Goal: Task Accomplishment & Management: Use online tool/utility

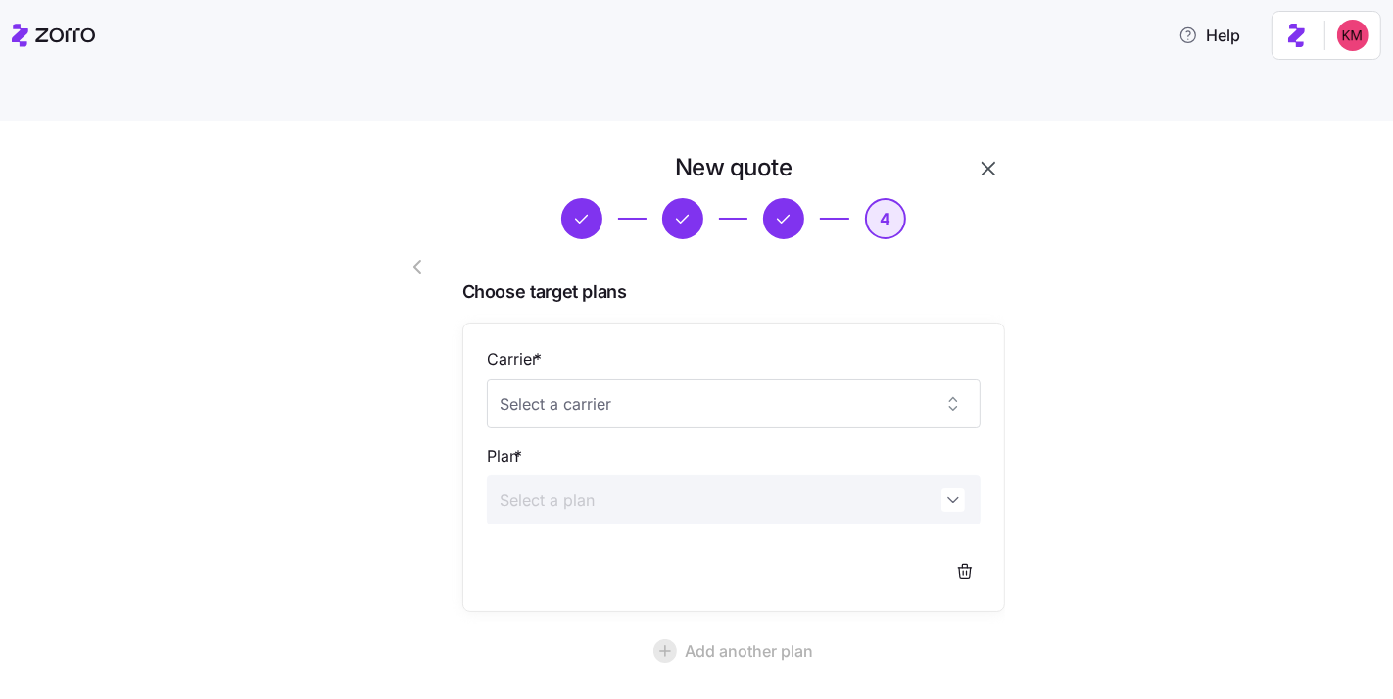
scroll to position [143, 0]
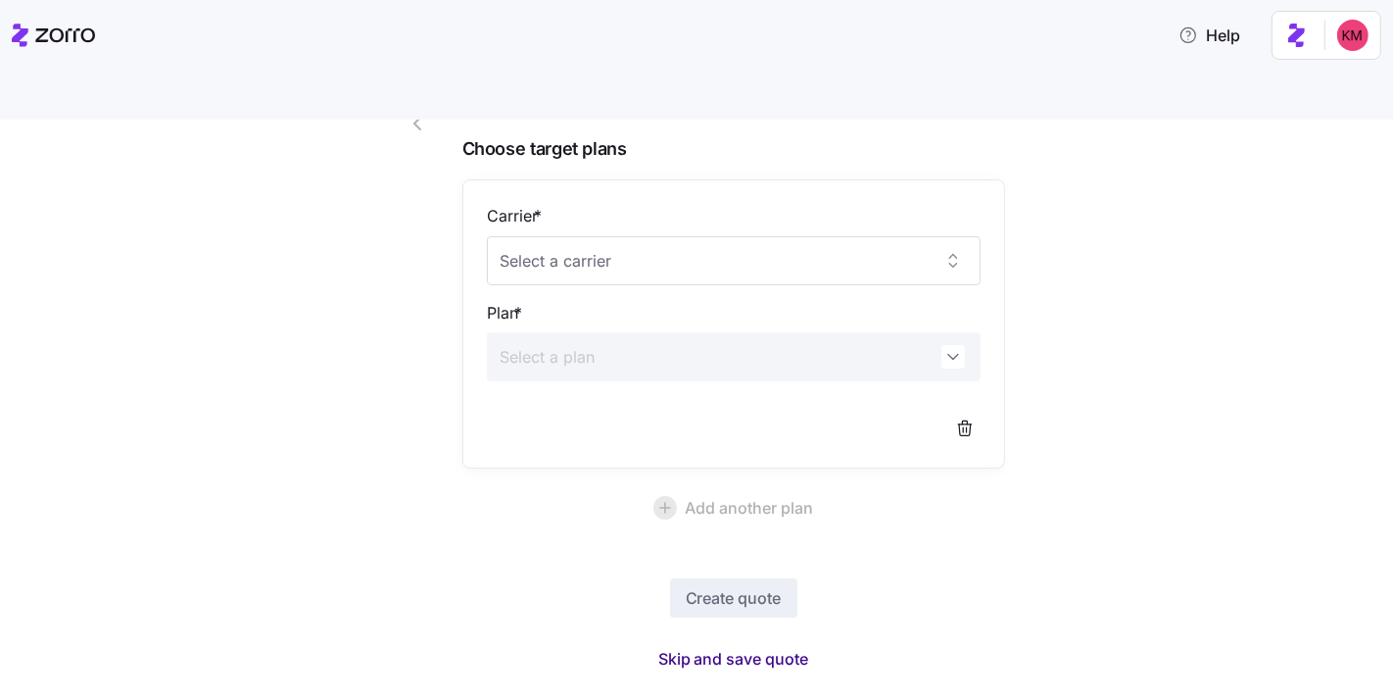
click at [755, 647] on span "Skip and save quote" at bounding box center [733, 659] width 151 height 24
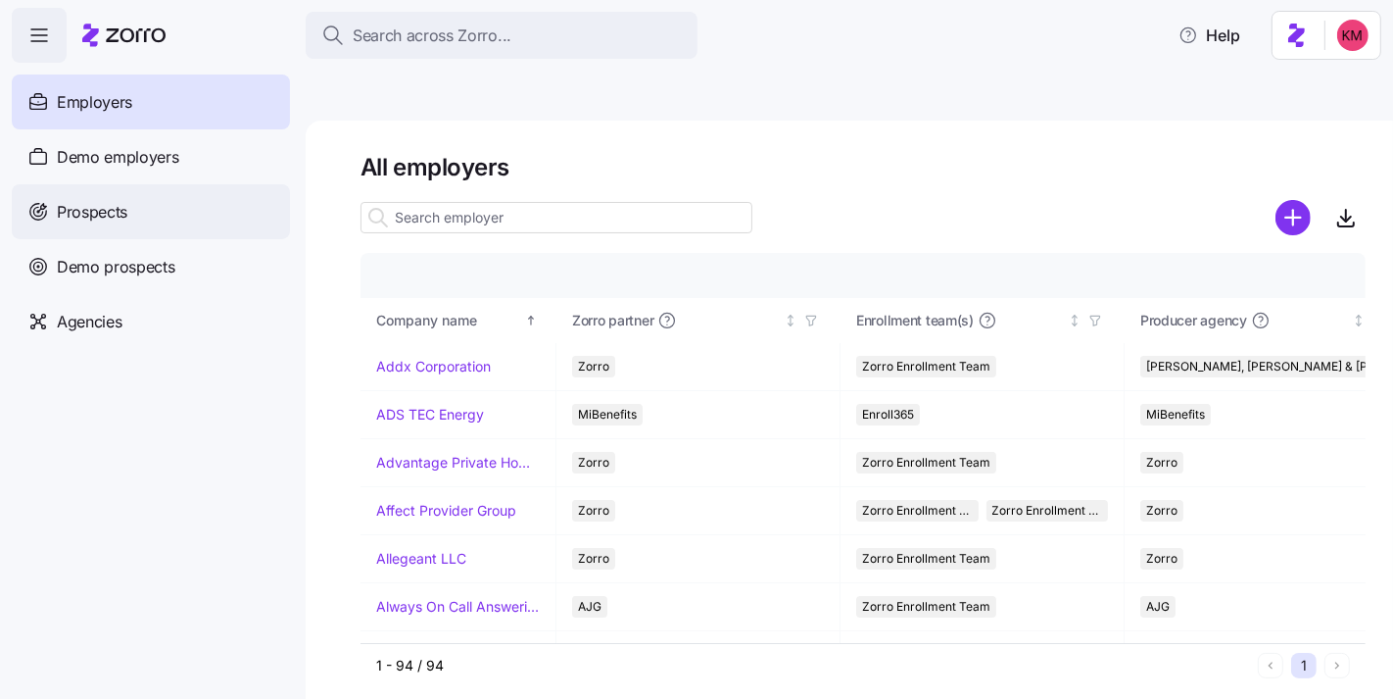
click at [127, 220] on span "Prospects" at bounding box center [92, 212] width 71 height 24
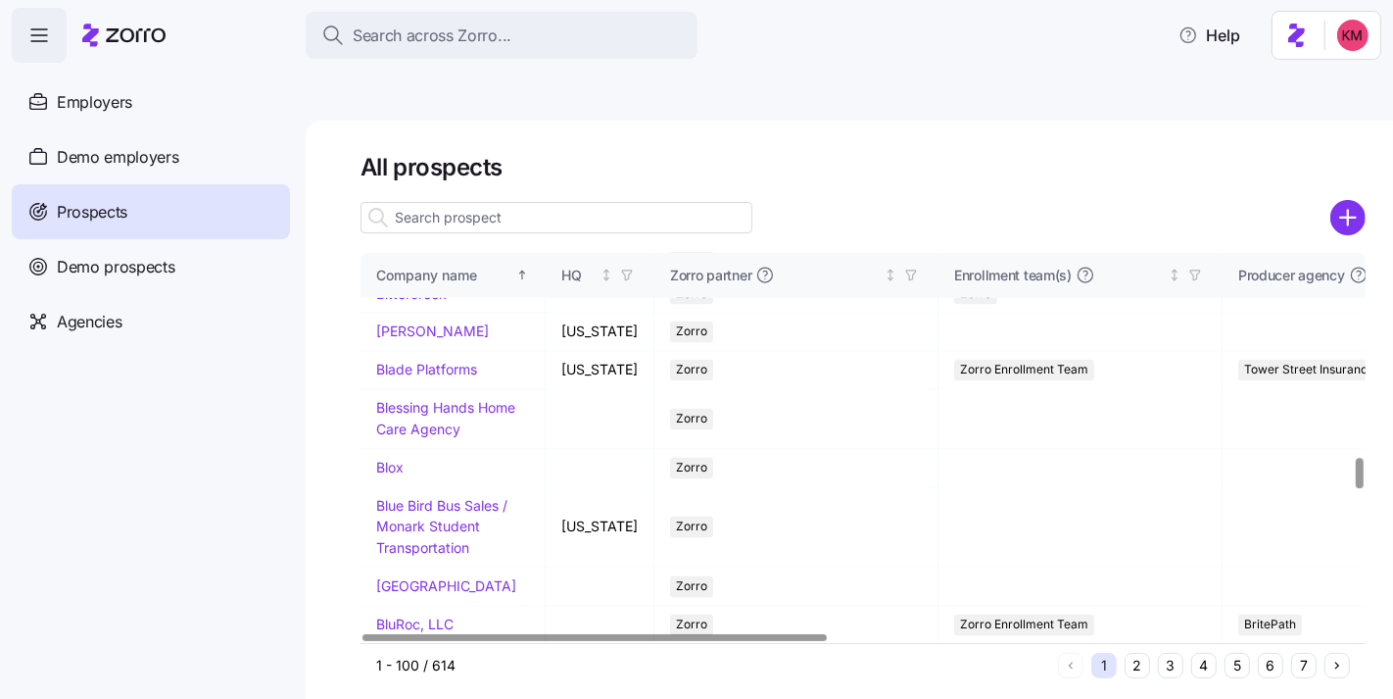
scroll to position [3654, 0]
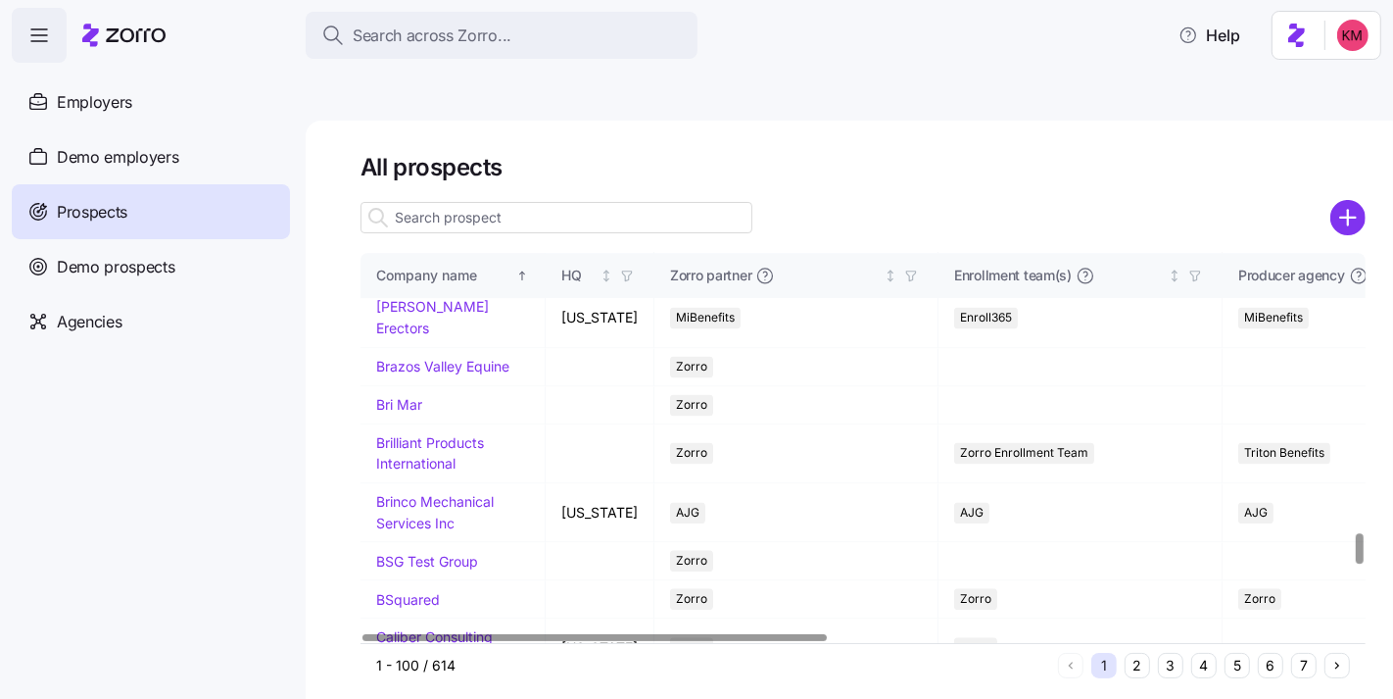
click at [605, 202] on input at bounding box center [557, 217] width 392 height 31
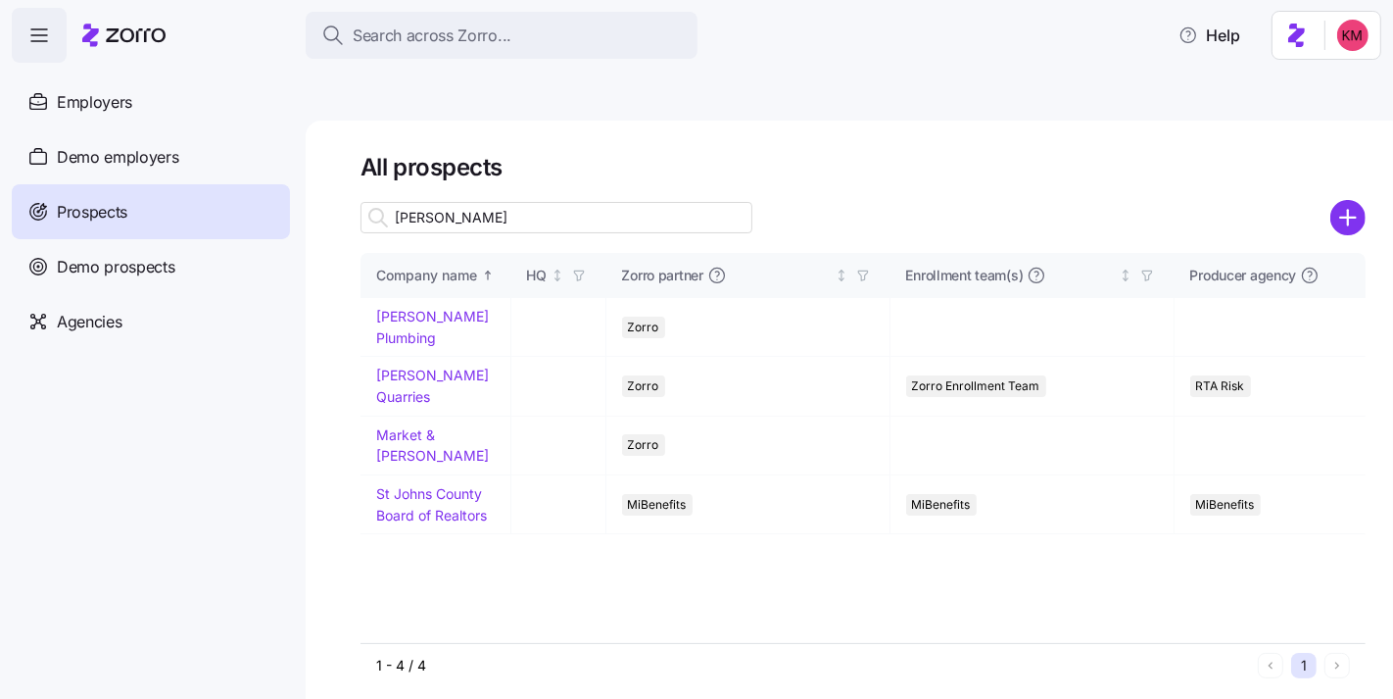
click at [644, 202] on input "john" at bounding box center [557, 217] width 392 height 31
type input "john"
click at [401, 357] on td "Johnson Quarries" at bounding box center [436, 386] width 151 height 59
click at [406, 366] on link "Johnson Quarries" at bounding box center [432, 385] width 113 height 38
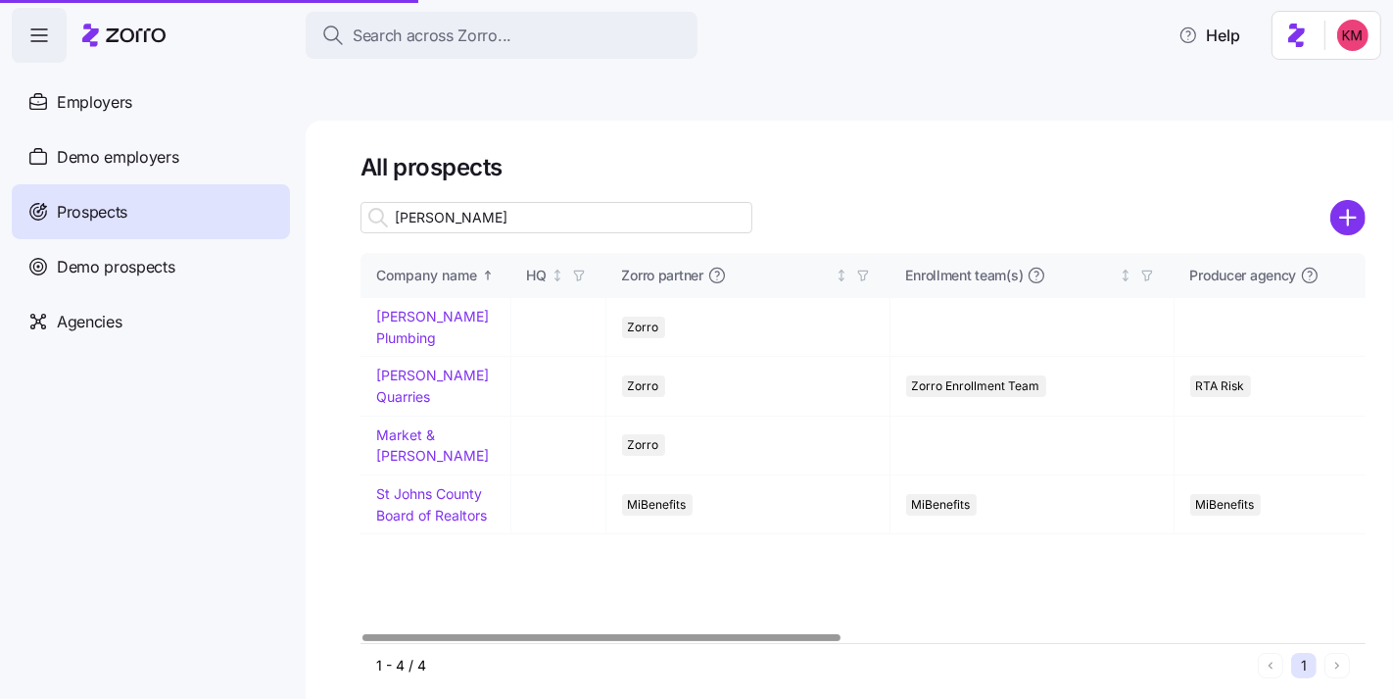
drag, startPoint x: 449, startPoint y: 332, endPoint x: 1384, endPoint y: 246, distance: 939.6
click at [449, 366] on link "Johnson Quarries" at bounding box center [432, 385] width 113 height 38
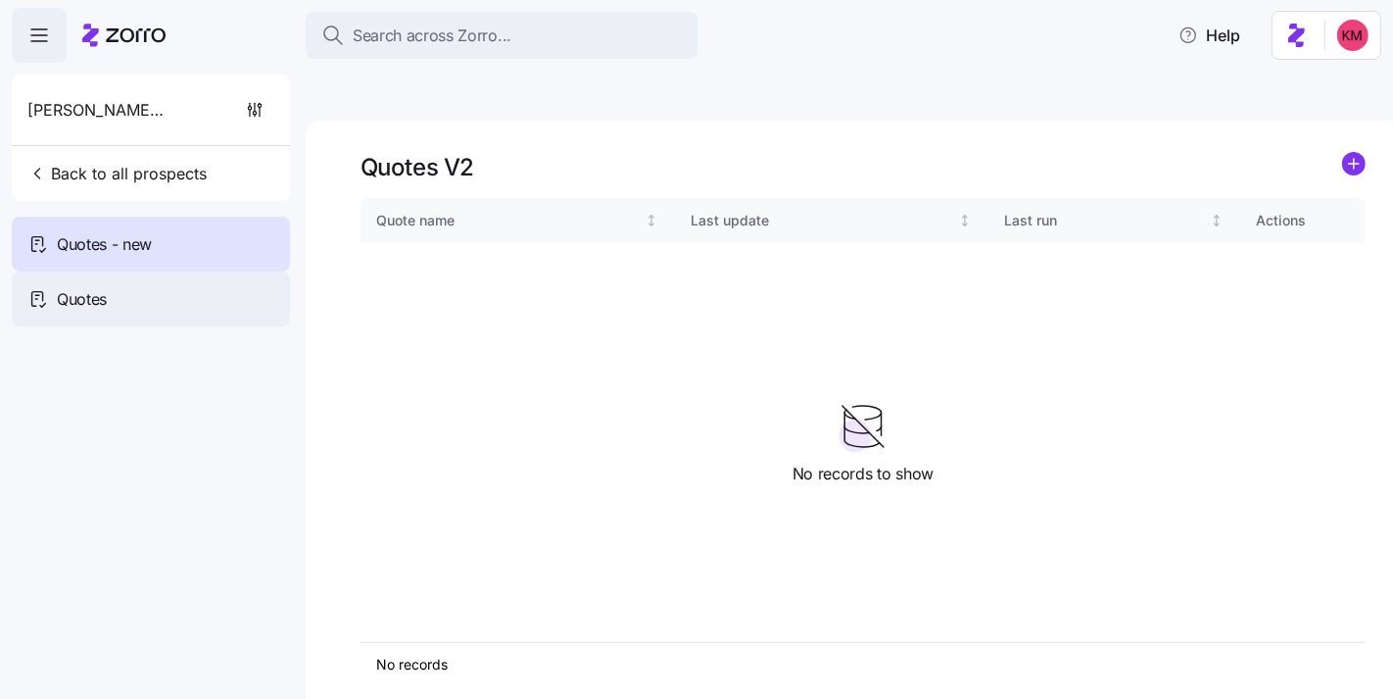
click at [72, 307] on span "Quotes" at bounding box center [82, 299] width 50 height 24
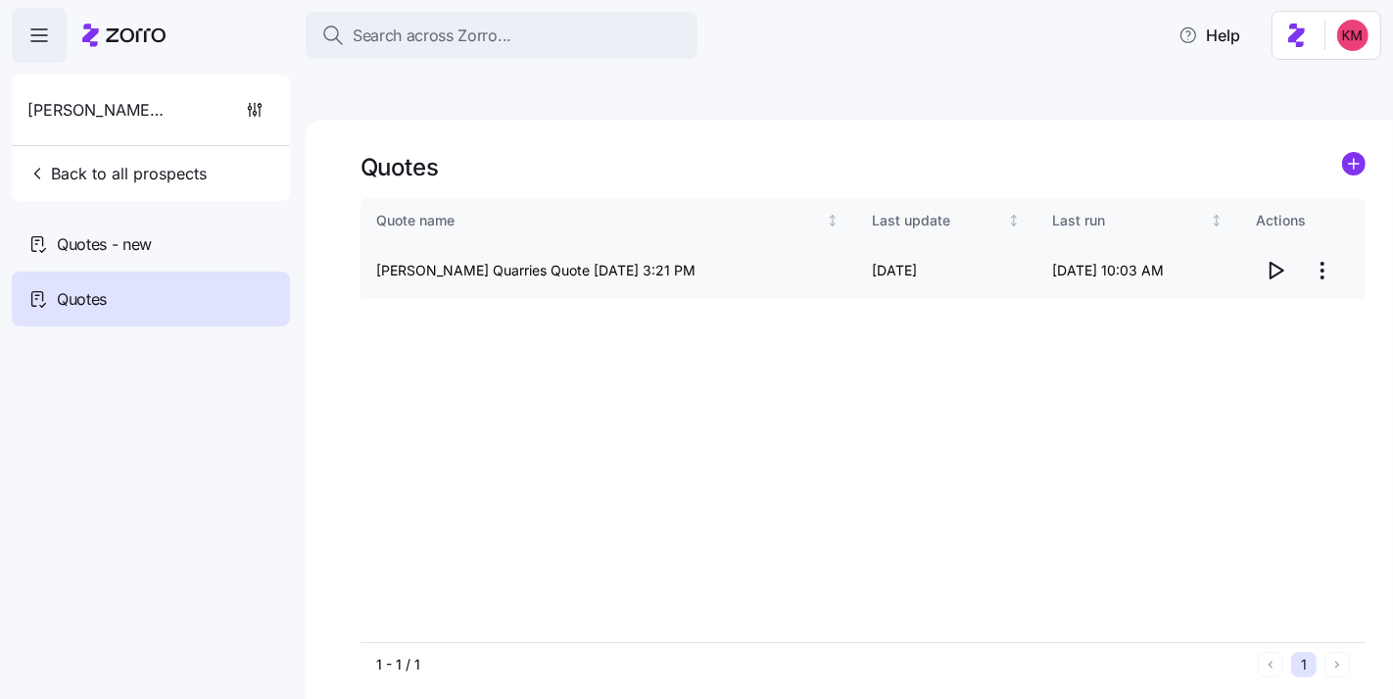
click at [1265, 259] on icon "button" at bounding box center [1276, 271] width 24 height 24
click at [1324, 220] on html "Search across Zorro... Help Johnson Quarries Back to all prospects Quotes - new…" at bounding box center [696, 442] width 1393 height 884
click at [1270, 268] on div "Edit quote" at bounding box center [1244, 272] width 180 height 31
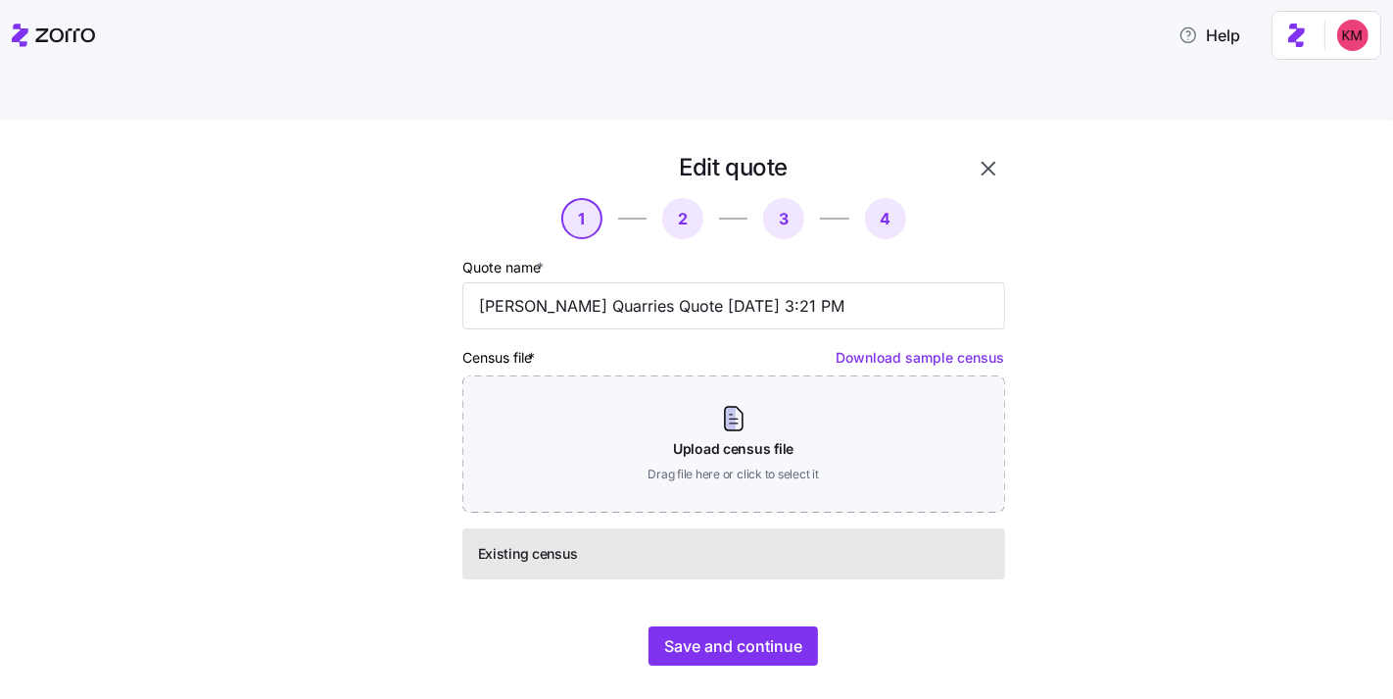
drag, startPoint x: 1243, startPoint y: 520, endPoint x: 1198, endPoint y: 536, distance: 47.7
click at [1241, 521] on div "Edit quote 1 2 3 4 Quote name * Johnson Quarries Quote 08/23/2025 3:21 PM Censu…" at bounding box center [710, 421] width 1311 height 538
click at [774, 634] on span "Save and continue" at bounding box center [733, 646] width 138 height 24
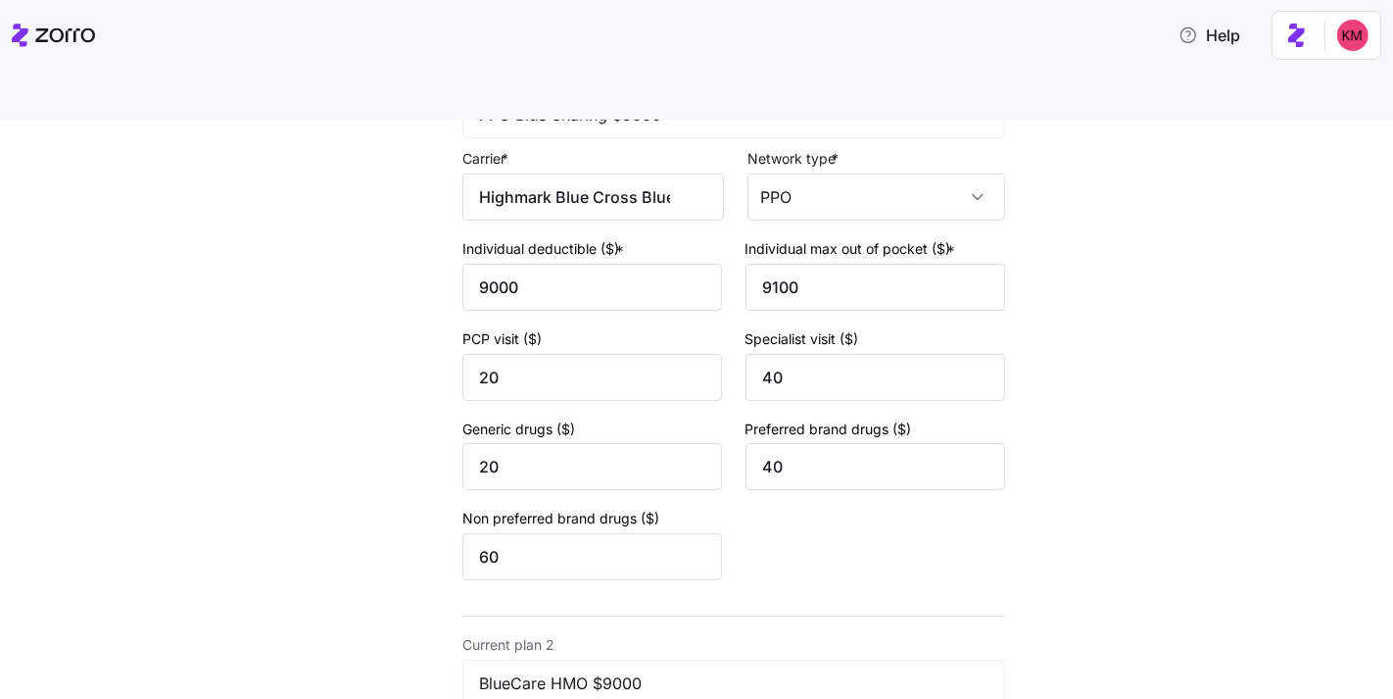
scroll to position [827, 0]
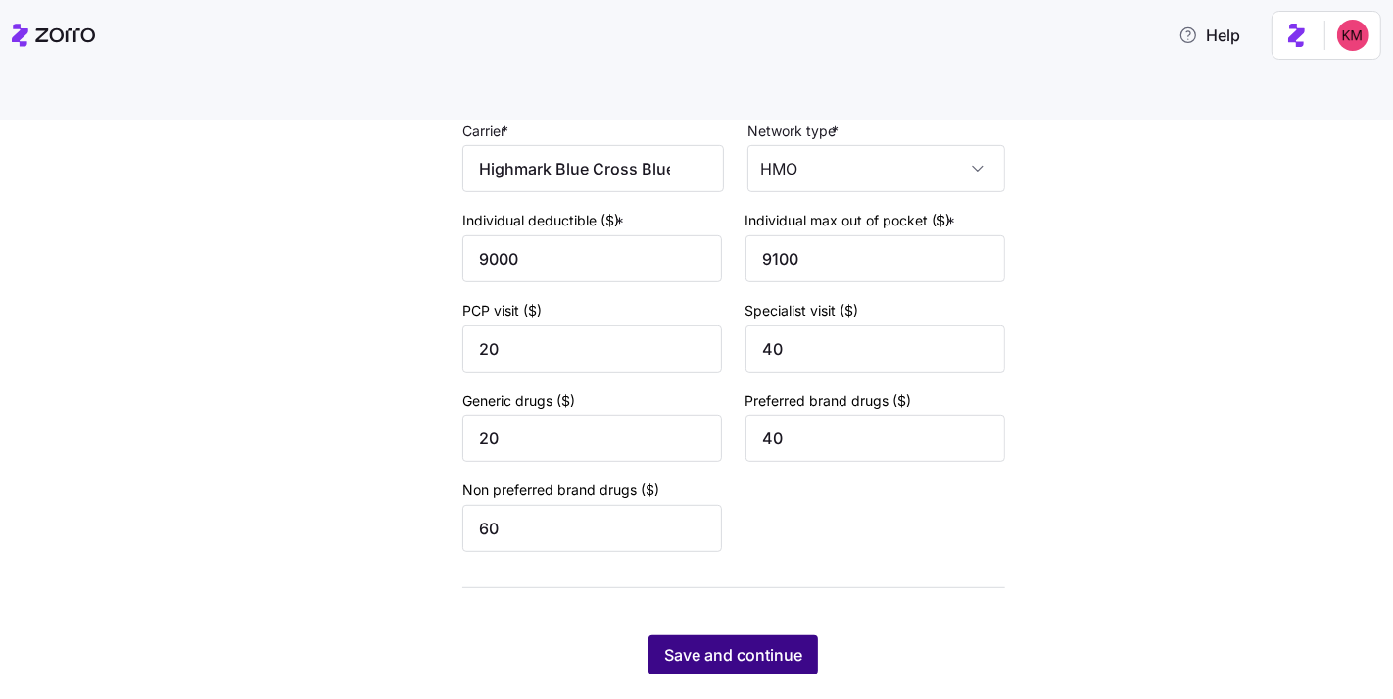
click at [725, 643] on span "Save and continue" at bounding box center [733, 655] width 138 height 24
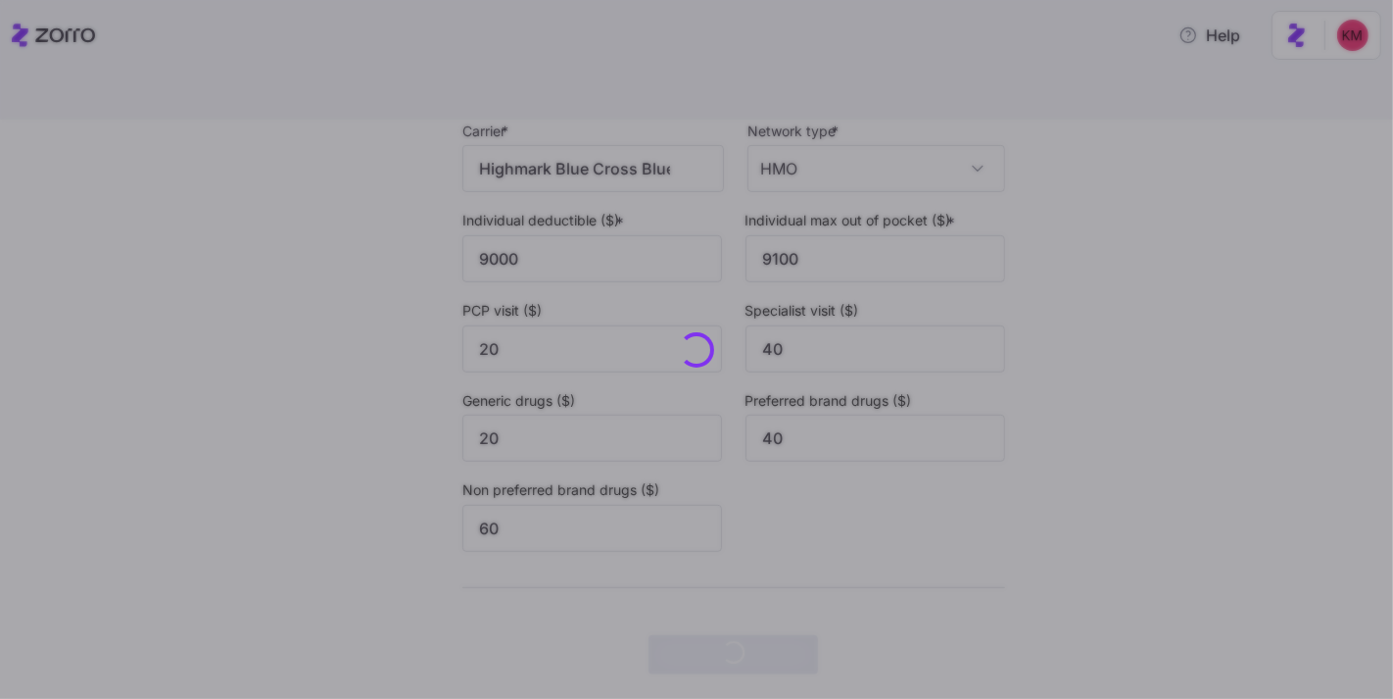
scroll to position [0, 0]
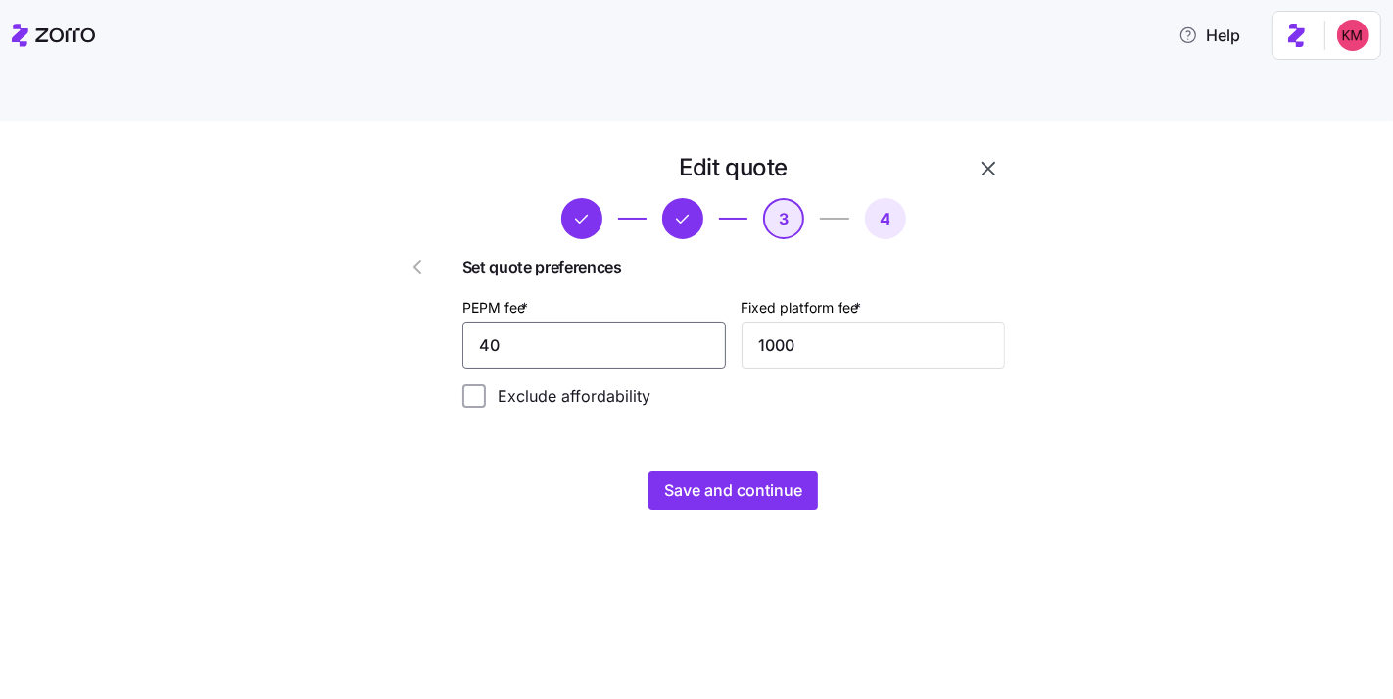
click at [652, 321] on input "40" at bounding box center [594, 344] width 264 height 47
drag, startPoint x: 889, startPoint y: 412, endPoint x: 823, endPoint y: 433, distance: 68.8
click at [889, 412] on div "Edit quote 3 4 Set quote preferences PEPM fee * 40 Fixed platform fee * 1000 Ex…" at bounding box center [734, 331] width 558 height 374
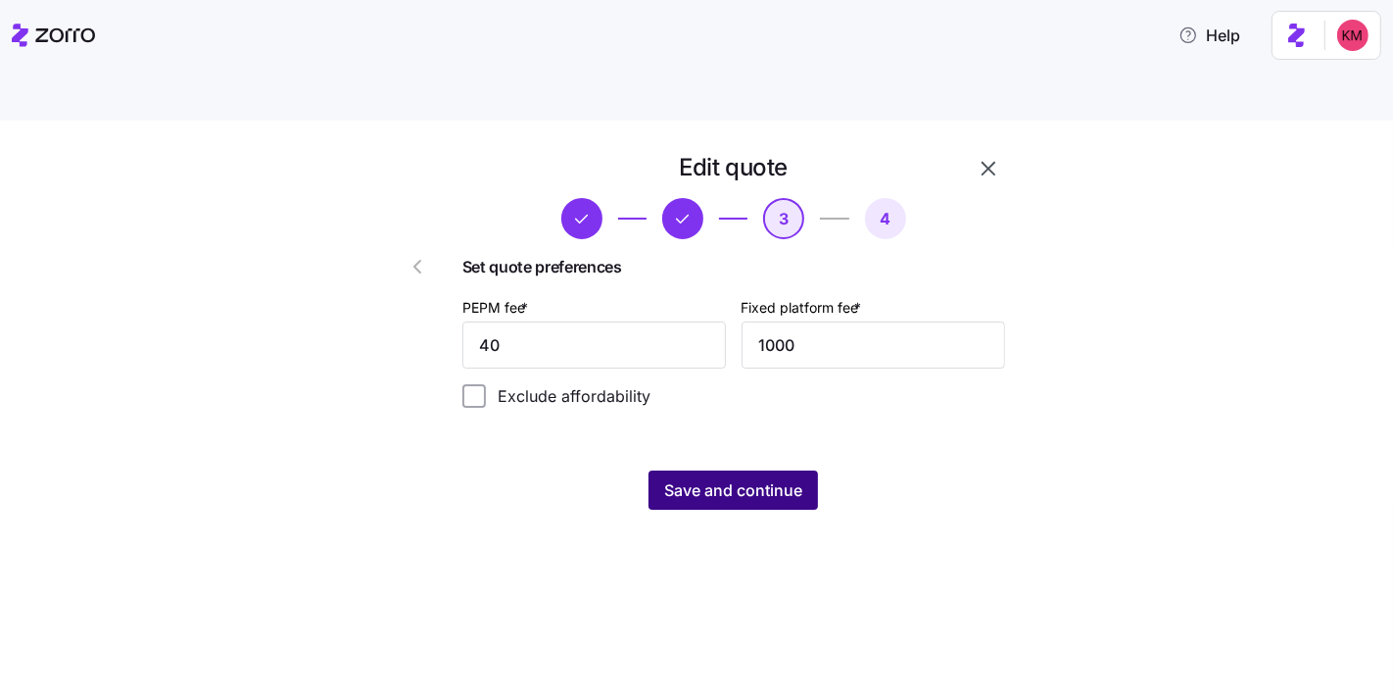
click at [794, 478] on span "Save and continue" at bounding box center [733, 490] width 138 height 24
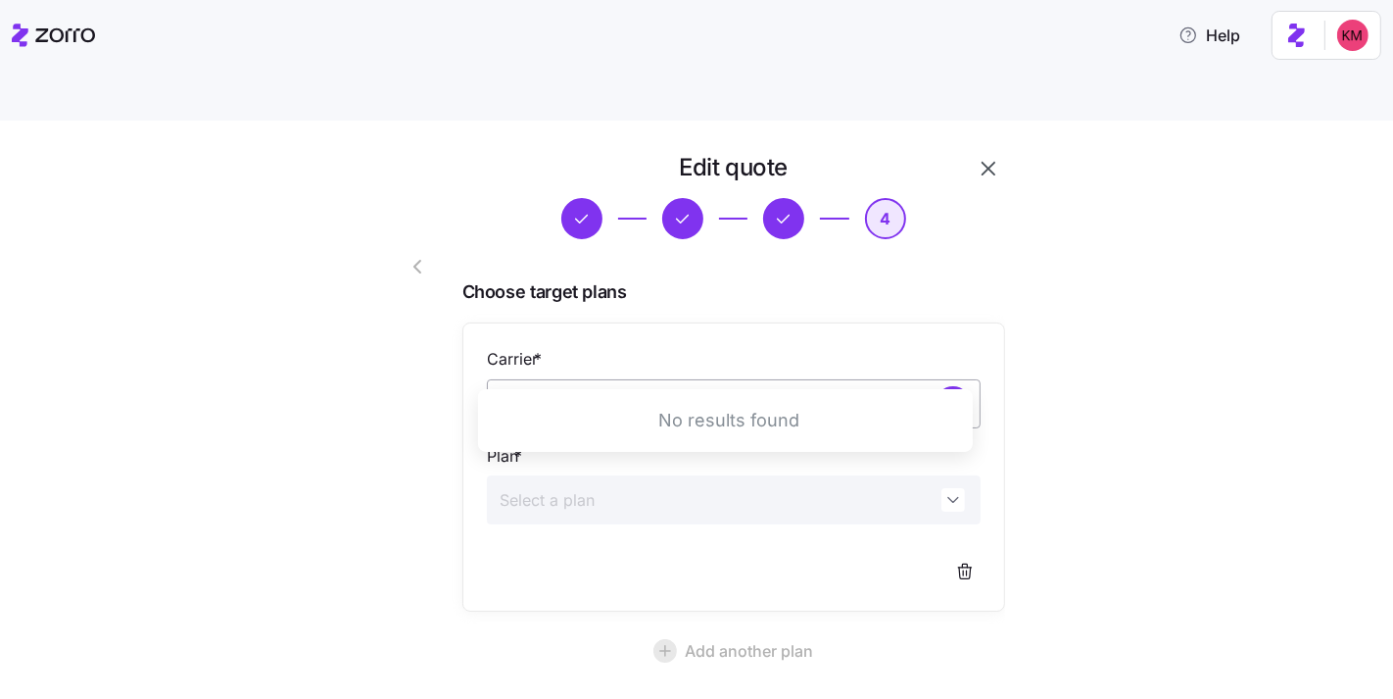
click at [596, 379] on input "Carrier *" at bounding box center [734, 403] width 494 height 49
click at [1038, 297] on div "Edit quote 4 Choose target plans Carrier * Plan * Add another plan Save Skip an…" at bounding box center [710, 498] width 686 height 692
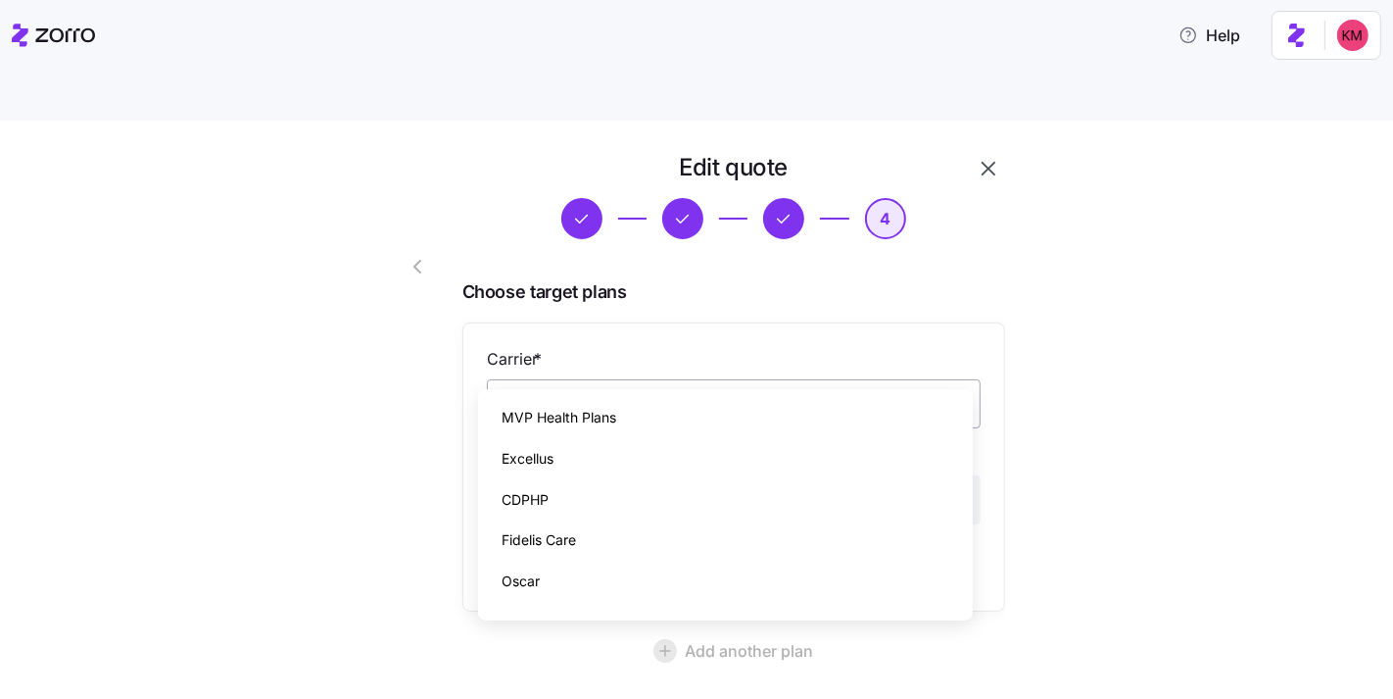
click at [792, 379] on input "Carrier *" at bounding box center [734, 403] width 494 height 49
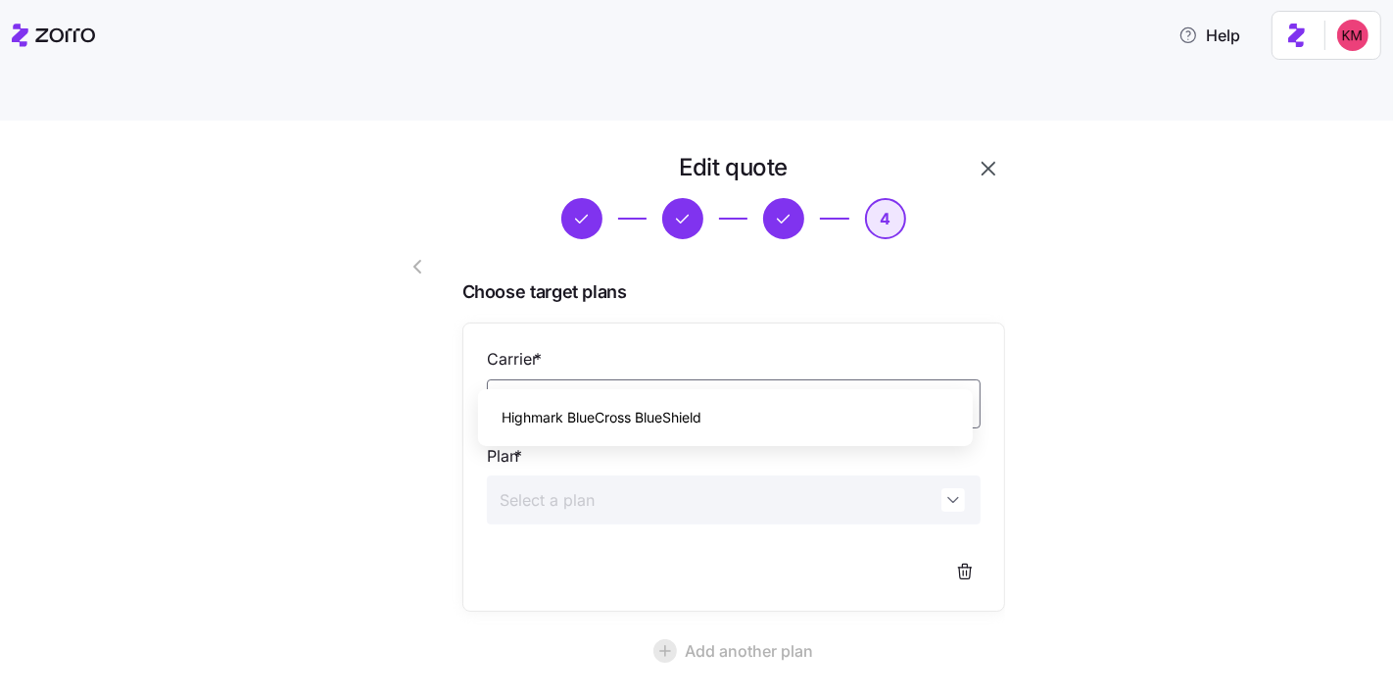
click at [748, 425] on div "Highmark BlueCross BlueShield" at bounding box center [725, 417] width 479 height 41
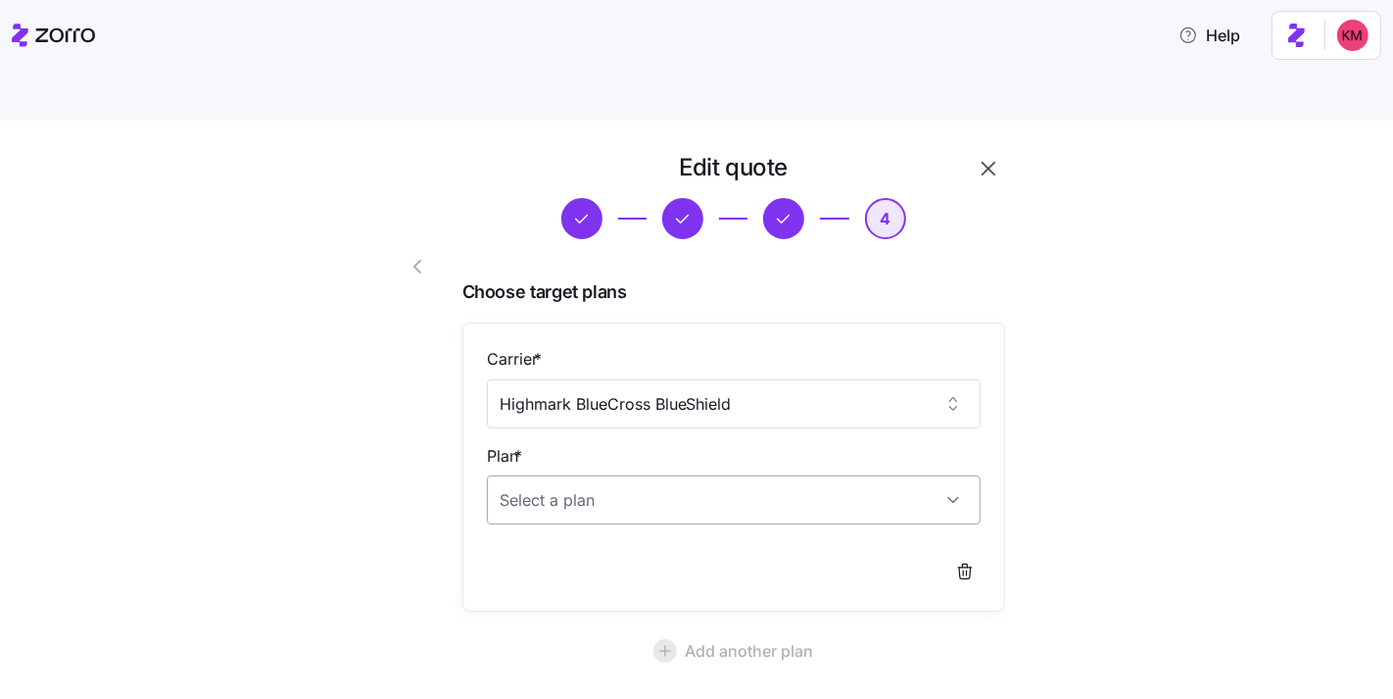
type input "Highmark BlueCross BlueShield"
click at [721, 475] on input "Plan *" at bounding box center [734, 499] width 494 height 49
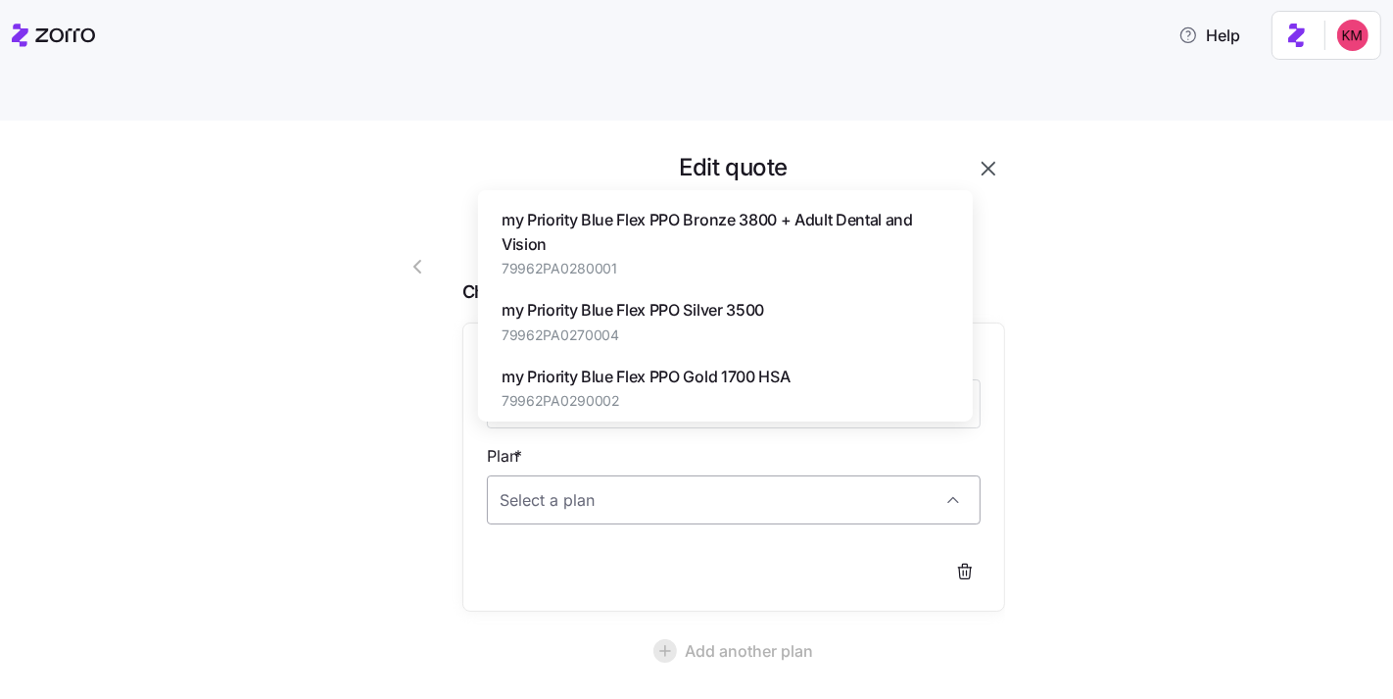
paste input "my Priority Blue Flex PPO Gold 1500"
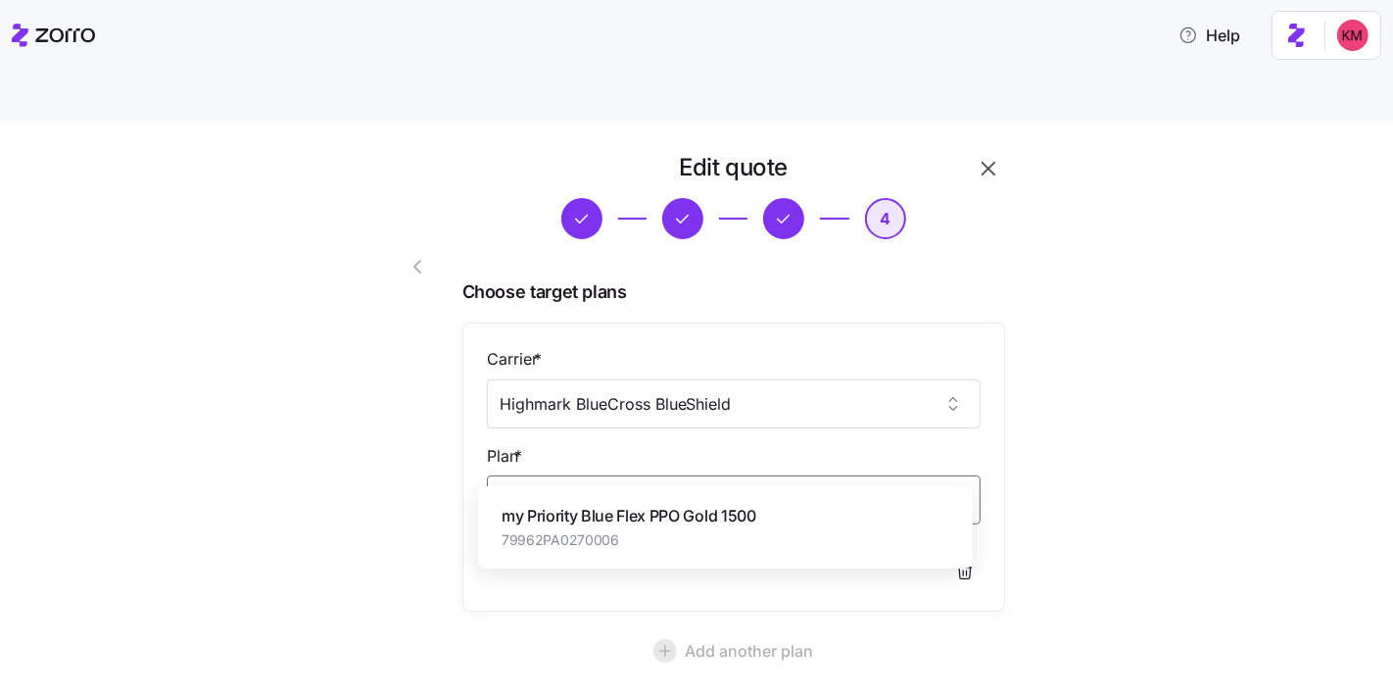
click at [711, 516] on span "my Priority Blue Flex PPO Gold 1500" at bounding box center [629, 516] width 255 height 24
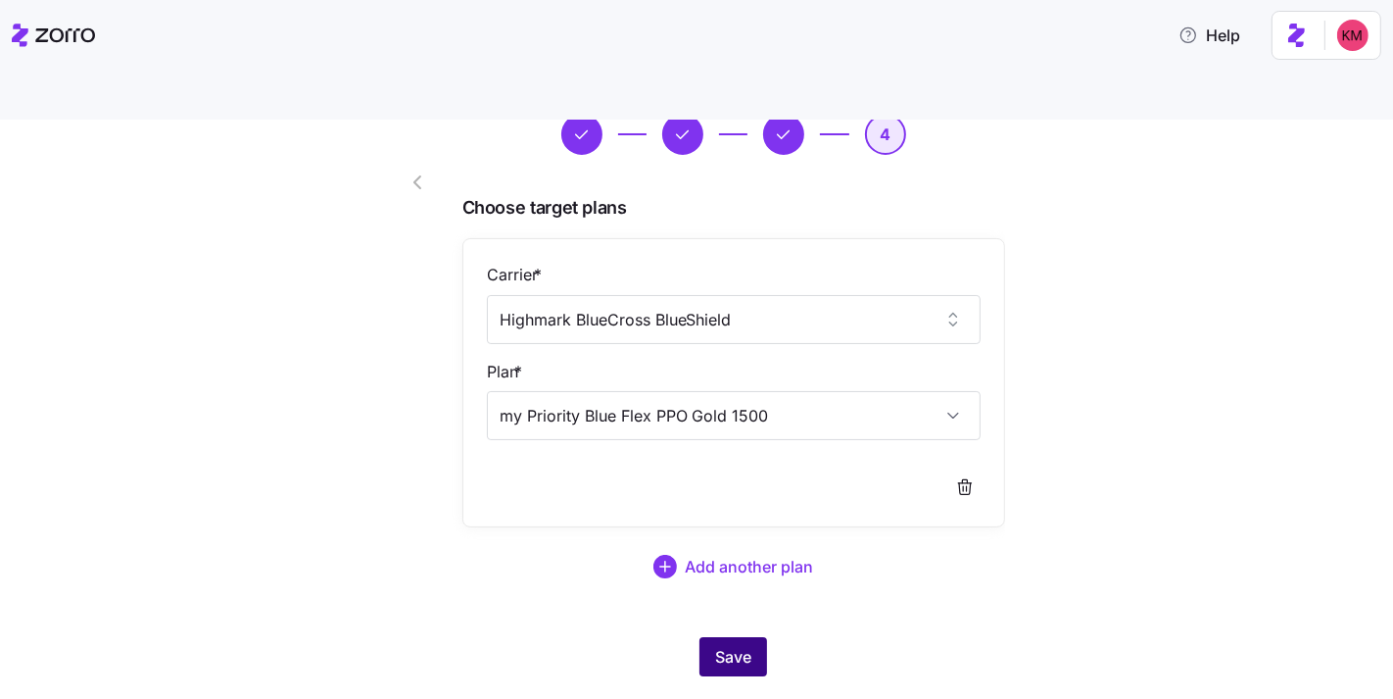
scroll to position [85, 0]
type input "my Priority Blue Flex PPO Gold 1500"
click at [732, 636] on button "Save" at bounding box center [734, 655] width 68 height 39
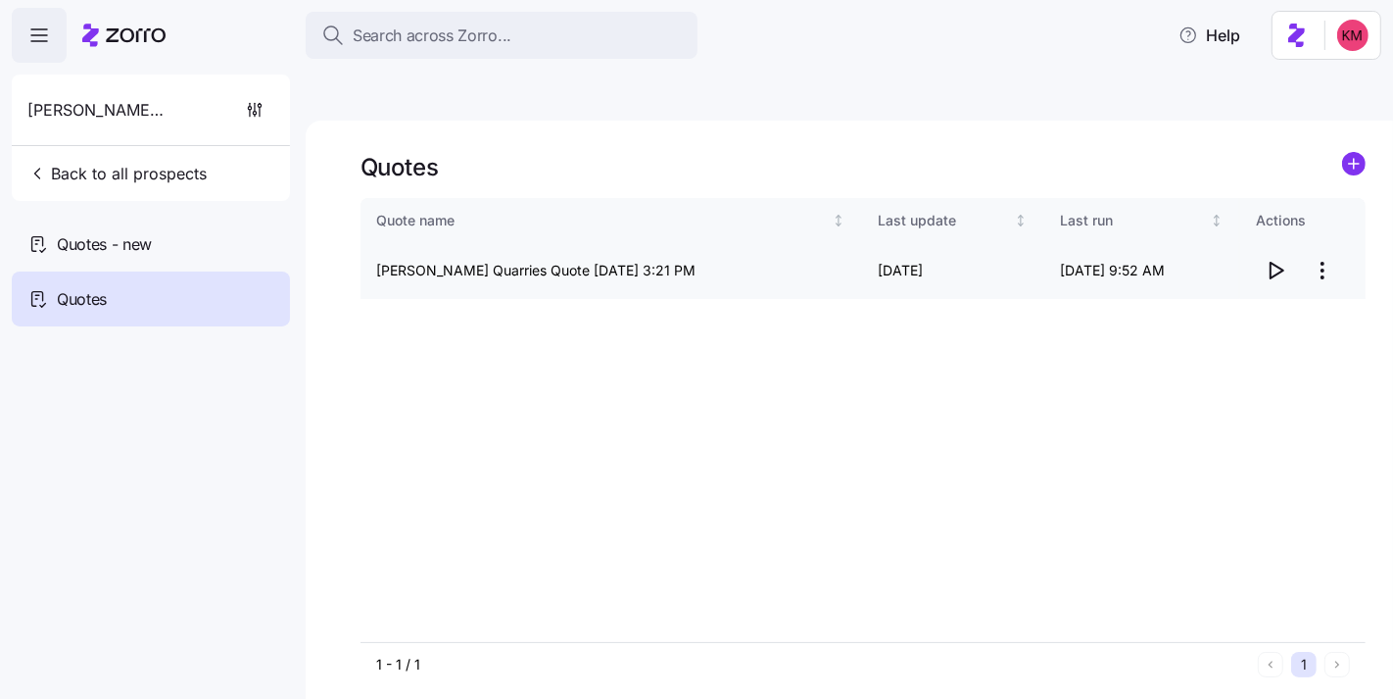
click at [1282, 259] on icon "button" at bounding box center [1276, 271] width 24 height 24
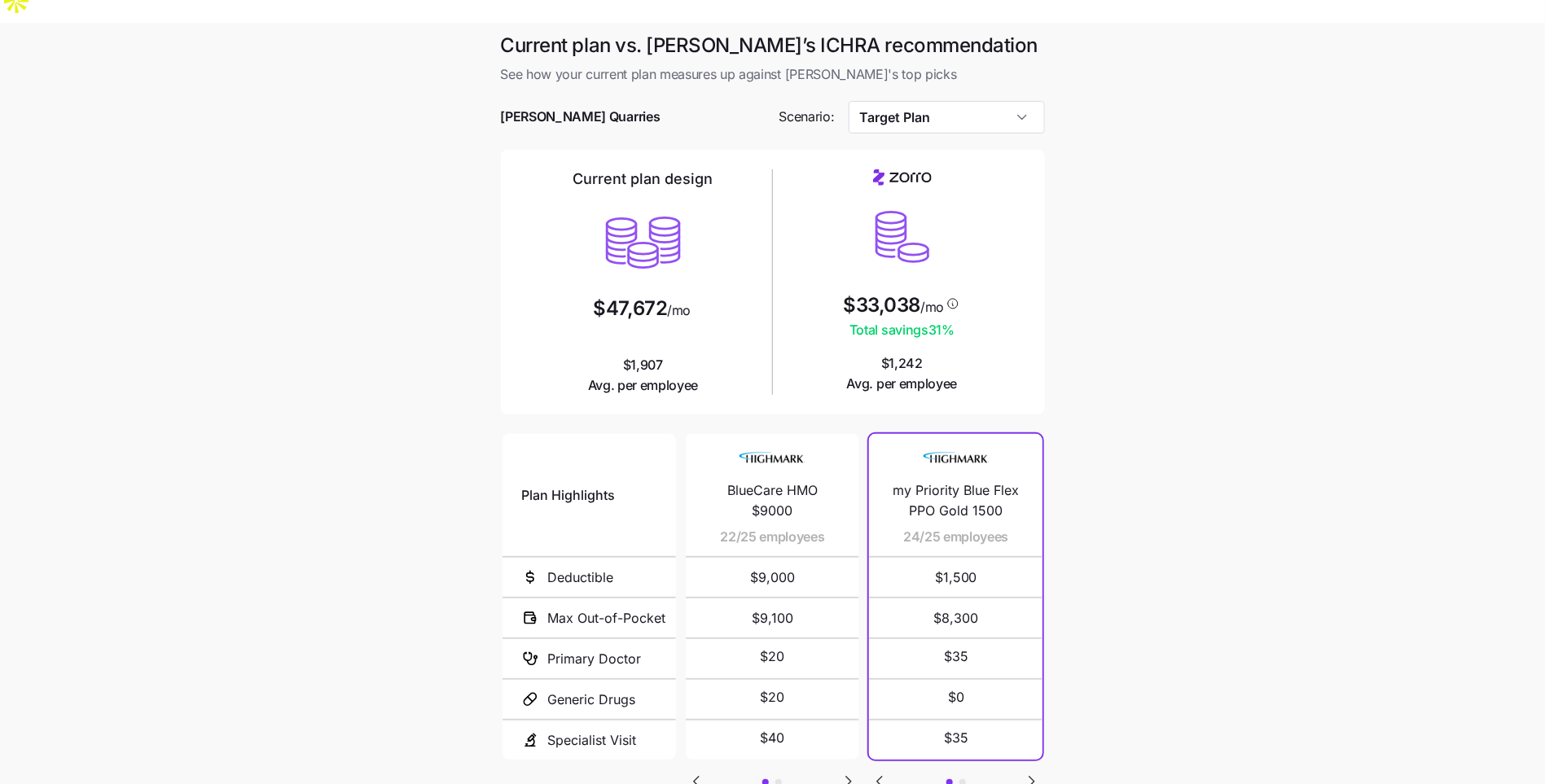
scroll to position [33, 0]
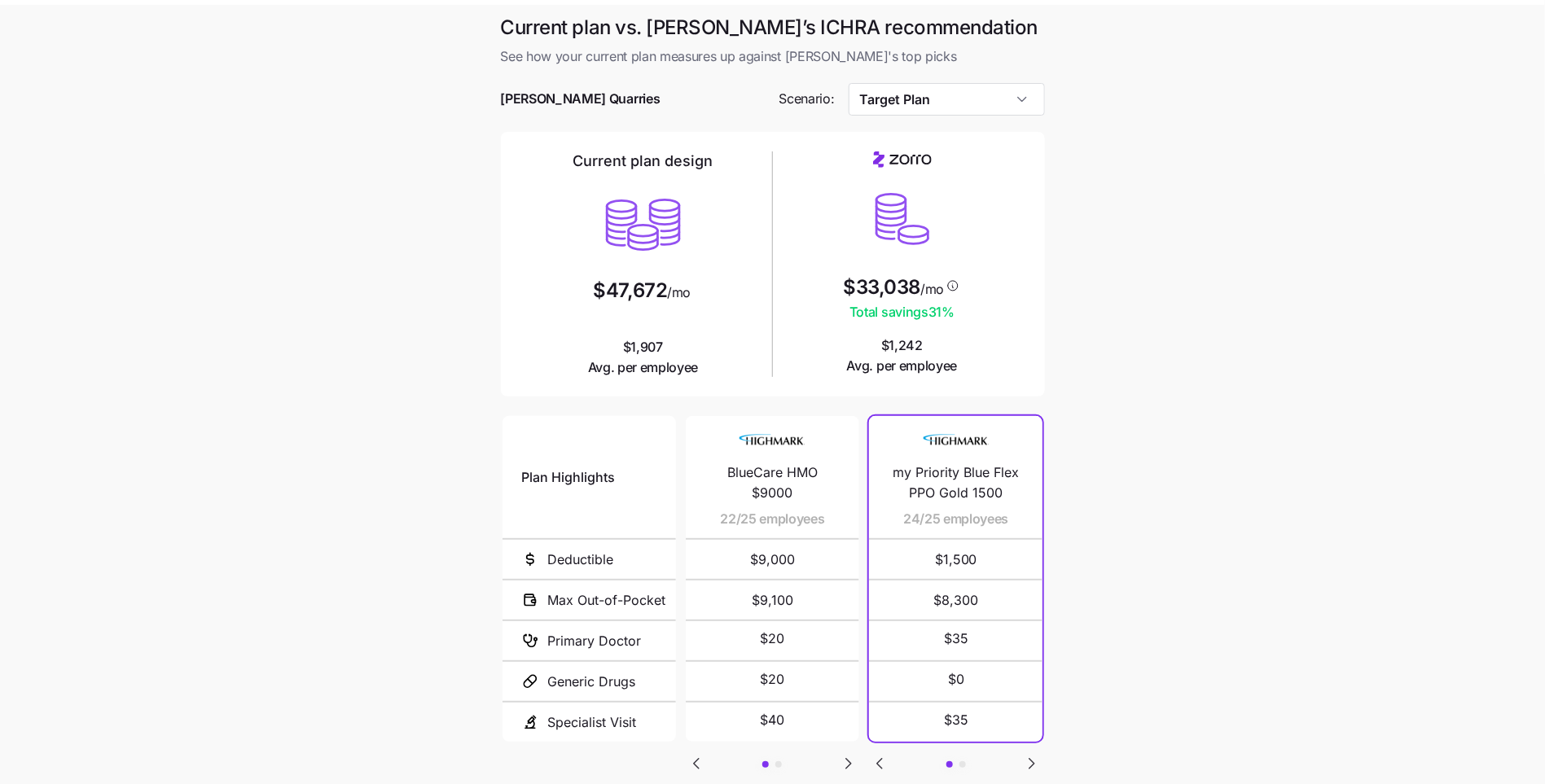
click at [856, 754] on icon "Go to next slide" at bounding box center [849, 764] width 20 height 20
click at [698, 759] on icon "Go to previous slide" at bounding box center [697, 764] width 5 height 10
click at [1344, 439] on main "Current plan vs. [PERSON_NAME]’s ICHRA recommendation See how your current plan…" at bounding box center [772, 450] width 1545 height 890
click at [967, 462] on span "my Priority Blue Flex PPO Gold 1500" at bounding box center [956, 482] width 135 height 41
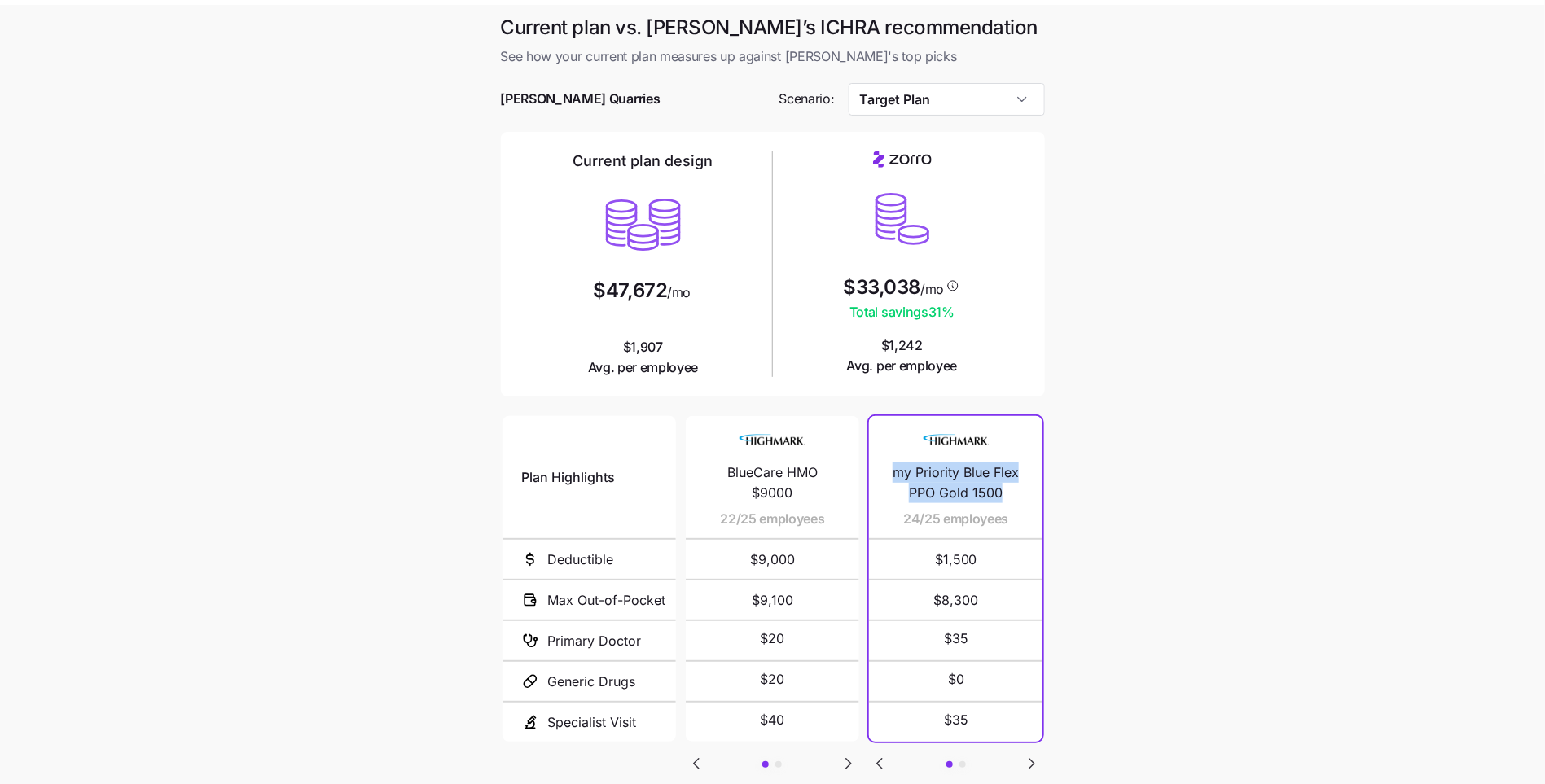
click at [967, 462] on span "my Priority Blue Flex PPO Gold 1500" at bounding box center [956, 482] width 135 height 41
copy span "my Priority Blue Flex PPO Gold 1500"
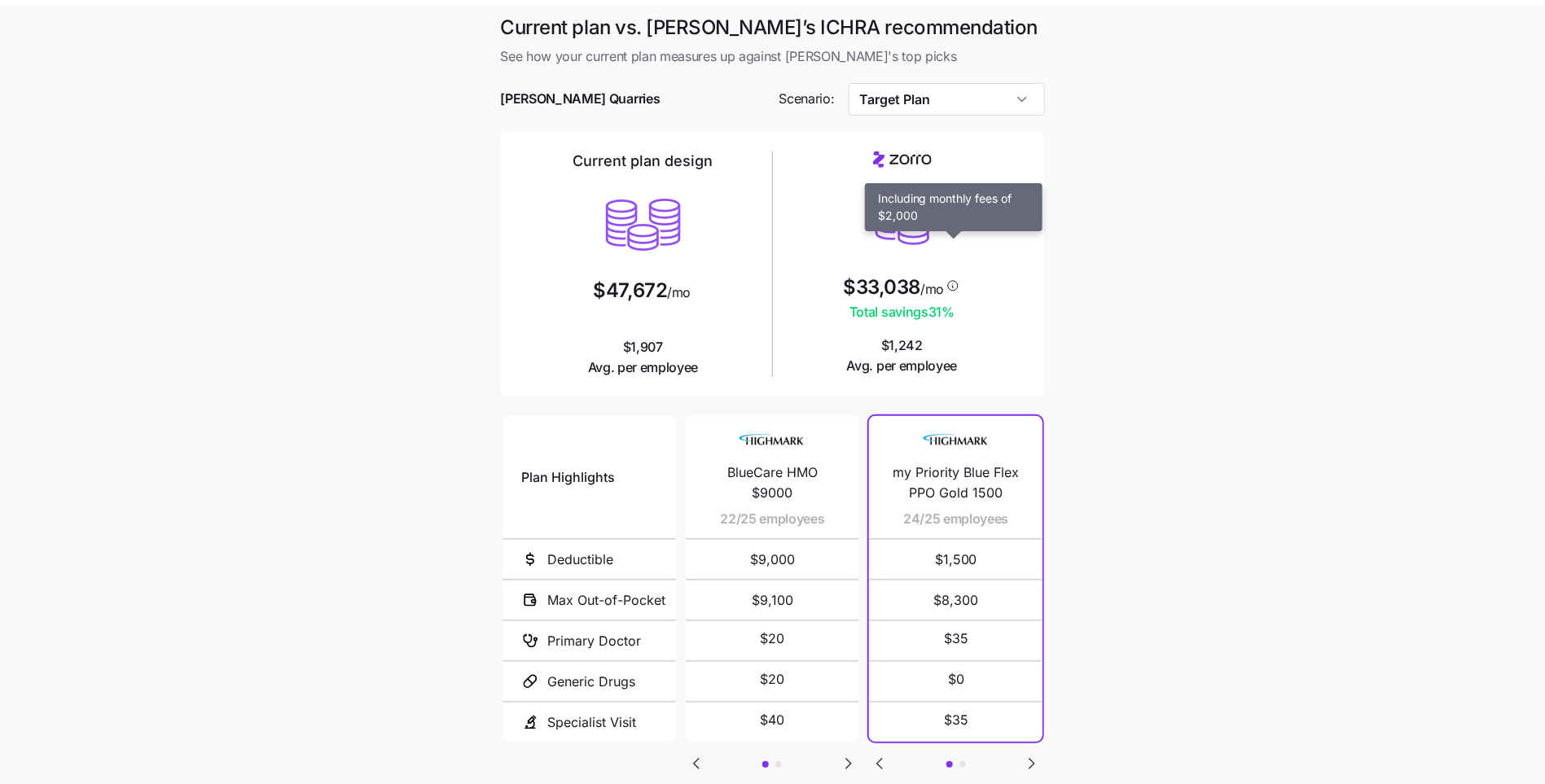
drag, startPoint x: 950, startPoint y: 248, endPoint x: 1029, endPoint y: 223, distance: 82.9
click at [1029, 223] on div "Current plan design $47,672 /mo $1,907 Avg. per employee $33,038 /mo Total savi…" at bounding box center [773, 264] width 544 height 265
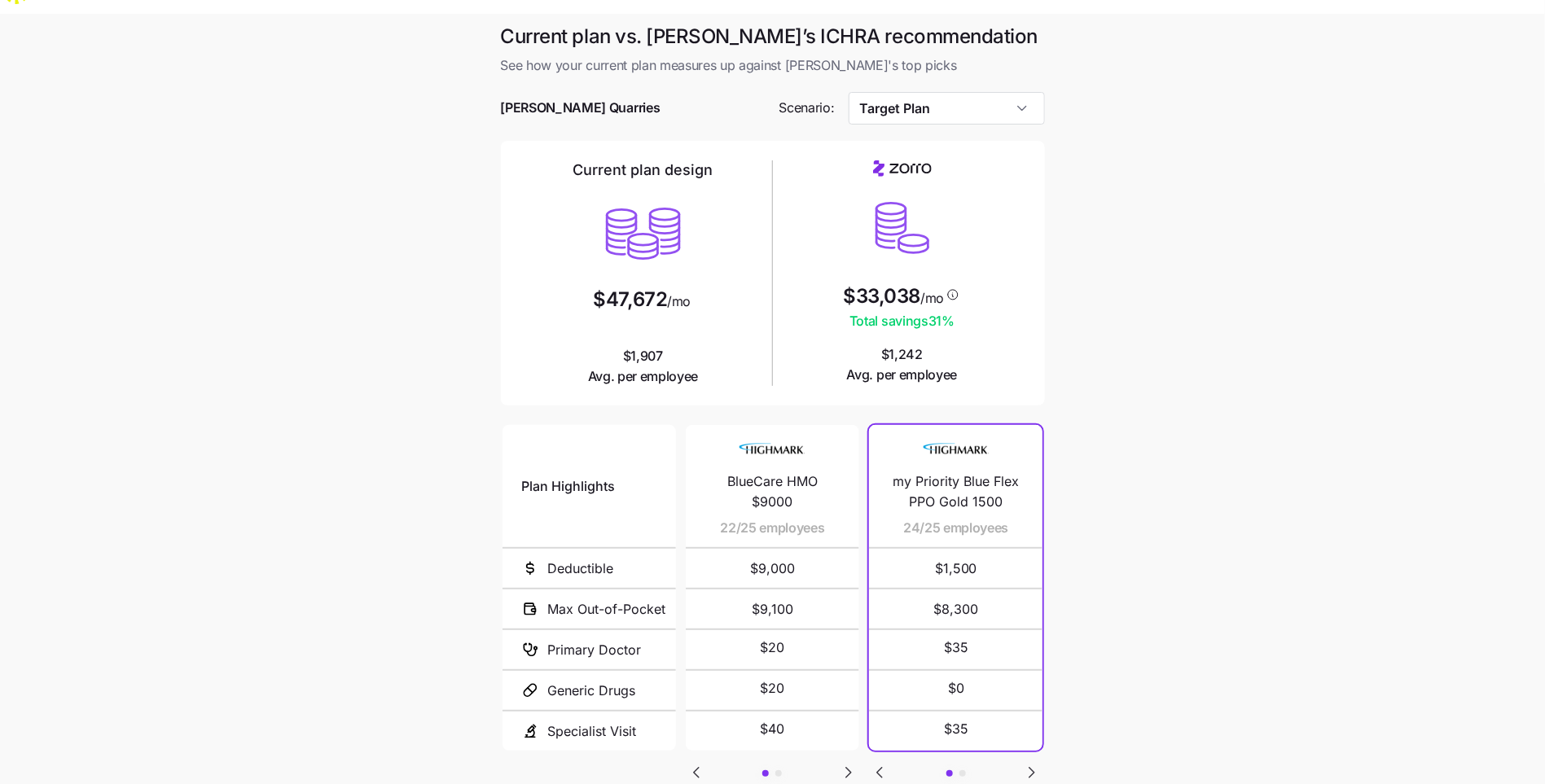
scroll to position [0, 0]
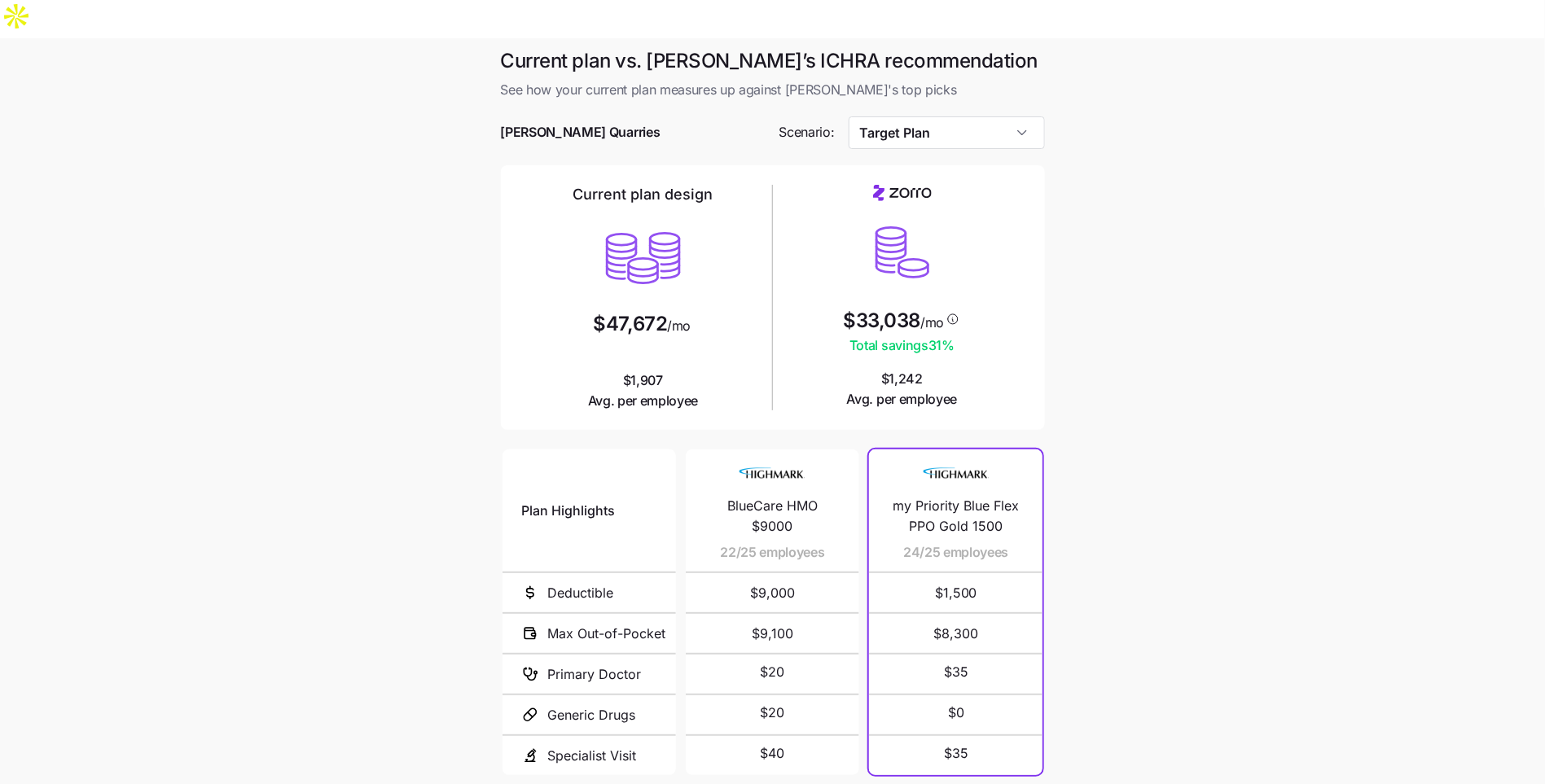
click at [950, 496] on span "my Priority Blue Flex PPO Gold 1500" at bounding box center [956, 516] width 135 height 41
copy span "my Priority Blue Flex PPO Gold 1500"
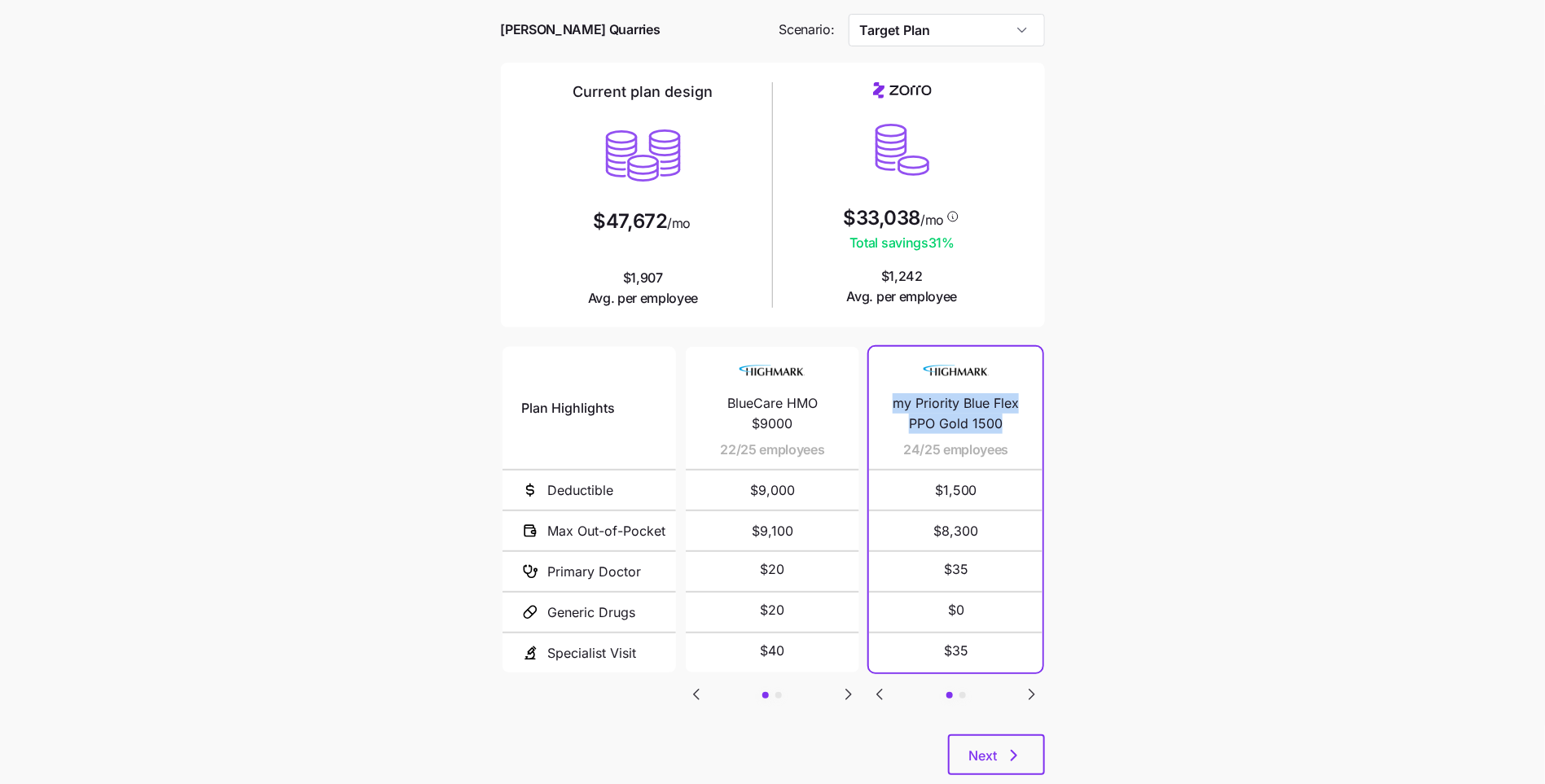
scroll to position [104, 0]
click at [1030, 733] on button "Next" at bounding box center [996, 753] width 97 height 41
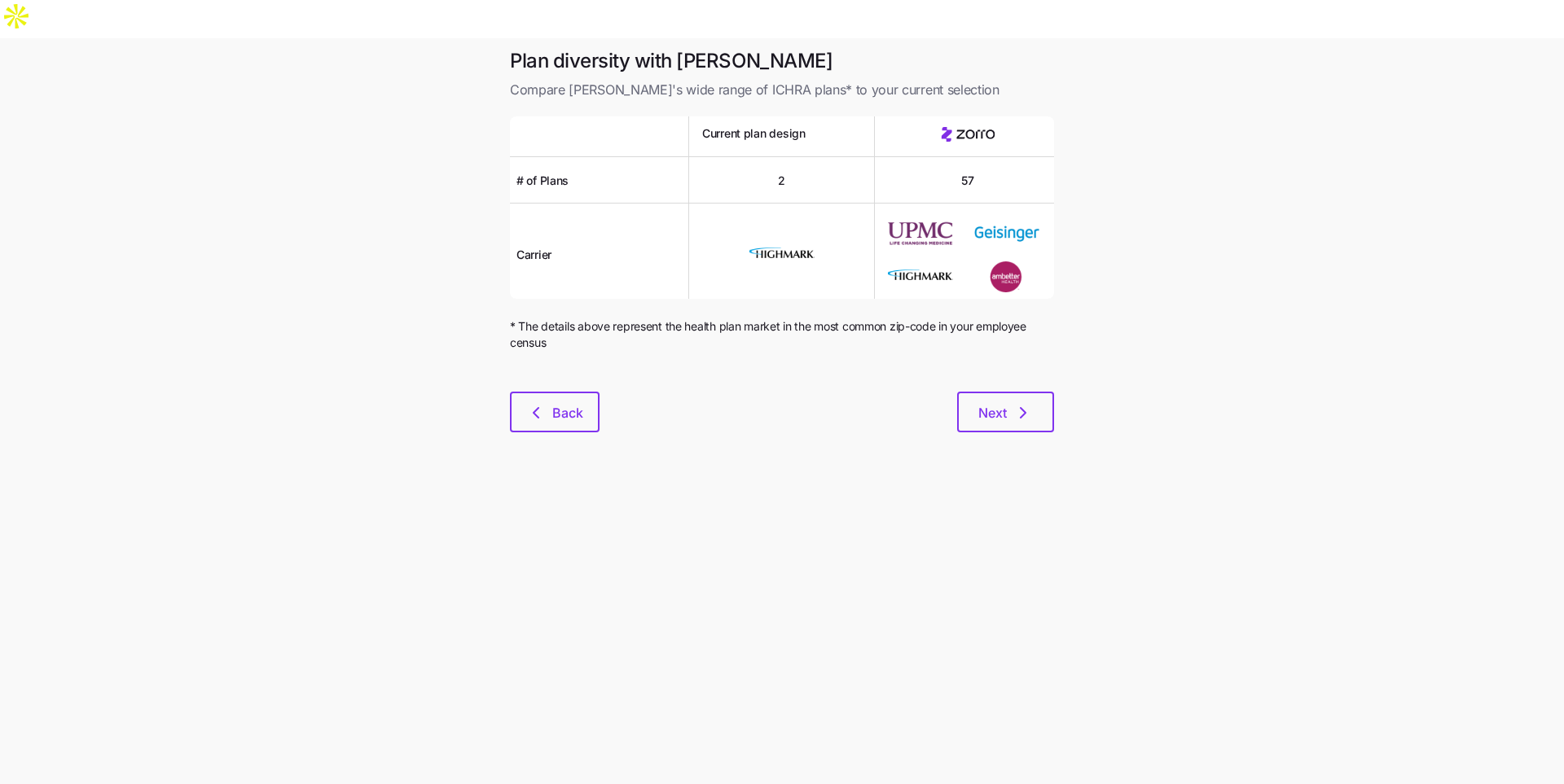
click at [1030, 405] on div "Plan diversity with Zorro Compare Zorro's wide range of ICHRA plans* to your cu…" at bounding box center [782, 250] width 570 height 404
click at [1021, 403] on icon "button" at bounding box center [1024, 413] width 20 height 20
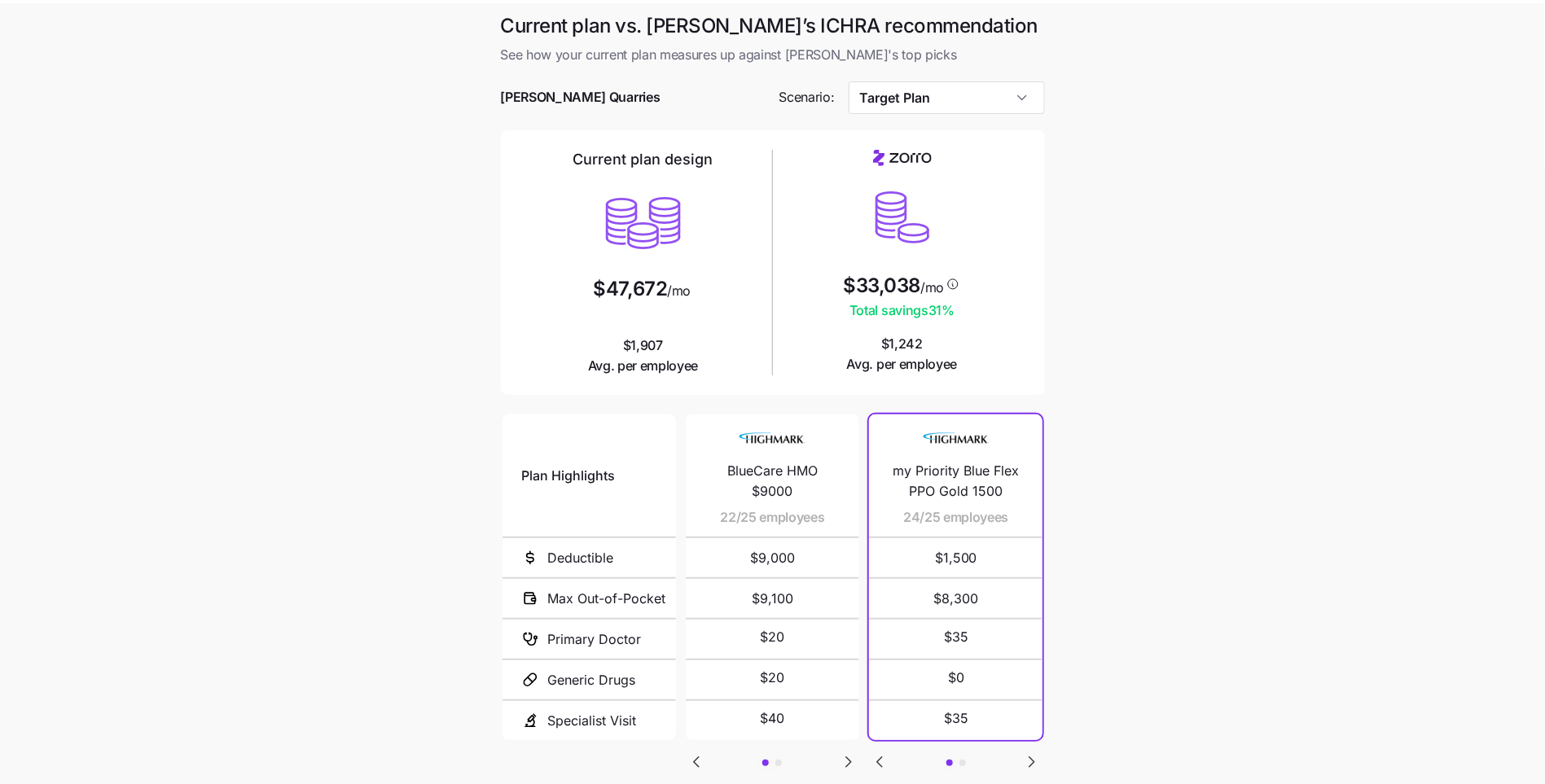
scroll to position [104, 0]
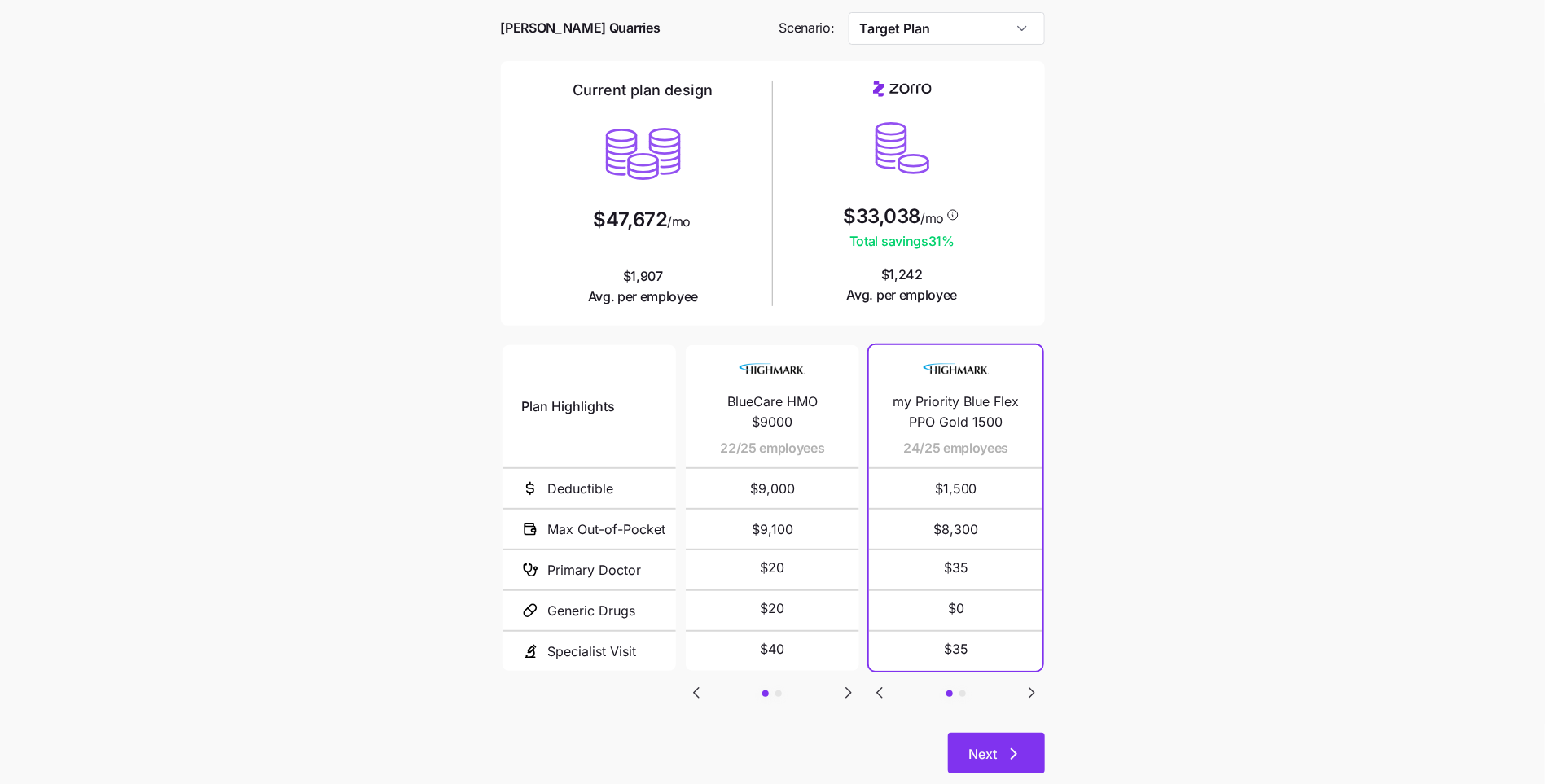
click at [1010, 744] on icon "button" at bounding box center [1014, 754] width 20 height 20
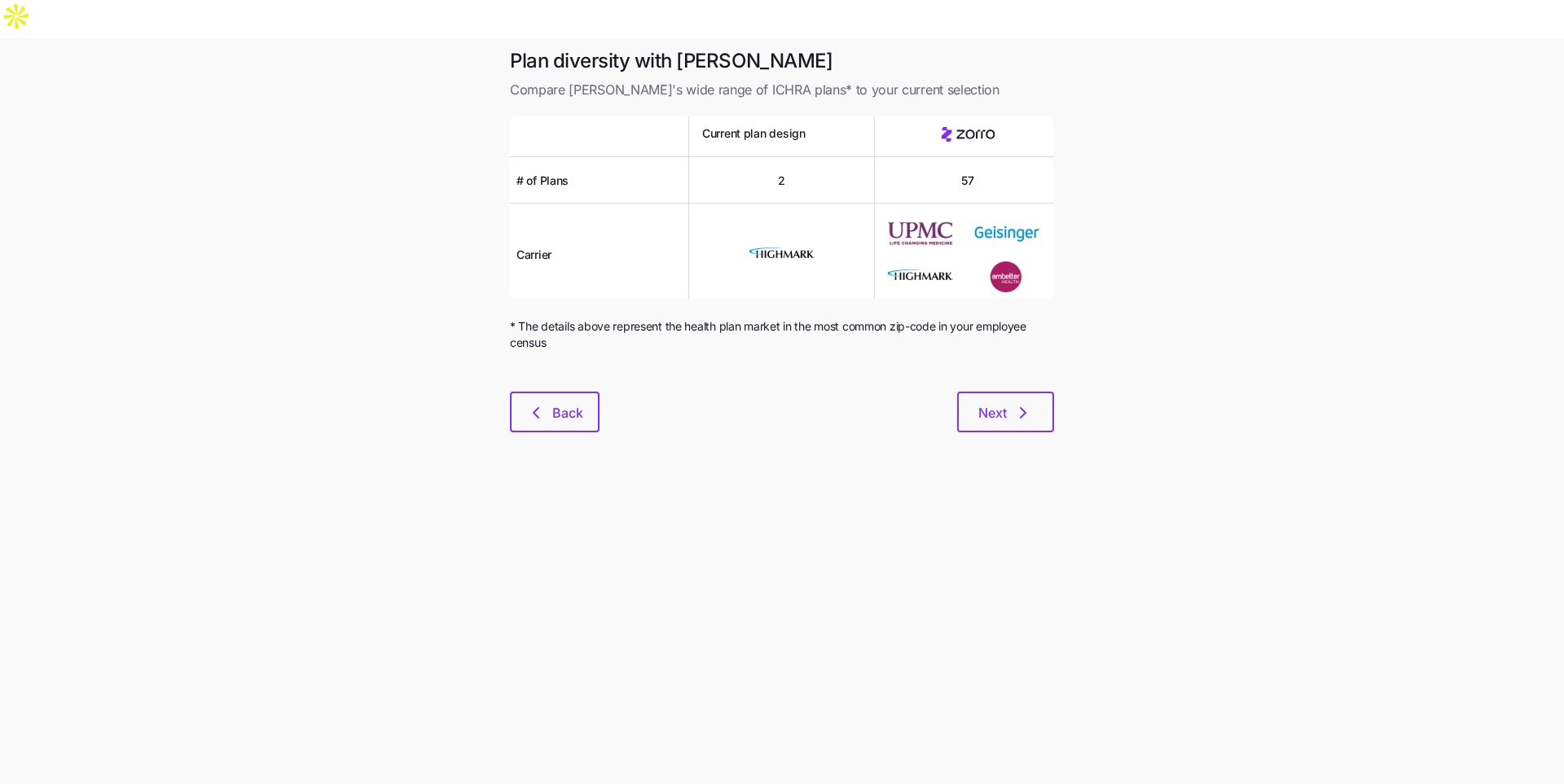
drag, startPoint x: 1019, startPoint y: 410, endPoint x: 1018, endPoint y: 392, distance: 18.0
click at [1019, 409] on div "Plan diversity with Zorro Compare Zorro's wide range of ICHRA plans* to your cu…" at bounding box center [782, 250] width 570 height 404
click at [1018, 392] on button "Next" at bounding box center [1005, 412] width 97 height 41
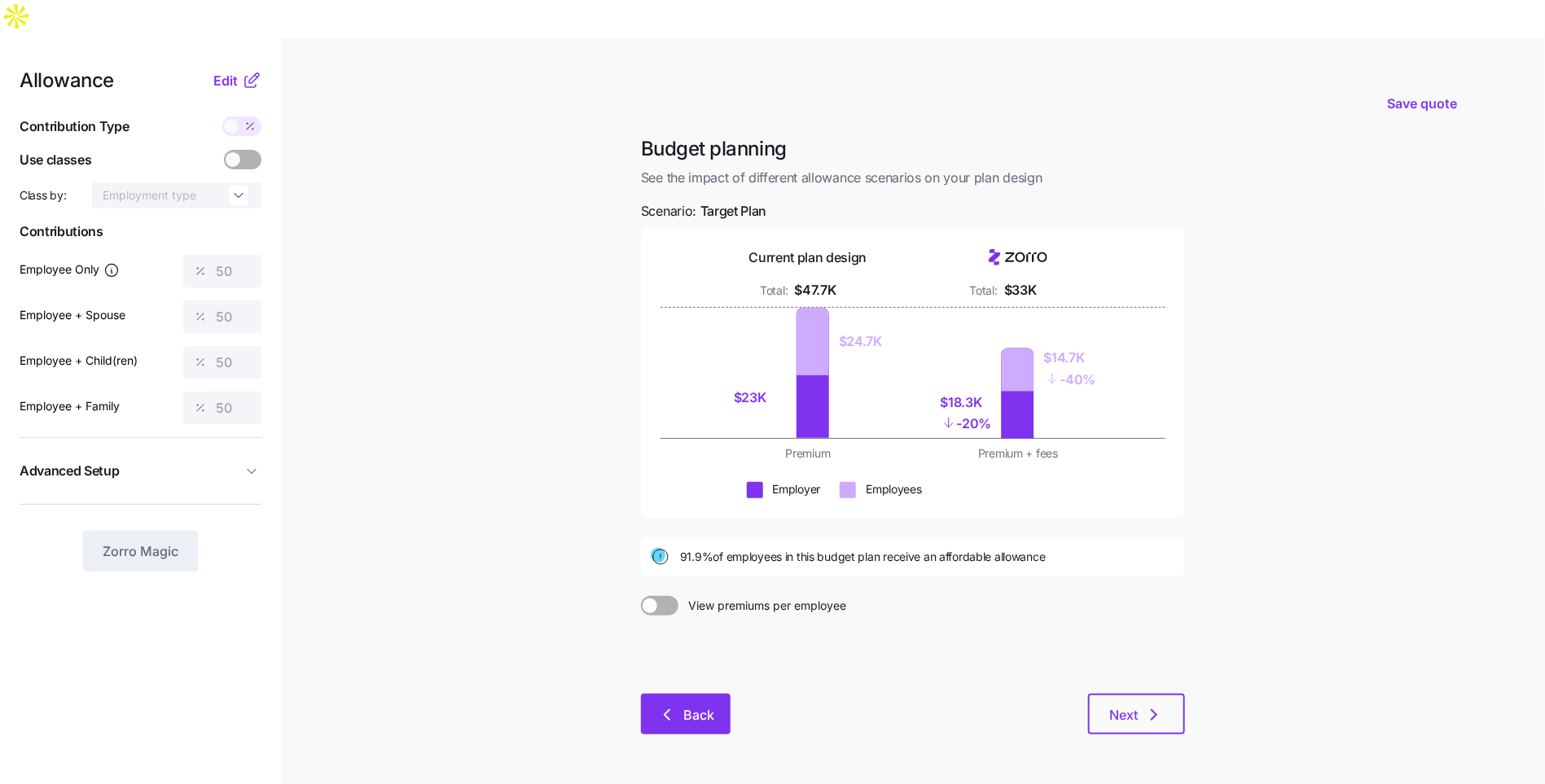
click at [685, 705] on span "Back" at bounding box center [698, 715] width 31 height 20
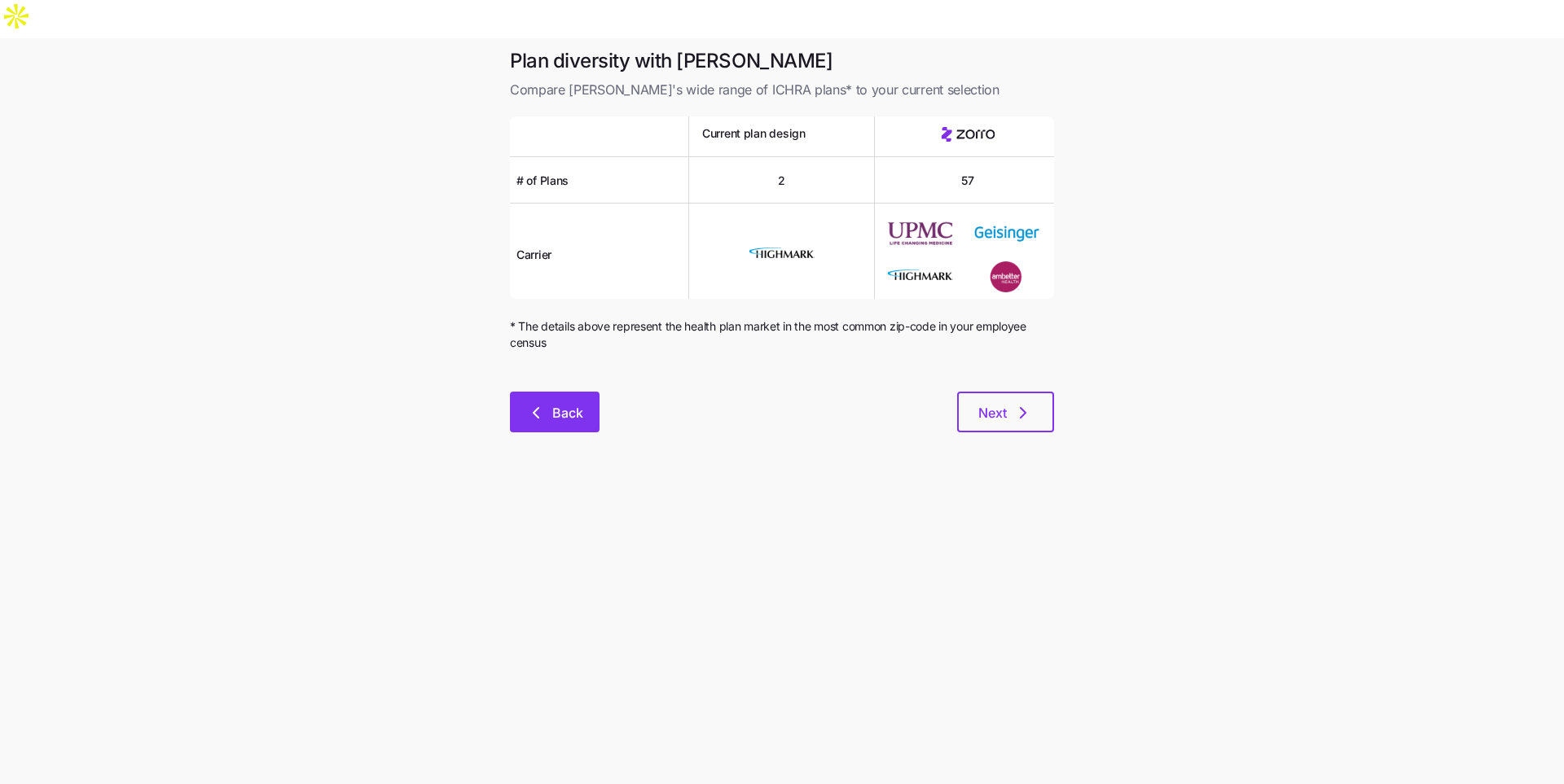
click at [560, 403] on span "Back" at bounding box center [567, 413] width 31 height 20
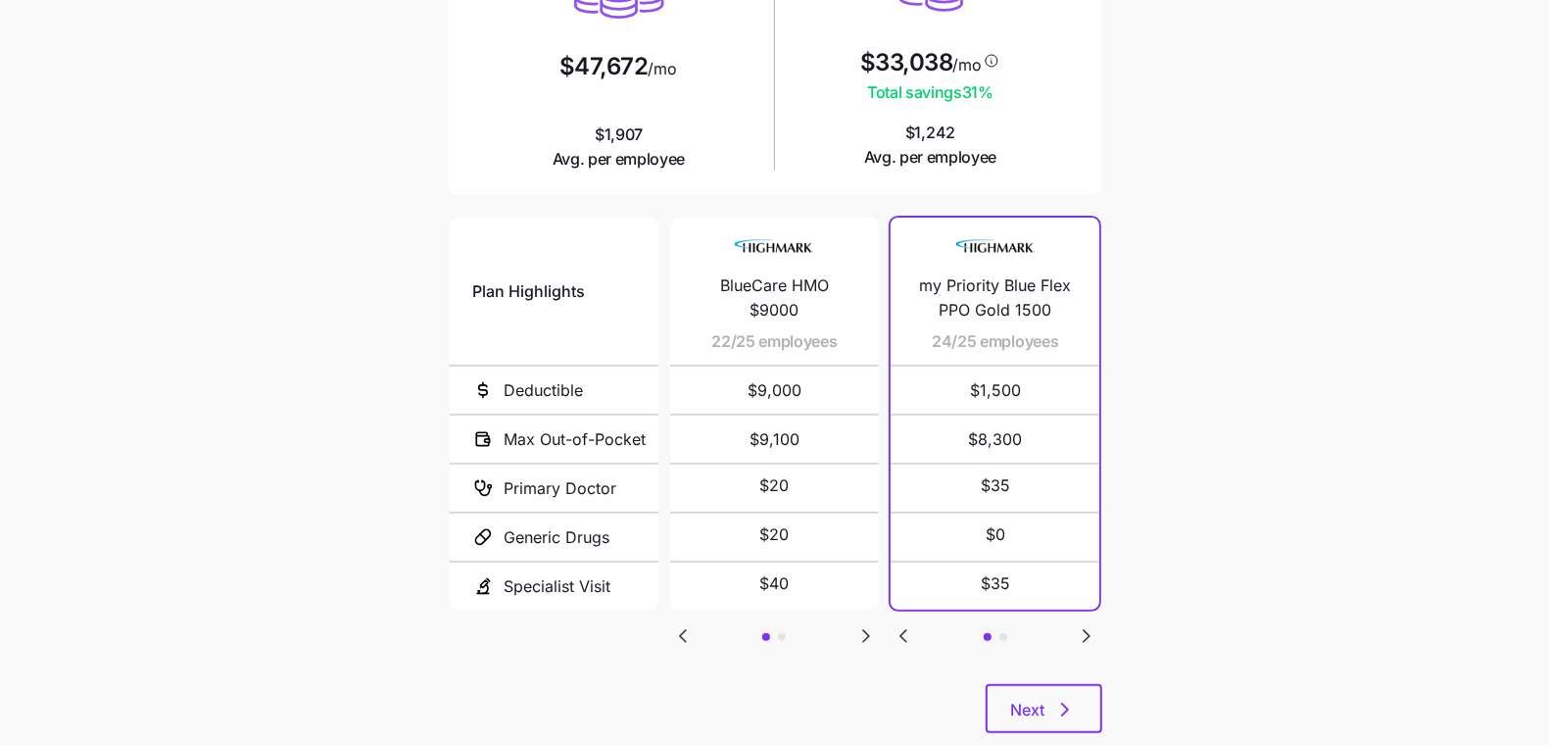
scroll to position [324, 0]
click at [858, 623] on icon "Go to next slide" at bounding box center [866, 635] width 24 height 24
click at [687, 623] on icon "Go to previous slide" at bounding box center [683, 635] width 24 height 24
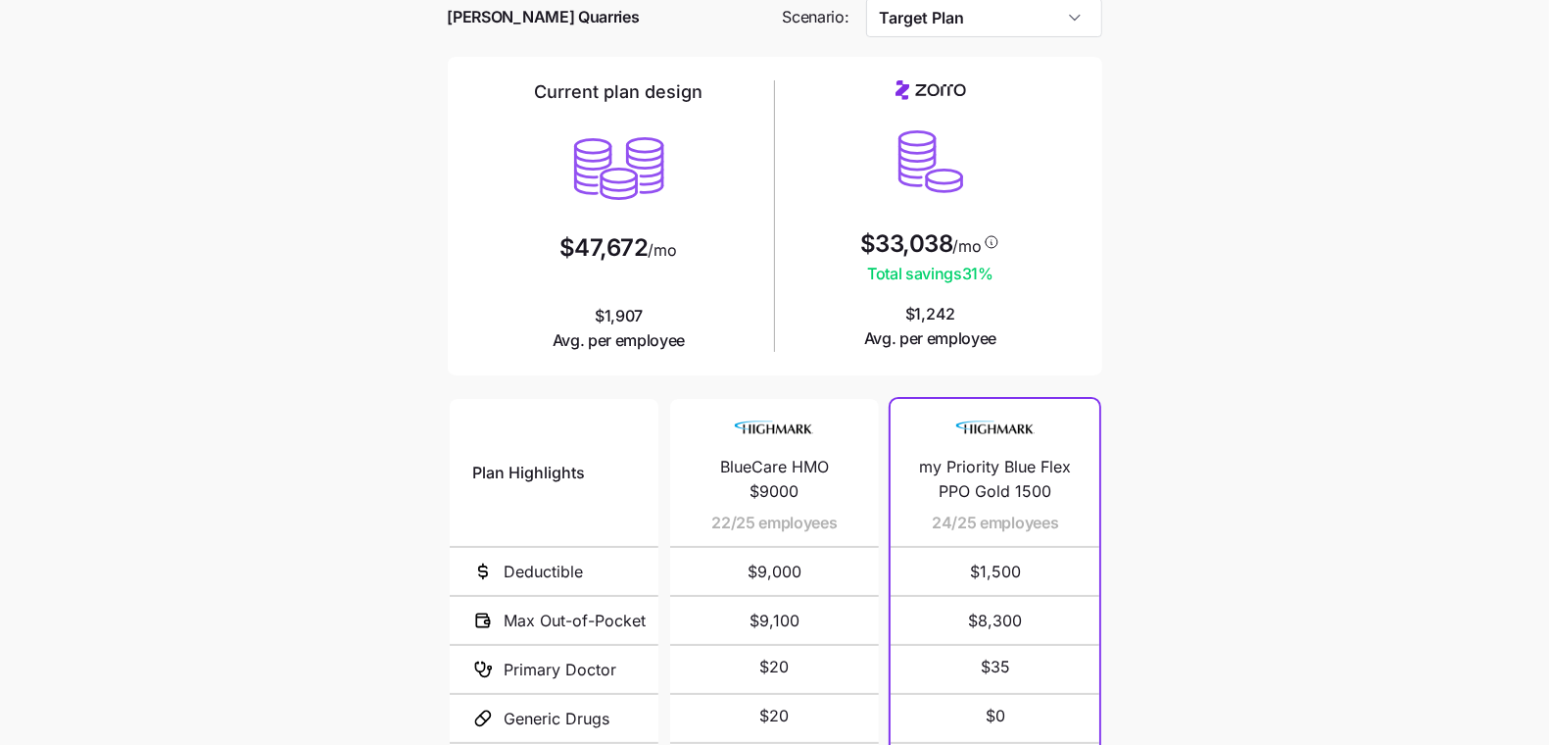
scroll to position [42, 0]
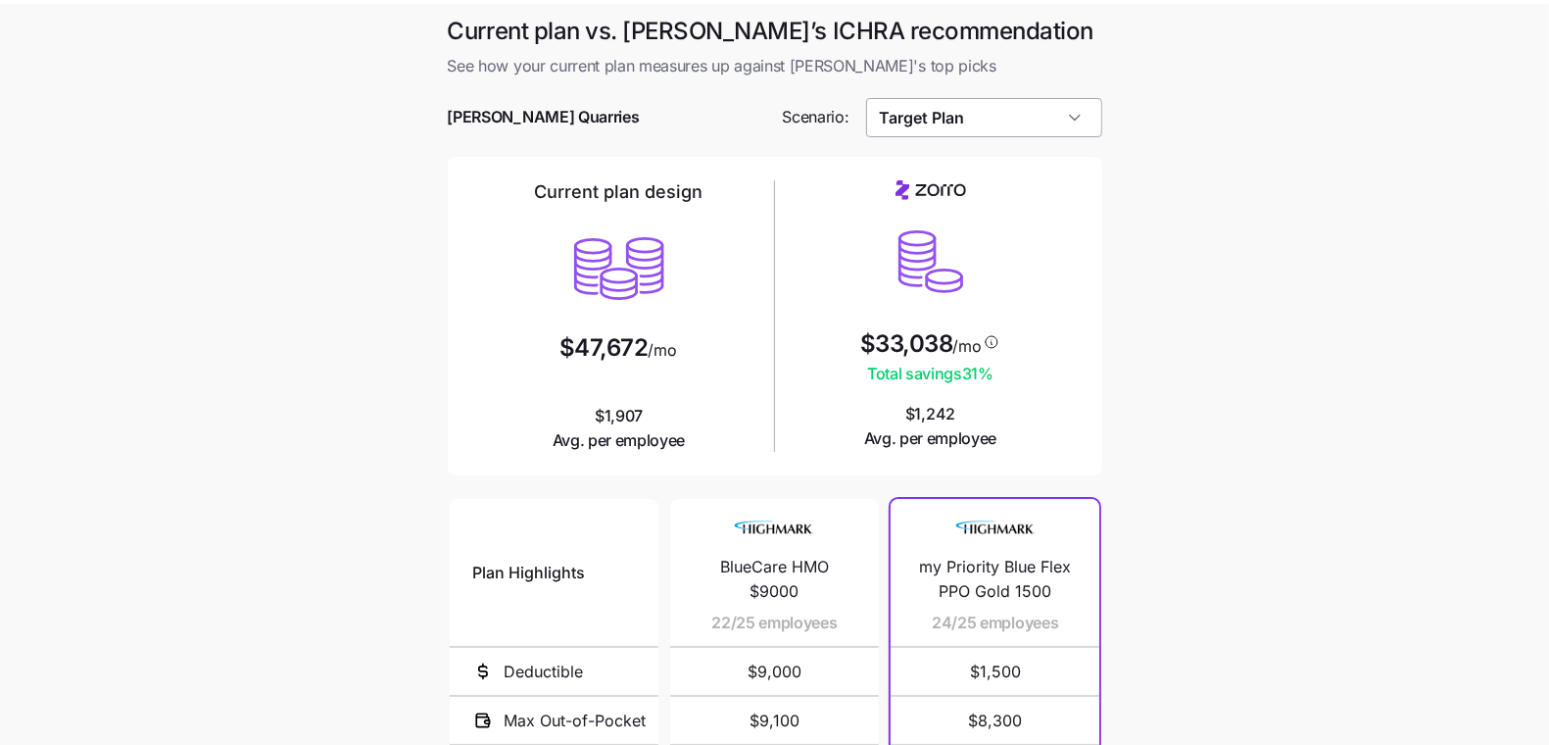
click at [1012, 98] on input "Target Plan" at bounding box center [984, 117] width 236 height 39
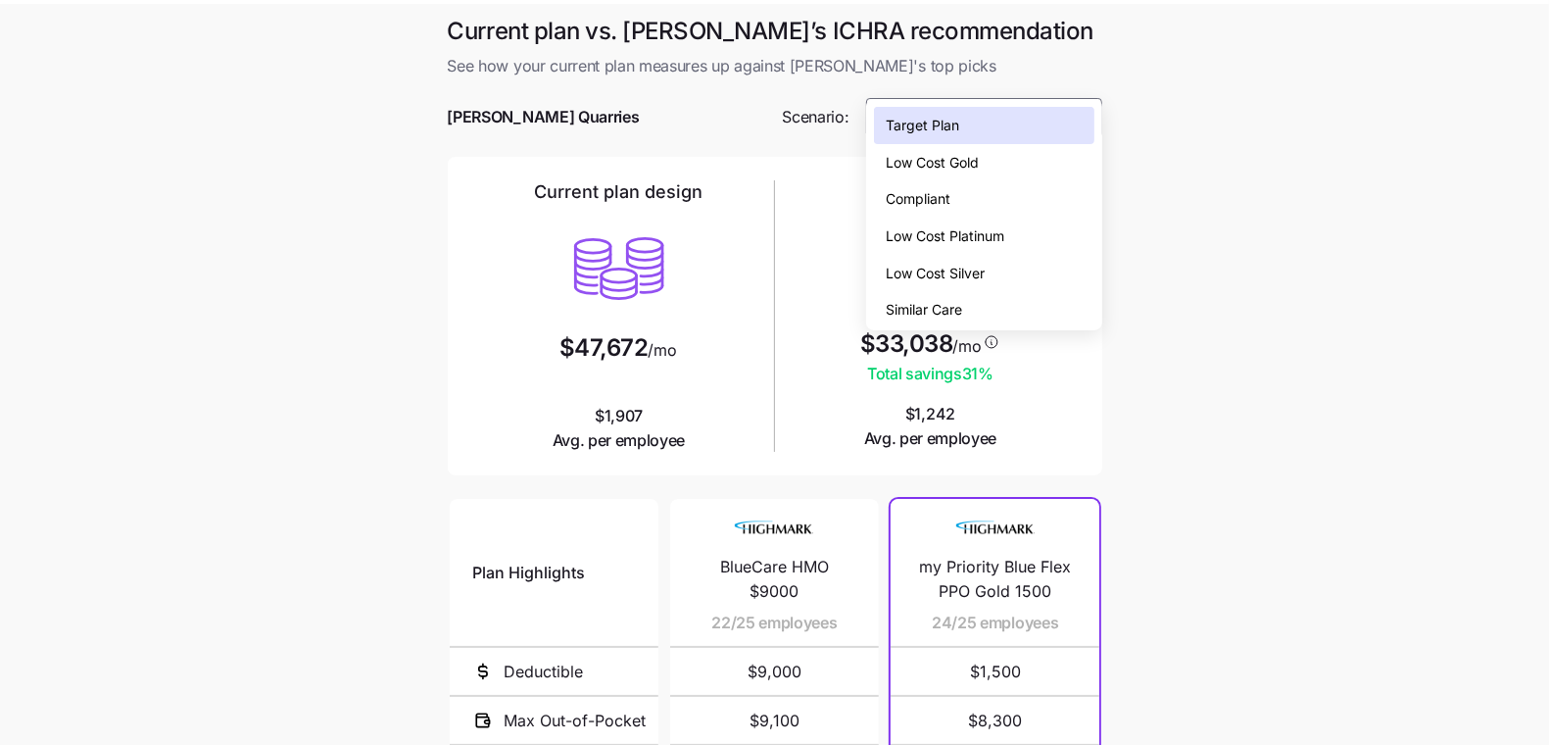
click at [1035, 275] on div "Low Cost Silver" at bounding box center [983, 273] width 219 height 37
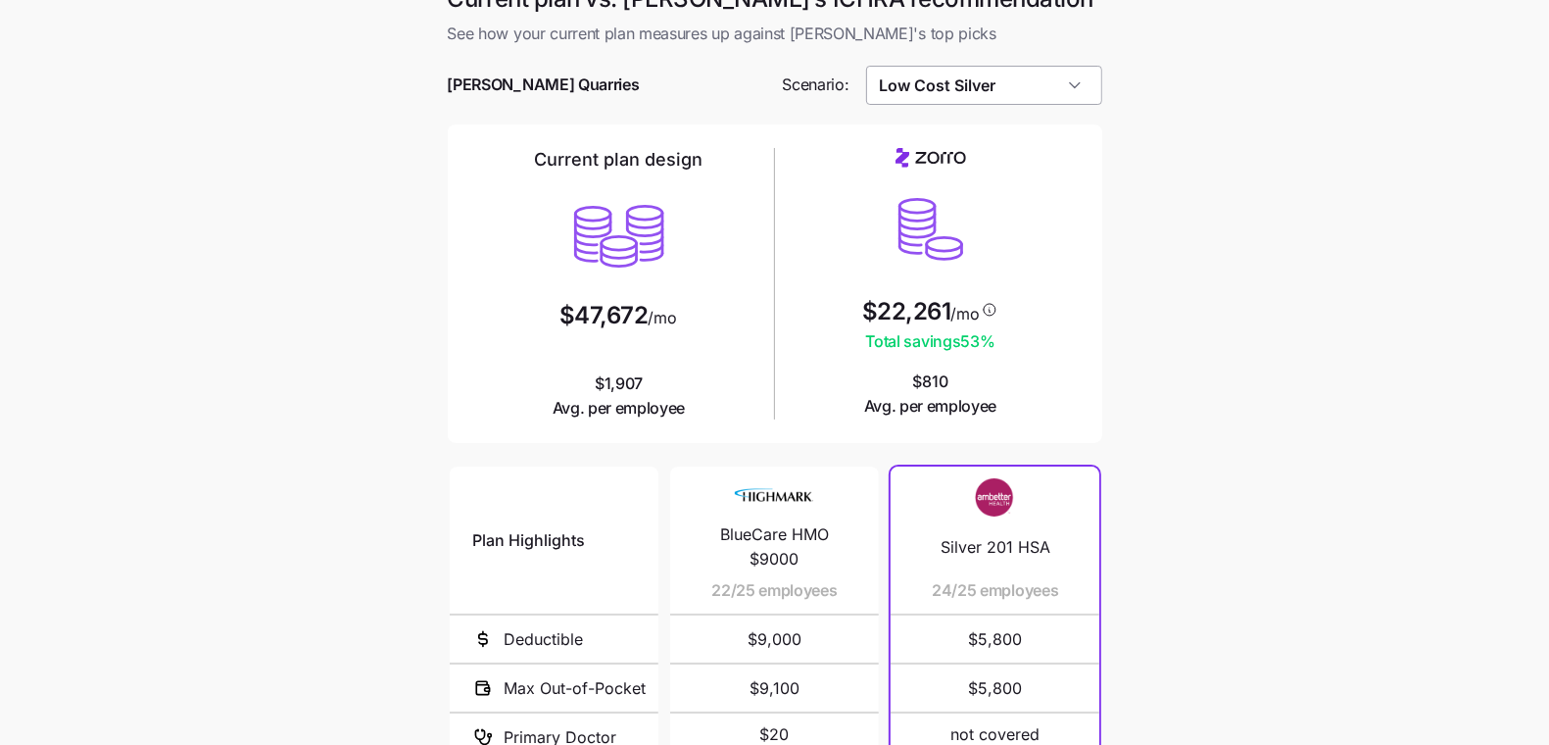
scroll to position [74, 0]
click at [958, 66] on input "Low Cost Silver" at bounding box center [984, 85] width 236 height 39
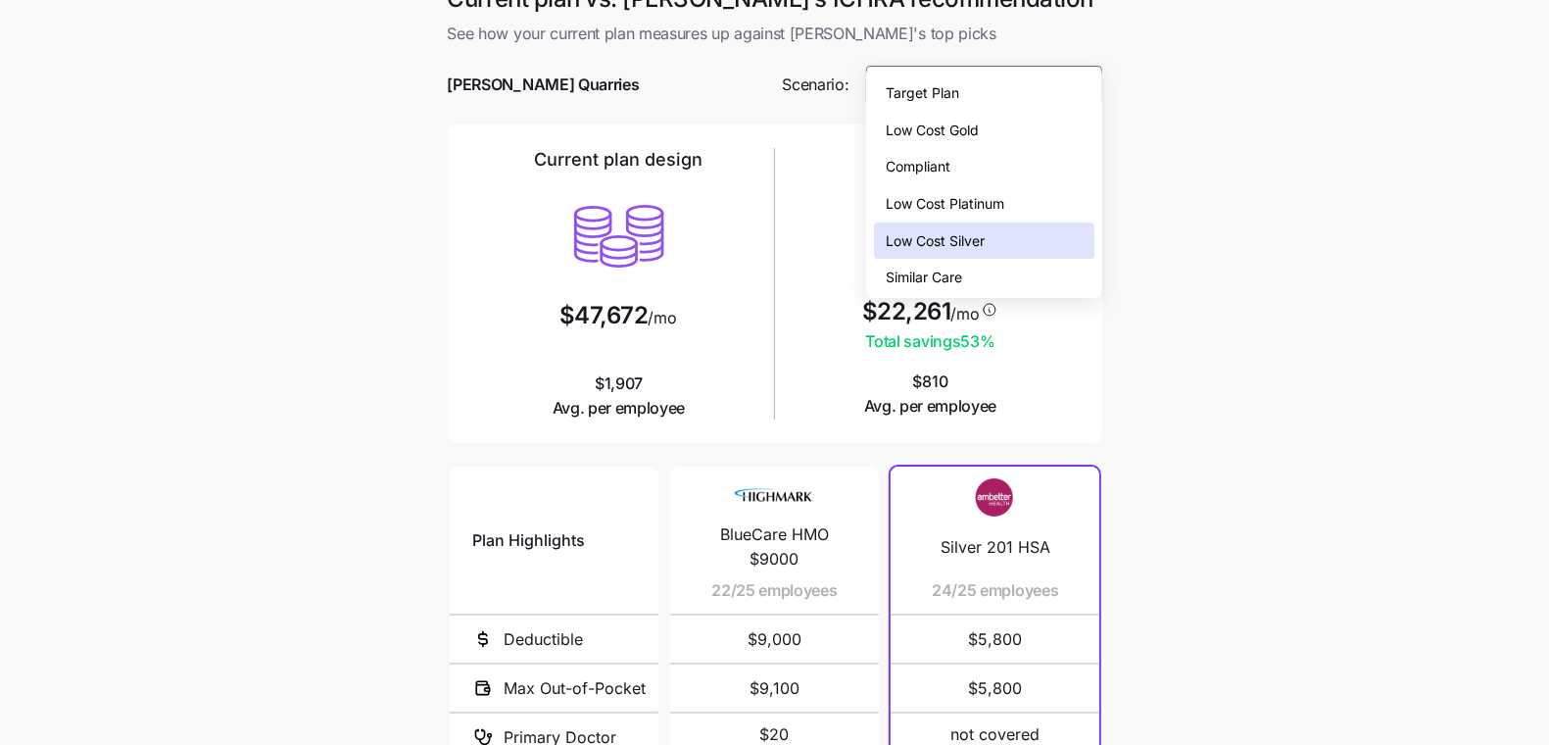
click at [1031, 125] on div "Low Cost Gold" at bounding box center [983, 130] width 219 height 37
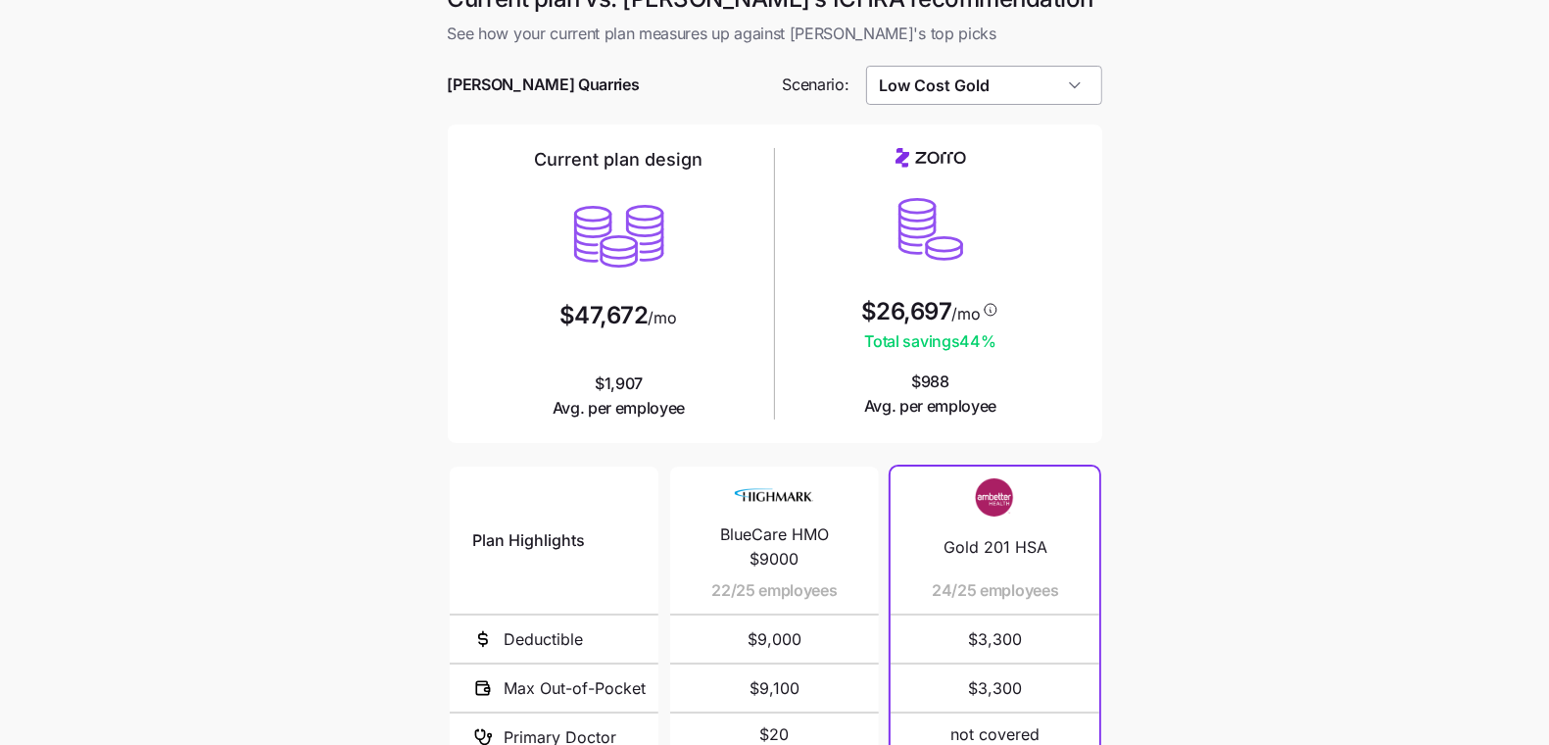
click at [1030, 66] on input "Low Cost Gold" at bounding box center [984, 85] width 236 height 39
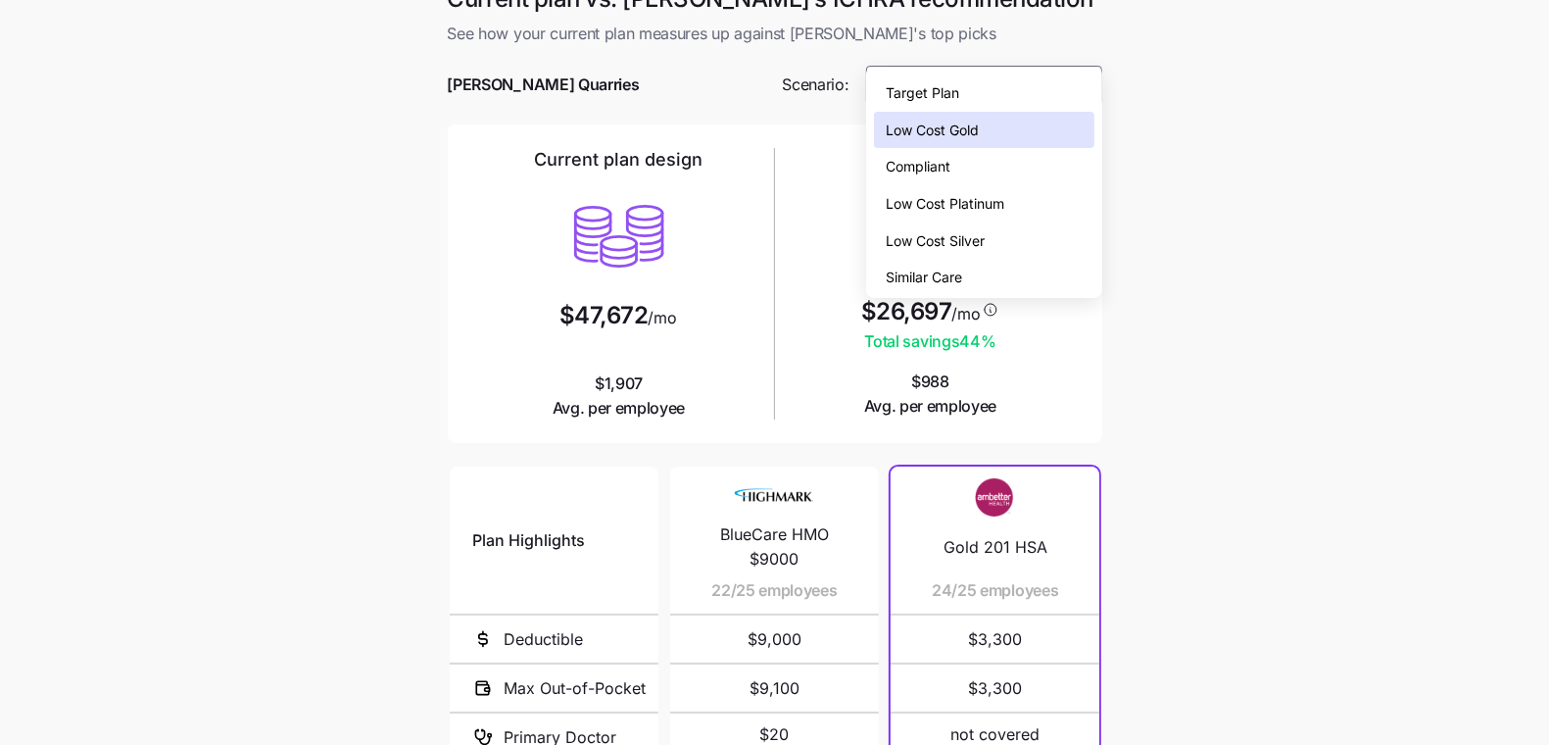
click at [1005, 94] on div "Target Plan" at bounding box center [983, 92] width 219 height 37
type input "Target Plan"
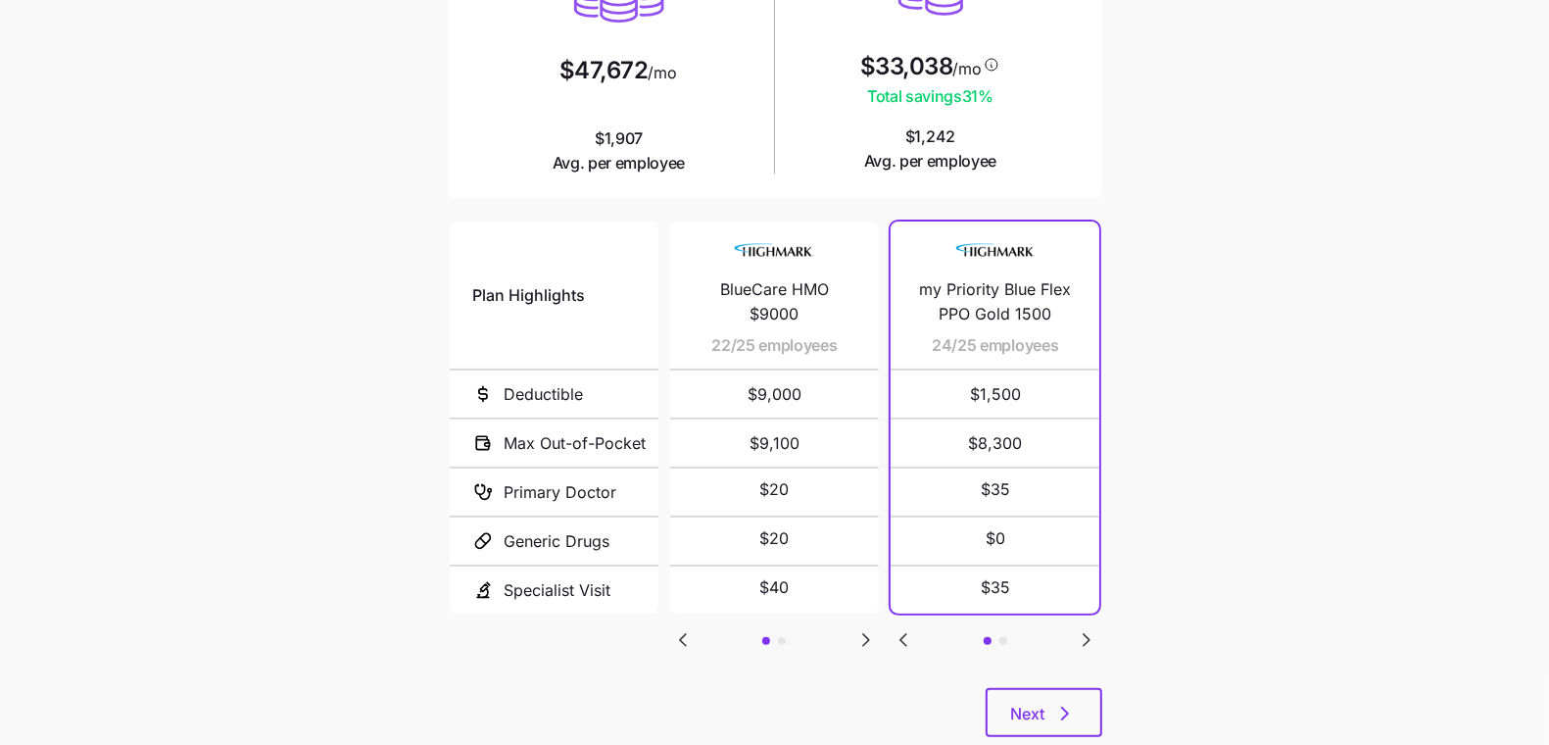
scroll to position [319, 0]
click at [1088, 576] on div "Plan Highlights Deductible Max Out-of-Pocket Primary Doctor Generic Drugs Speci…" at bounding box center [775, 452] width 654 height 470
click at [1087, 634] on icon "Go to next slide" at bounding box center [1087, 640] width 6 height 12
click at [909, 628] on icon "Go to previous slide" at bounding box center [904, 640] width 24 height 24
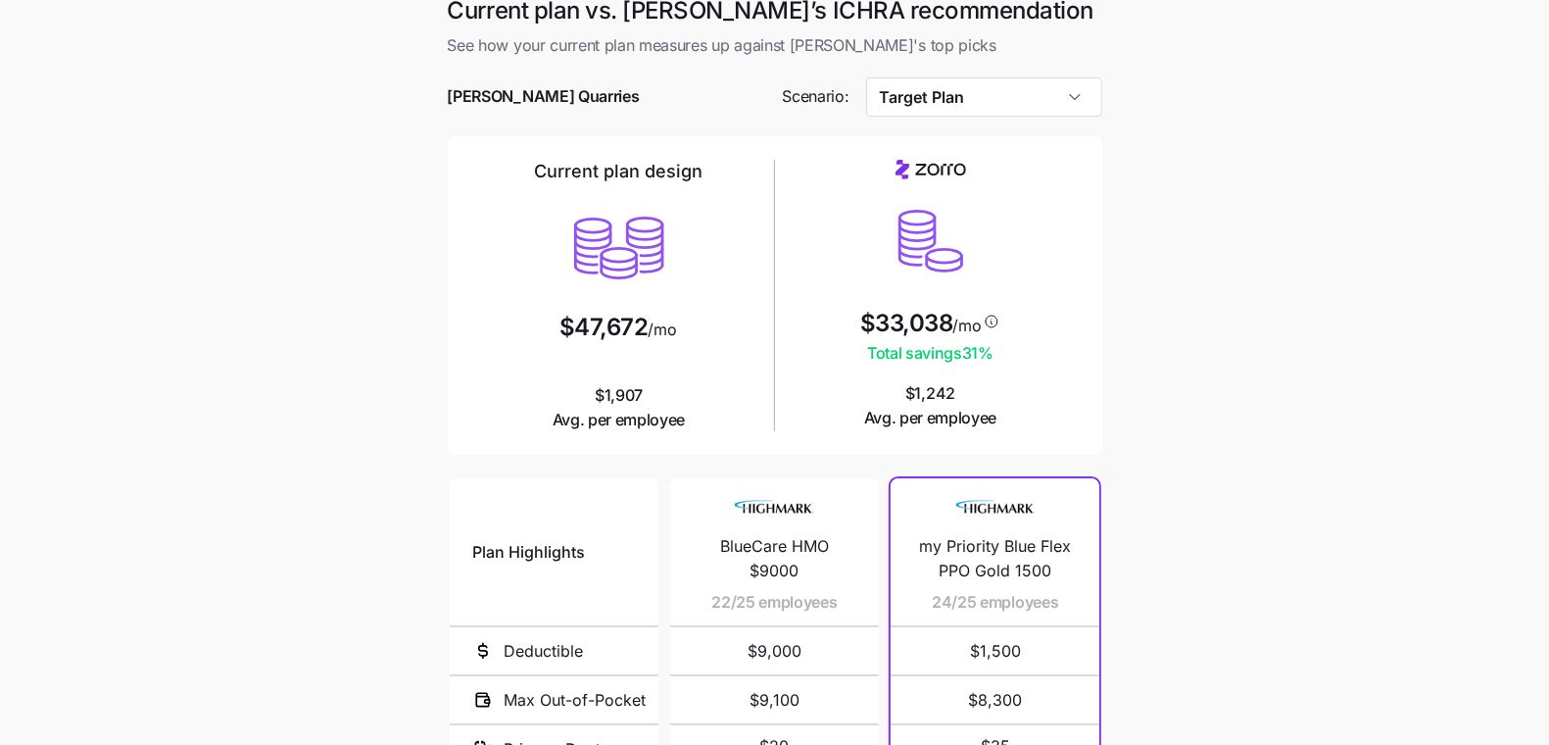
scroll to position [0, 0]
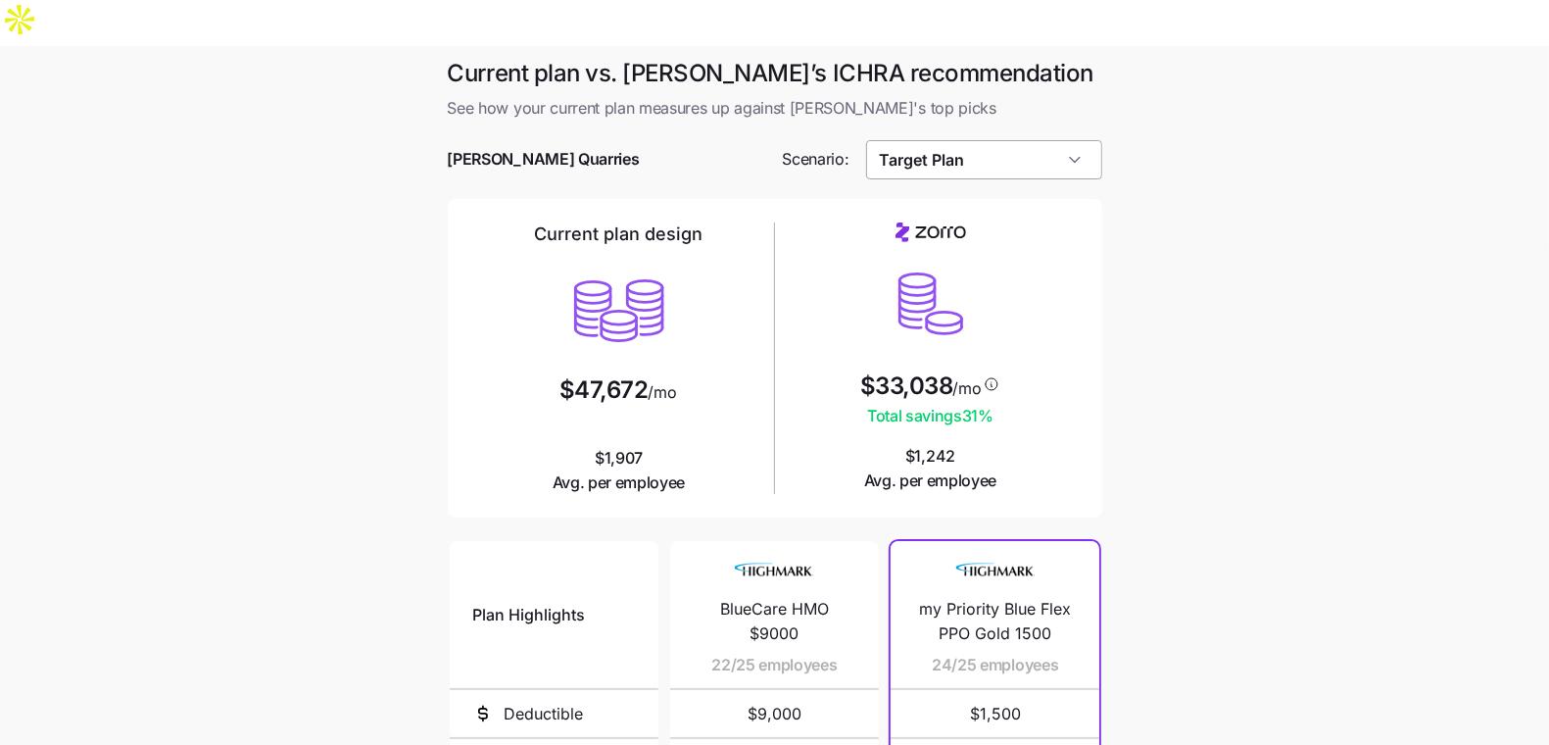
click at [1044, 140] on input "Target Plan" at bounding box center [984, 159] width 236 height 39
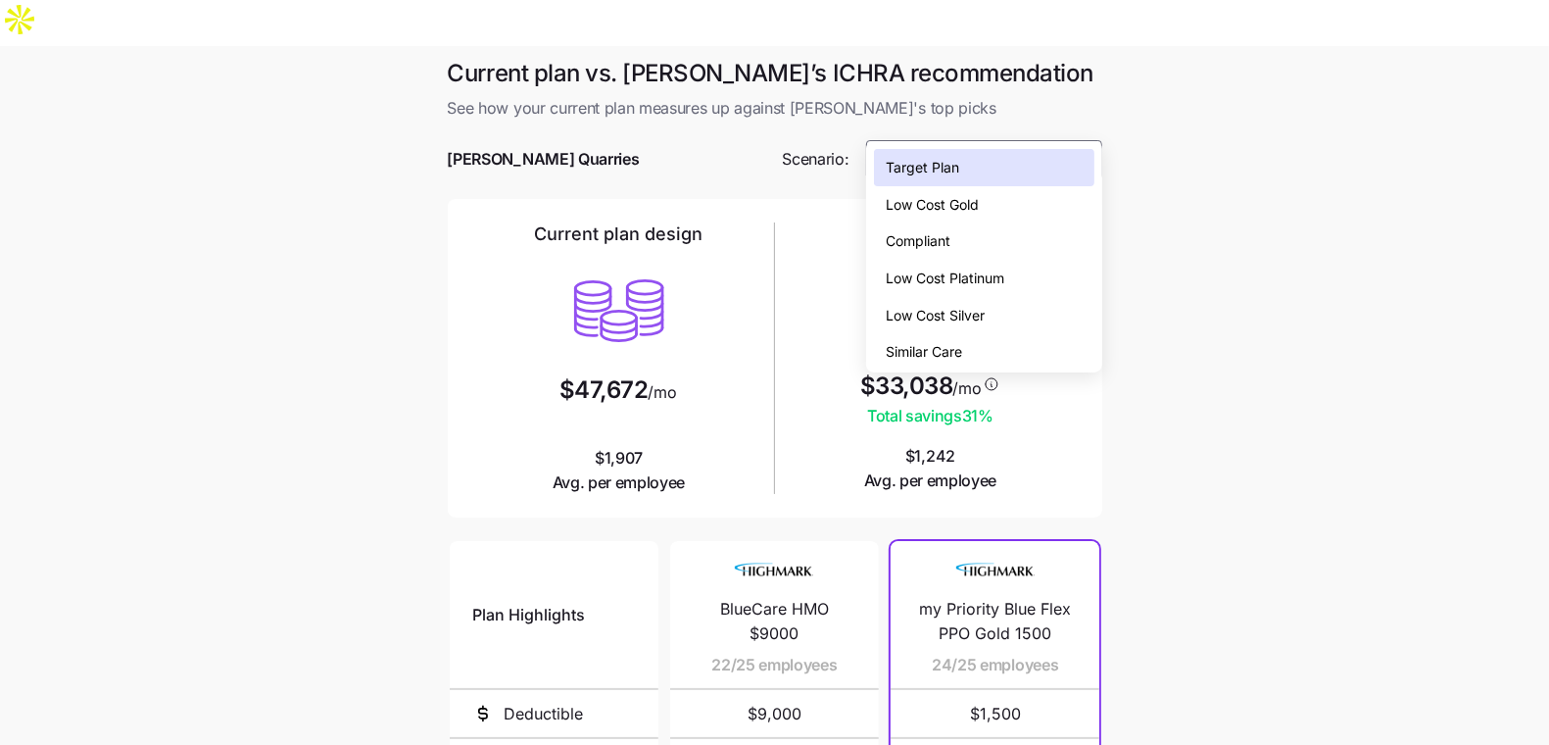
click at [1174, 314] on main "Current plan vs. Zorro’s ICHRA recommendation See how your current plan measure…" at bounding box center [774, 581] width 1549 height 1070
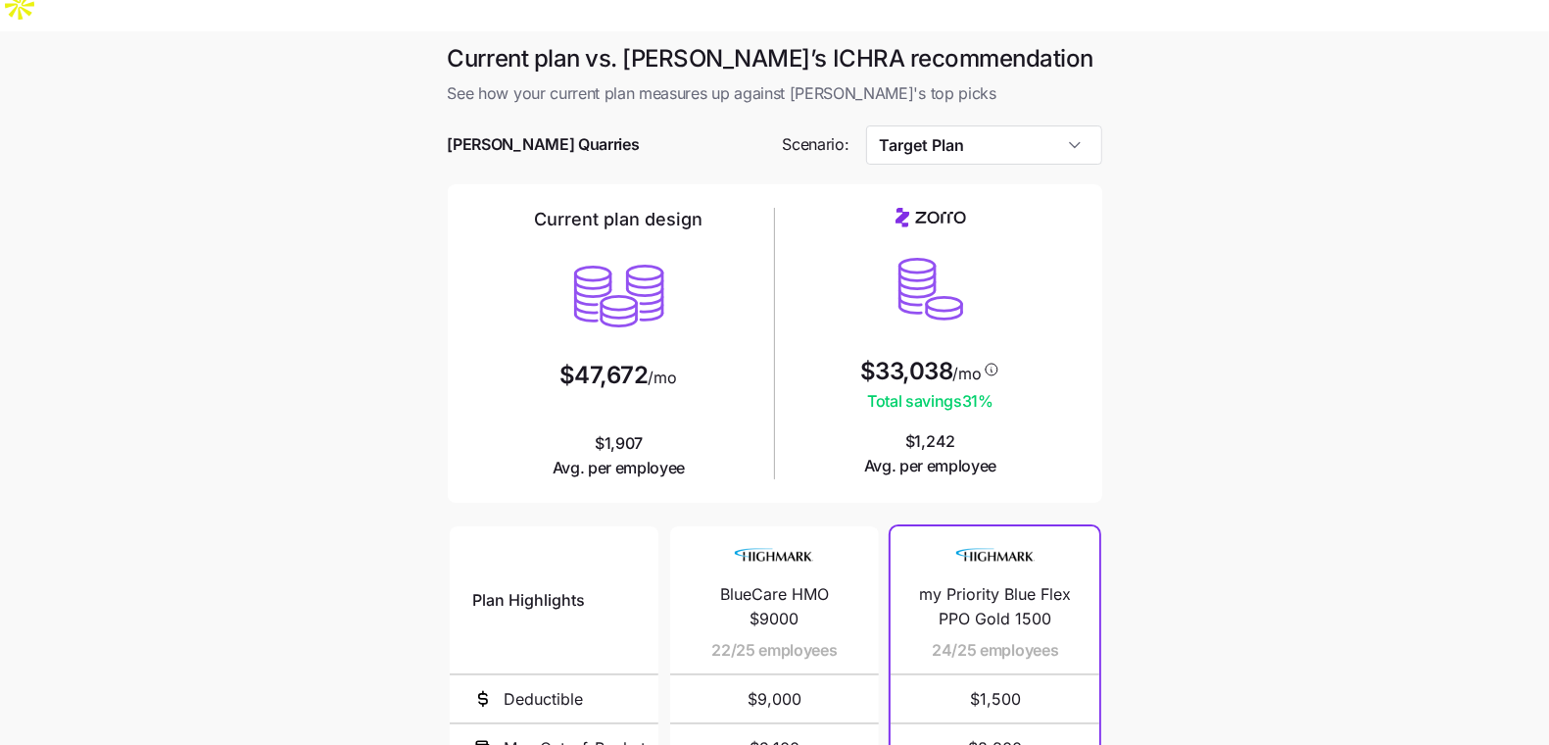
scroll to position [33, 0]
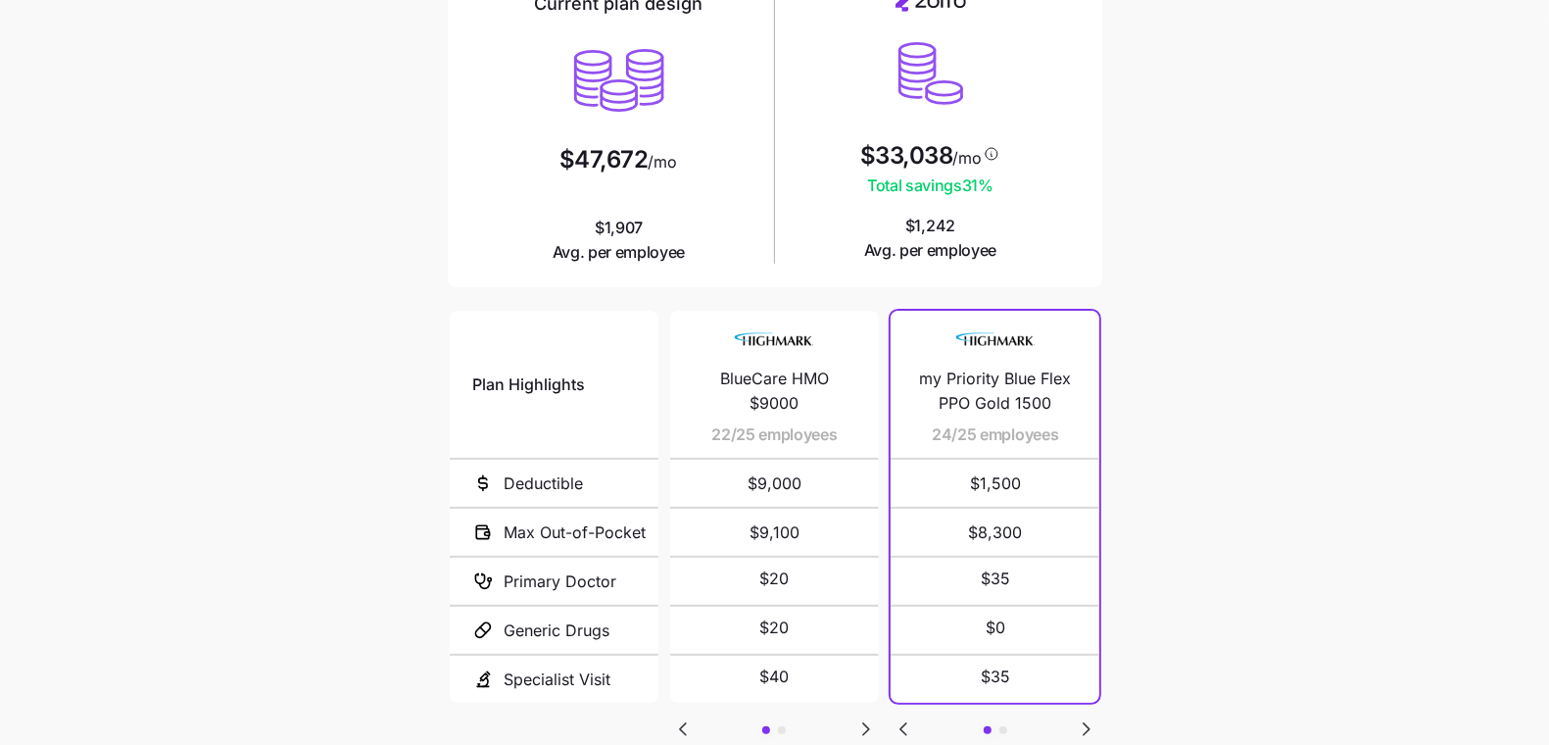
click at [1051, 720] on div "Plan Highlights Deductible Max Out-of-Pocket Primary Doctor Generic Drugs Speci…" at bounding box center [775, 542] width 654 height 470
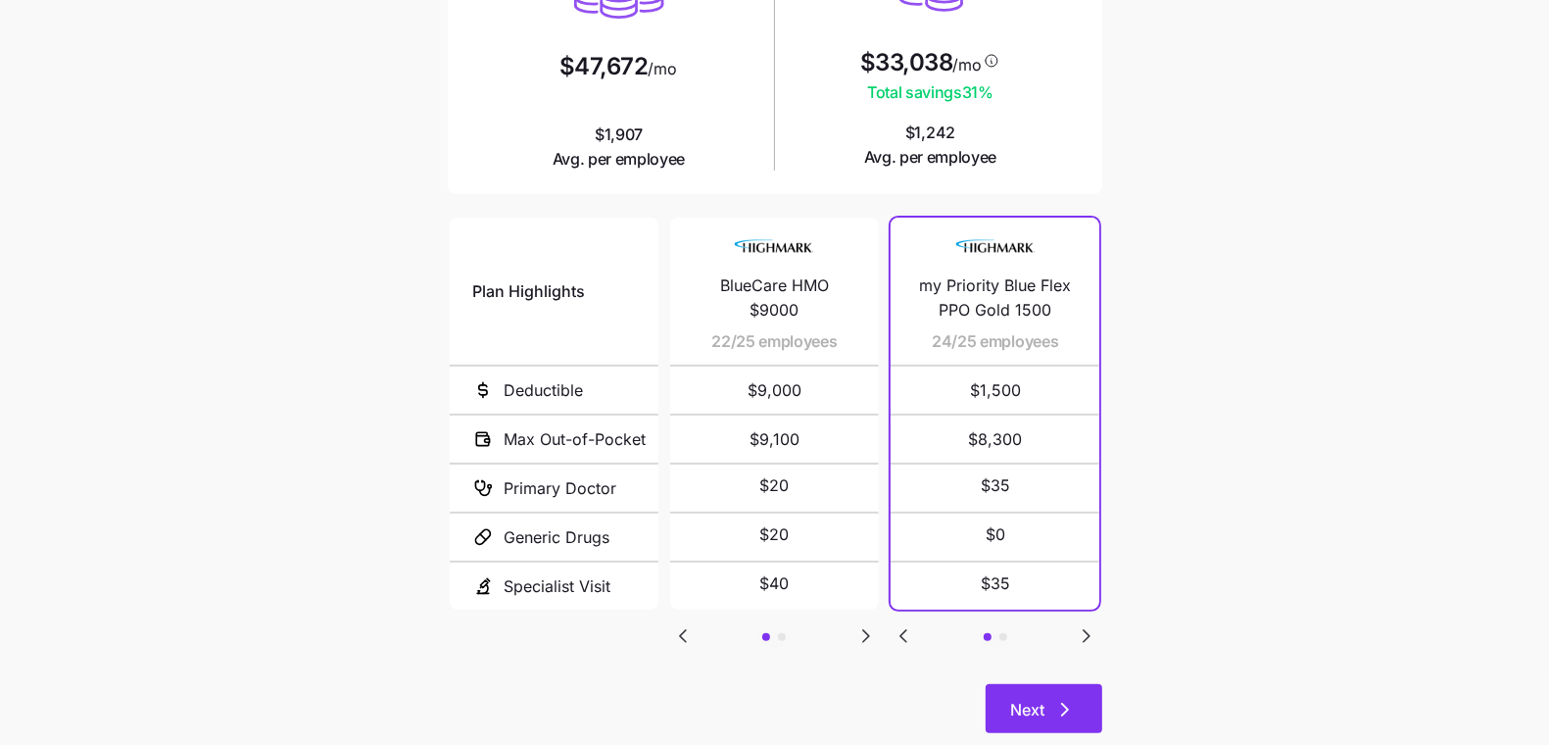
scroll to position [324, 0]
click at [1044, 683] on button "Next" at bounding box center [1044, 707] width 117 height 49
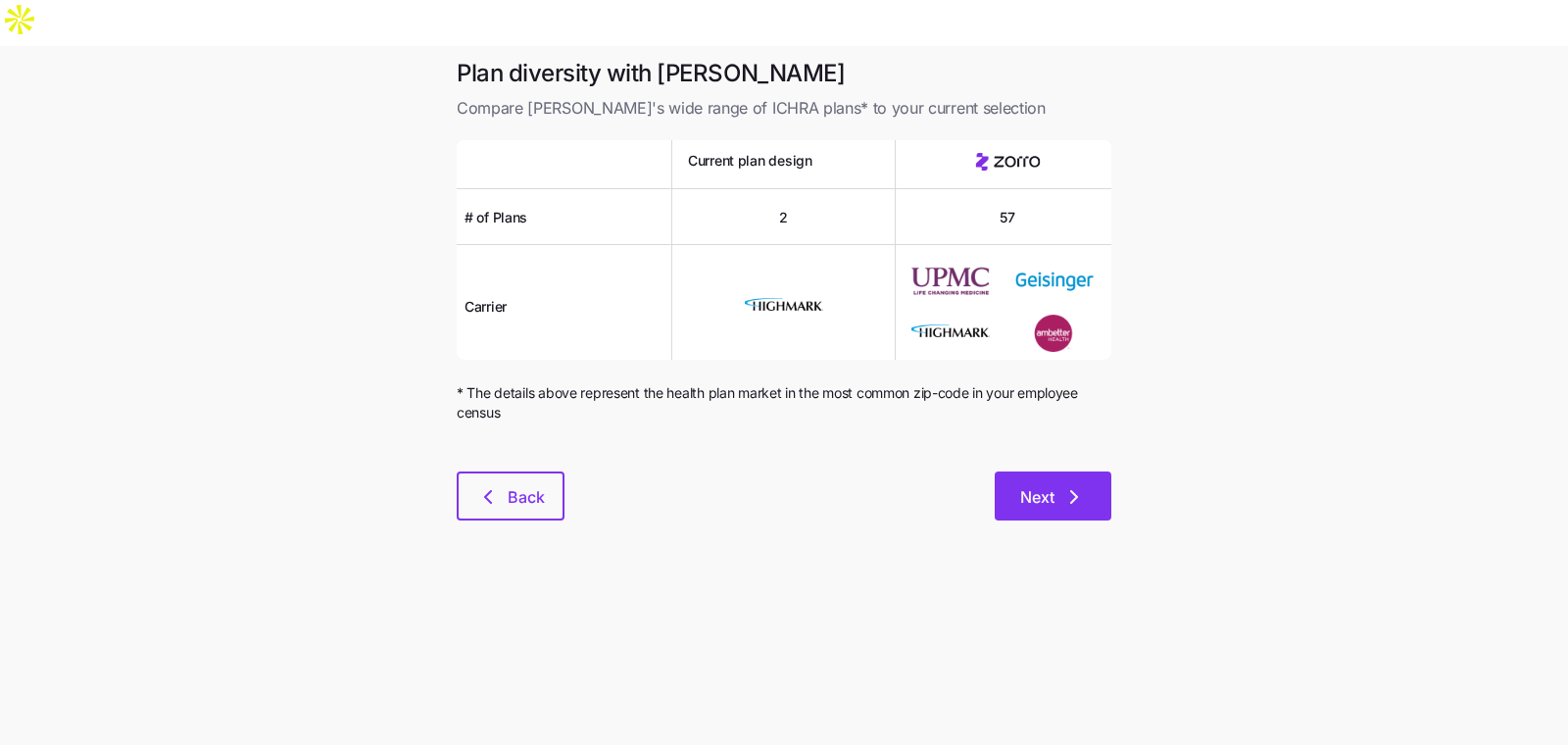
click at [1053, 485] on span "Next" at bounding box center [1037, 497] width 34 height 24
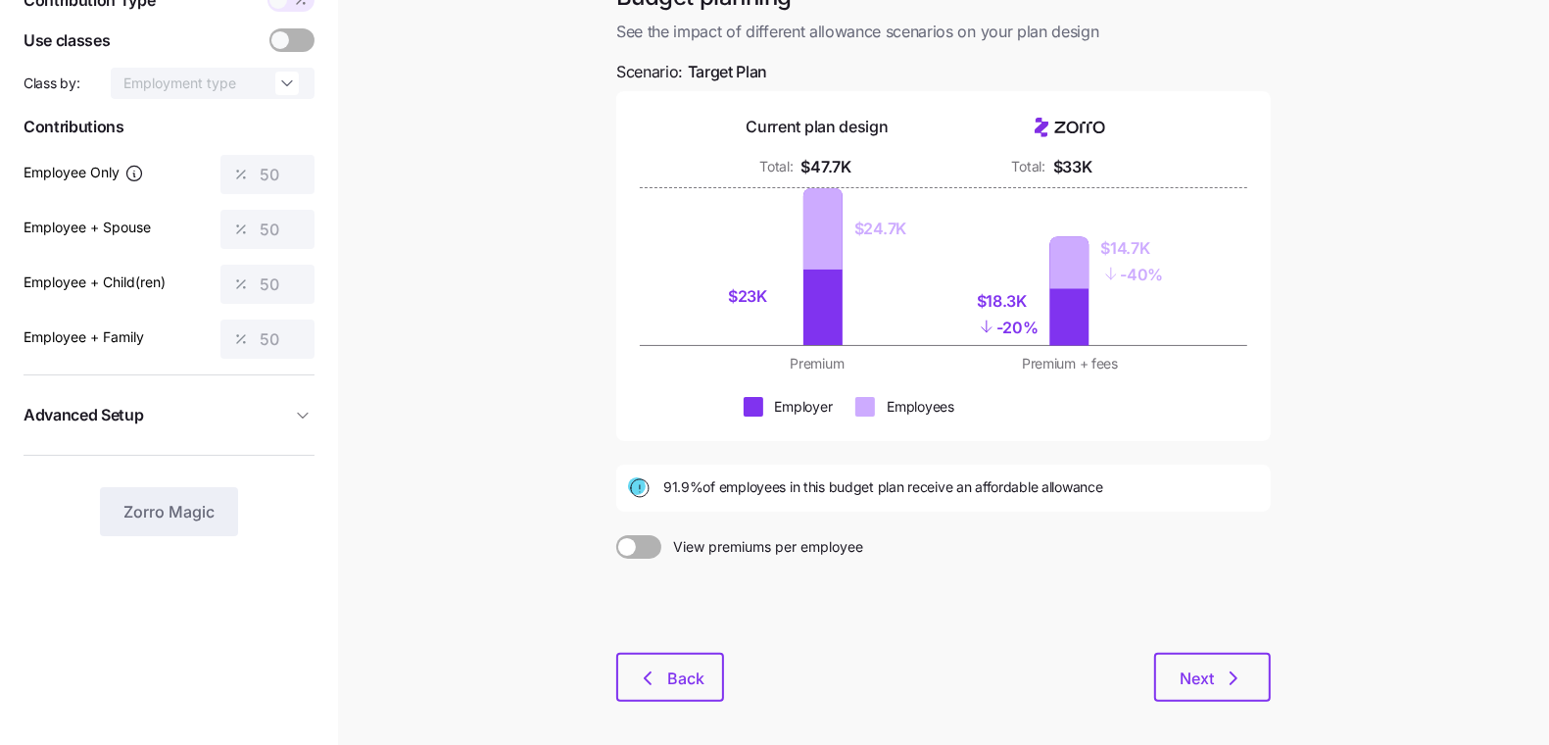
scroll to position [152, 0]
click at [1209, 652] on button "Next" at bounding box center [1212, 676] width 117 height 49
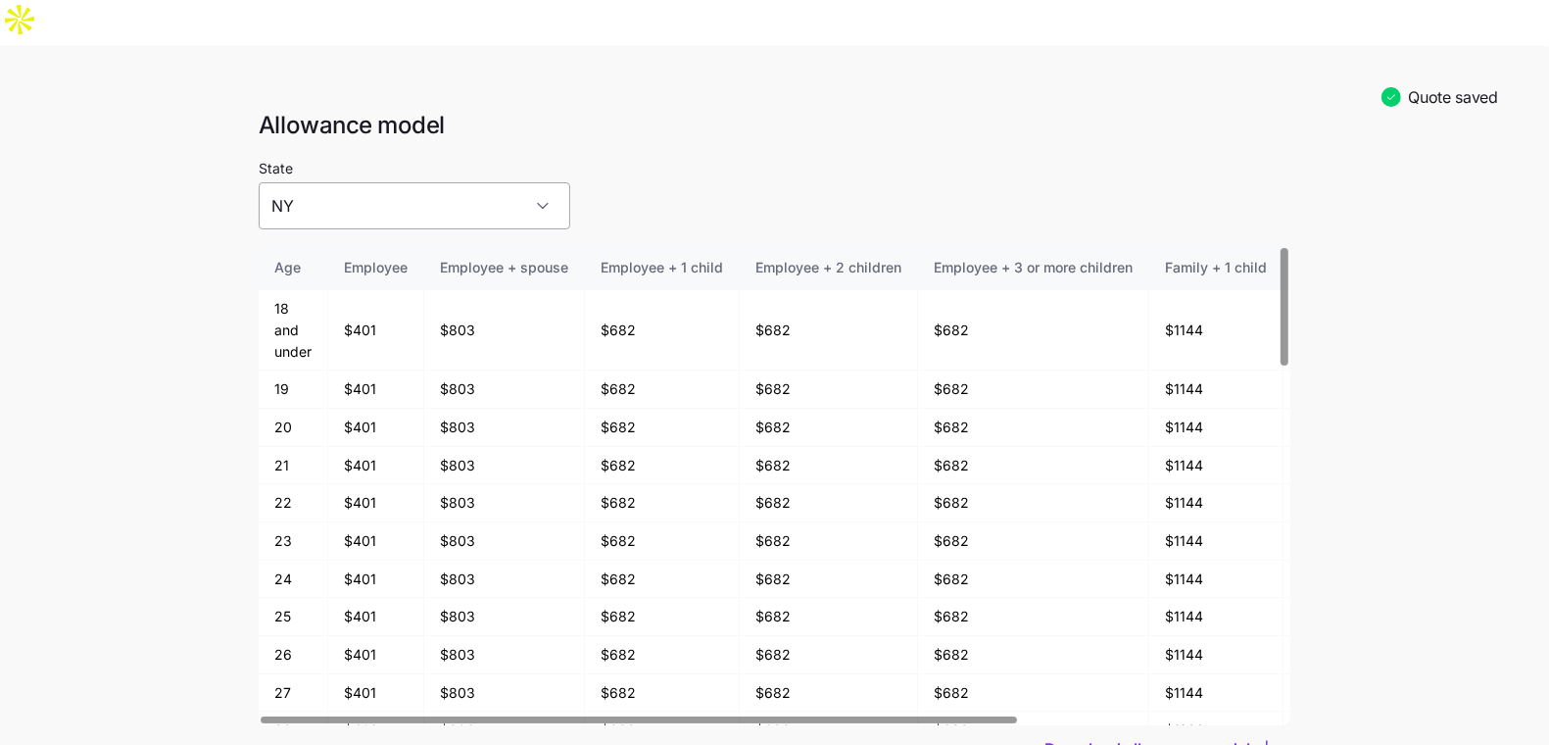
click at [378, 182] on input "NY" at bounding box center [415, 205] width 312 height 47
drag, startPoint x: 350, startPoint y: 265, endPoint x: 376, endPoint y: 237, distance: 38.8
click at [350, 265] on div "PA" at bounding box center [380, 261] width 228 height 41
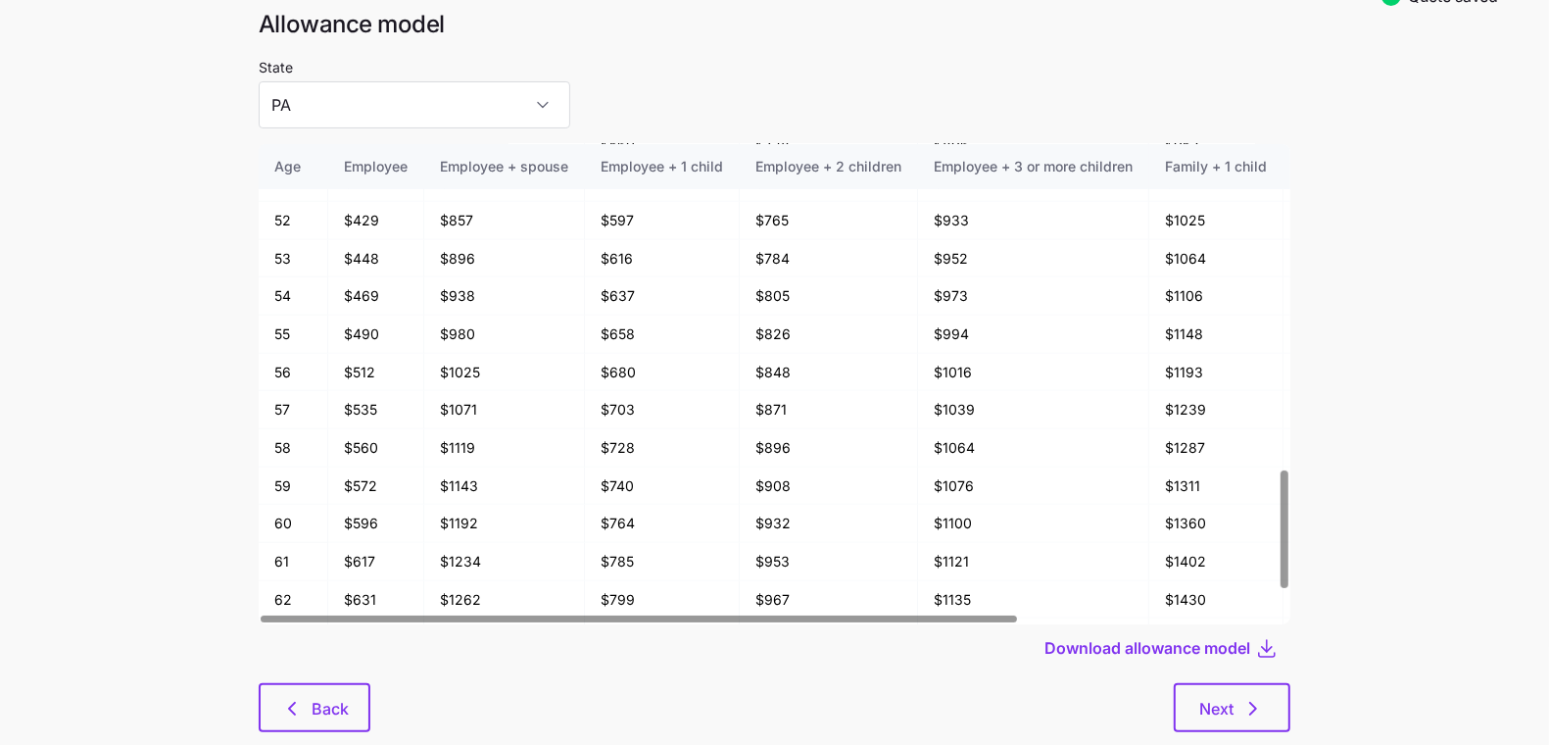
scroll to position [102, 0]
click at [303, 696] on icon "button" at bounding box center [292, 708] width 24 height 24
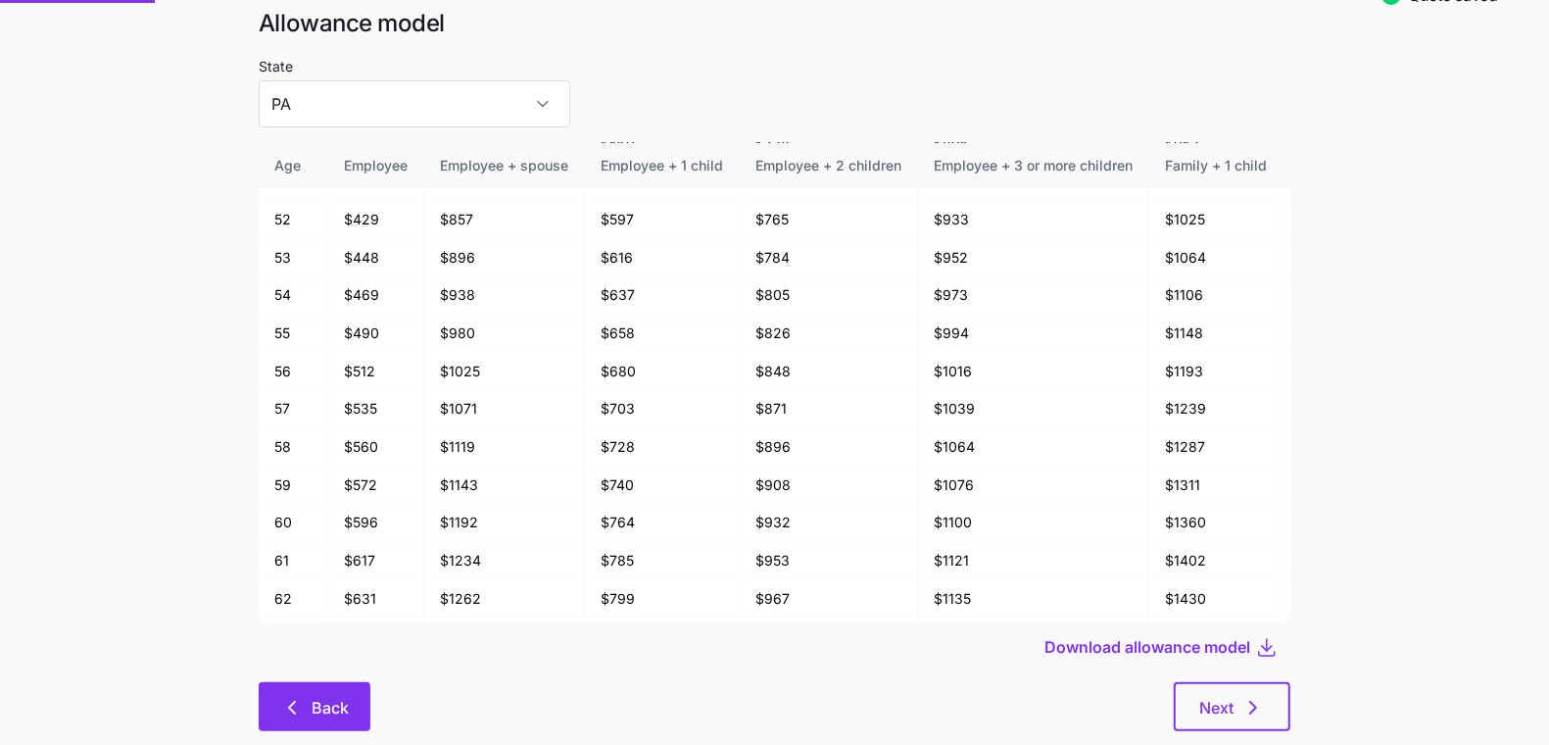
type input "NY"
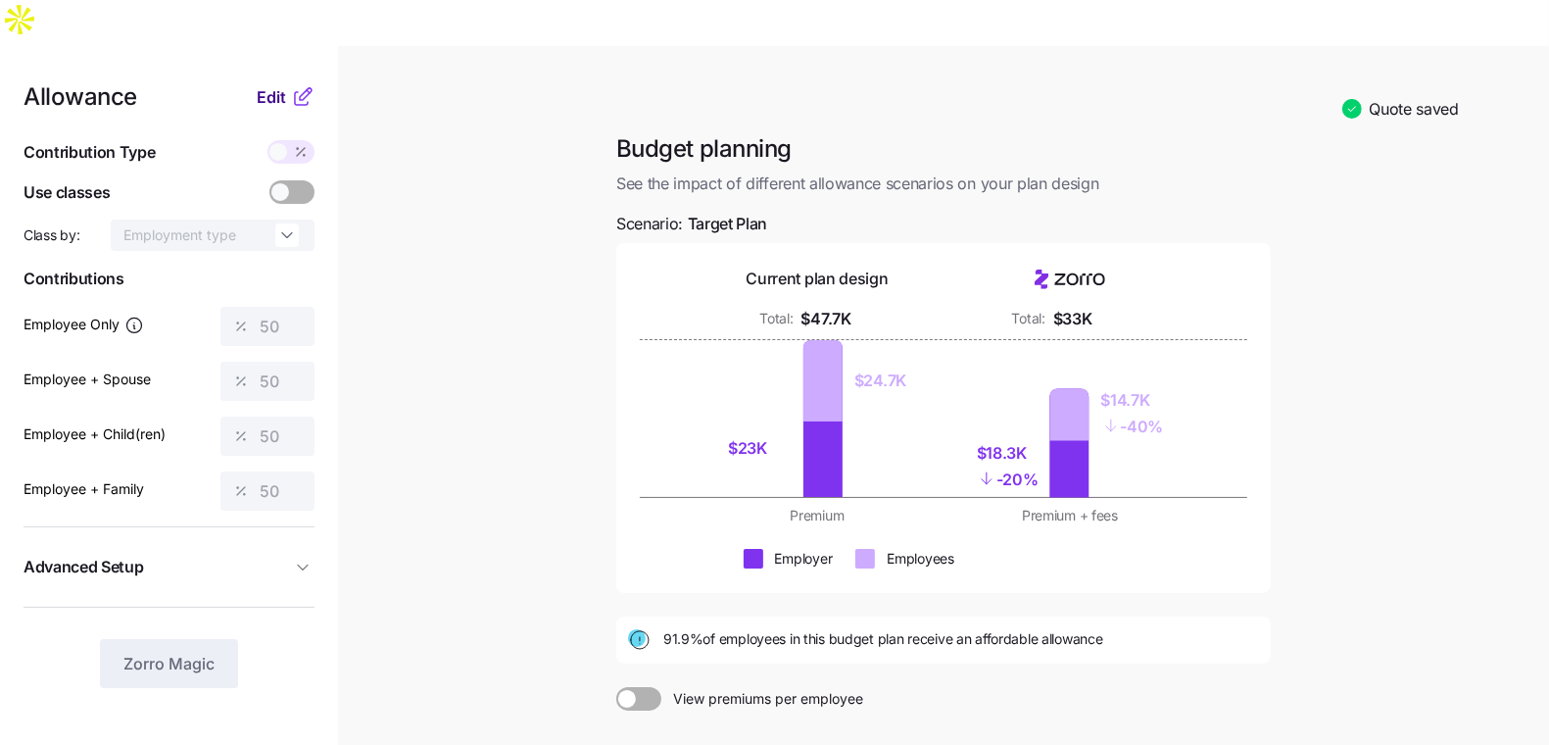
click at [261, 85] on span "Edit" at bounding box center [271, 97] width 29 height 24
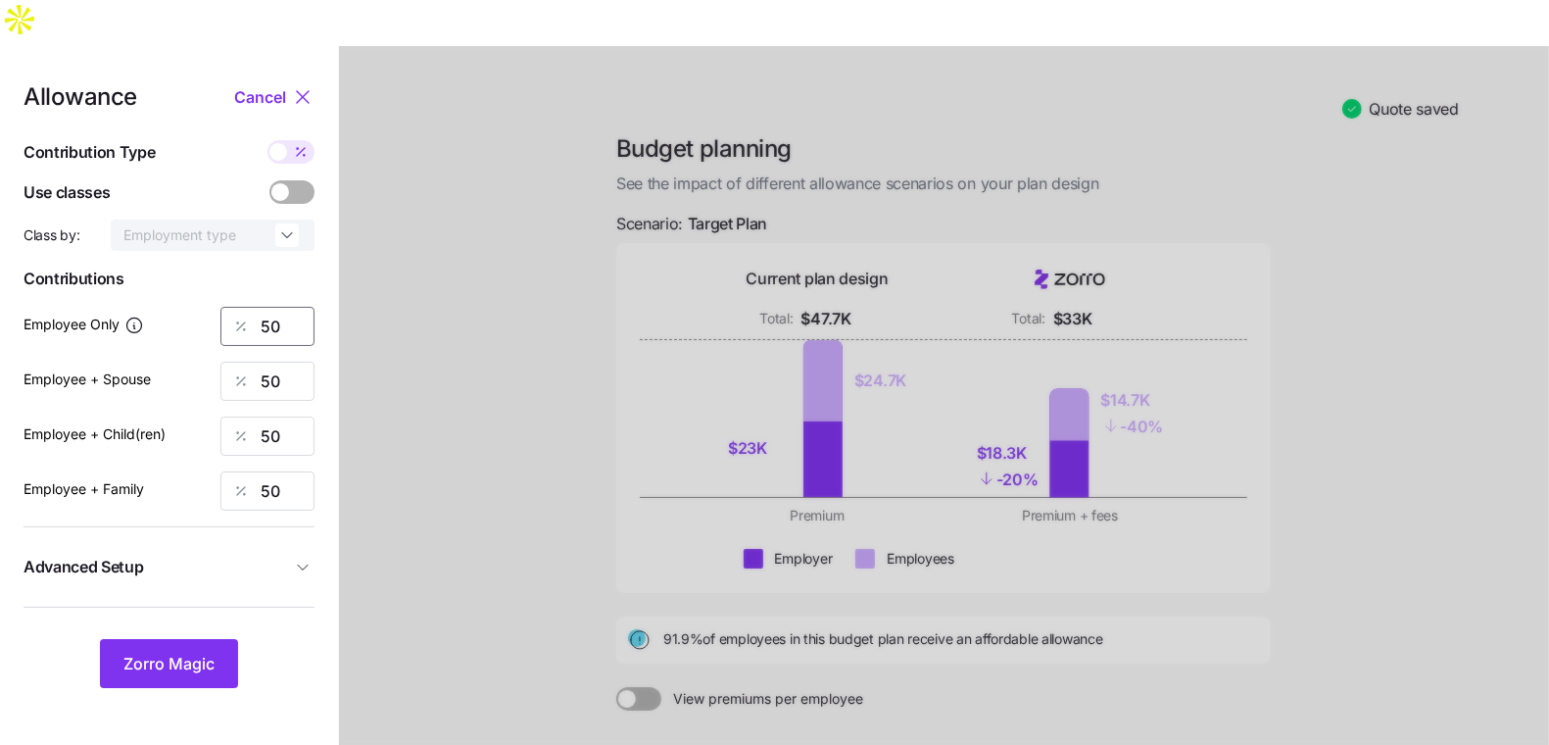
click at [286, 307] on input "50" at bounding box center [267, 326] width 94 height 39
click at [285, 307] on input "50" at bounding box center [267, 326] width 94 height 39
click at [195, 651] on span "Zorro Magic" at bounding box center [168, 663] width 91 height 24
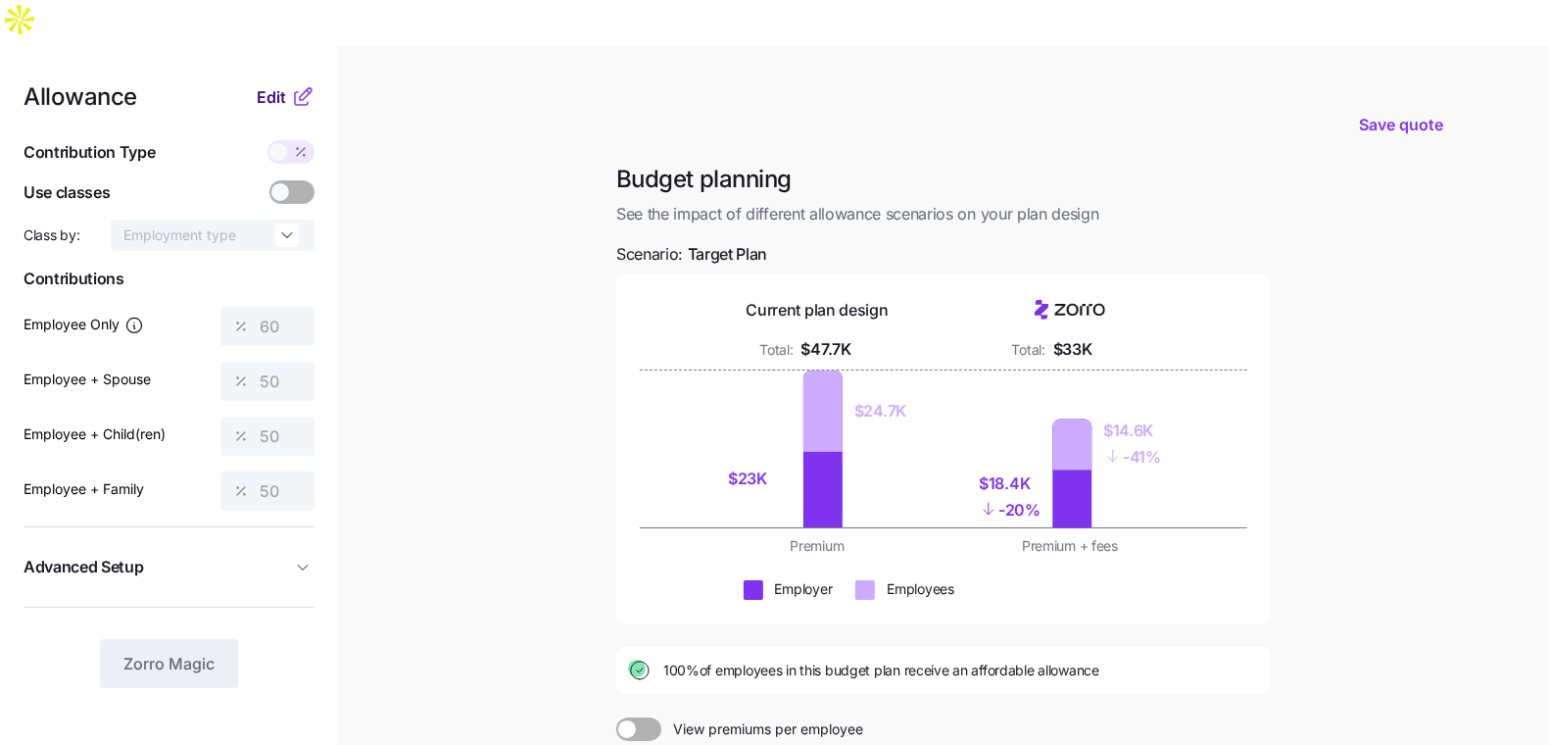
drag, startPoint x: 271, startPoint y: 35, endPoint x: 270, endPoint y: 47, distance: 11.8
click at [271, 46] on nav "Allowance Edit Contribution Type Use classes Class by: Employment type Contribu…" at bounding box center [169, 527] width 338 height 963
click at [270, 85] on span "Edit" at bounding box center [271, 97] width 29 height 24
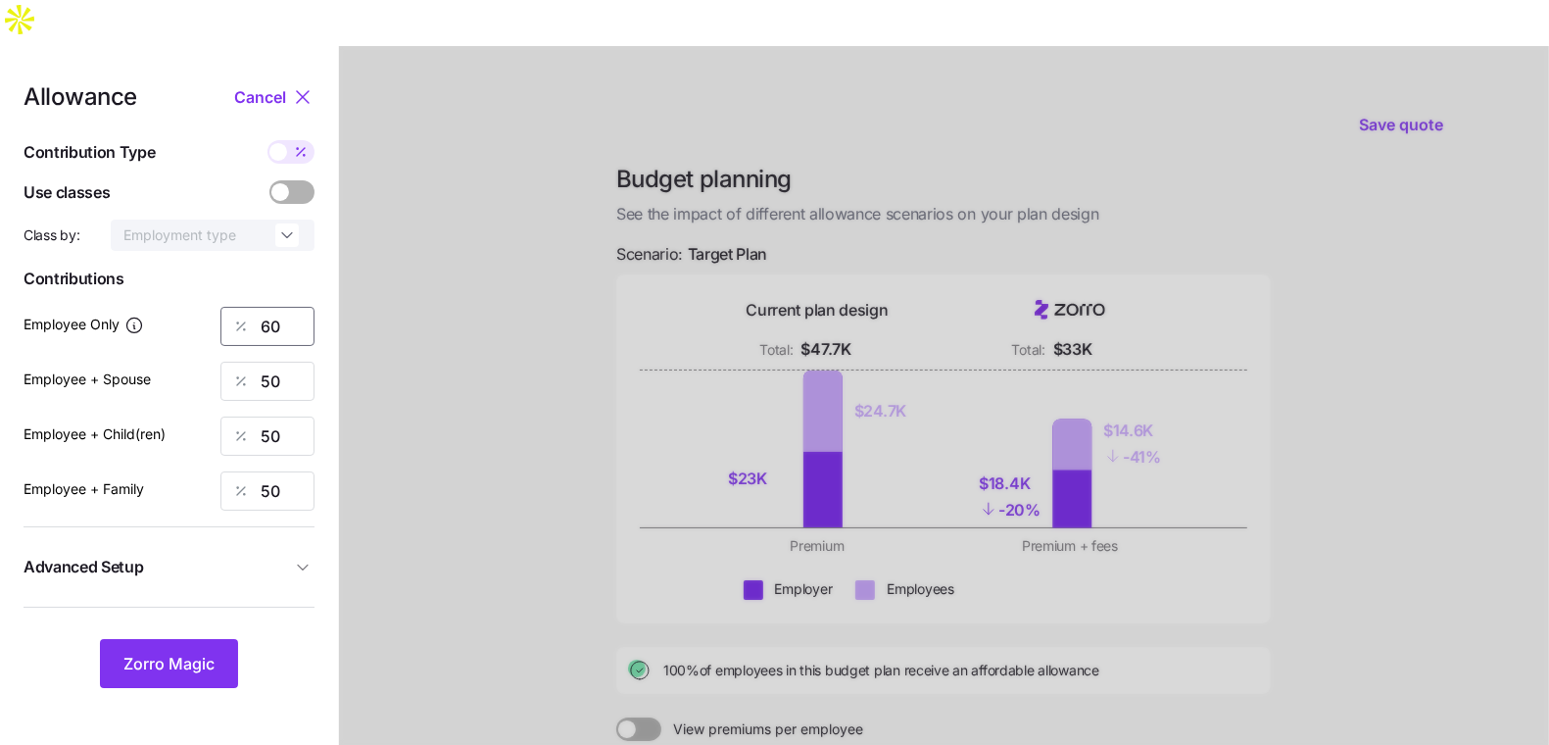
click at [273, 307] on input "60" at bounding box center [267, 326] width 94 height 39
type input "70"
click at [190, 639] on button "Zorro Magic" at bounding box center [169, 663] width 138 height 49
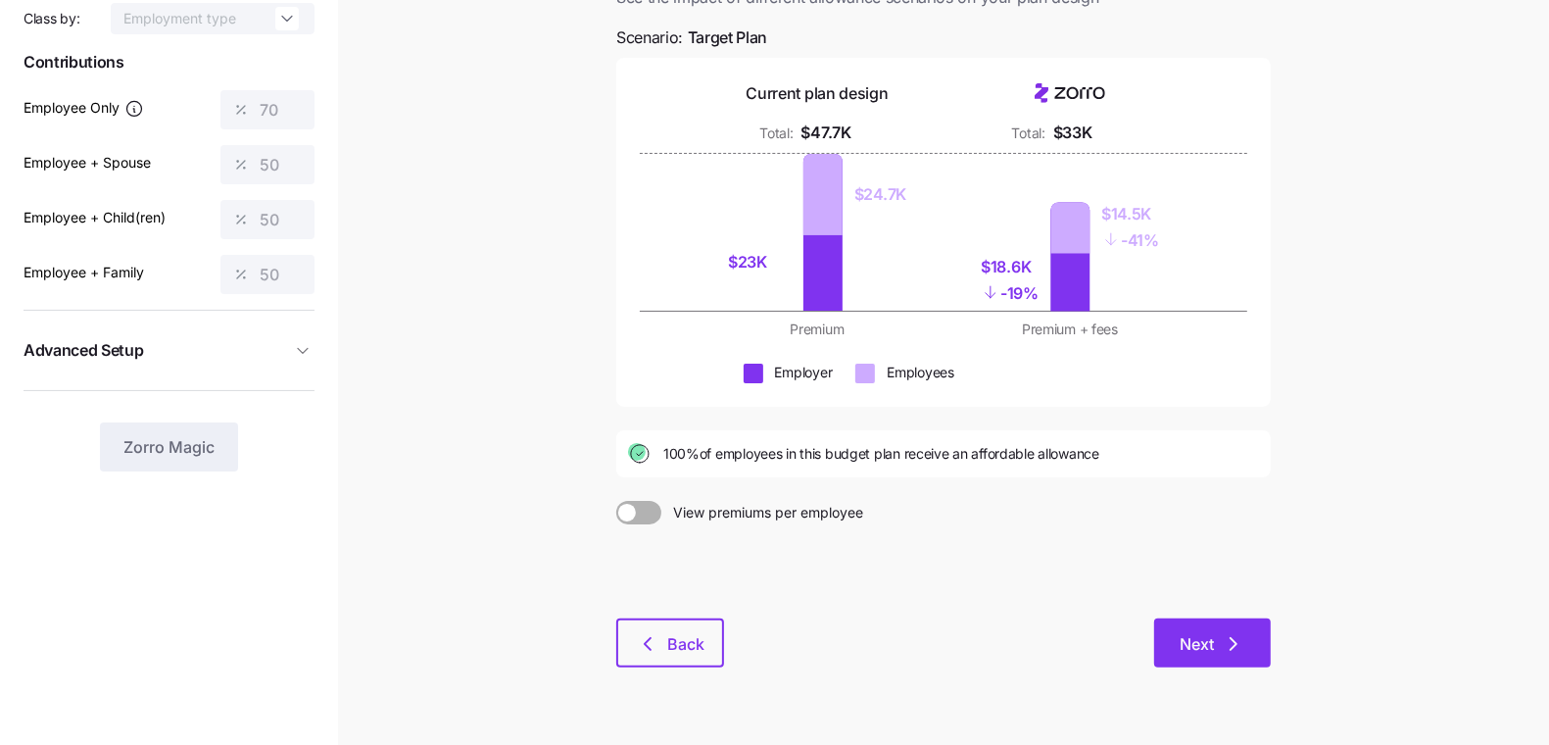
scroll to position [217, 0]
click at [1189, 618] on button "Next" at bounding box center [1212, 642] width 117 height 49
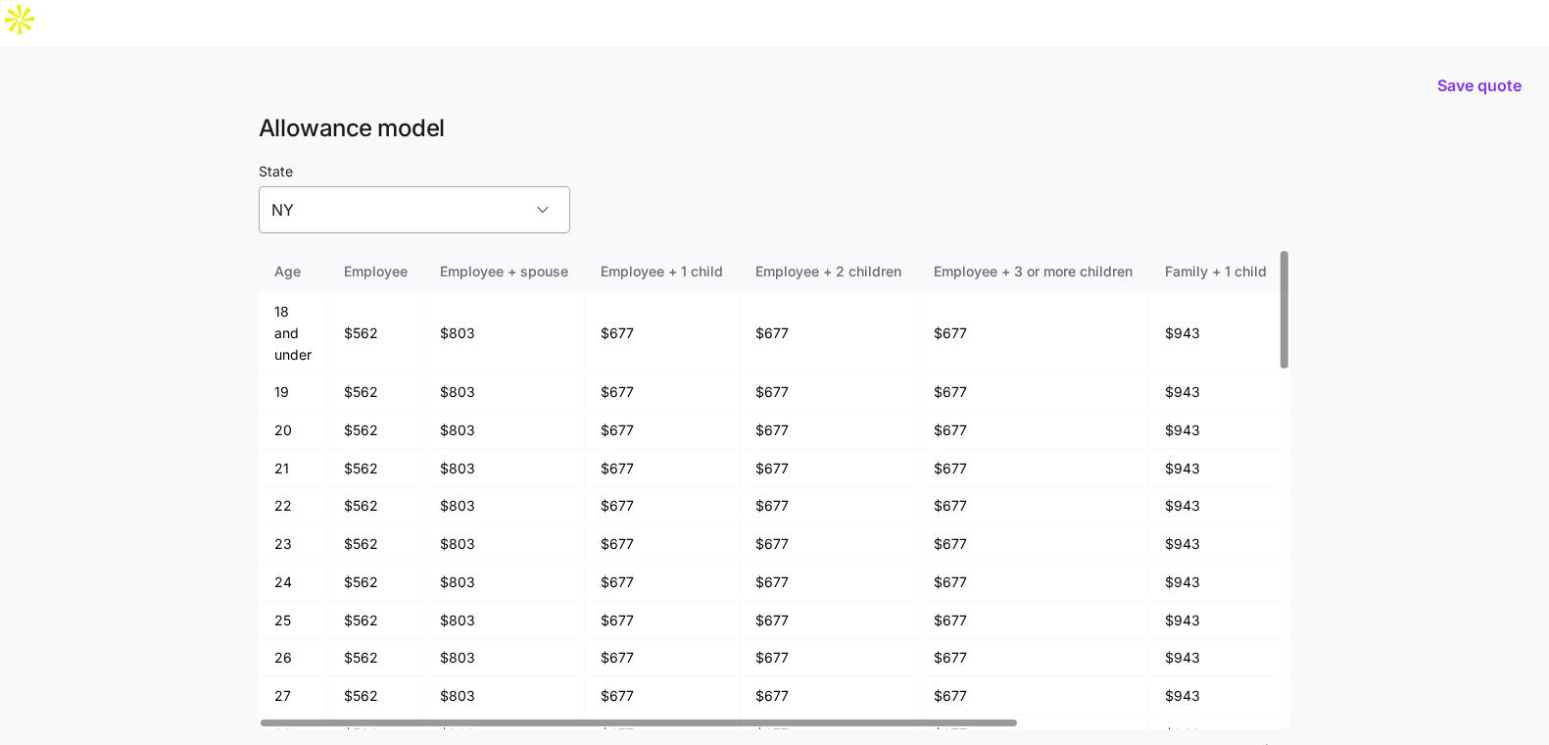
click at [350, 186] on input "NY" at bounding box center [415, 209] width 312 height 47
click at [361, 249] on div "PA" at bounding box center [380, 264] width 228 height 41
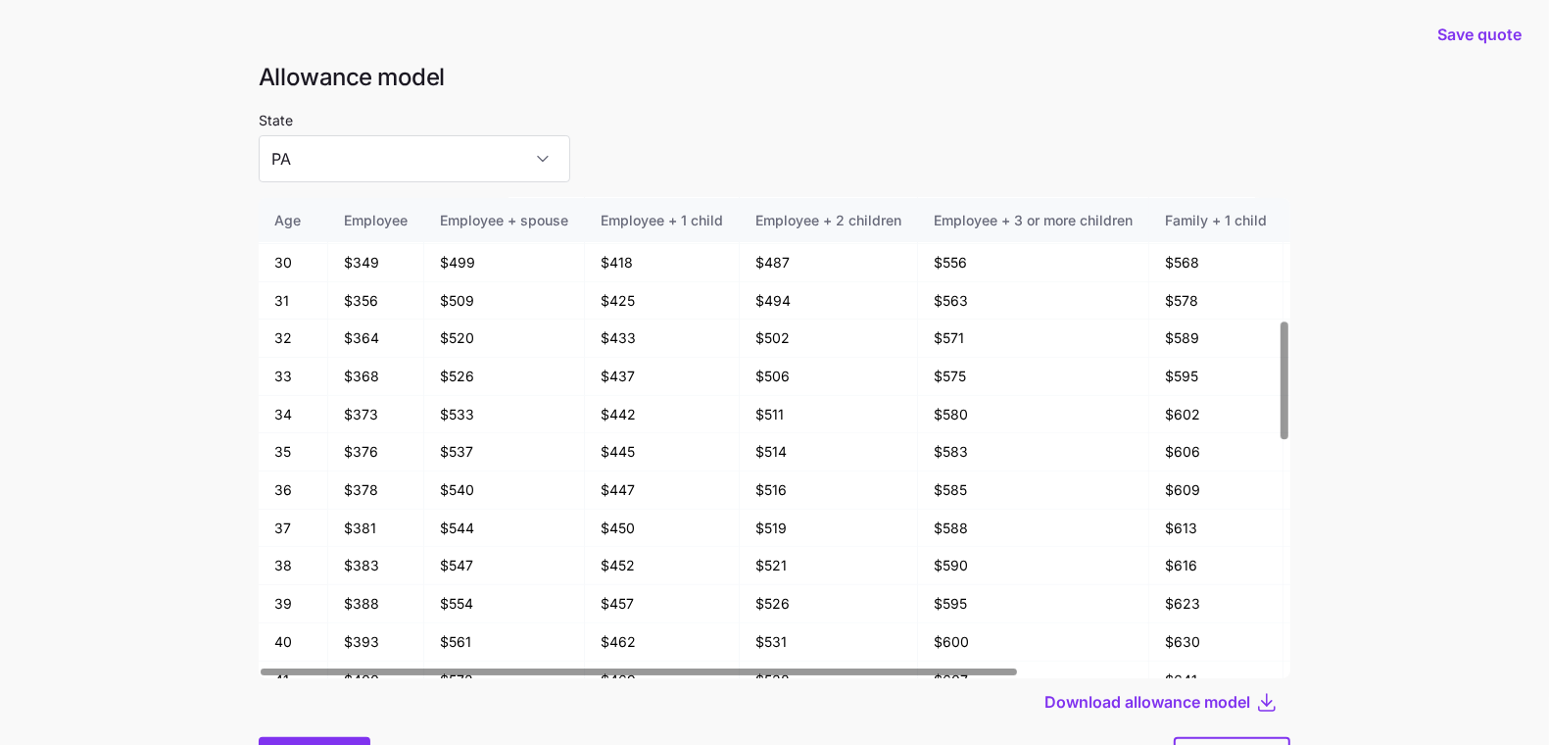
scroll to position [105, 0]
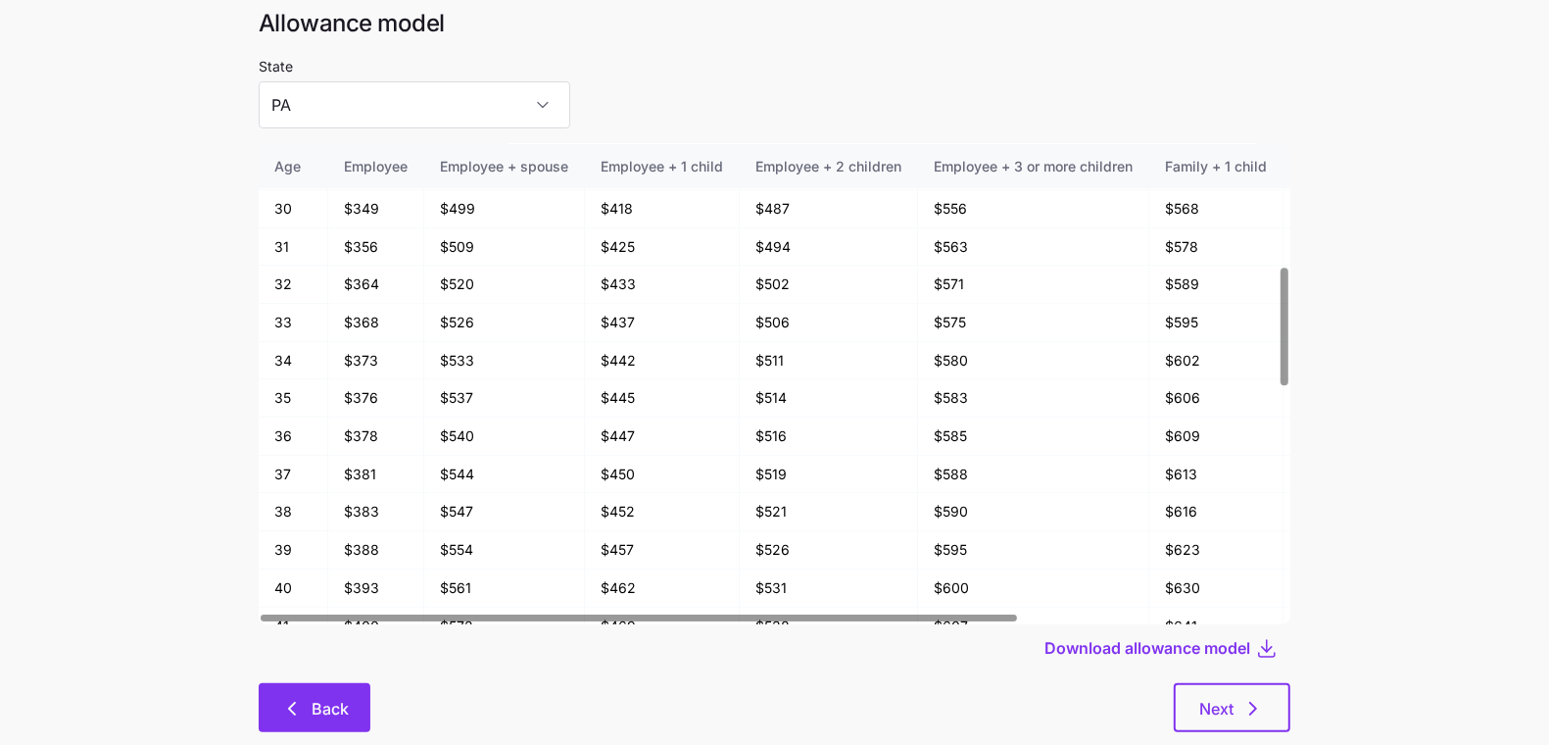
click at [286, 697] on icon "button" at bounding box center [292, 709] width 24 height 24
type input "NY"
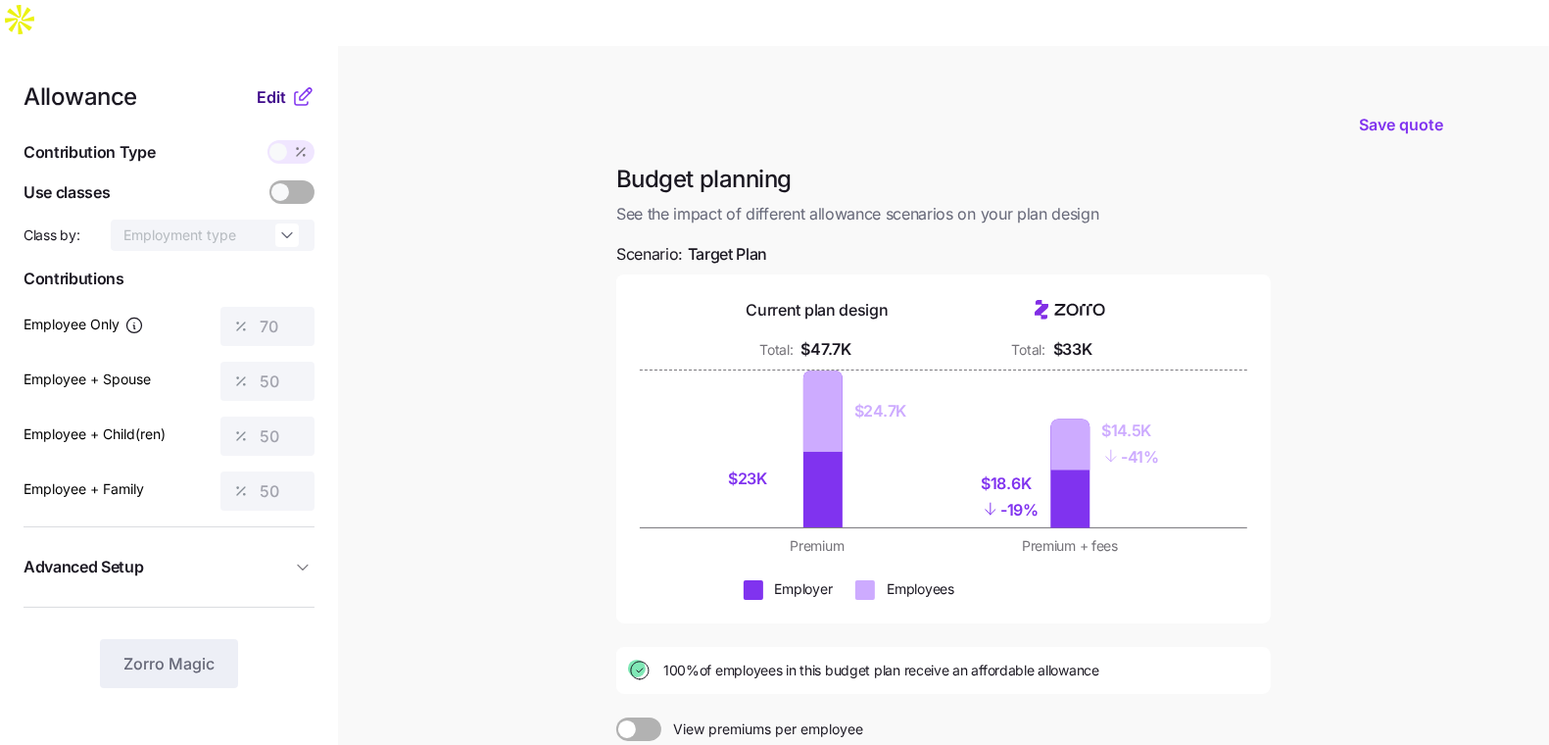
click at [265, 85] on span "Edit" at bounding box center [271, 97] width 29 height 24
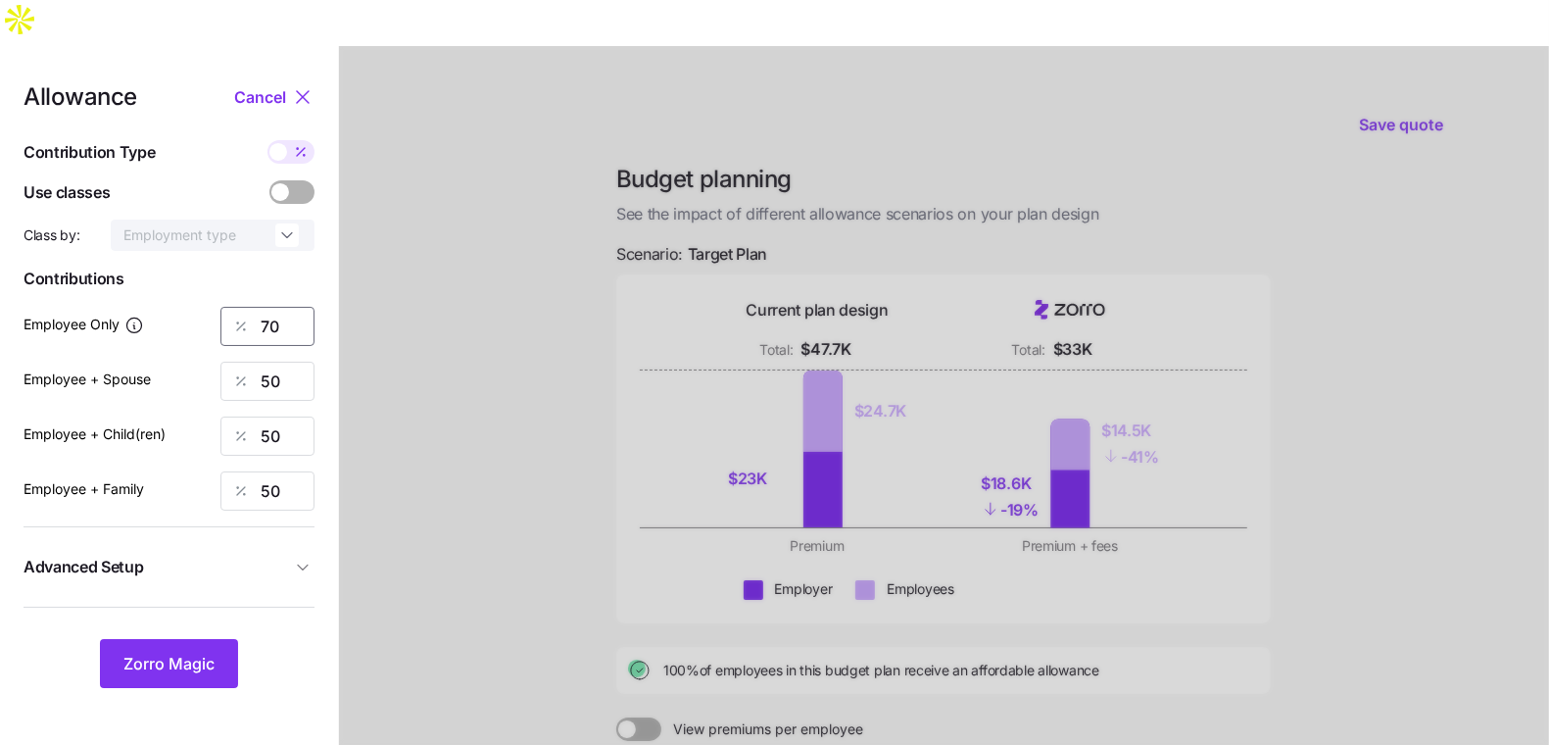
click at [272, 307] on input "70" at bounding box center [267, 326] width 94 height 39
type input "55"
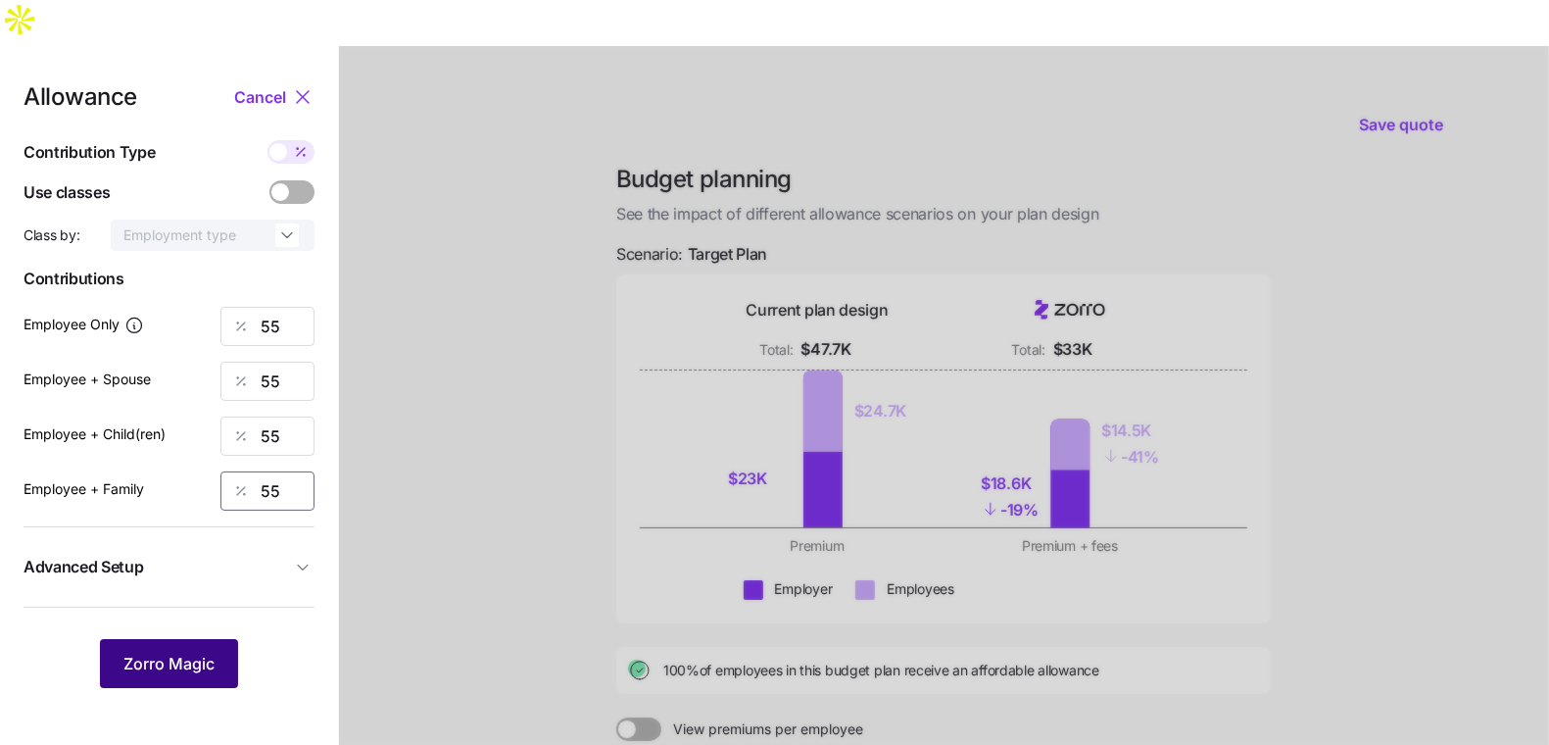
type input "55"
click at [164, 651] on span "Zorro Magic" at bounding box center [168, 663] width 91 height 24
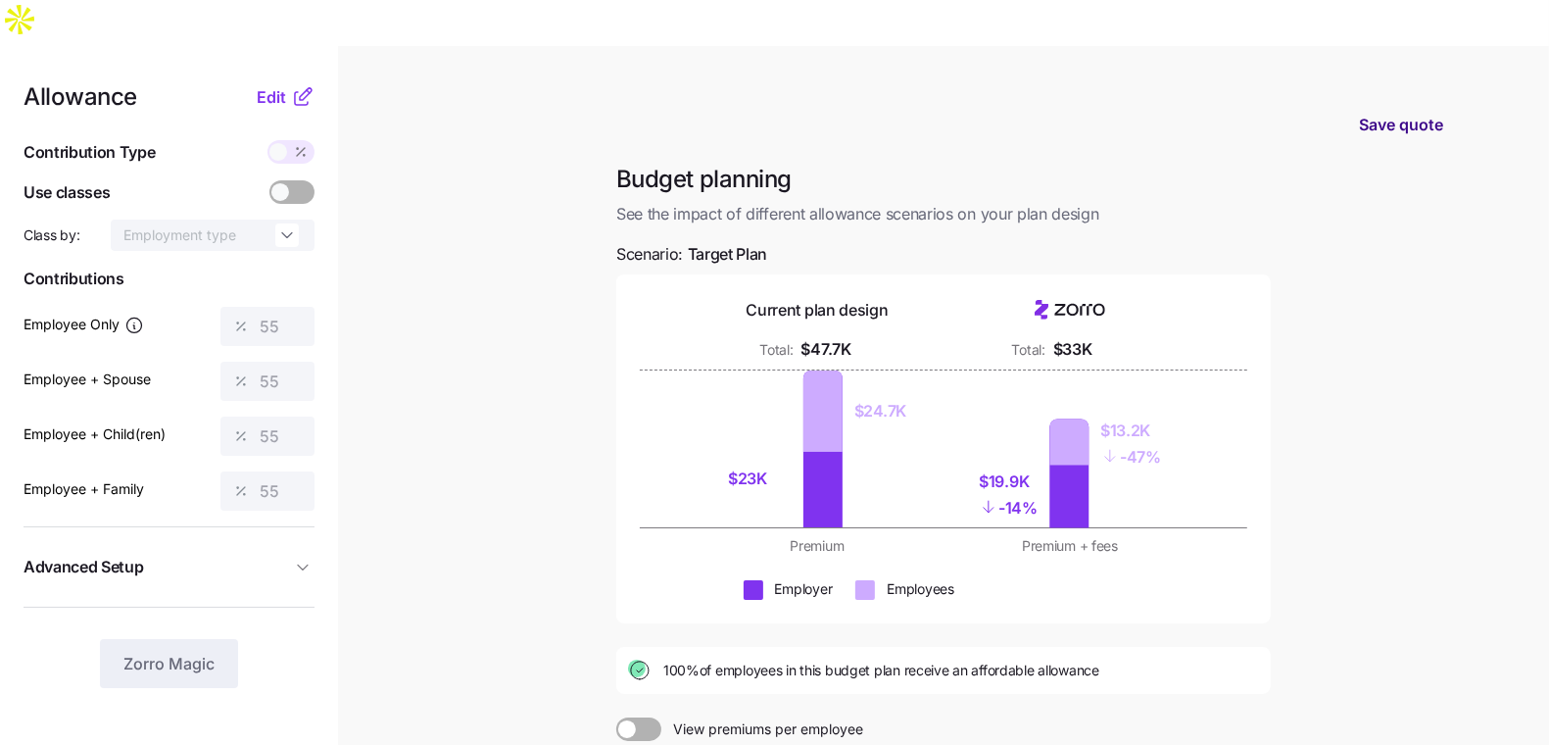
click at [1383, 97] on button "Save quote" at bounding box center [1401, 124] width 116 height 55
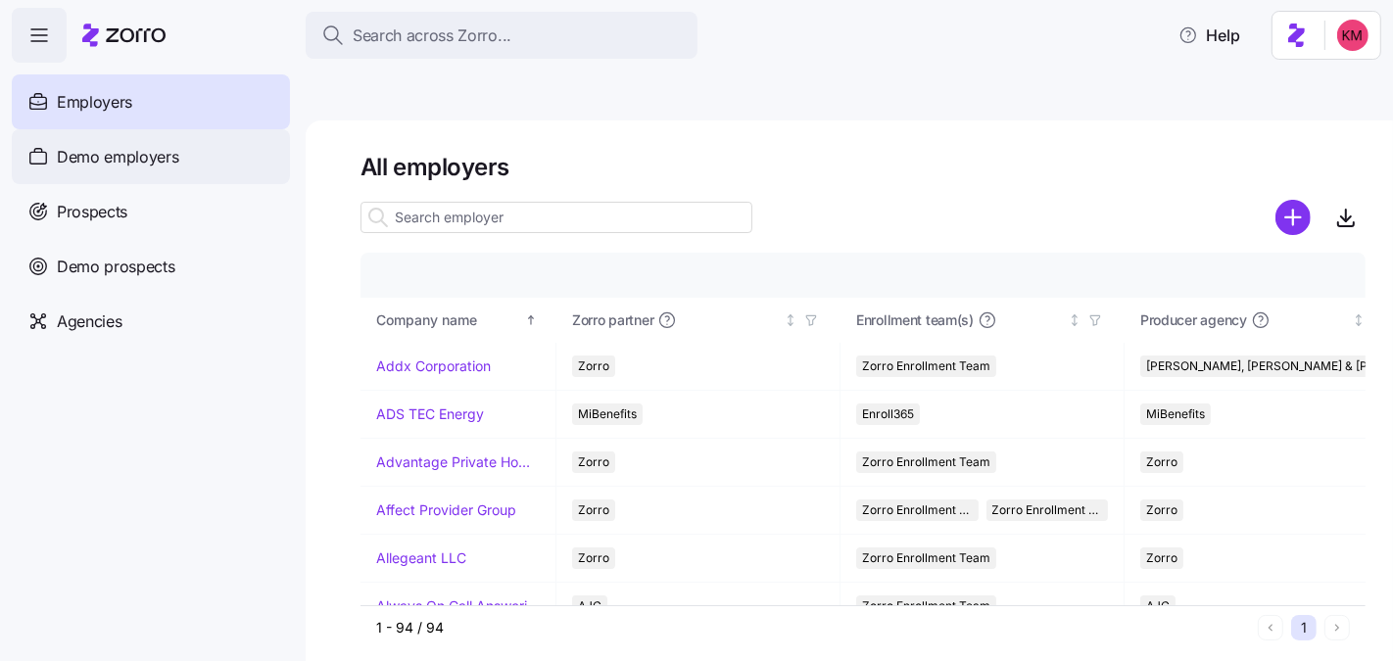
click at [119, 151] on span "Demo employers" at bounding box center [118, 157] width 122 height 24
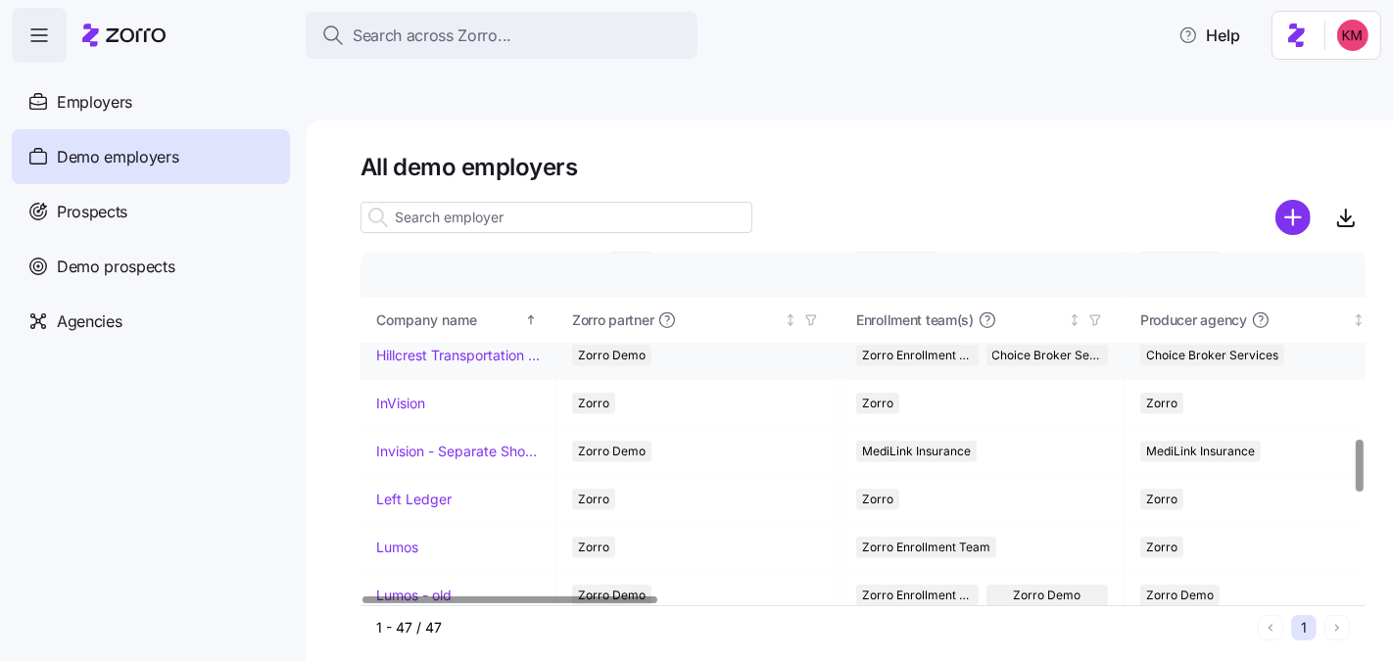
scroll to position [1403, 0]
click at [402, 394] on link "InVision" at bounding box center [400, 404] width 49 height 20
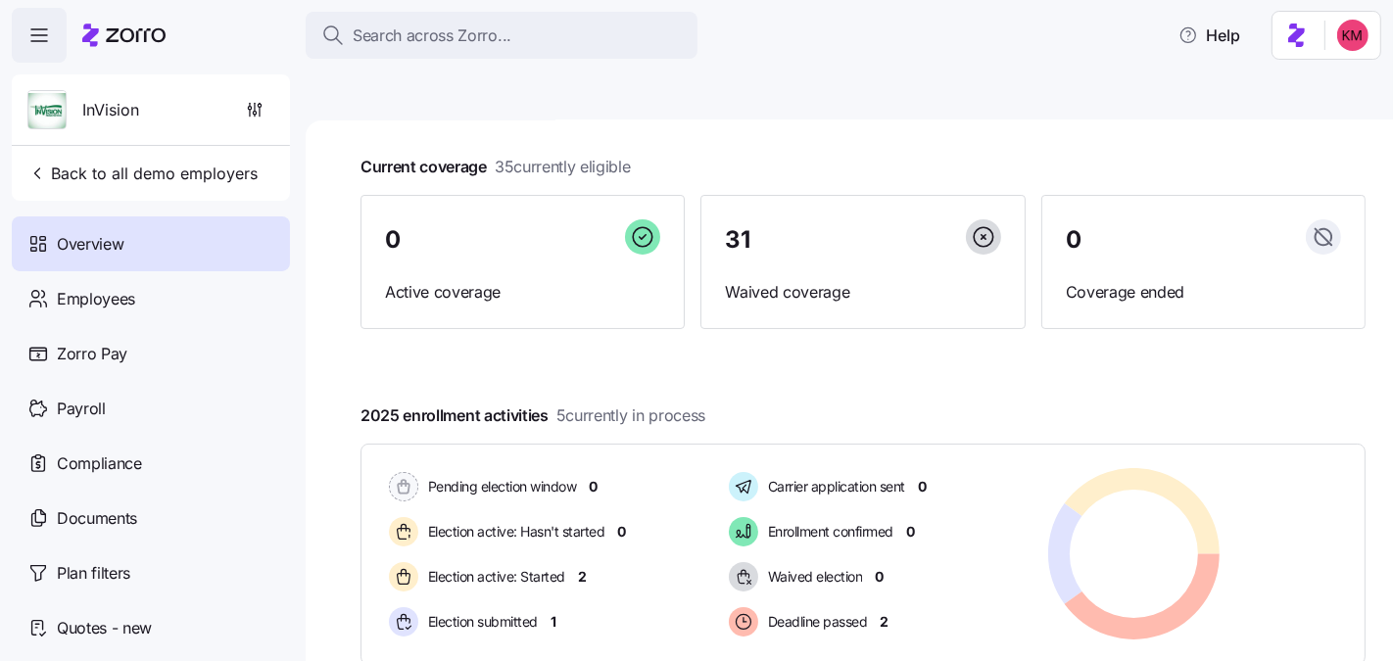
scroll to position [335, 0]
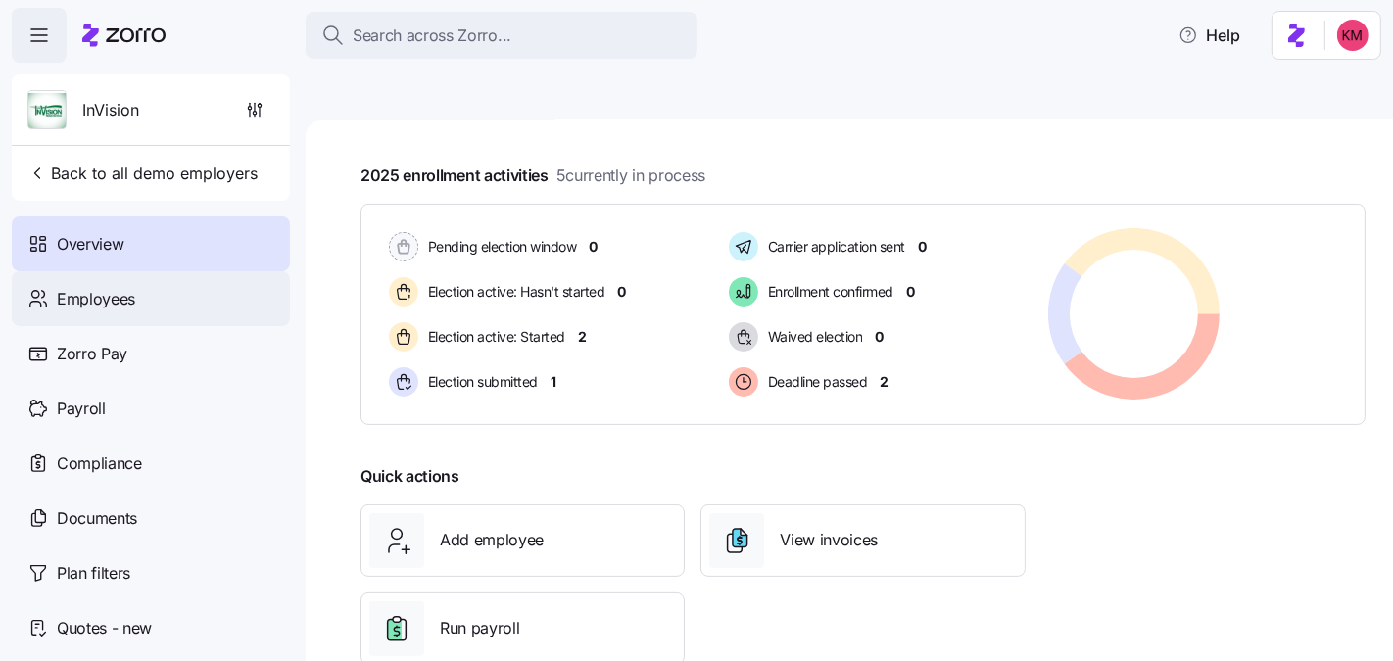
click at [129, 296] on span "Employees" at bounding box center [96, 299] width 78 height 24
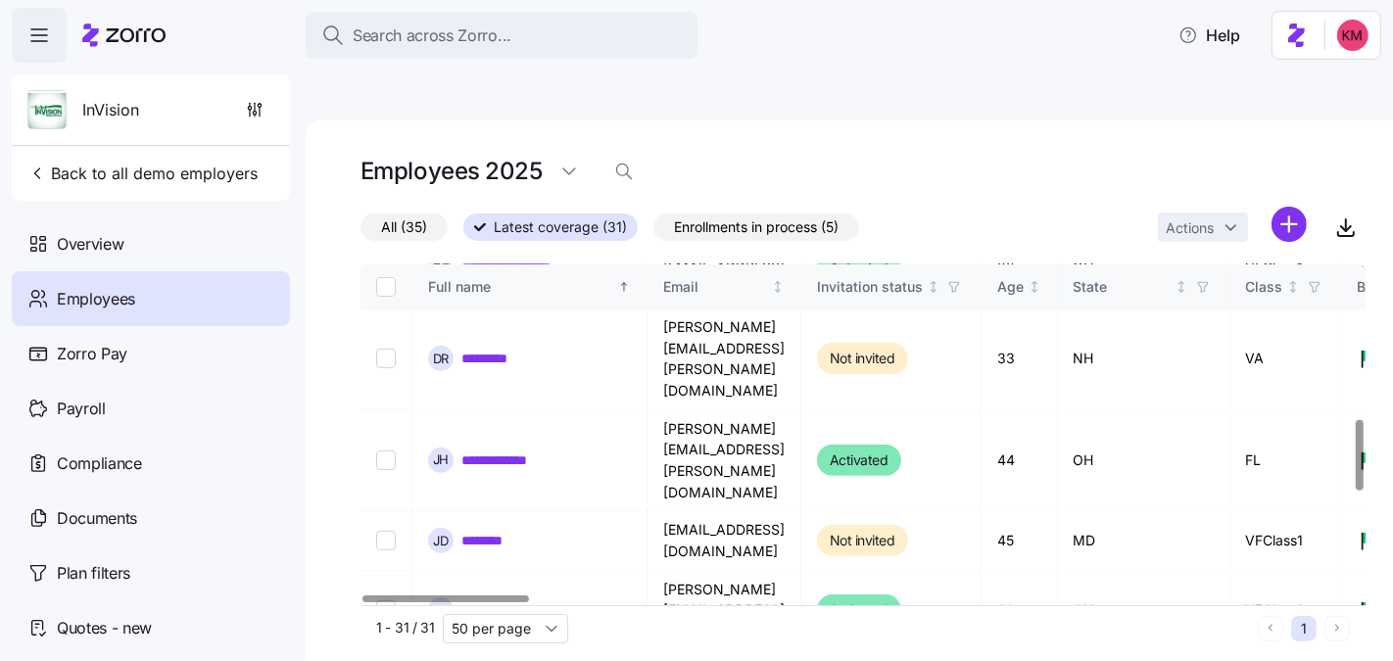
scroll to position [607, 0]
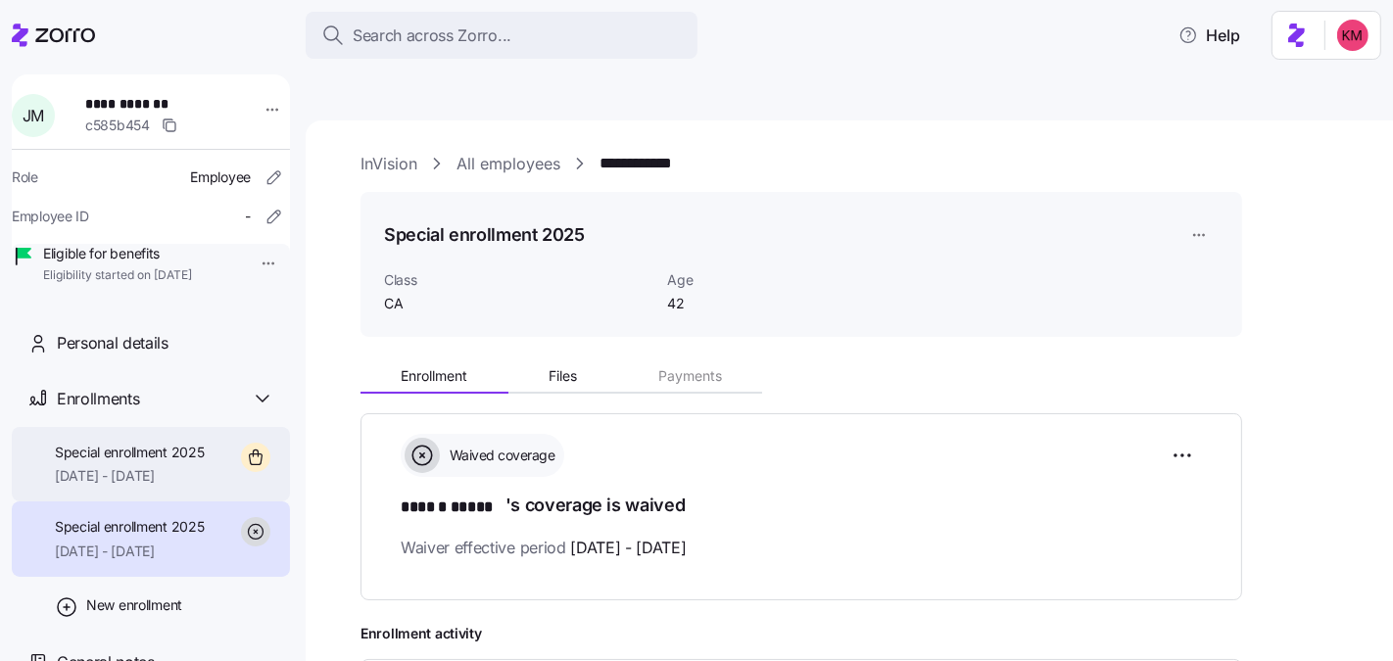
click at [133, 486] on span "10/01/2025 - 12/31/2025" at bounding box center [130, 476] width 150 height 20
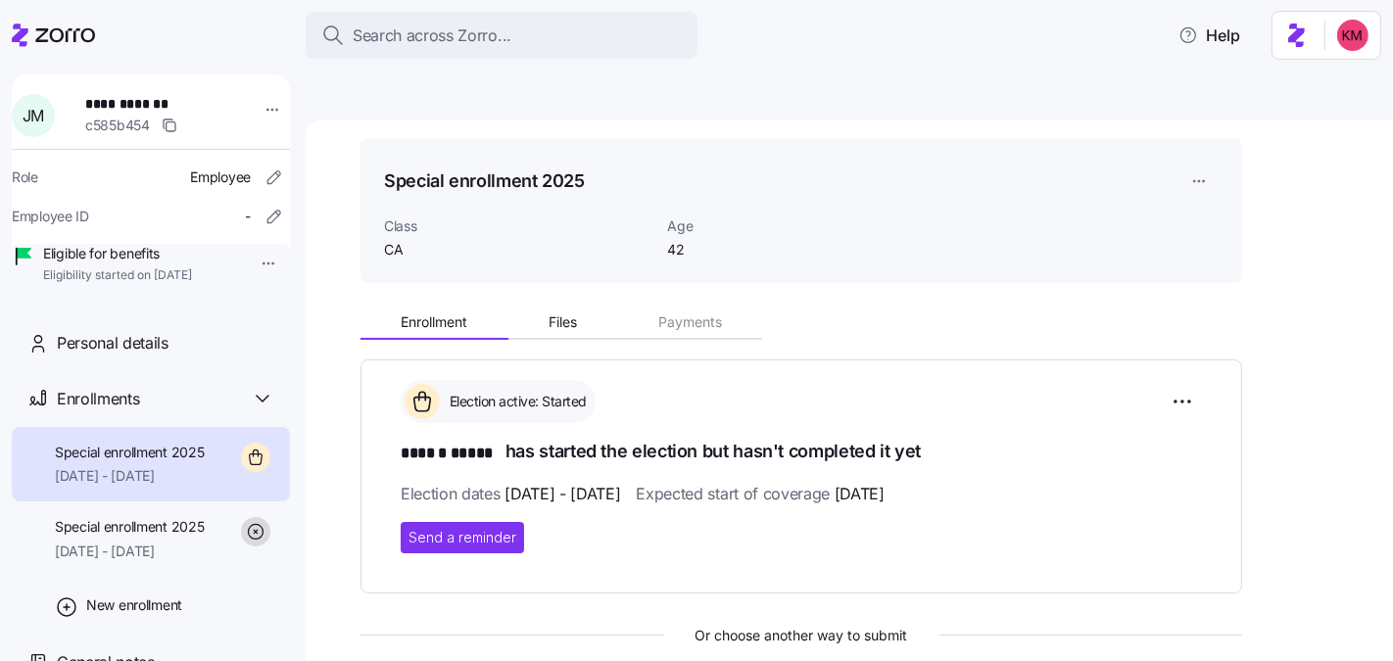
scroll to position [345, 0]
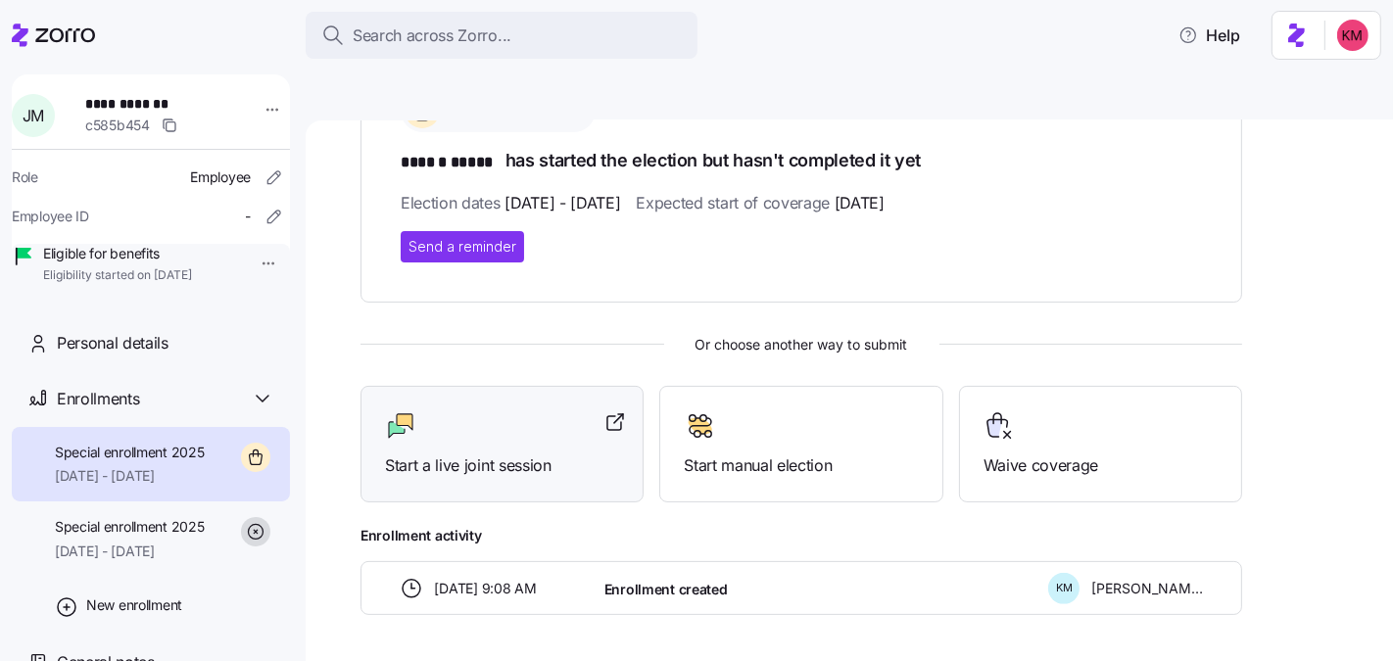
click at [517, 454] on span "Start a live joint session" at bounding box center [502, 466] width 234 height 24
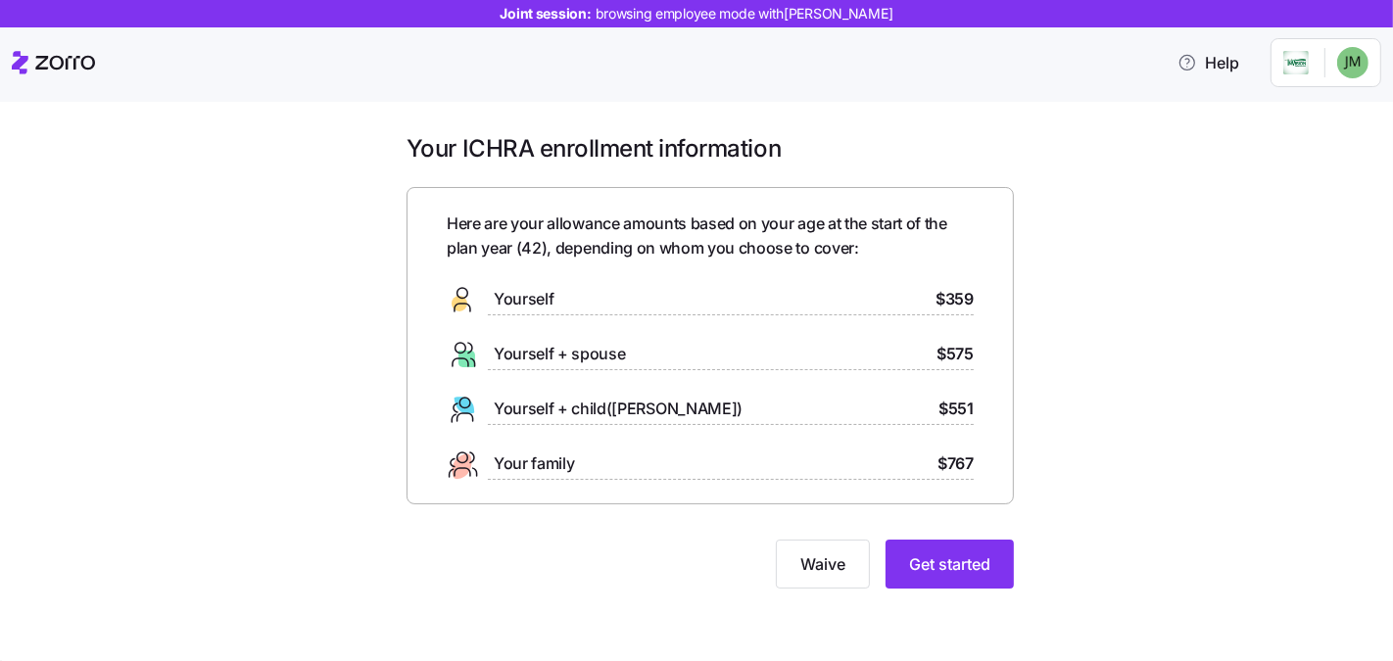
click at [1068, 589] on div "Your ICHRA enrollment information Here are your allowance amounts based on your…" at bounding box center [710, 372] width 1311 height 479
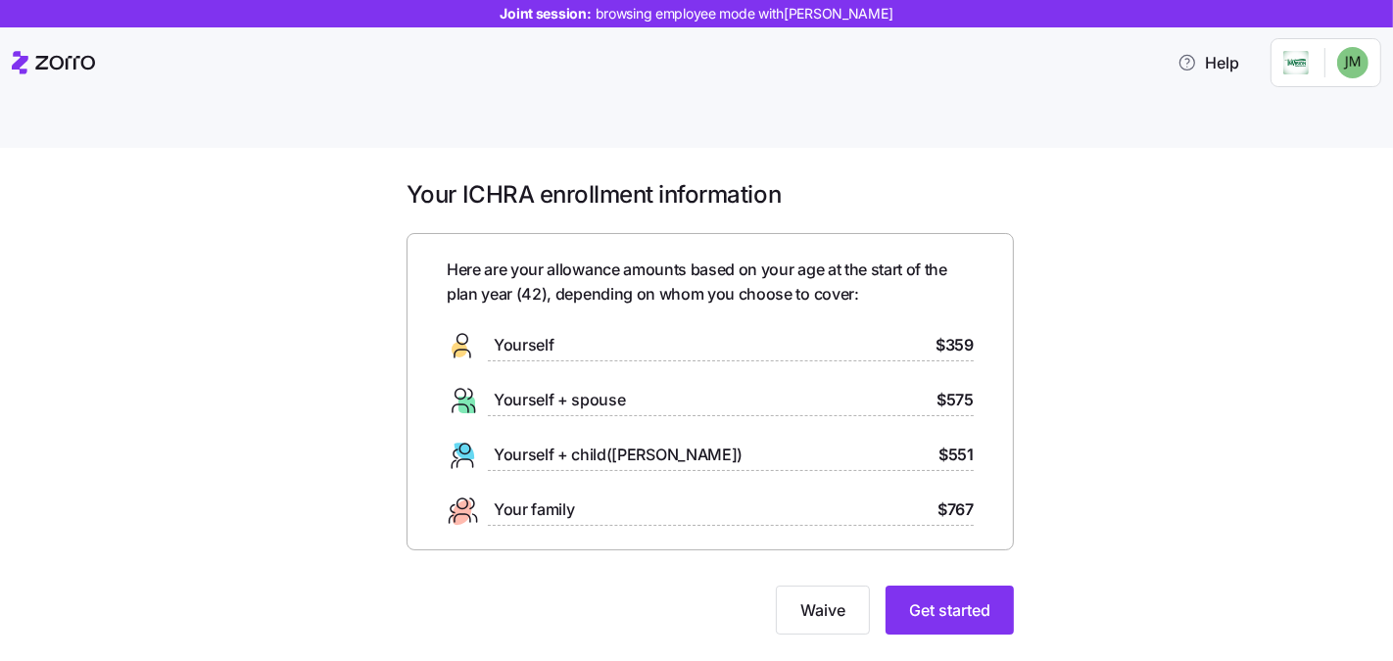
click at [1071, 606] on div "Your ICHRA enrollment information Here are your allowance amounts based on your…" at bounding box center [710, 418] width 1311 height 479
click at [983, 599] on span "Get started" at bounding box center [949, 611] width 81 height 24
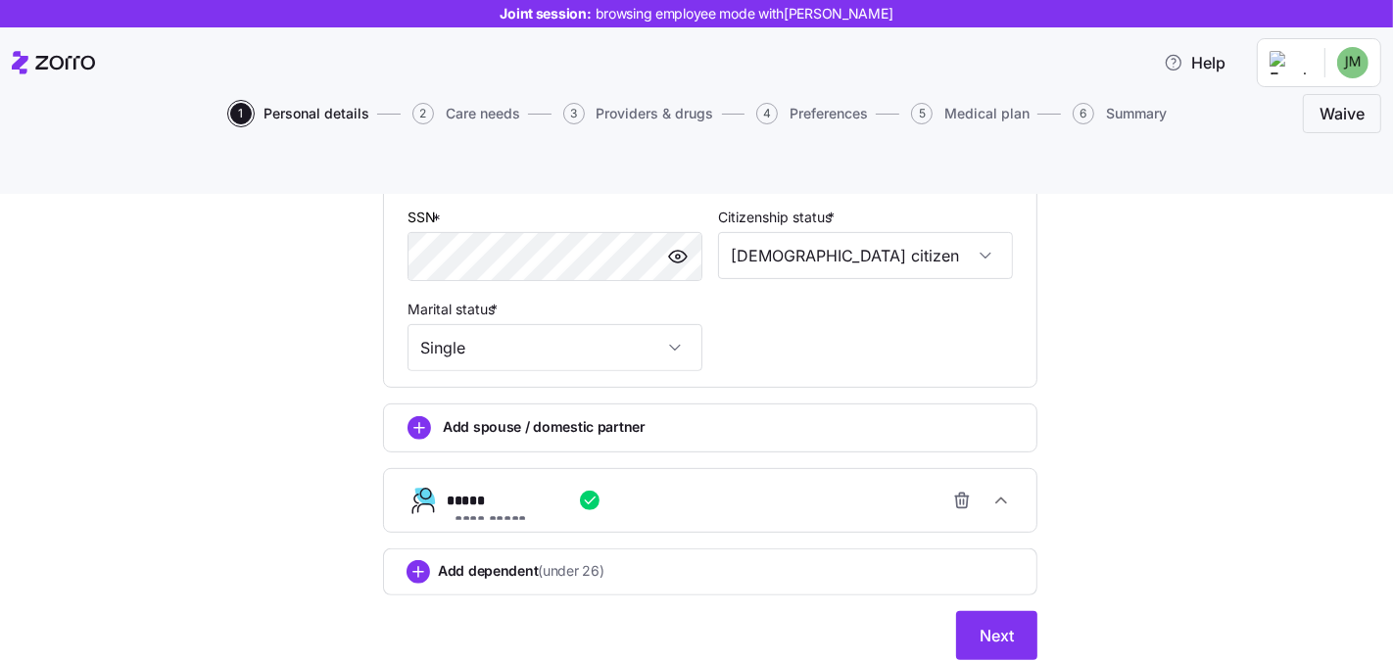
scroll to position [704, 0]
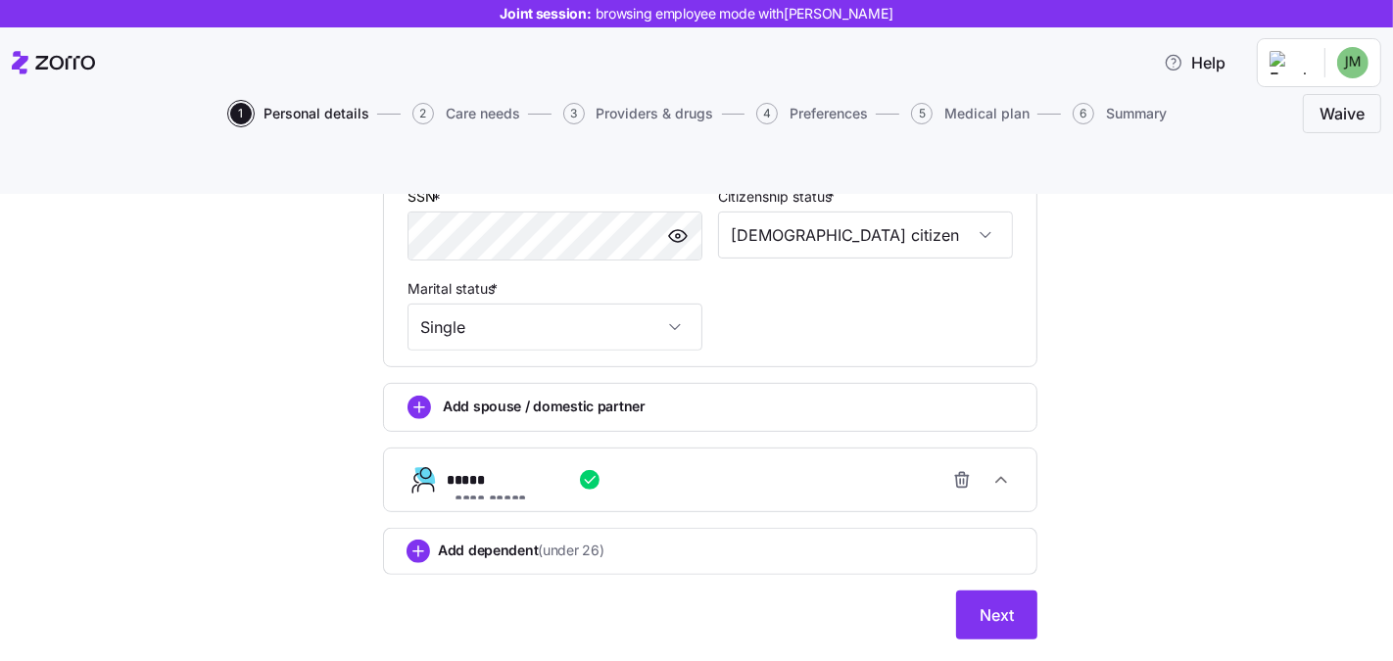
click at [1038, 583] on div "**********" at bounding box center [710, 92] width 686 height 1141
click at [962, 591] on button "Next" at bounding box center [996, 615] width 81 height 49
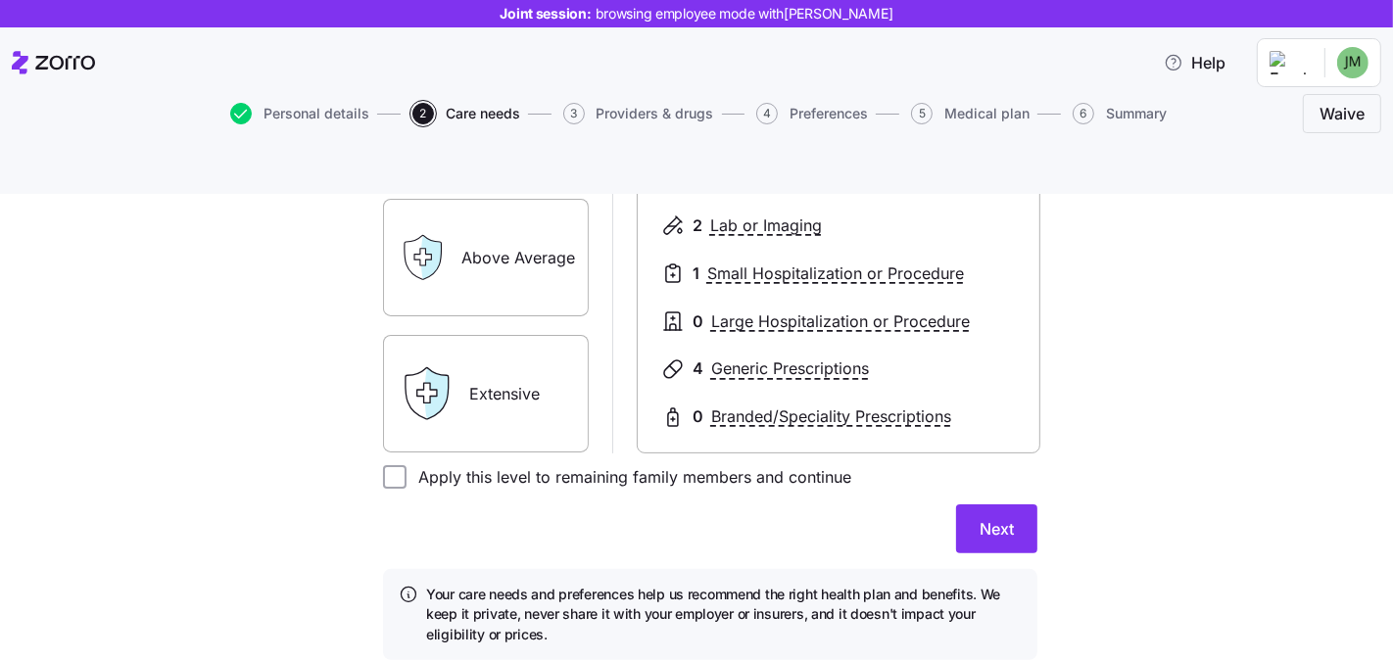
scroll to position [440, 0]
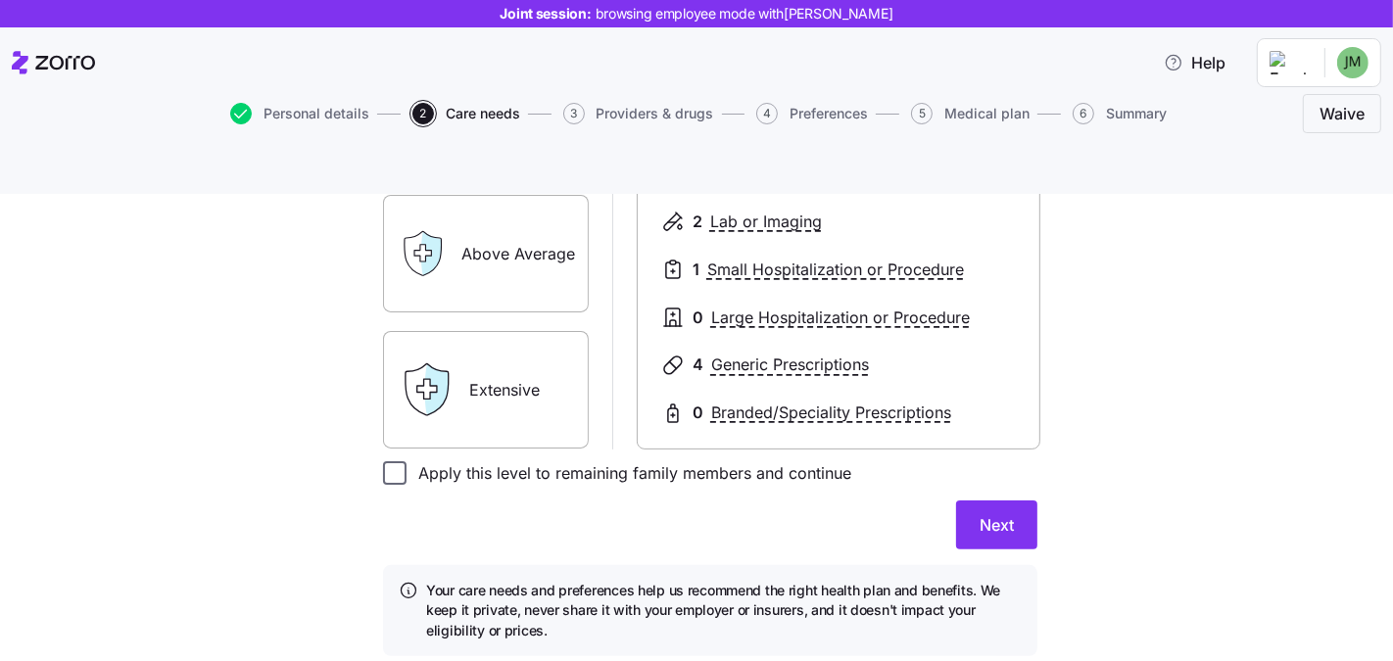
click at [389, 461] on input "Apply this level to remaining family members and continue" at bounding box center [395, 473] width 24 height 24
checkbox input "true"
click at [994, 513] on span "Next" at bounding box center [997, 525] width 34 height 24
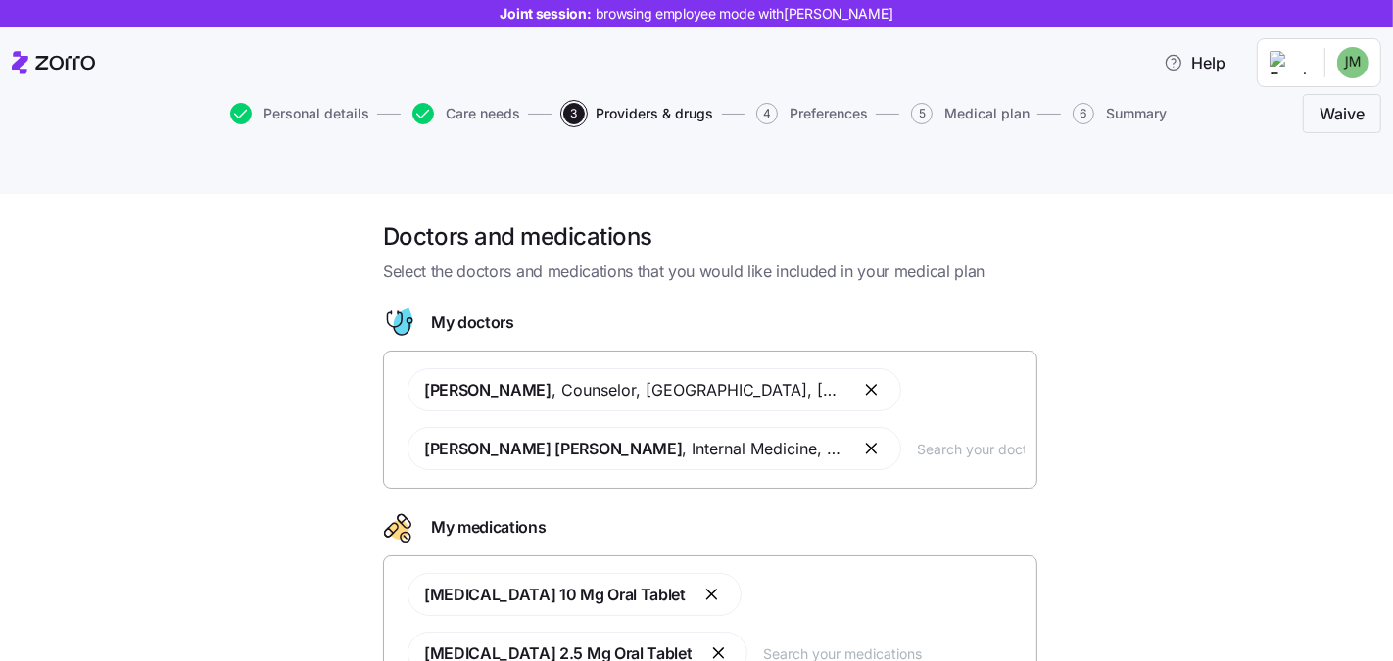
scroll to position [8, 0]
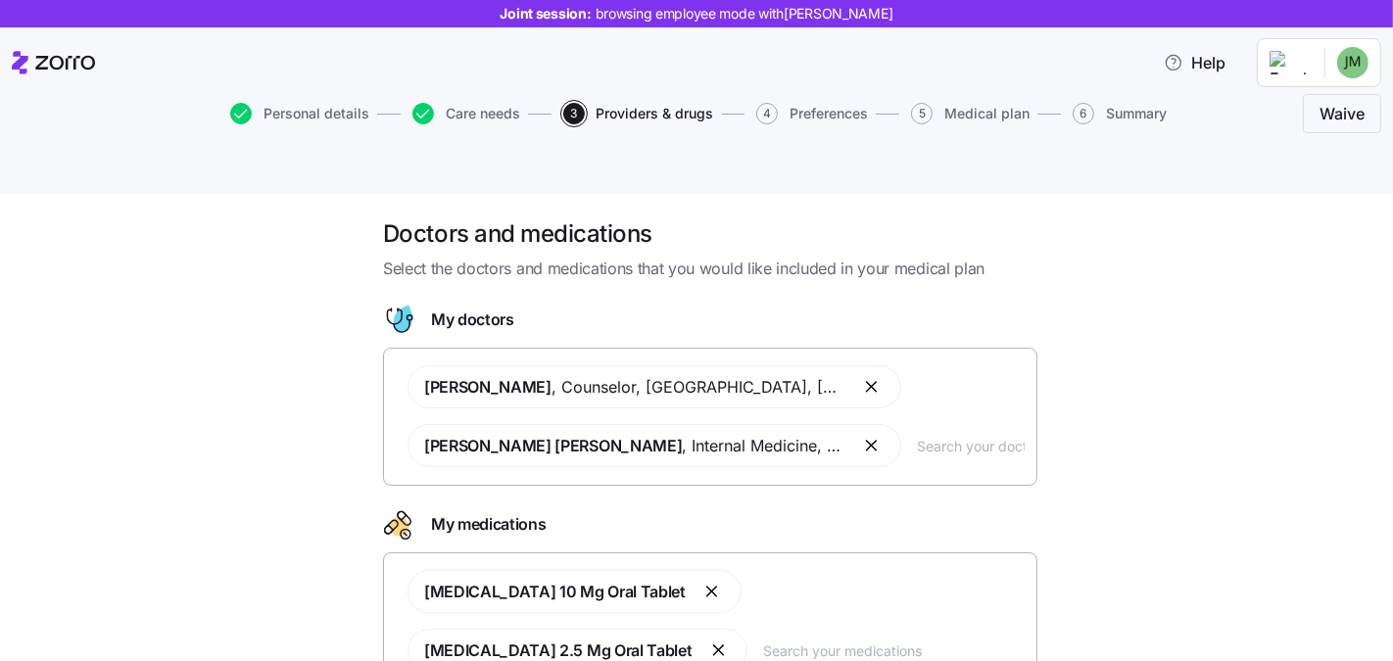
click at [929, 417] on div "[PERSON_NAME] , Counselor , [GEOGRAPHIC_DATA], [GEOGRAPHIC_DATA] [PERSON_NAME] …" at bounding box center [710, 416] width 629 height 125
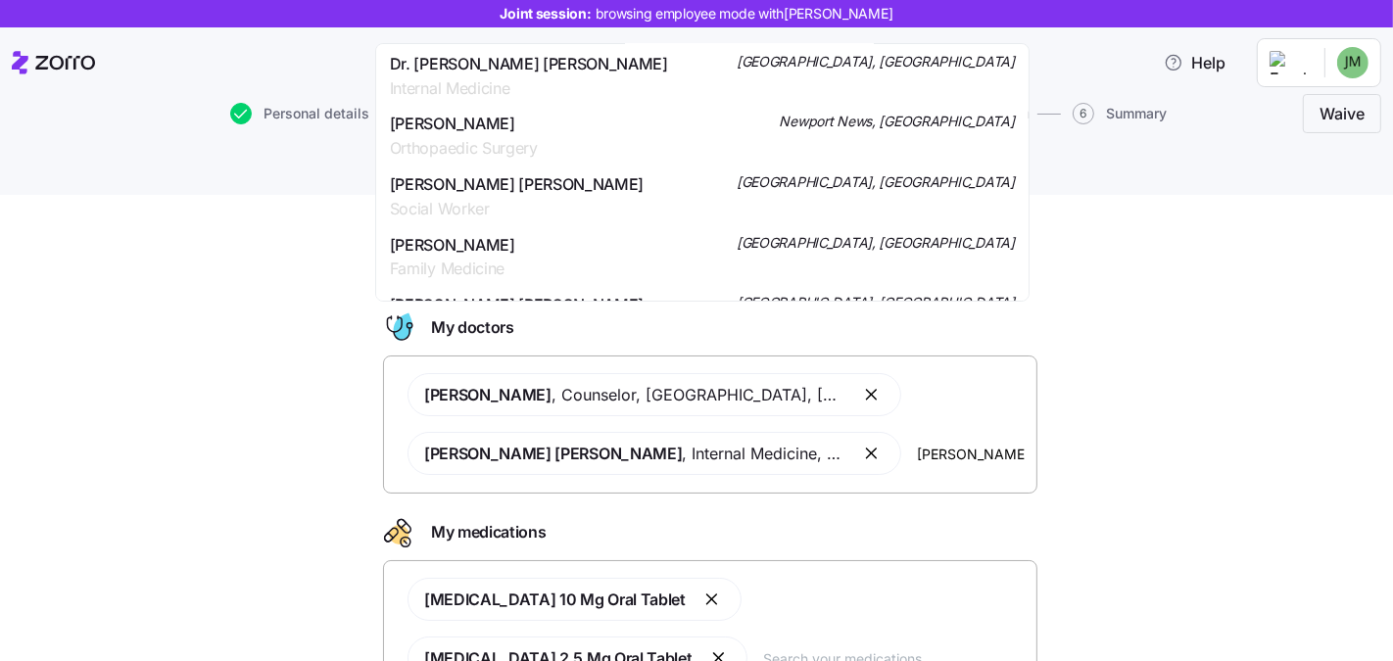
scroll to position [184, 0]
type input "[PERSON_NAME]"
click at [1041, 477] on div "Doctors and medications Select the doctors and medications that you would like …" at bounding box center [710, 510] width 686 height 568
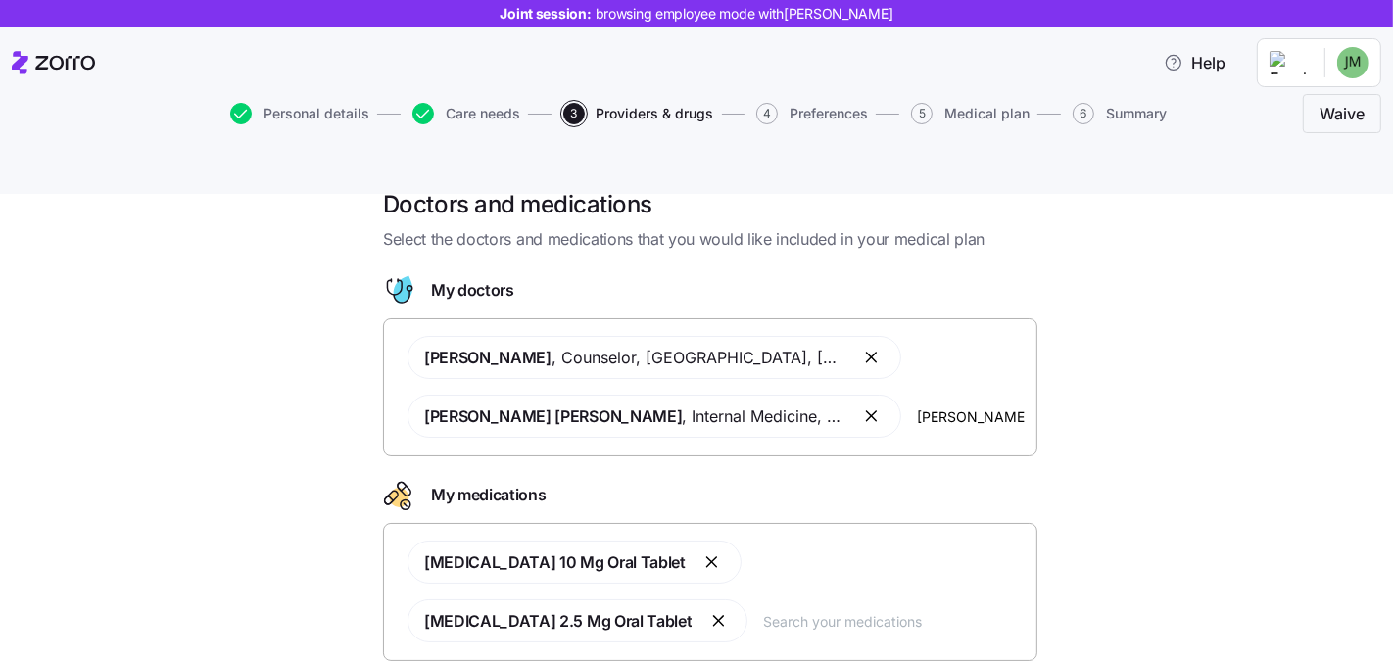
scroll to position [110, 0]
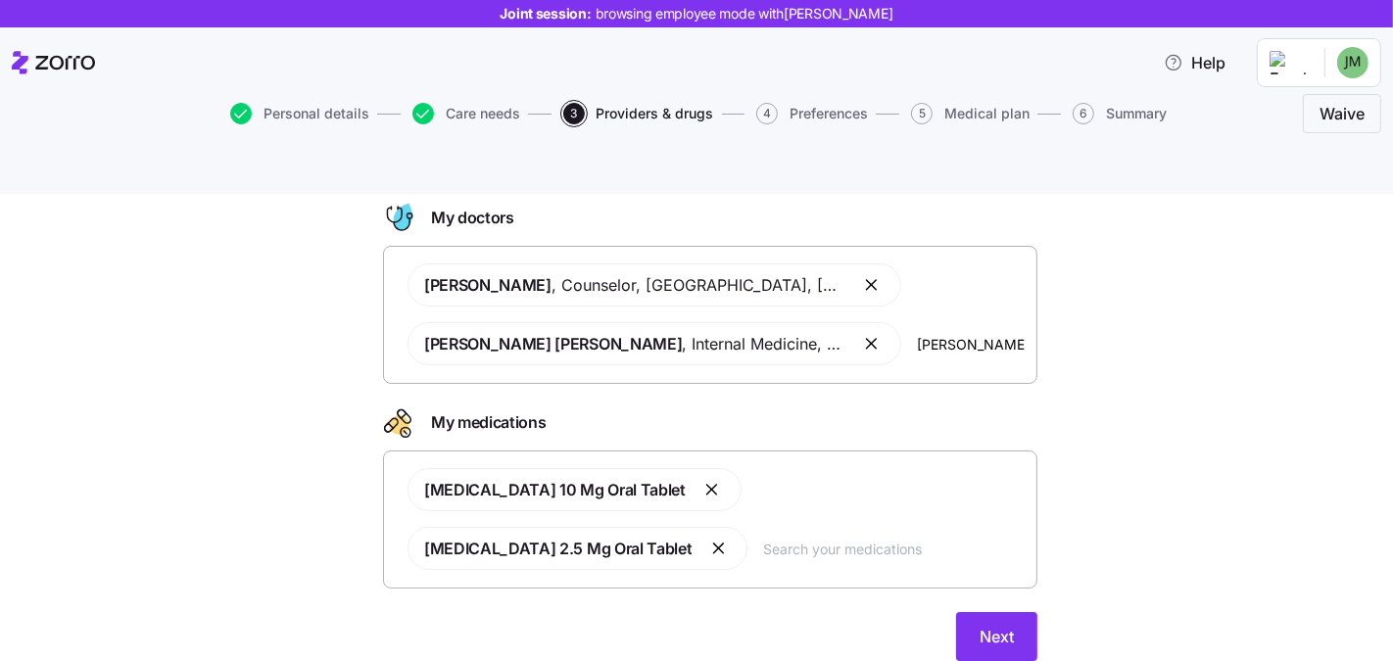
click at [763, 538] on input "text" at bounding box center [894, 549] width 262 height 22
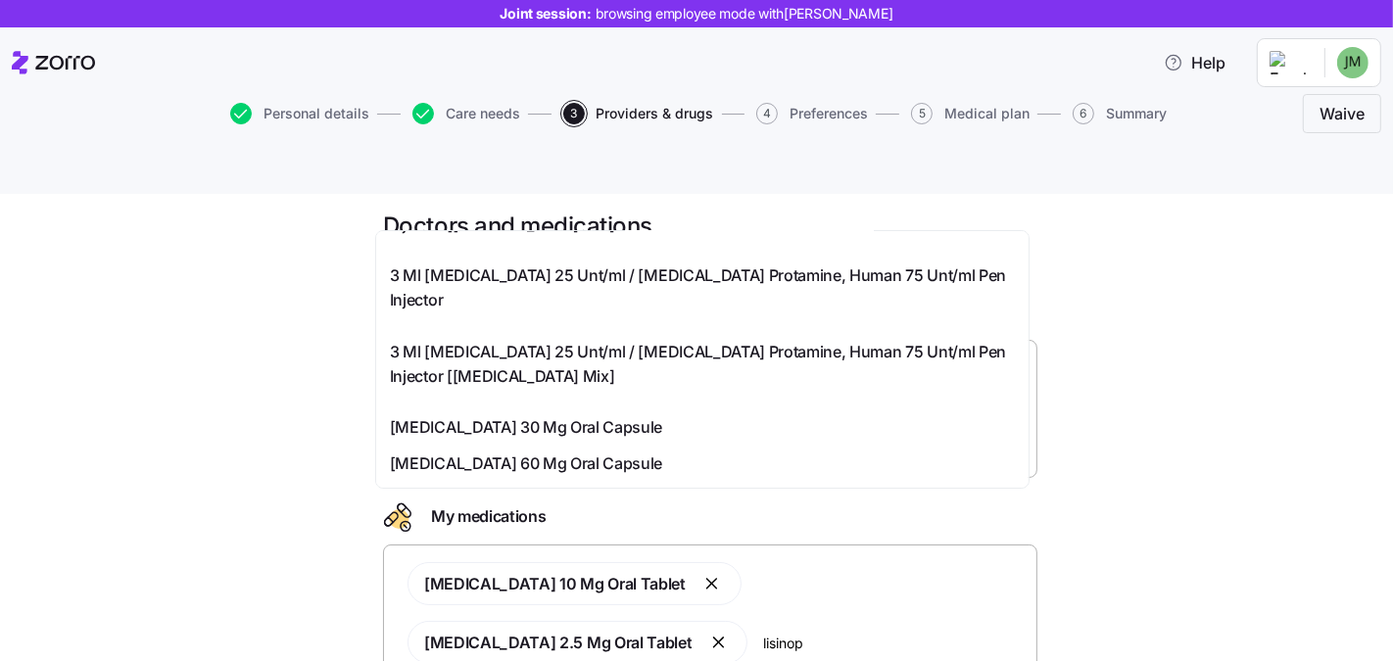
scroll to position [710, 0]
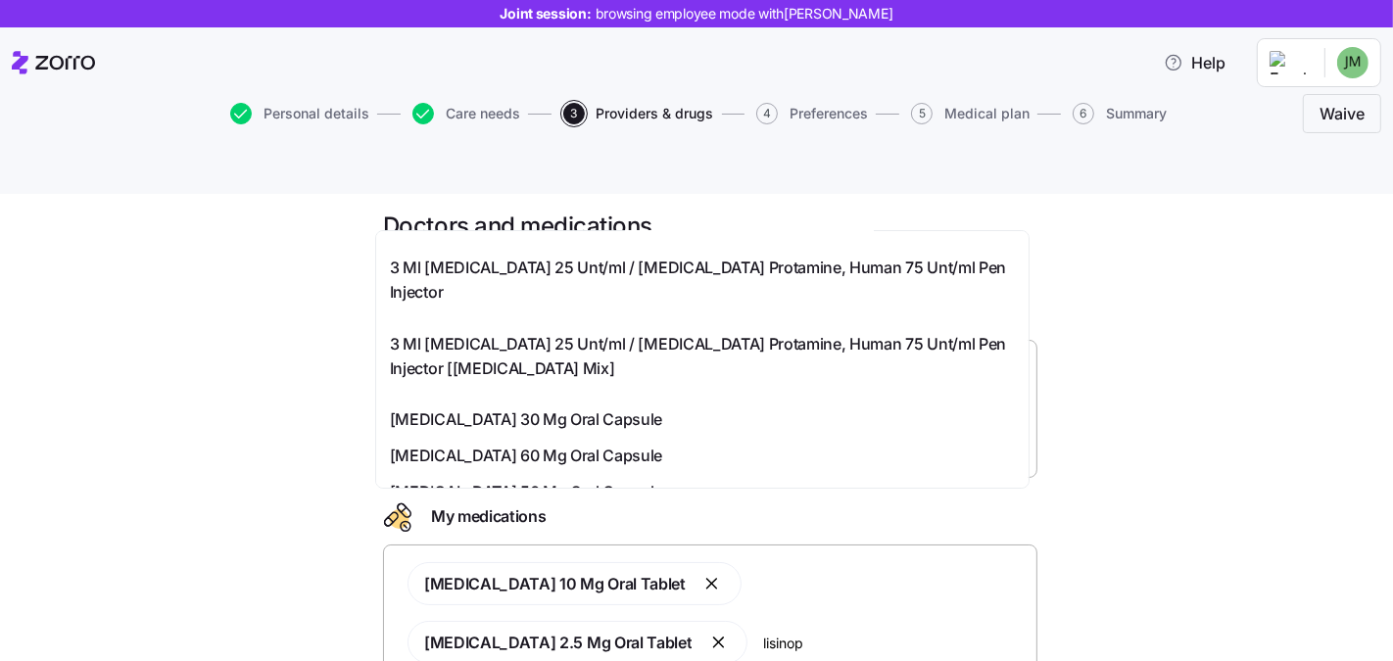
type input "lisinop"
click at [1123, 392] on div "Doctors and medications Select the doctors and medications that you would like …" at bounding box center [710, 495] width 1311 height 568
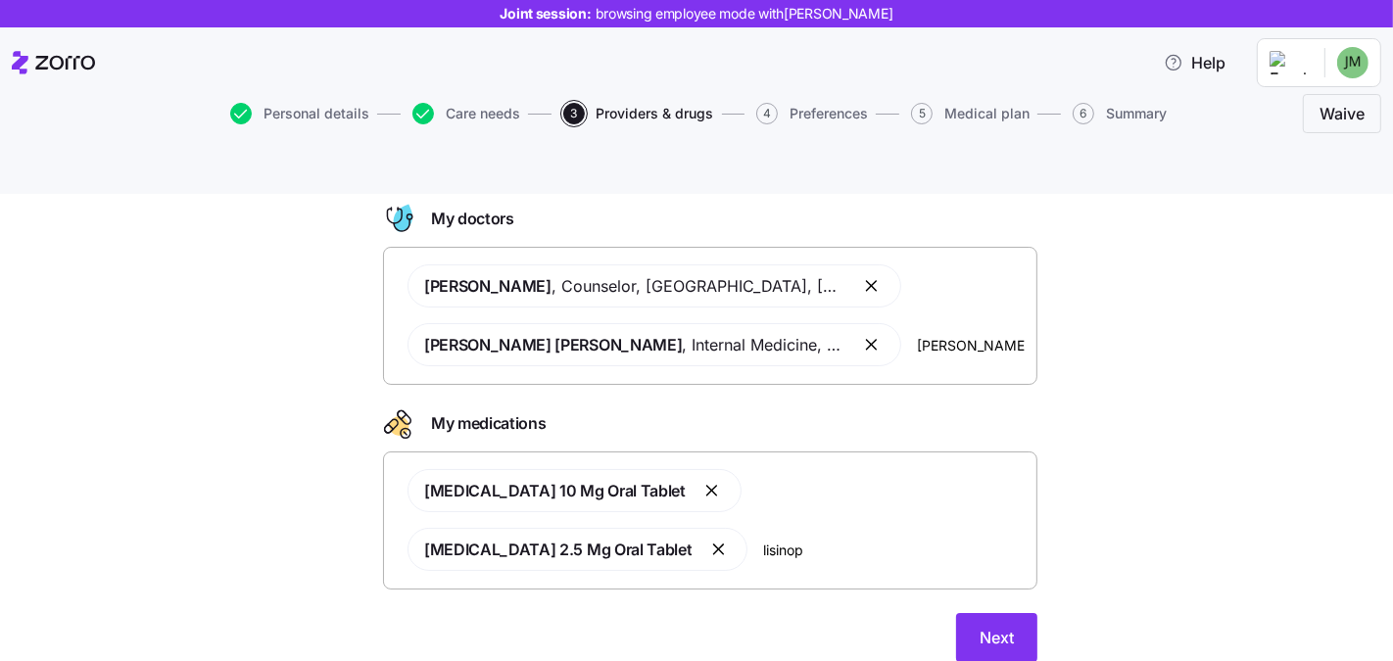
scroll to position [110, 0]
click at [1003, 612] on button "Next" at bounding box center [996, 636] width 81 height 49
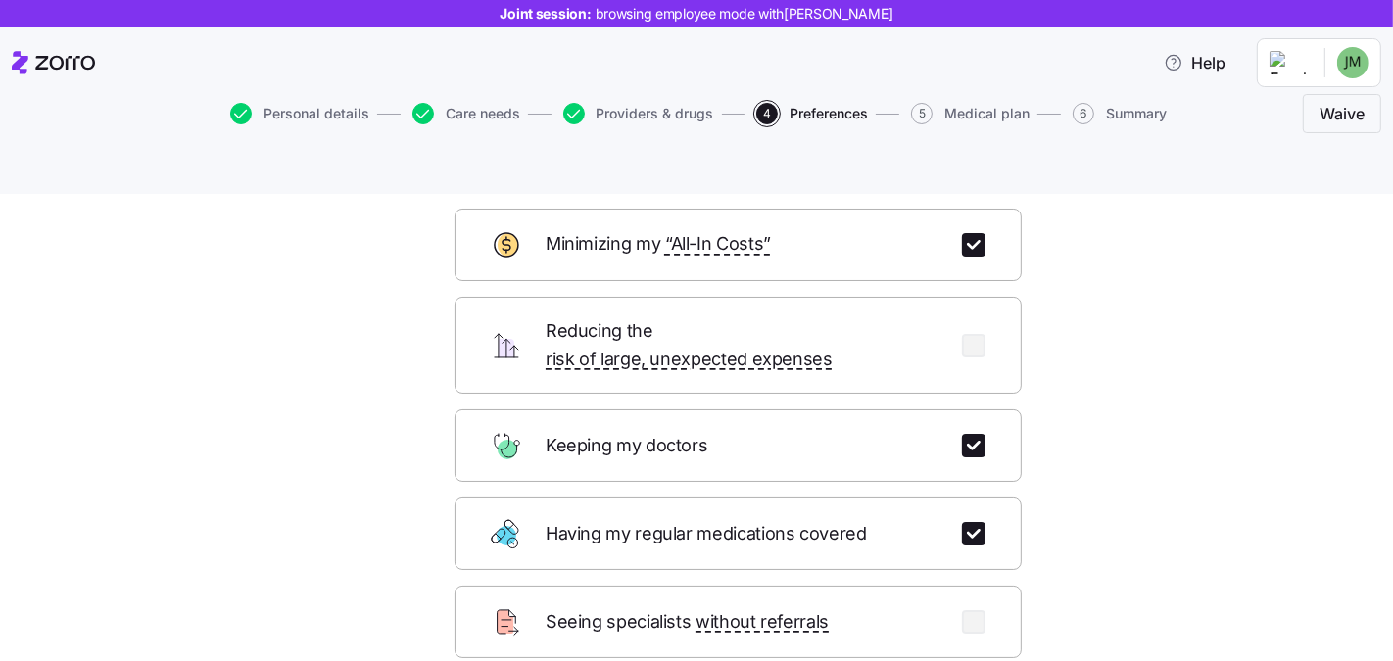
scroll to position [294, 0]
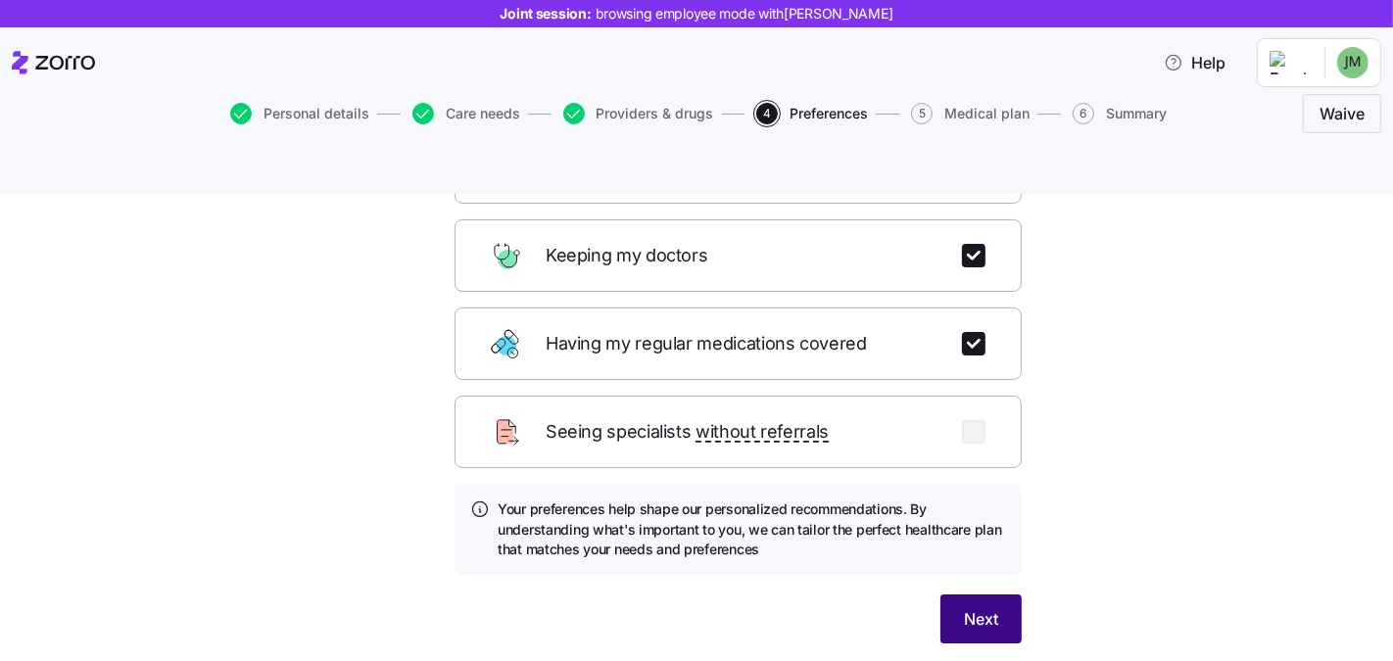
click at [979, 607] on span "Next" at bounding box center [981, 619] width 34 height 24
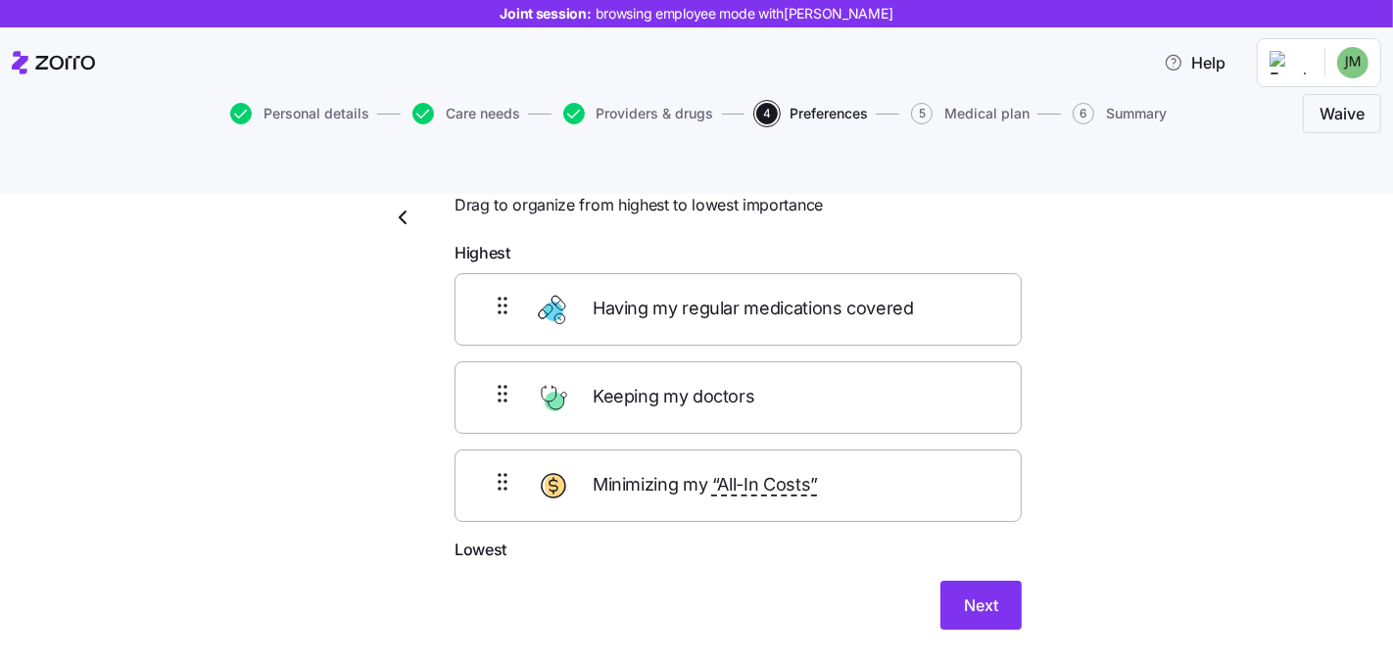
scroll to position [50, 0]
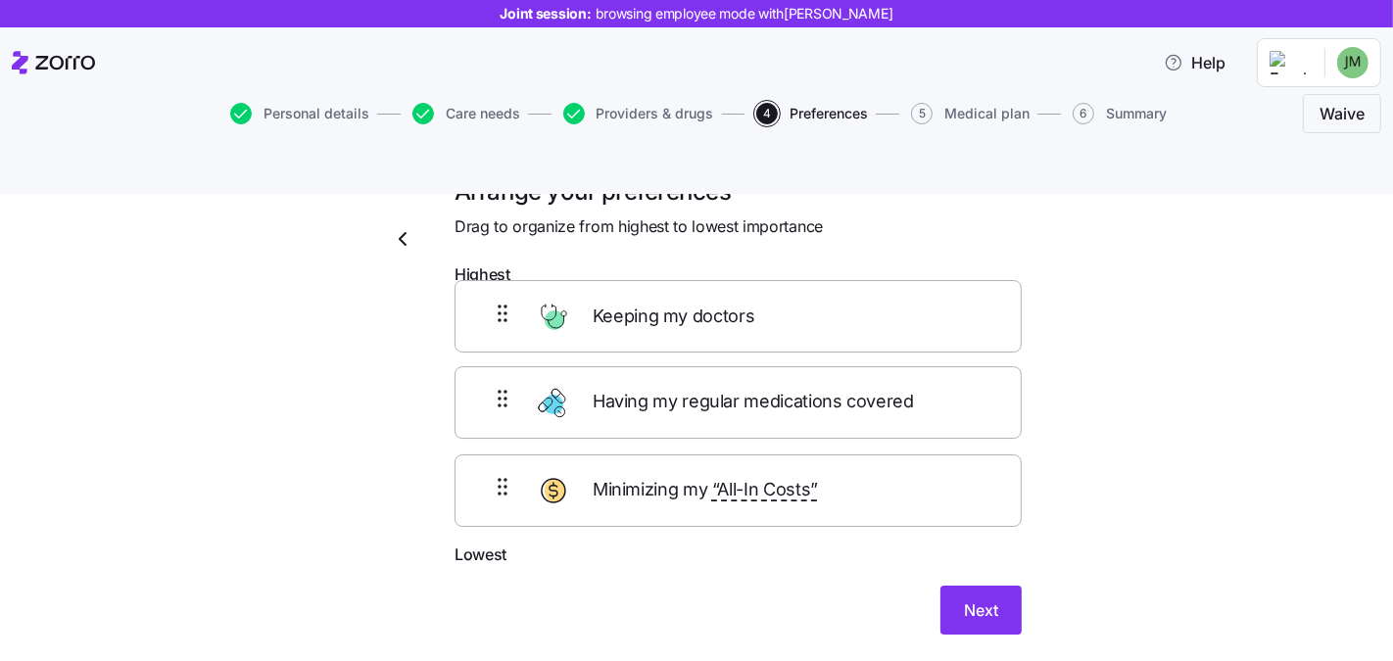
drag, startPoint x: 481, startPoint y: 366, endPoint x: 490, endPoint y: 306, distance: 61.4
click at [490, 306] on div "Having my regular medications covered Keeping my doctors Minimizing my “All-In …" at bounding box center [738, 419] width 567 height 248
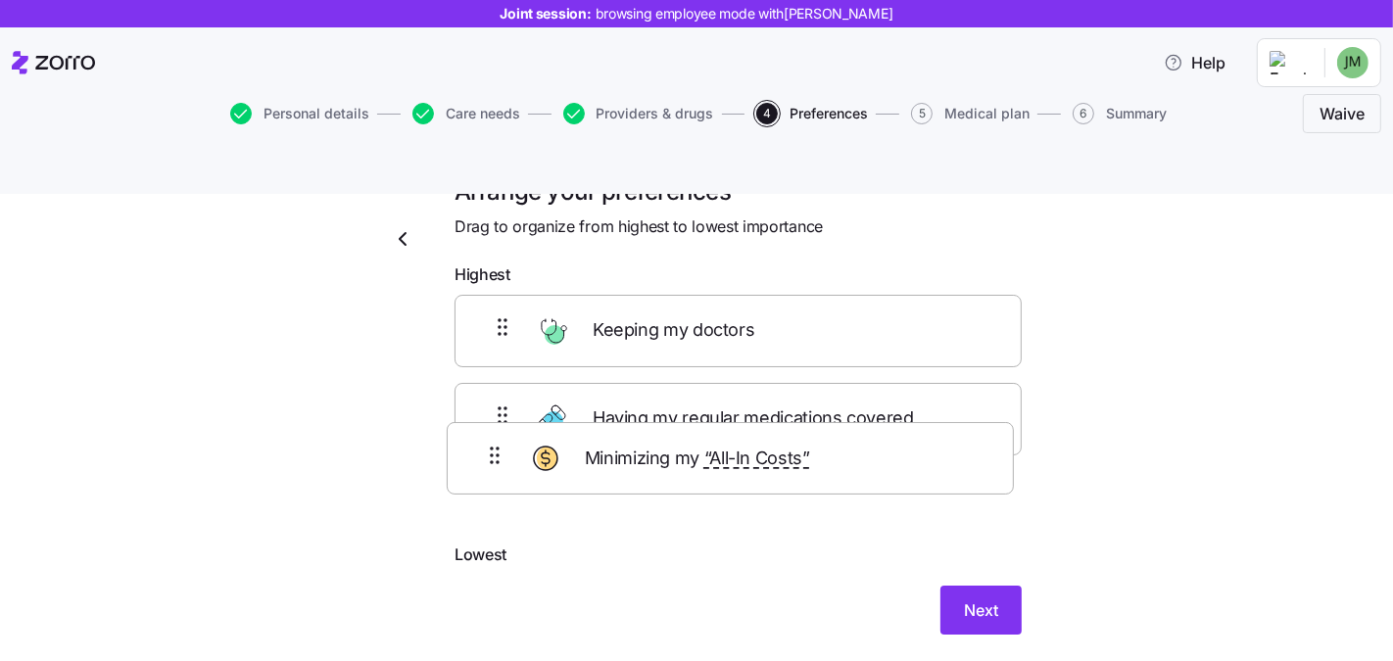
drag, startPoint x: 491, startPoint y: 480, endPoint x: 489, endPoint y: 461, distance: 18.7
click at [489, 463] on div "Keeping my doctors Having my regular medications covered Minimizing my “All-In …" at bounding box center [738, 419] width 567 height 248
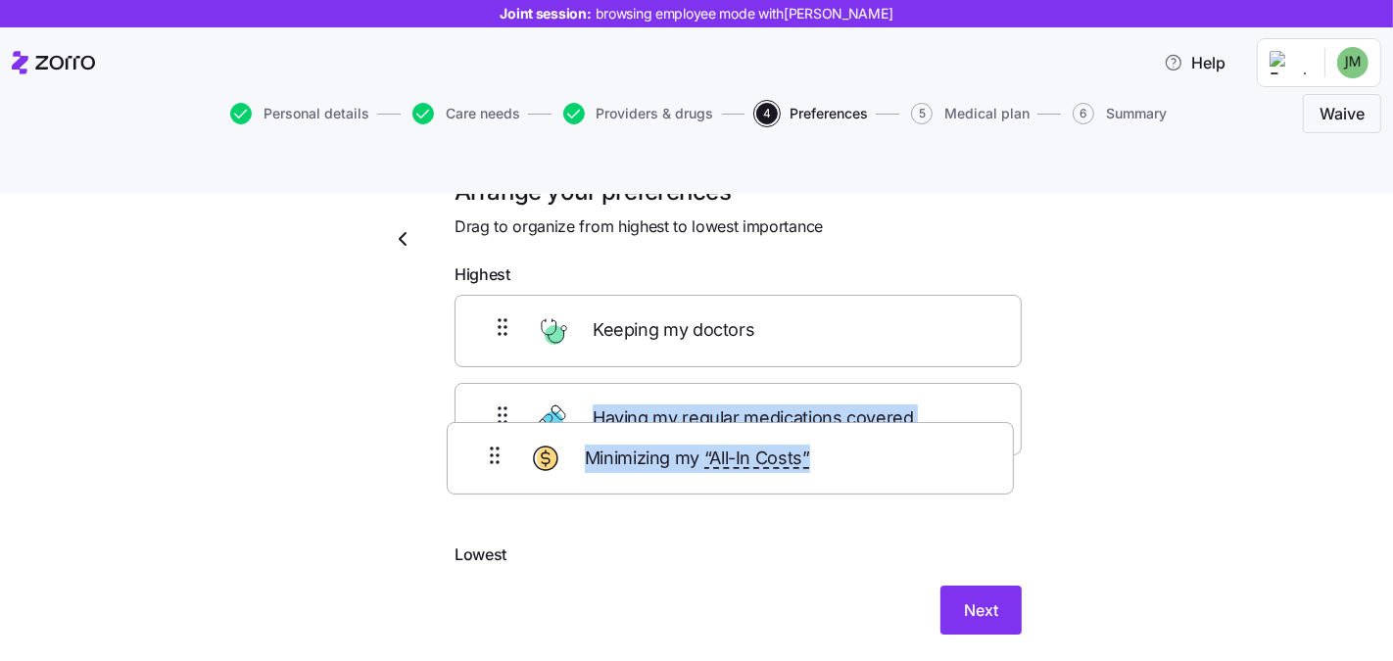
drag, startPoint x: 490, startPoint y: 434, endPoint x: 491, endPoint y: 354, distance: 80.3
click at [491, 354] on div "Keeping my doctors Having my regular medications covered Minimizing my “All-In …" at bounding box center [738, 419] width 567 height 248
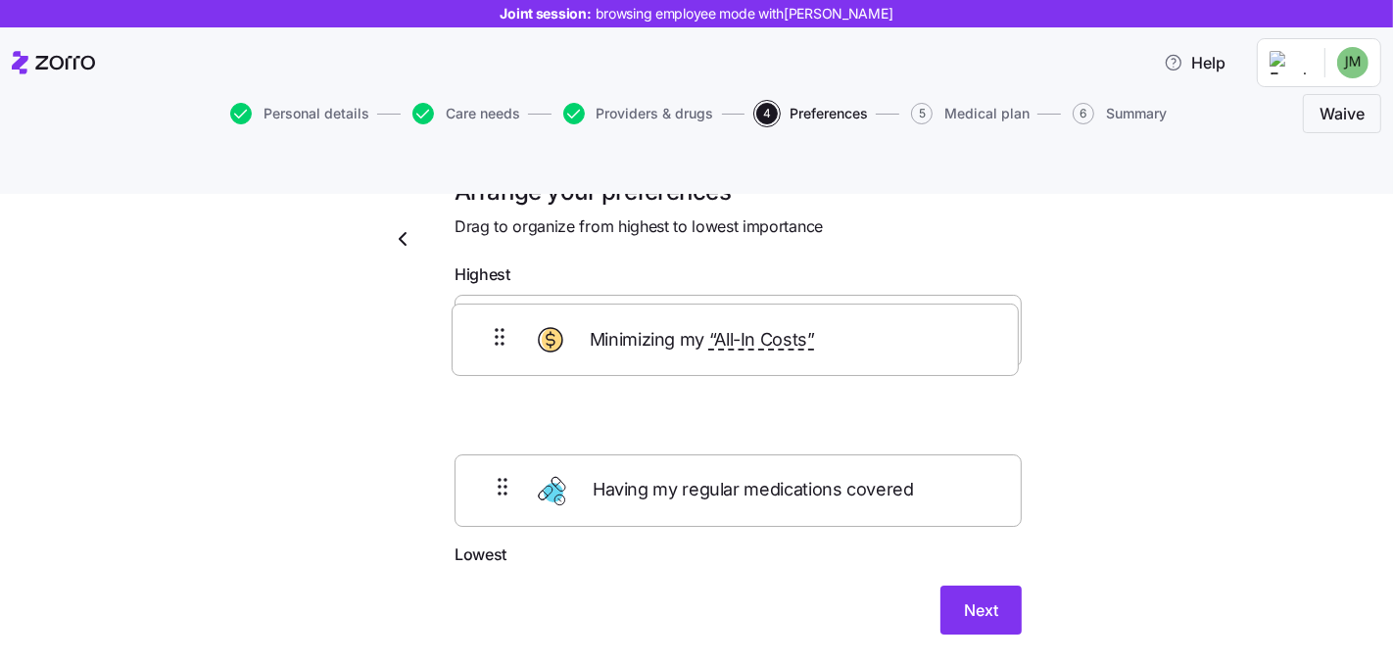
drag, startPoint x: 482, startPoint y: 458, endPoint x: 487, endPoint y: 332, distance: 126.5
click at [487, 332] on div "Keeping my doctors Having my regular medications covered Minimizing my “All-In …" at bounding box center [738, 419] width 567 height 248
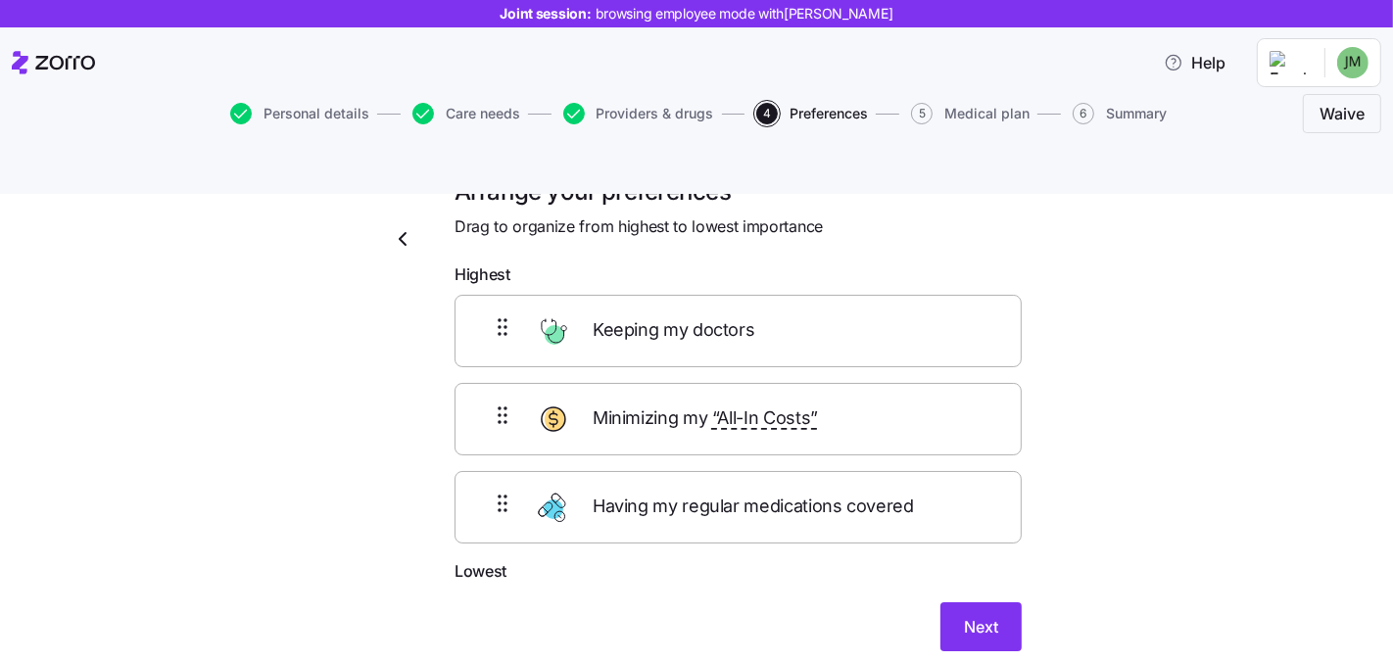
click at [297, 384] on div "Arrange your preferences Drag to organize from highest to lowest importance Hig…" at bounding box center [710, 437] width 1311 height 523
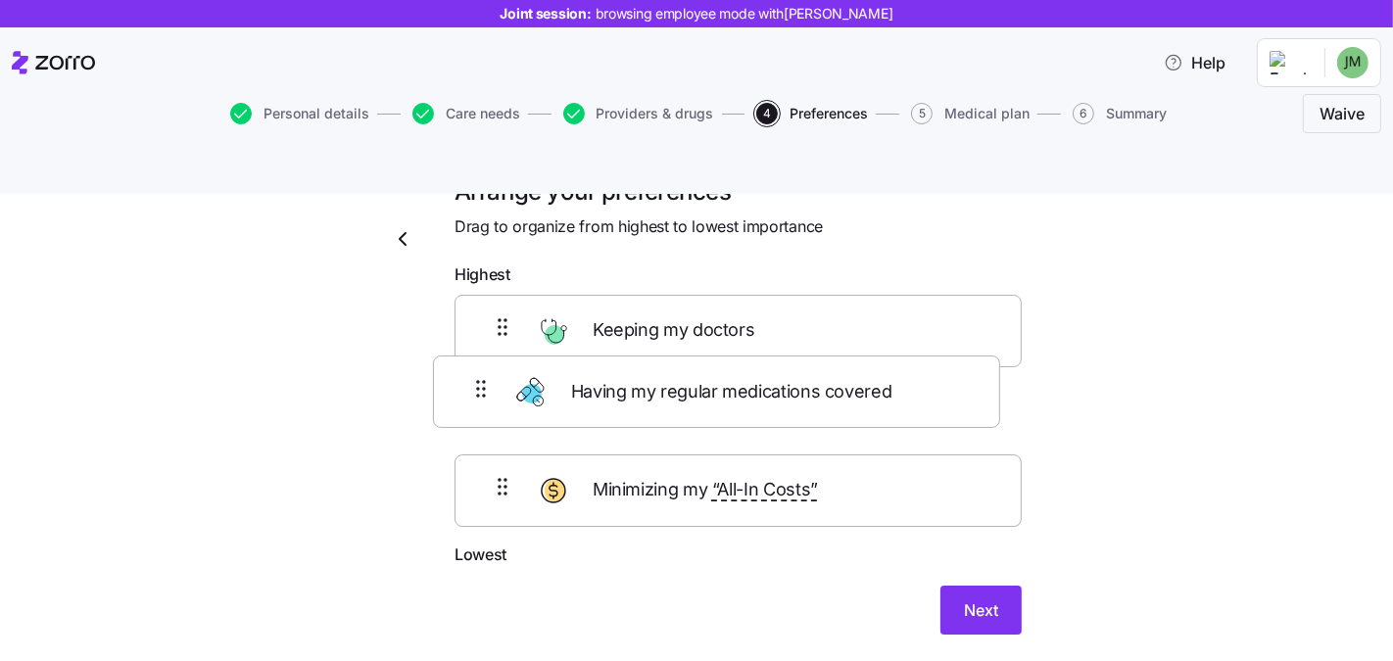
drag, startPoint x: 511, startPoint y: 460, endPoint x: 494, endPoint y: 389, distance: 73.7
click at [496, 384] on div "Keeping my doctors Minimizing my “All-In Costs” Having my regular medications c…" at bounding box center [738, 419] width 567 height 248
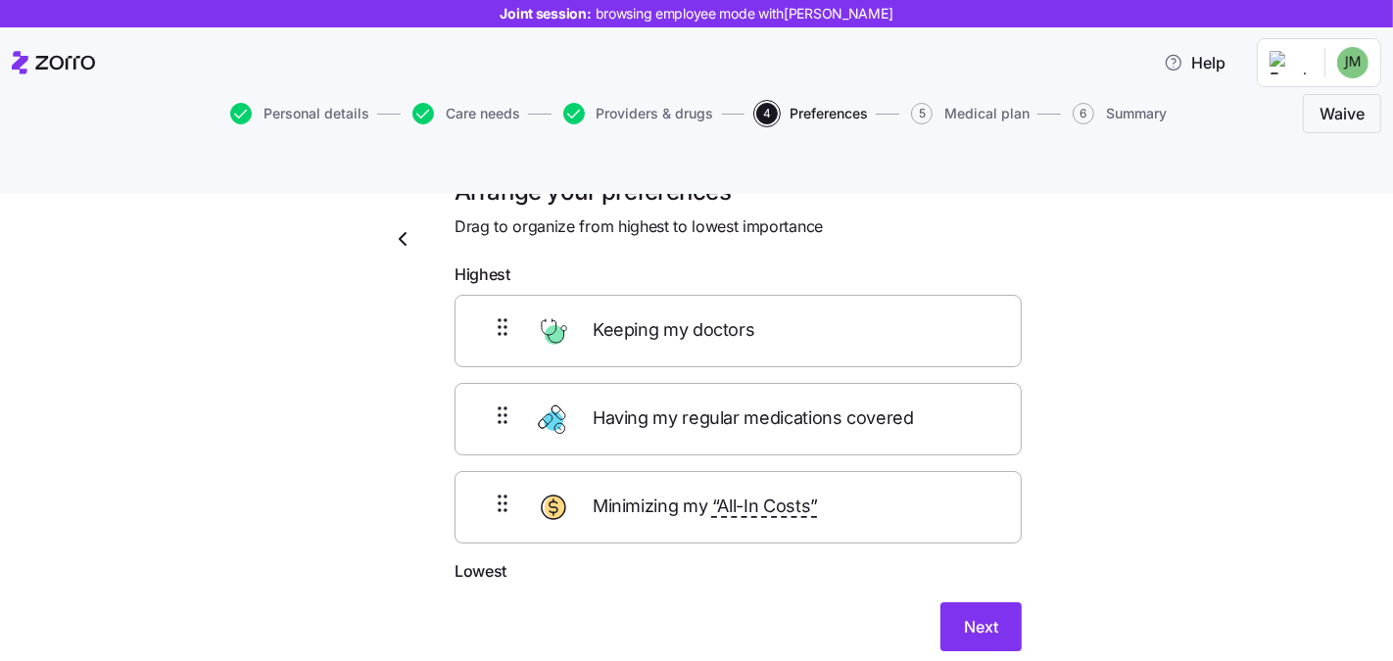
click at [1107, 520] on div "Arrange your preferences Drag to organize from highest to lowest importance Hig…" at bounding box center [710, 437] width 1311 height 523
click at [958, 603] on button "Next" at bounding box center [981, 627] width 81 height 49
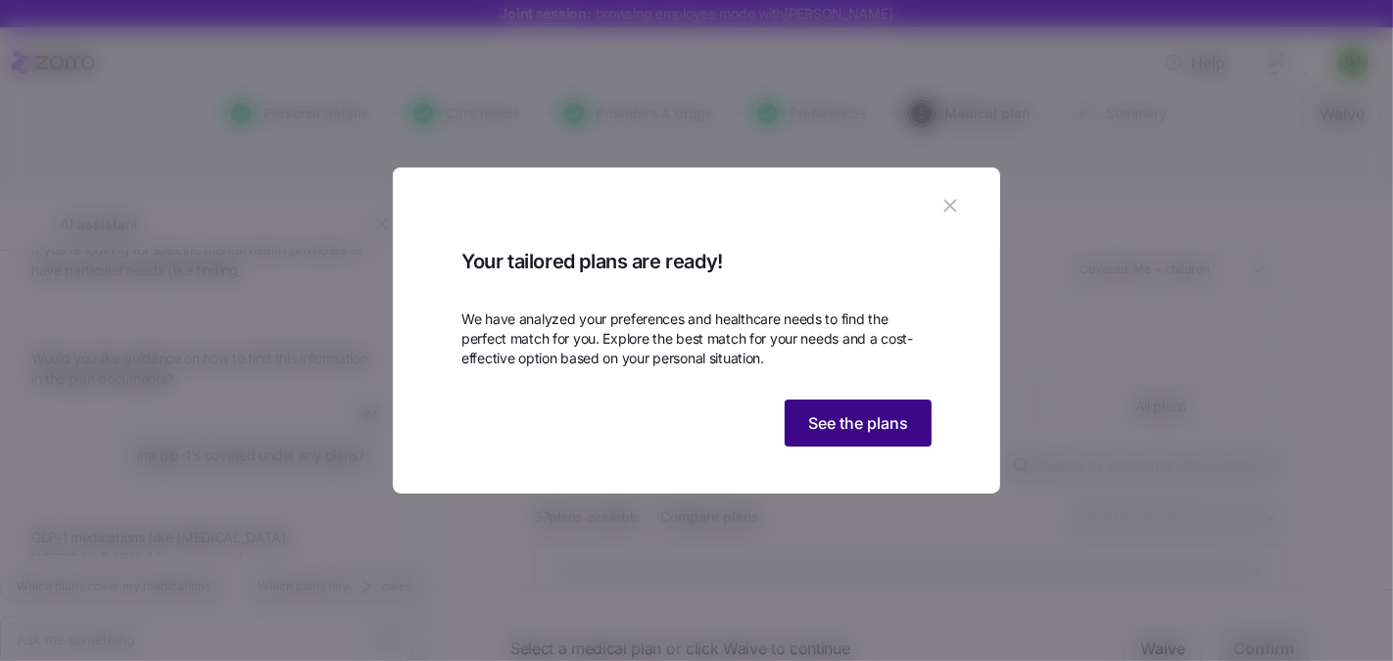
scroll to position [2708, 0]
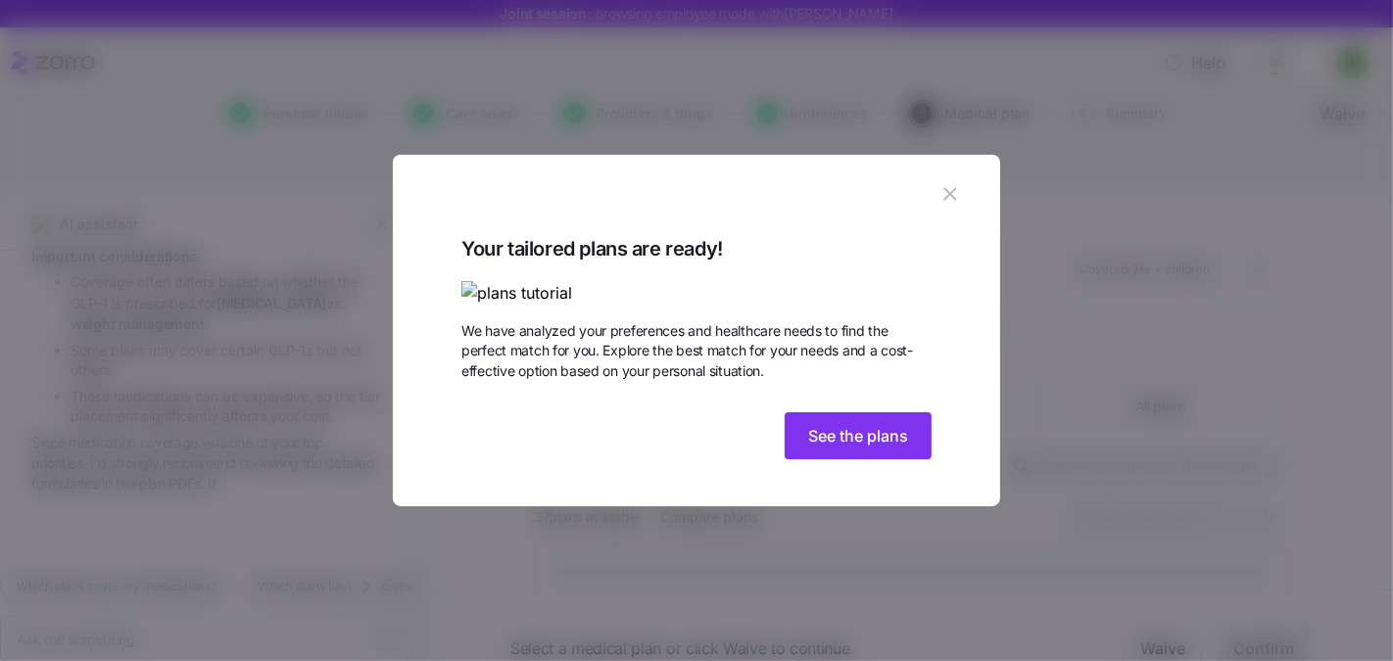
drag, startPoint x: 877, startPoint y: 553, endPoint x: 650, endPoint y: 413, distance: 266.5
click at [877, 448] on span "See the plans" at bounding box center [858, 436] width 100 height 24
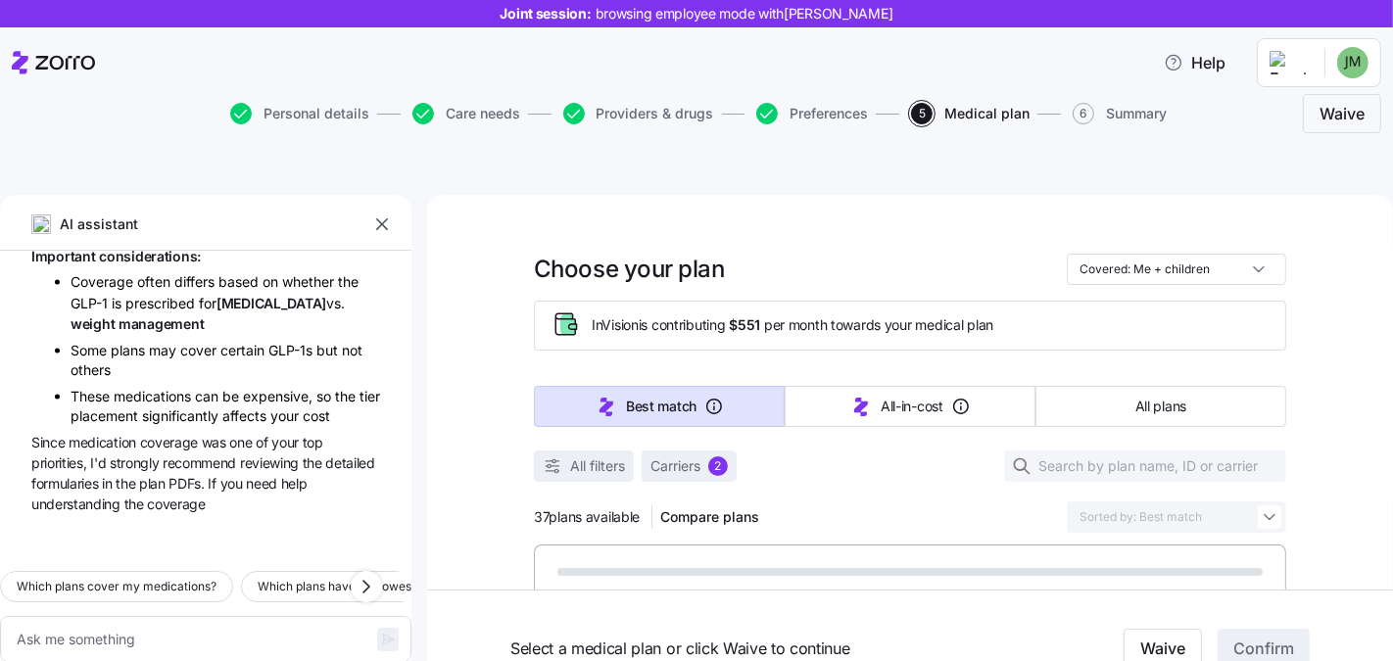
type textarea "x"
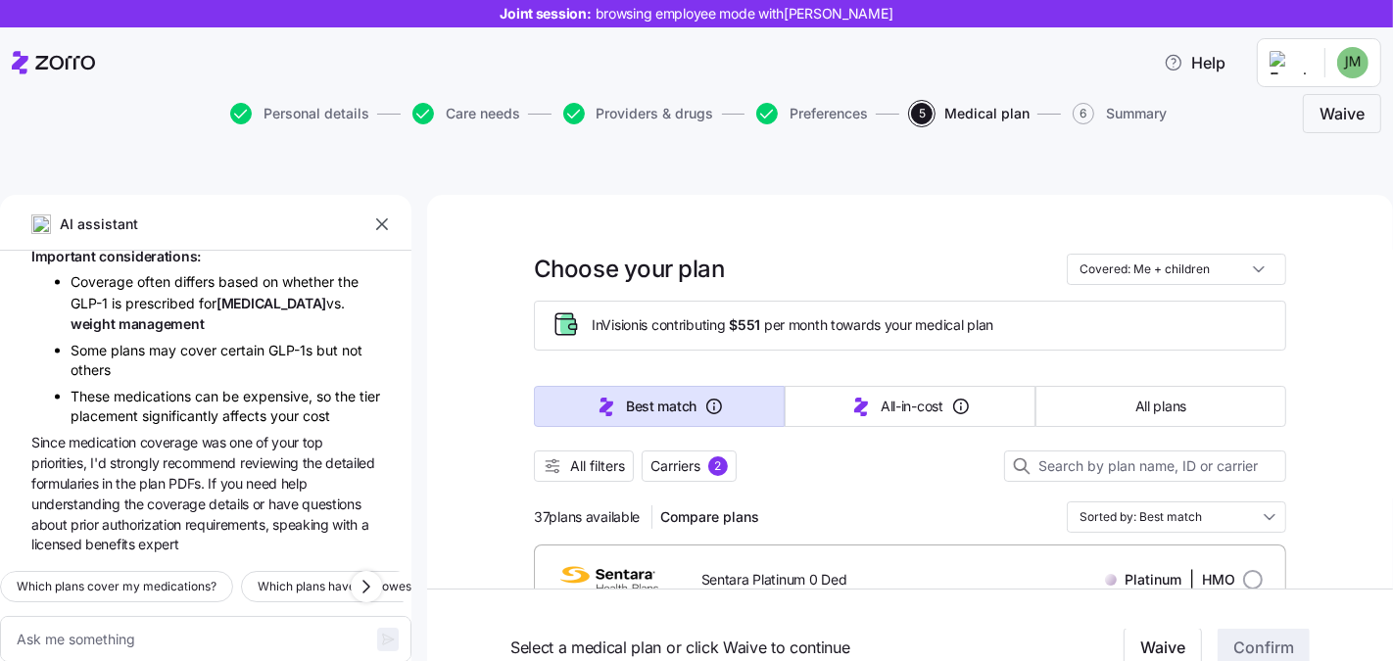
click at [383, 215] on icon "button" at bounding box center [382, 225] width 20 height 20
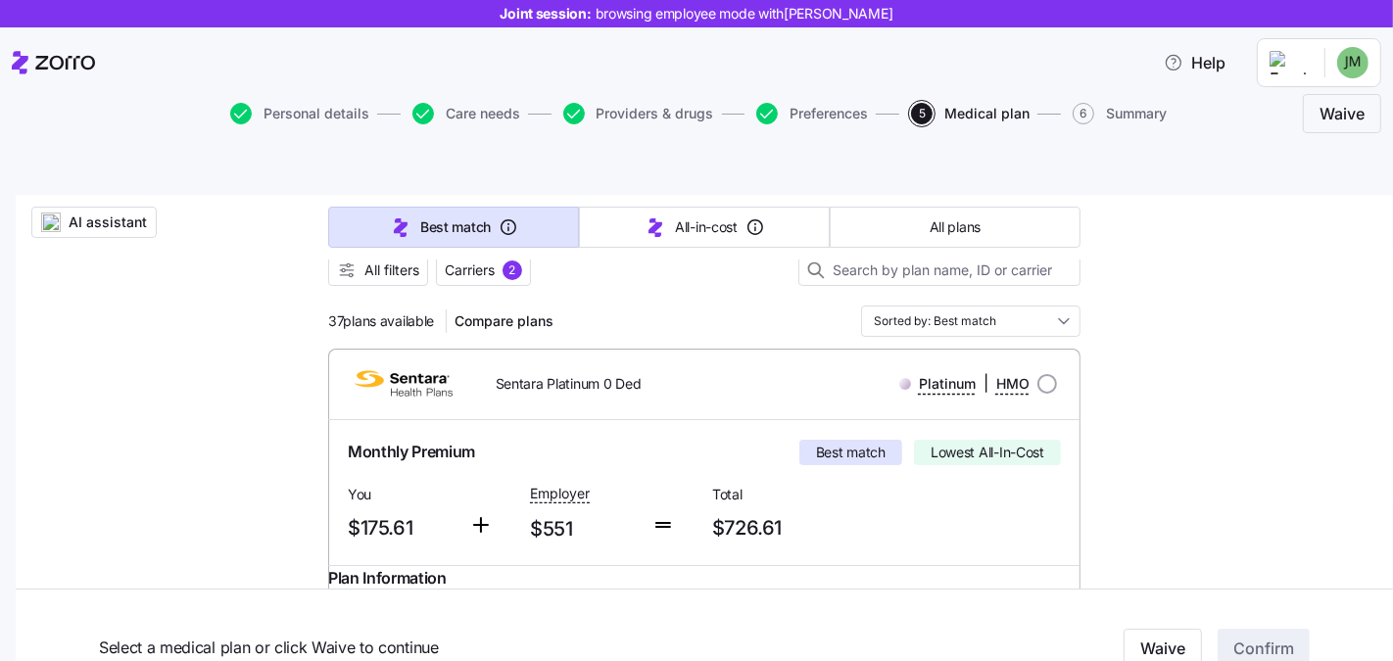
scroll to position [0, 0]
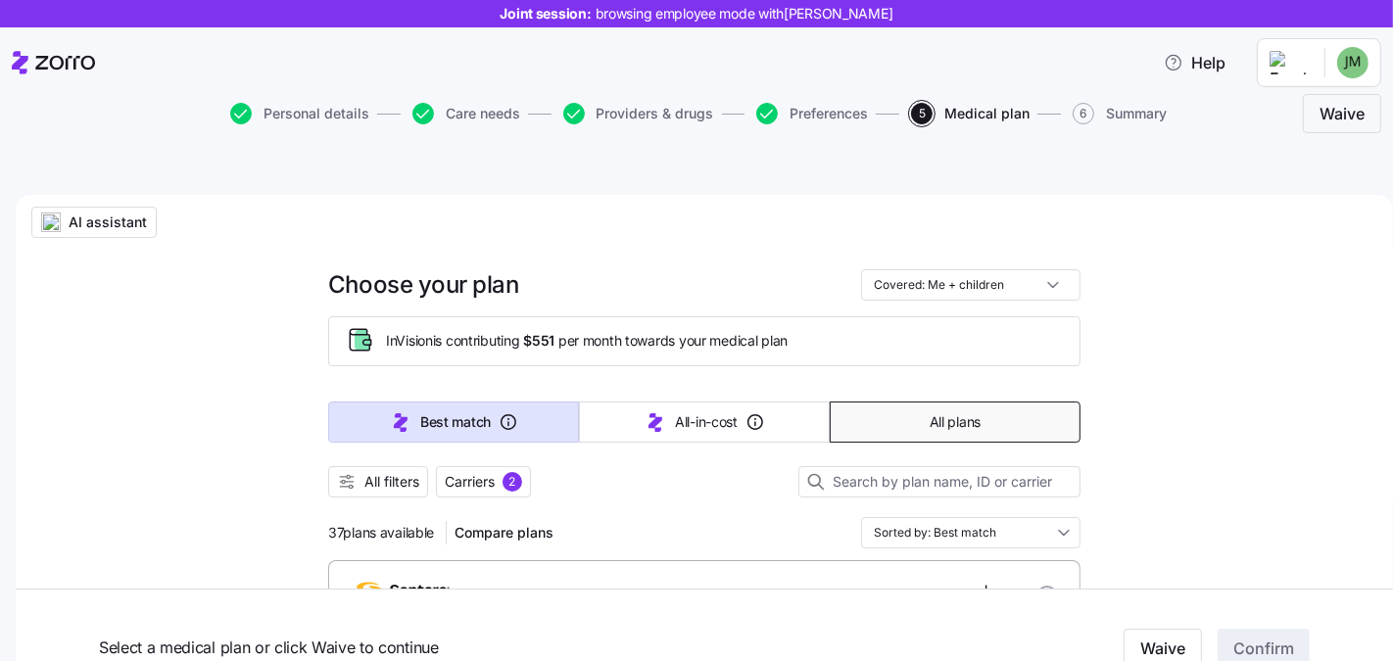
click at [932, 412] on span "All plans" at bounding box center [955, 422] width 51 height 20
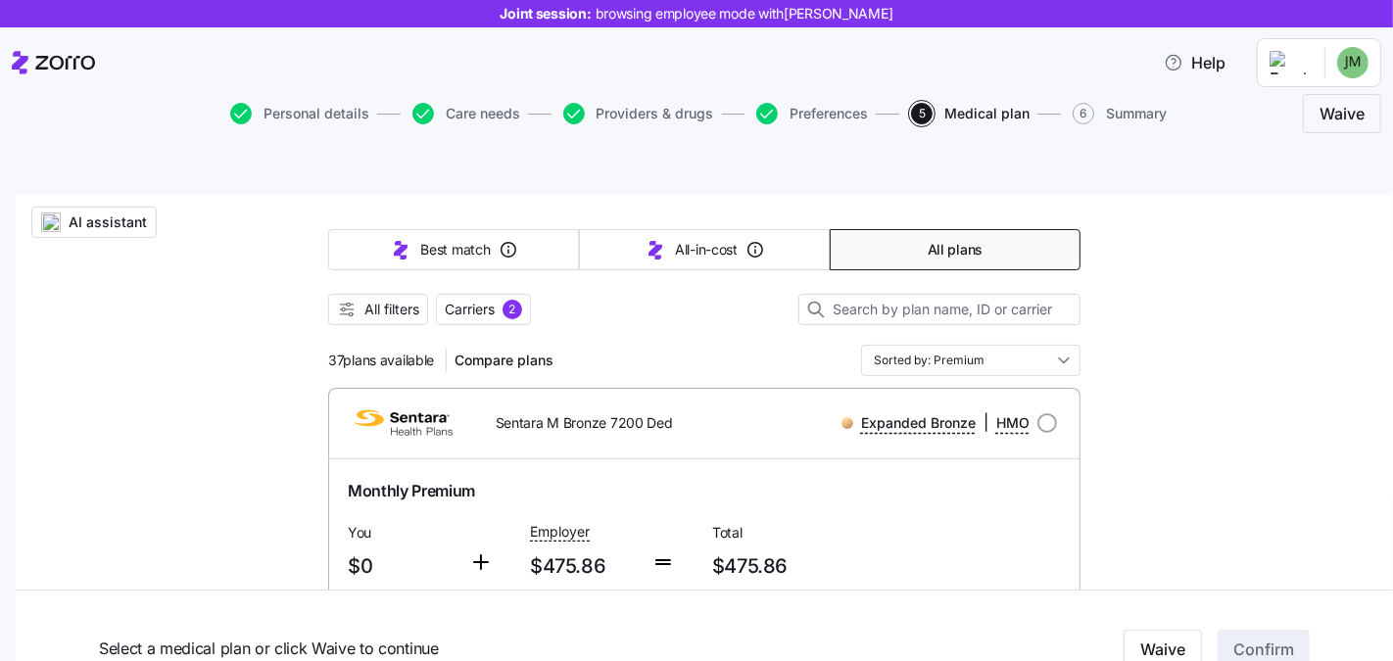
scroll to position [197, 0]
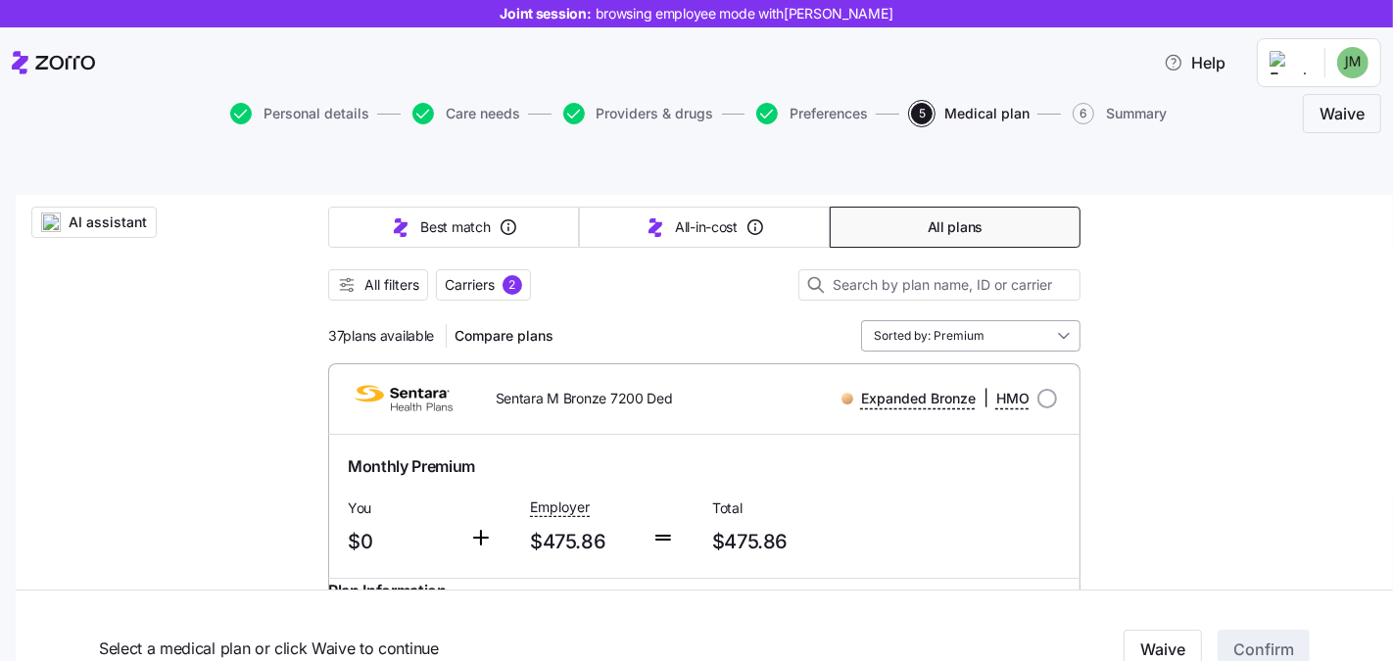
click at [988, 320] on input "Sorted by: Premium" at bounding box center [970, 335] width 219 height 31
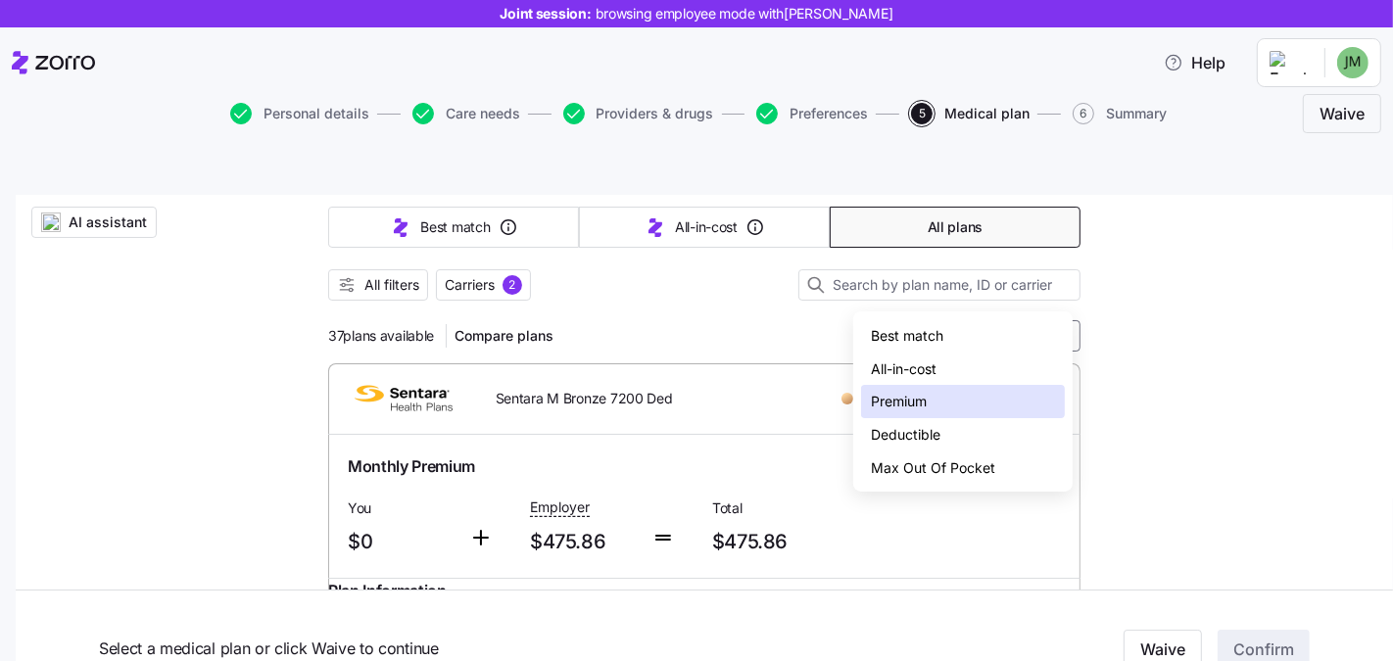
click at [937, 437] on div "Deductible" at bounding box center [963, 434] width 204 height 33
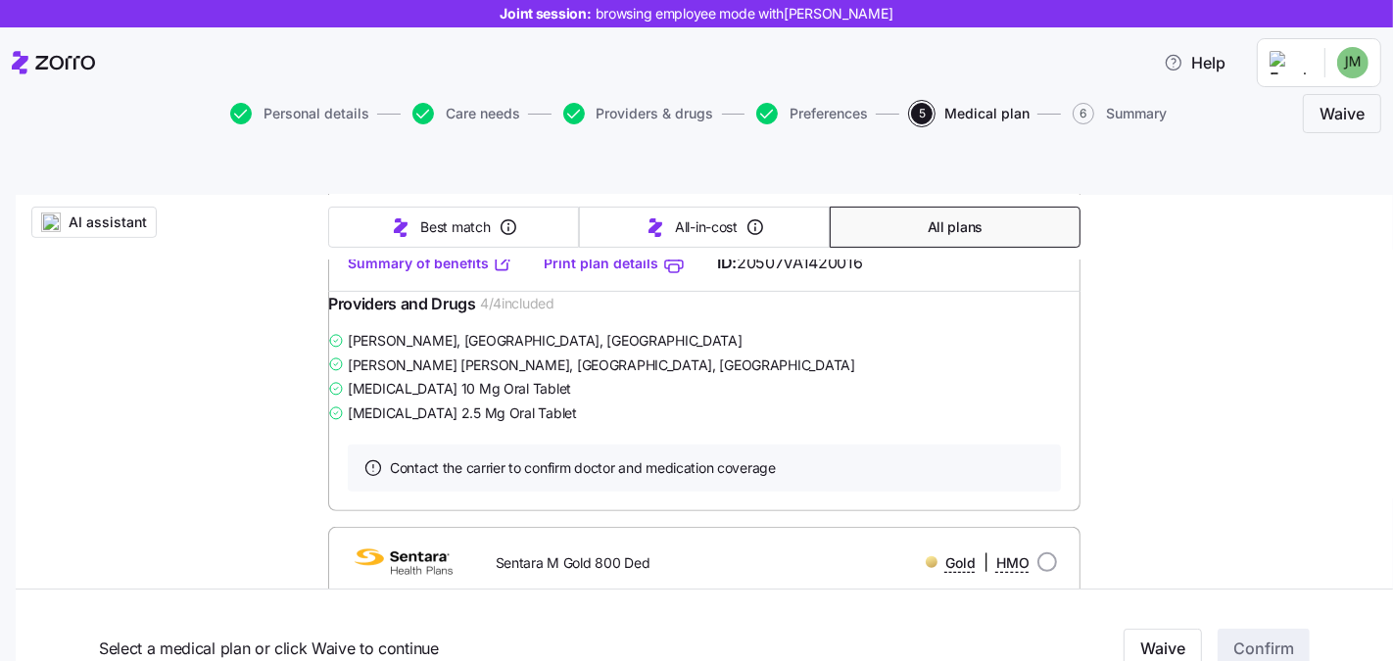
scroll to position [83, 0]
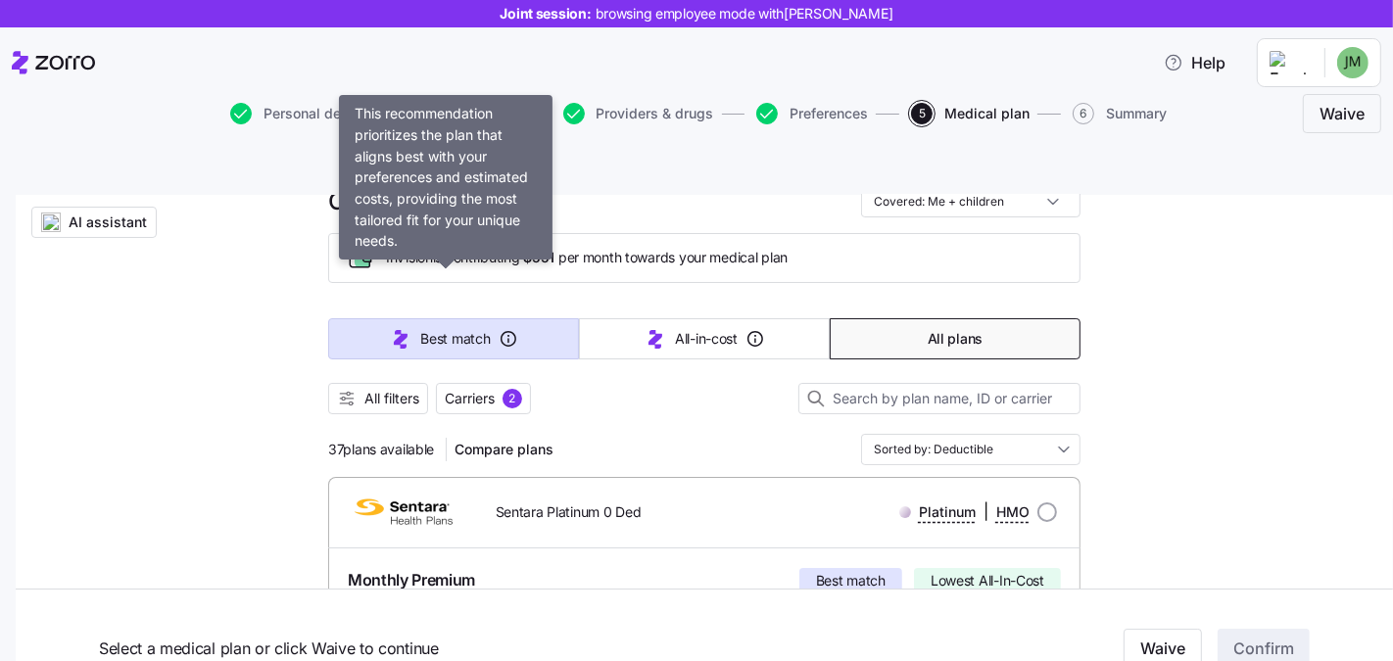
click at [535, 318] on button "Best match" at bounding box center [453, 338] width 251 height 41
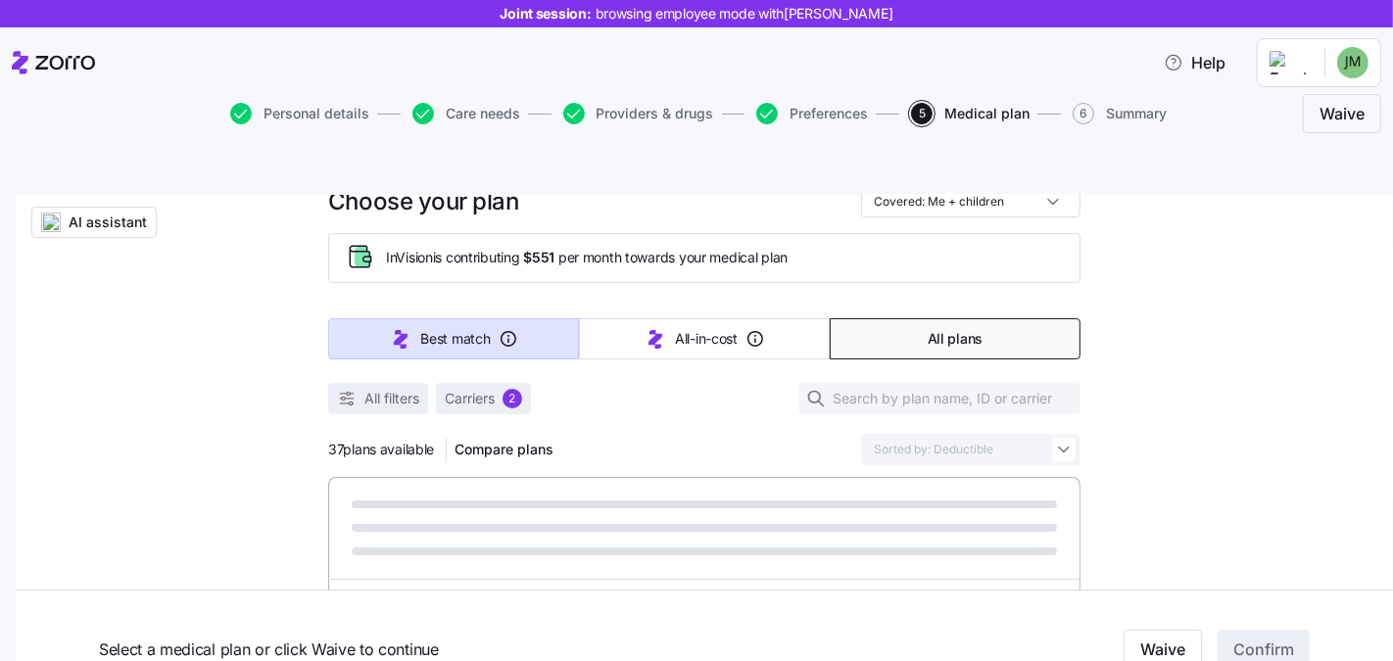
type input "Sorted by: Best match"
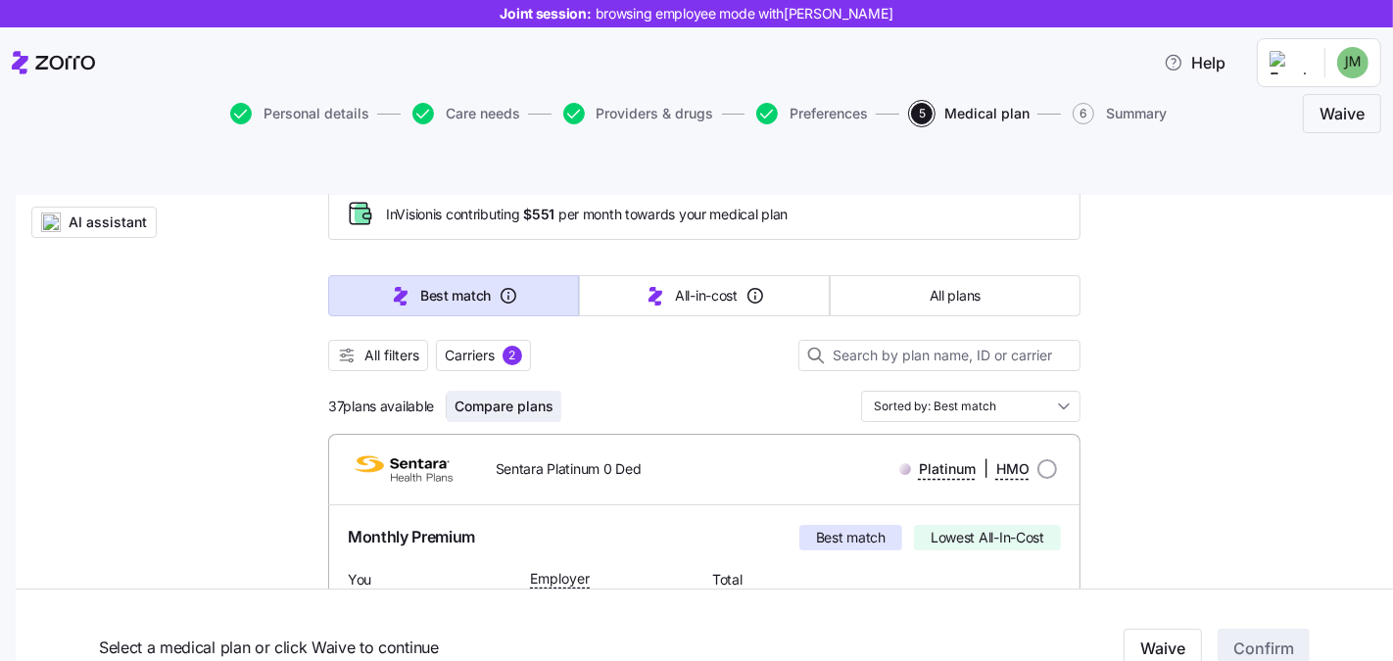
scroll to position [135, 0]
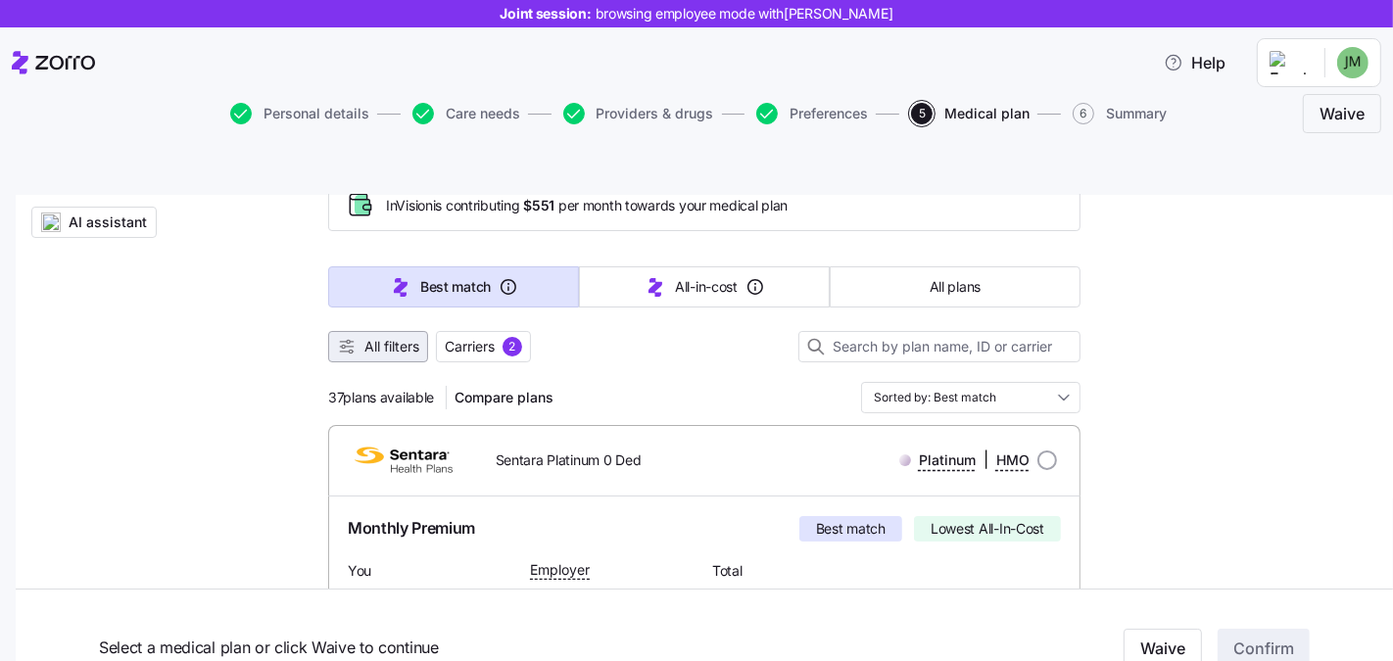
click at [387, 337] on span "All filters" at bounding box center [391, 347] width 55 height 20
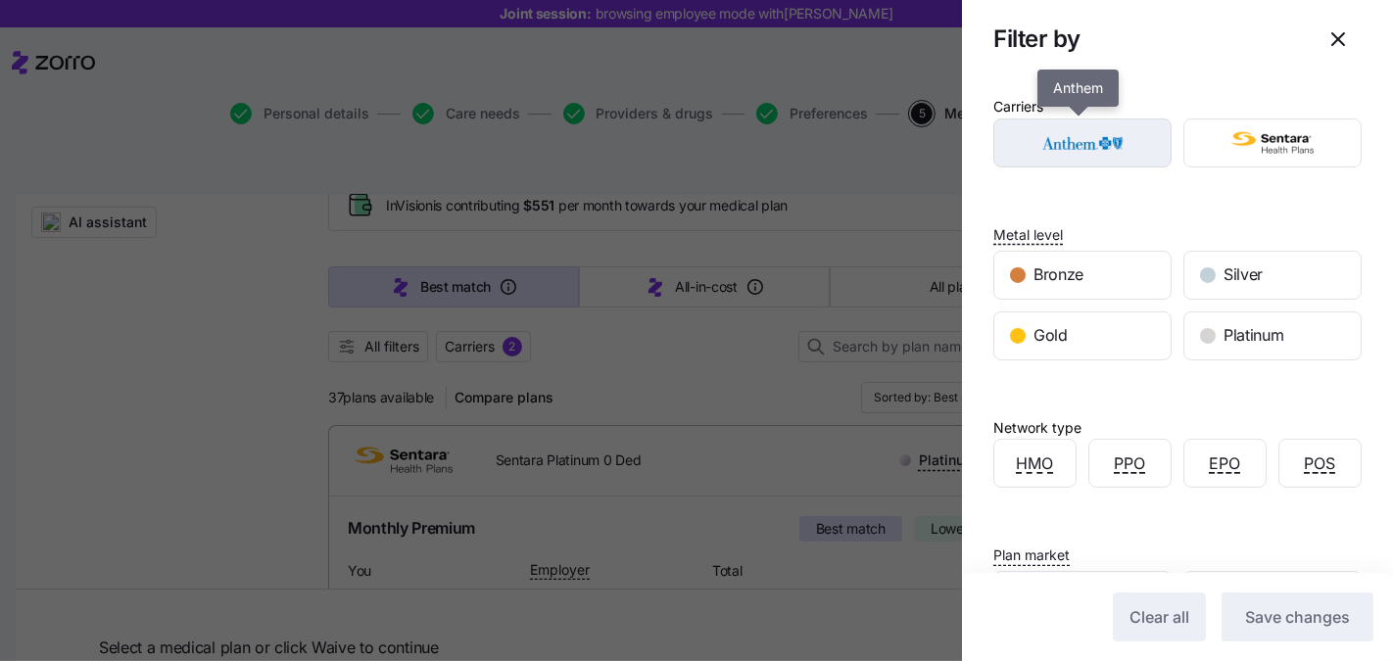
click at [1120, 156] on img "button" at bounding box center [1083, 142] width 144 height 39
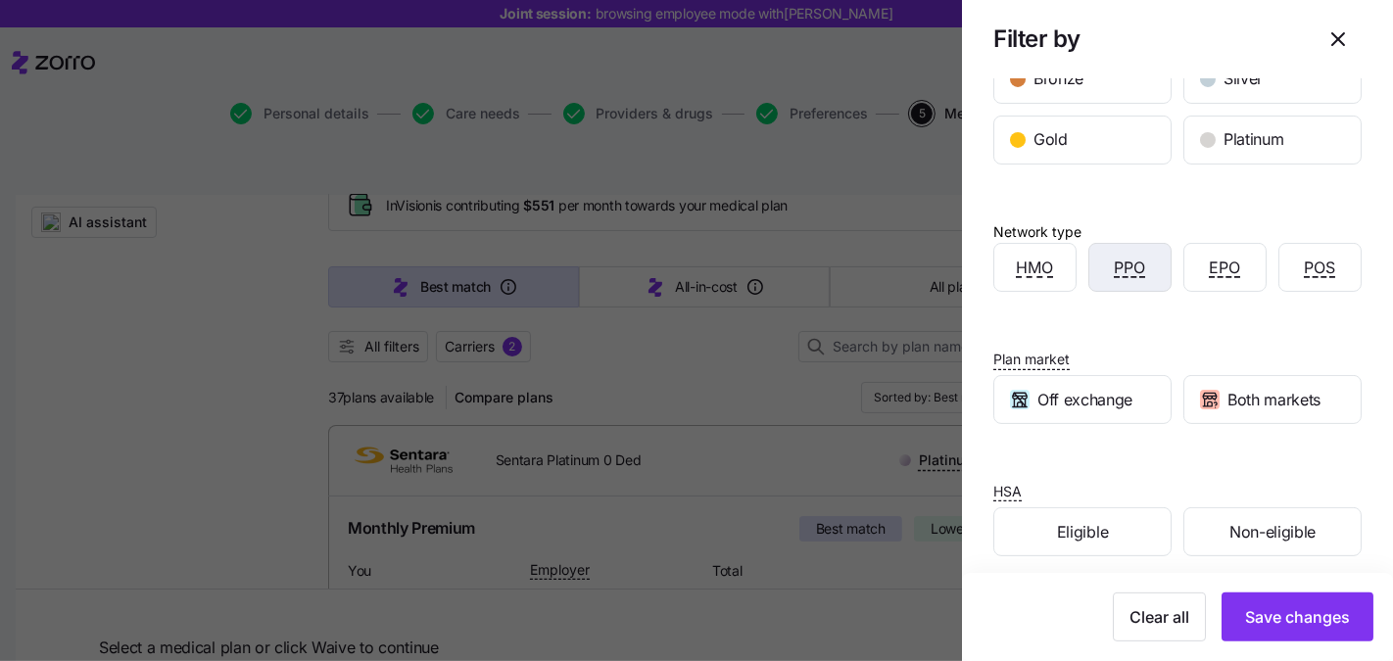
scroll to position [204, 0]
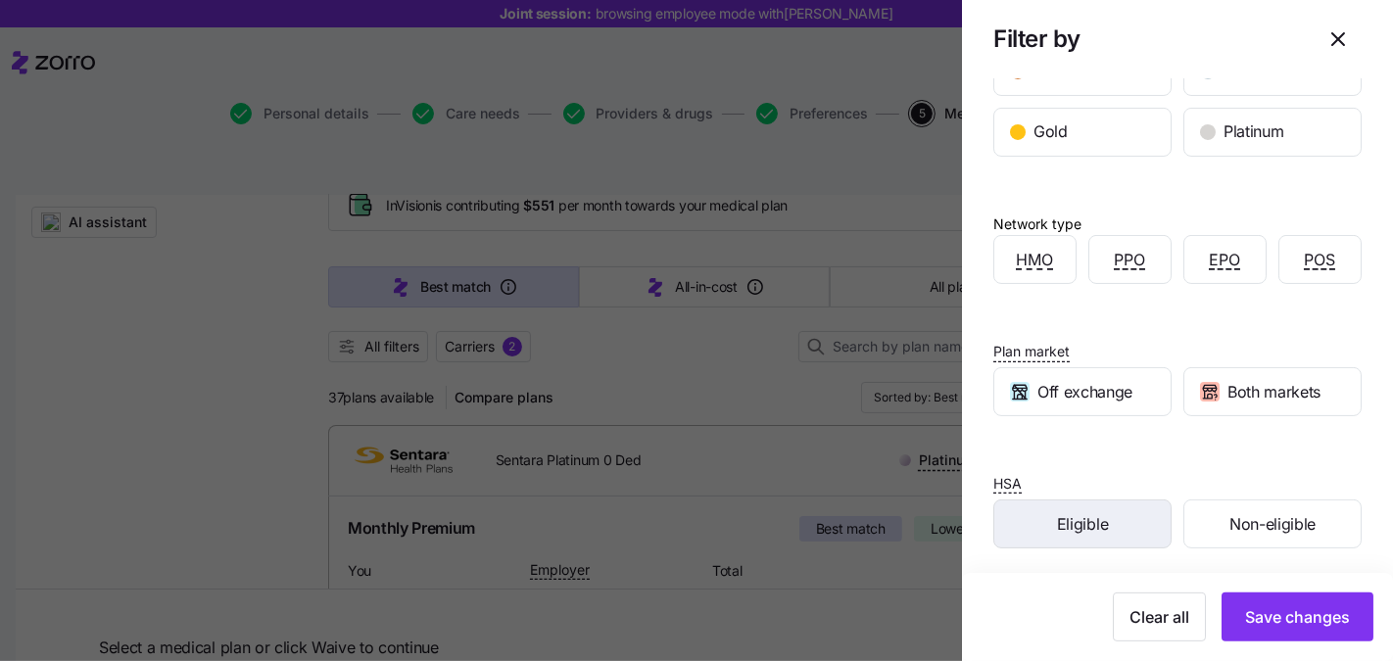
click at [1073, 516] on span "Eligible" at bounding box center [1082, 524] width 51 height 24
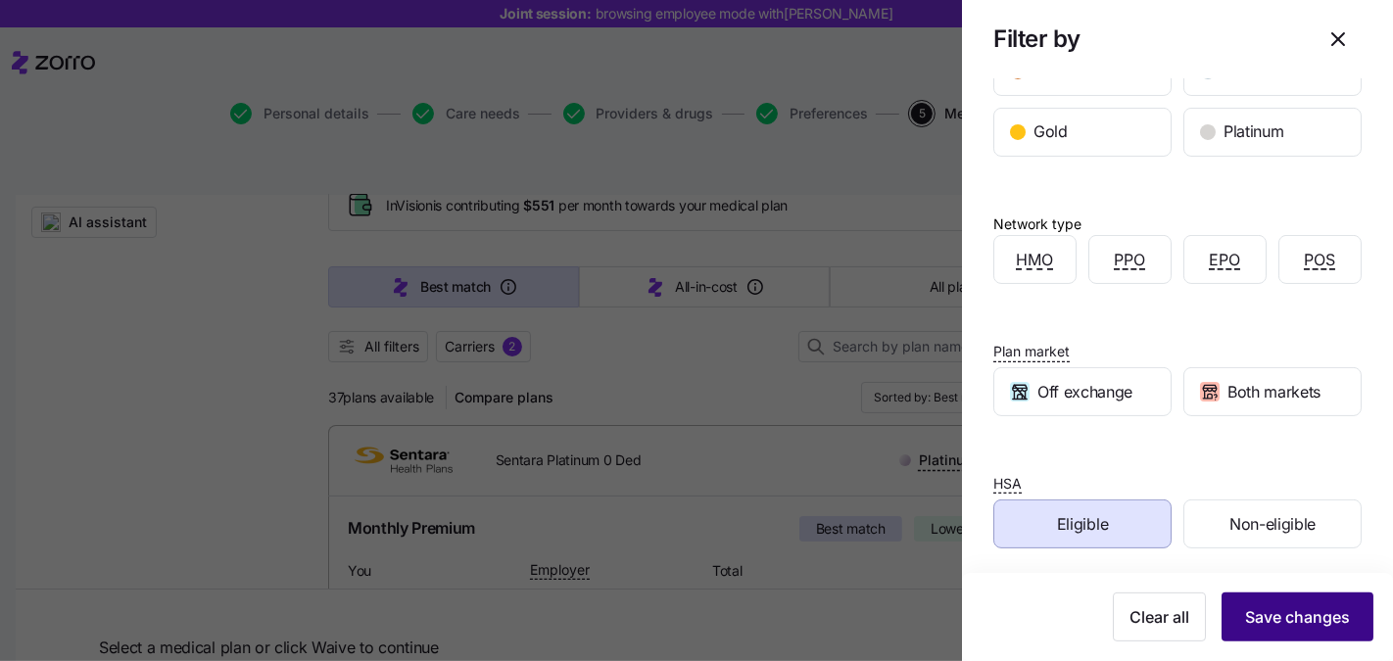
click at [1250, 618] on span "Save changes" at bounding box center [1297, 617] width 105 height 24
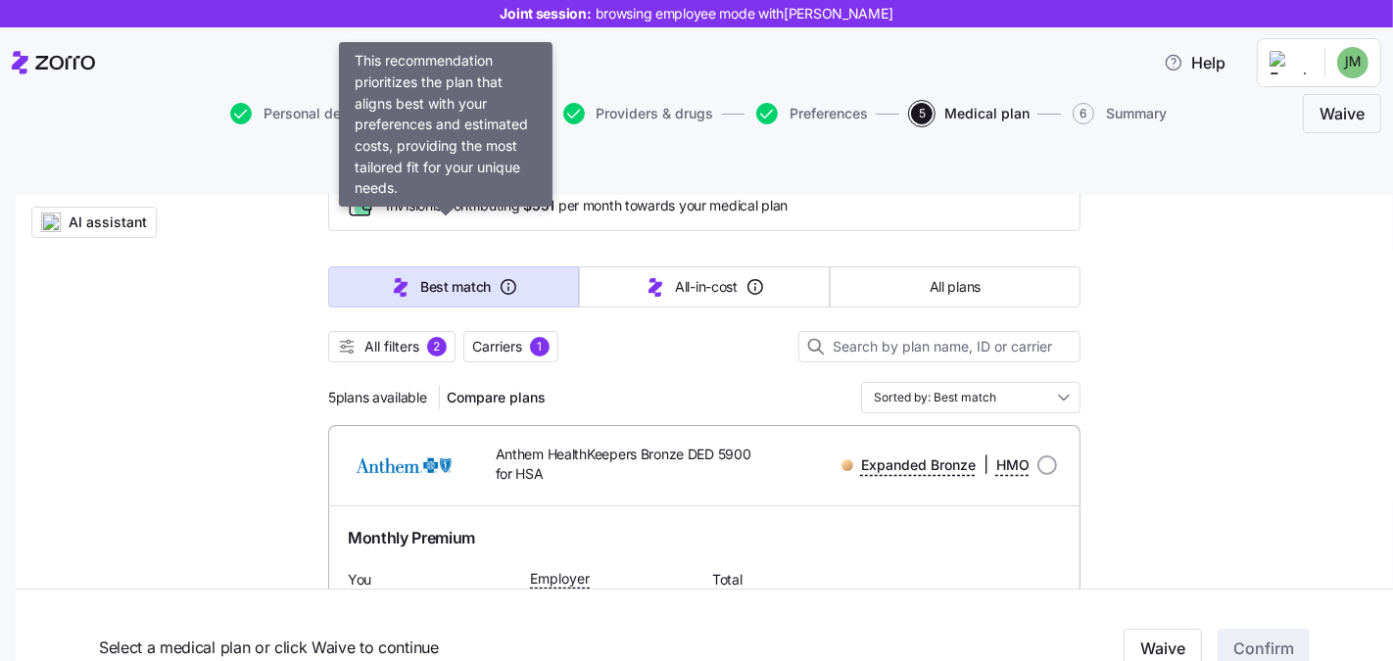
click at [361, 266] on button "Best match" at bounding box center [453, 286] width 251 height 41
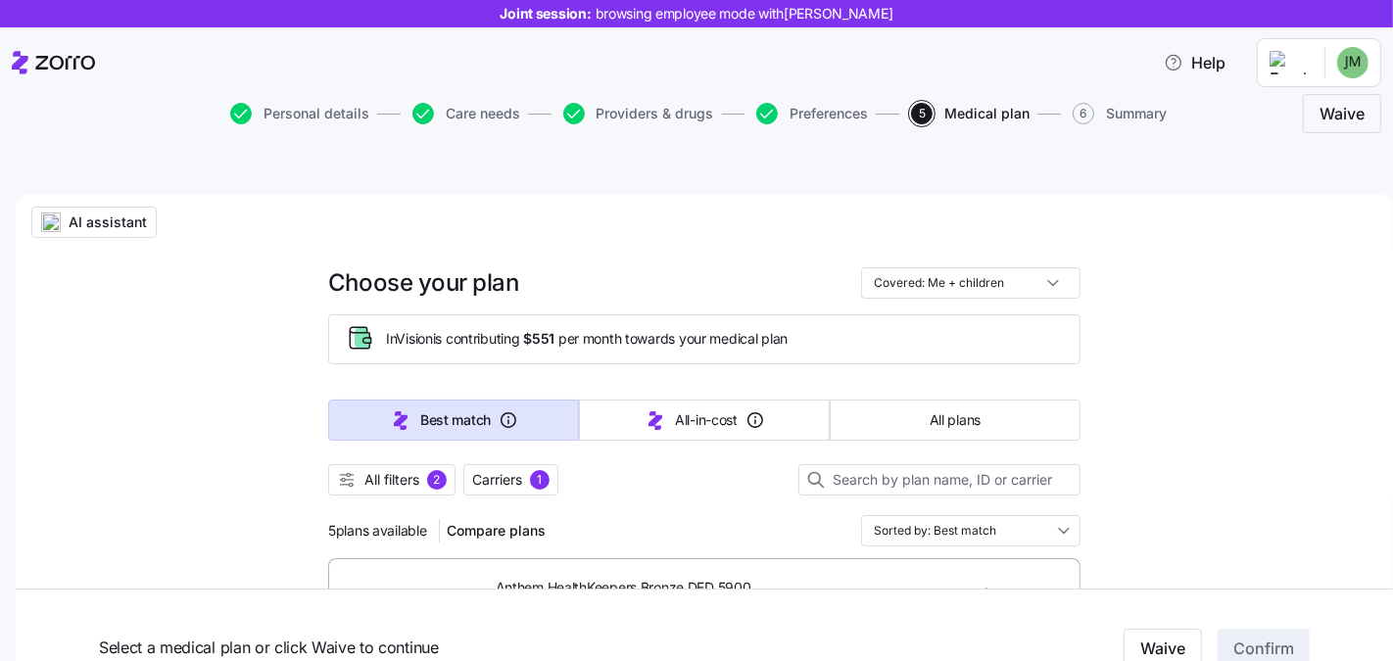
scroll to position [0, 0]
click at [90, 213] on span "AI assistant" at bounding box center [108, 223] width 78 height 20
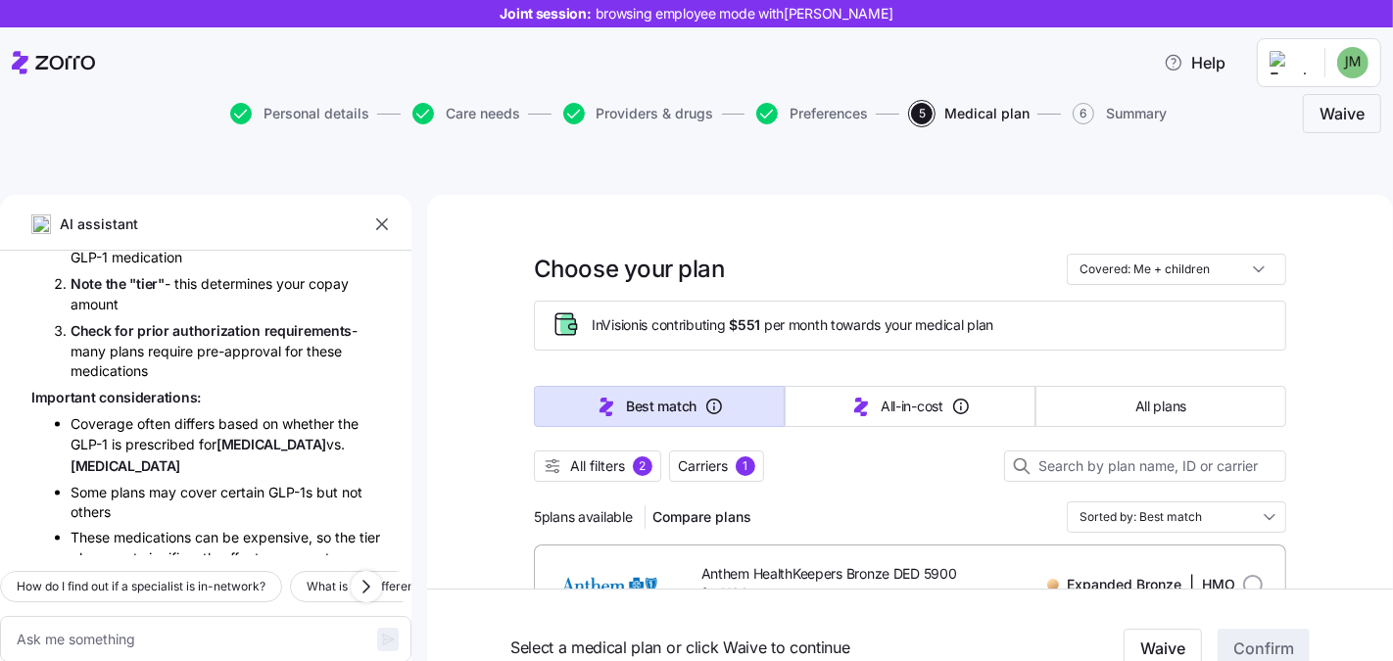
scroll to position [2507, 0]
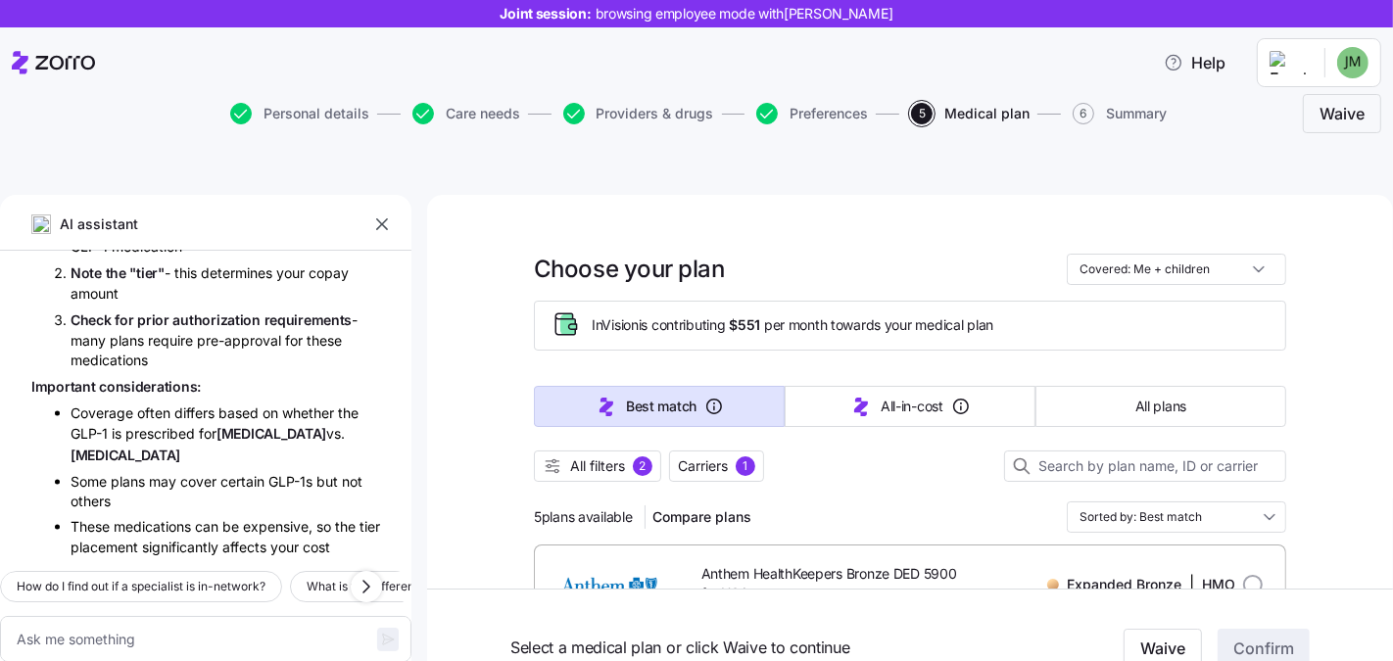
click at [74, 66] on icon at bounding box center [65, 63] width 60 height 14
type textarea "x"
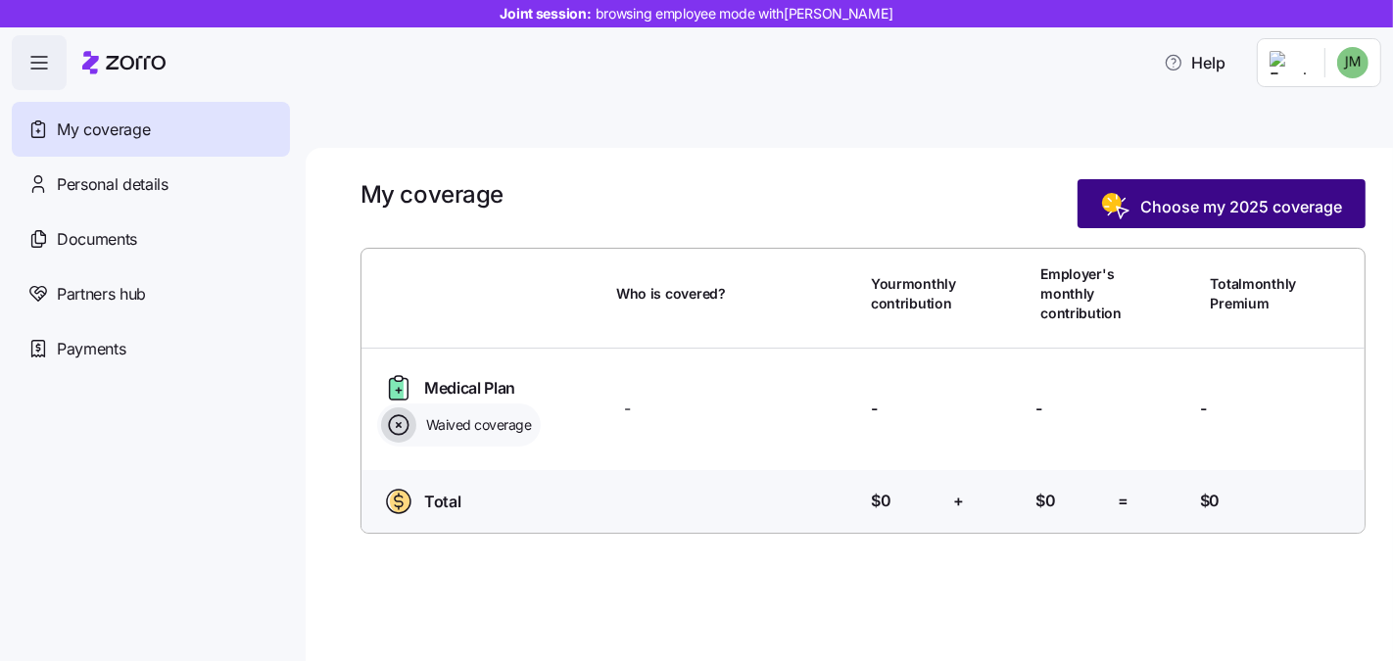
click at [1109, 212] on icon "button" at bounding box center [1109, 213] width 3 height 3
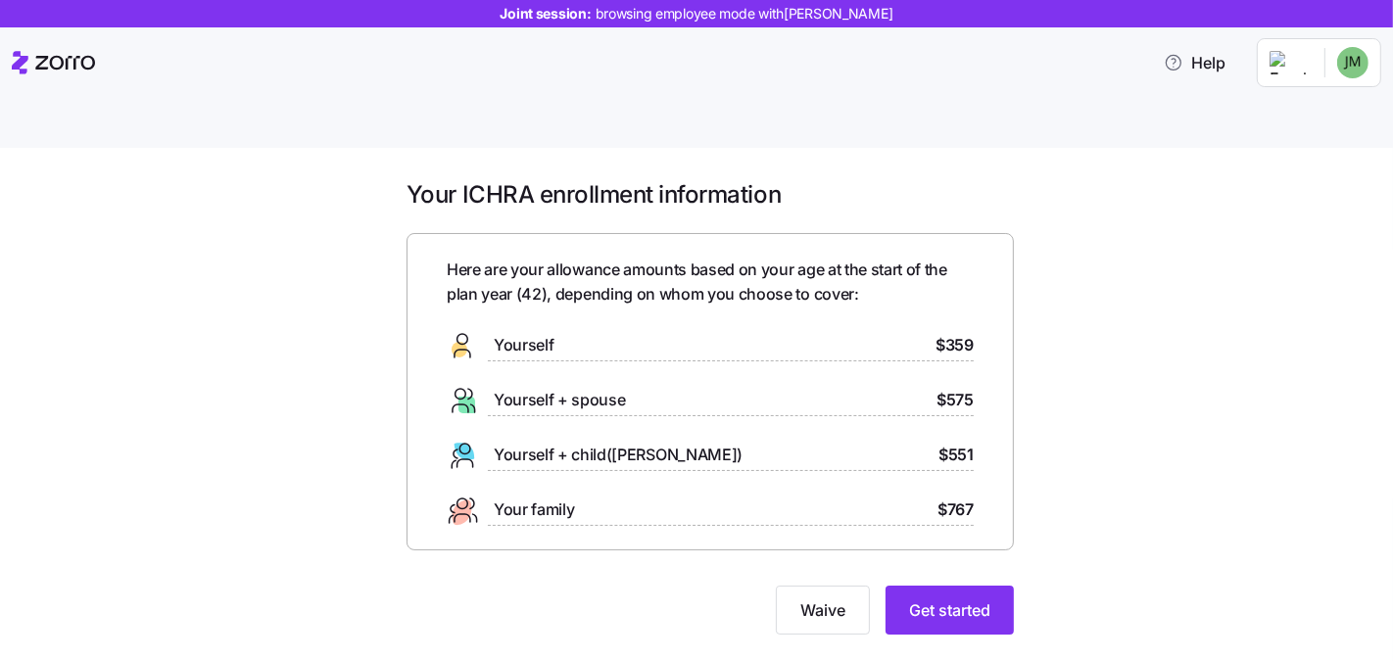
click at [1029, 564] on div "Your ICHRA enrollment information Here are your allowance amounts based on your…" at bounding box center [710, 418] width 639 height 479
click at [986, 599] on span "Get started" at bounding box center [949, 611] width 81 height 24
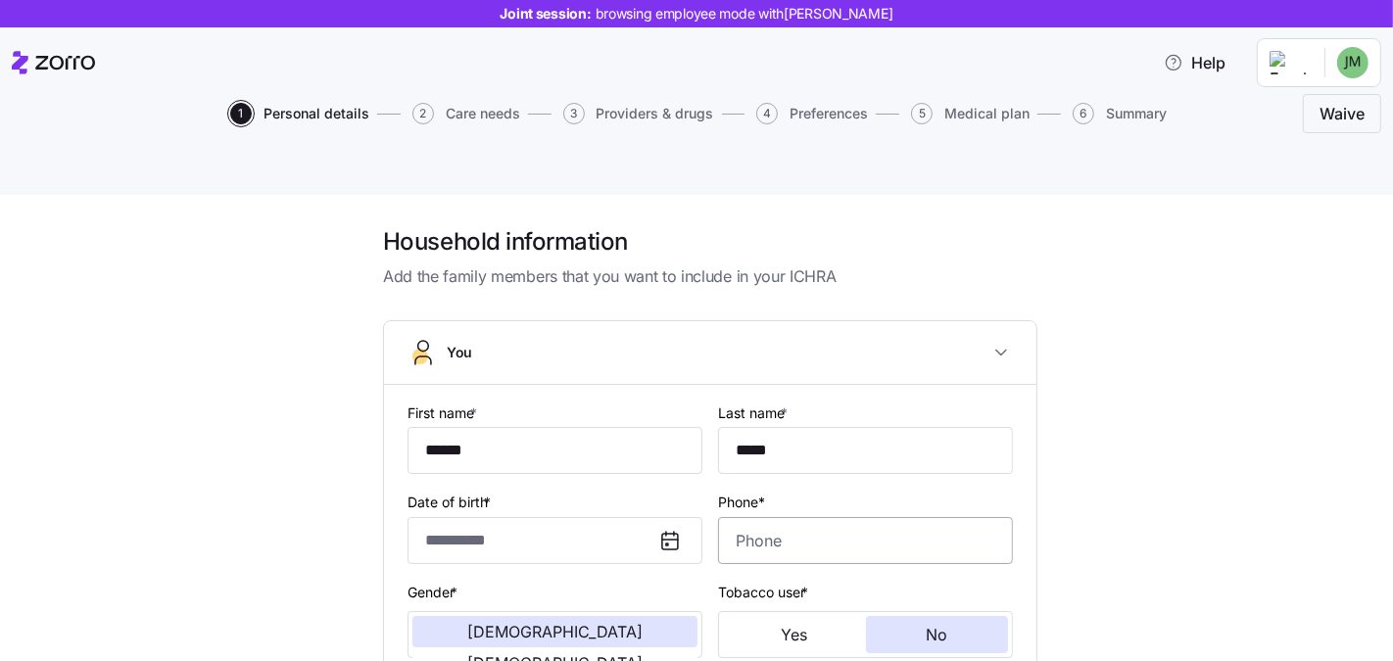
type input "**********"
type input "(404) 357-9098"
type input "US citizen"
type input "Single"
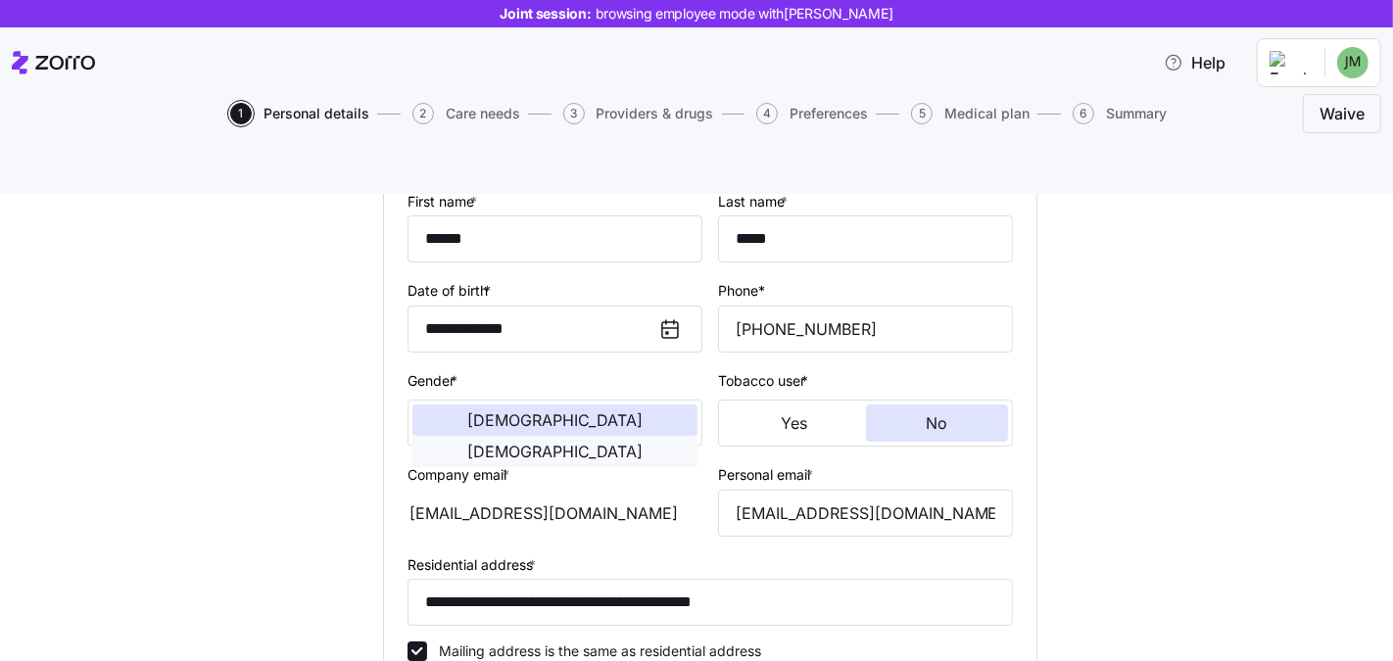
scroll to position [209, 0]
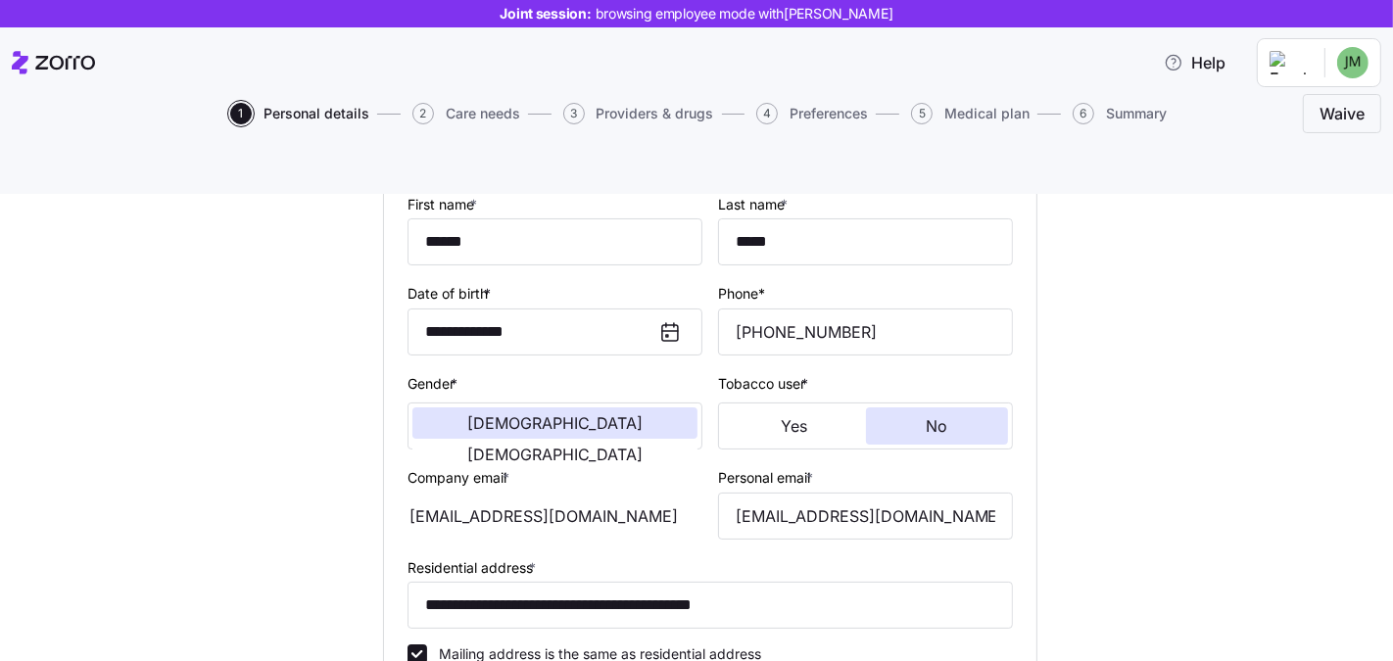
click at [37, 52] on icon at bounding box center [53, 63] width 83 height 24
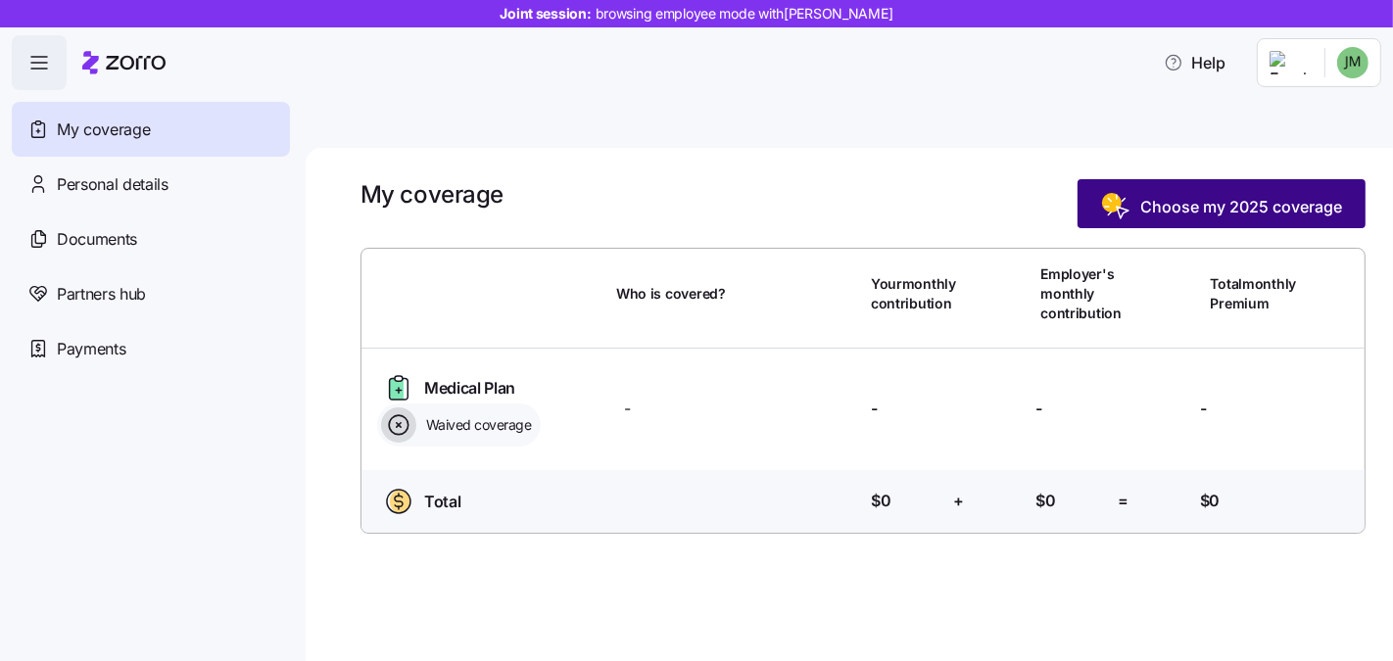
click at [1137, 191] on span "Choose my 2025 coverage" at bounding box center [1221, 206] width 241 height 31
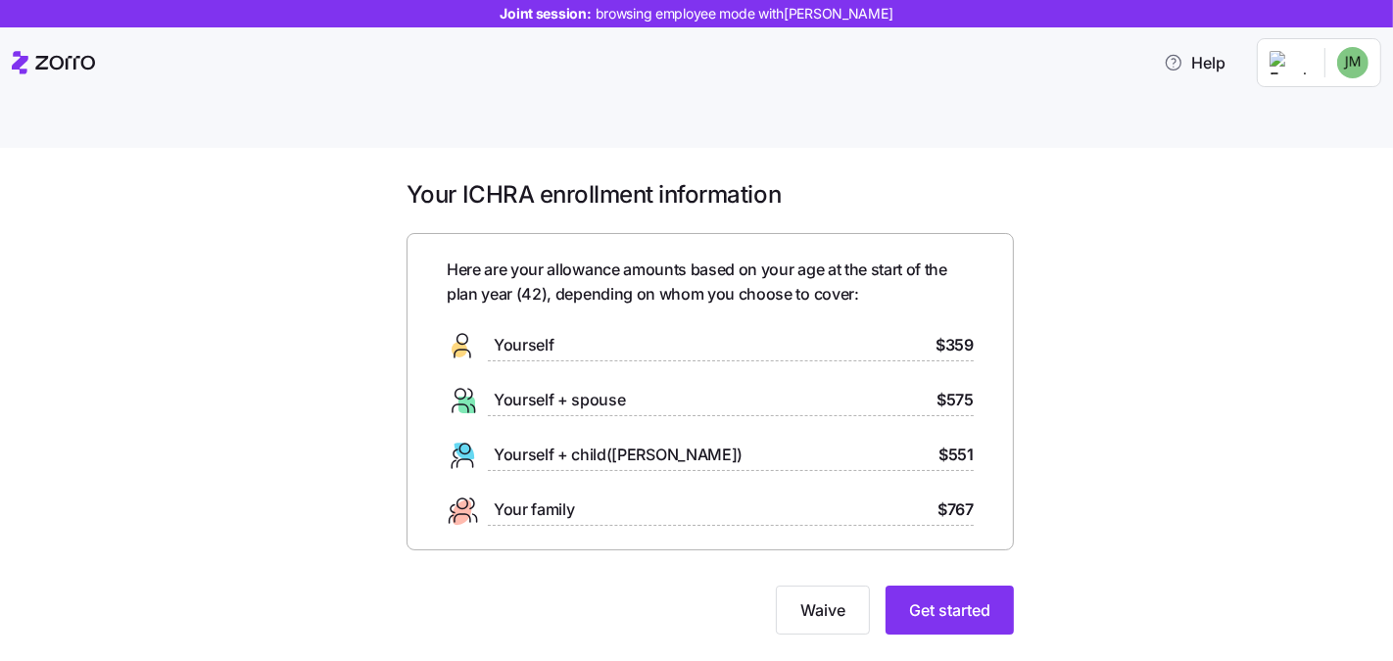
click at [1095, 463] on div "Your ICHRA enrollment information Here are your allowance amounts based on your…" at bounding box center [710, 418] width 1311 height 479
click at [974, 599] on span "Get started" at bounding box center [949, 611] width 81 height 24
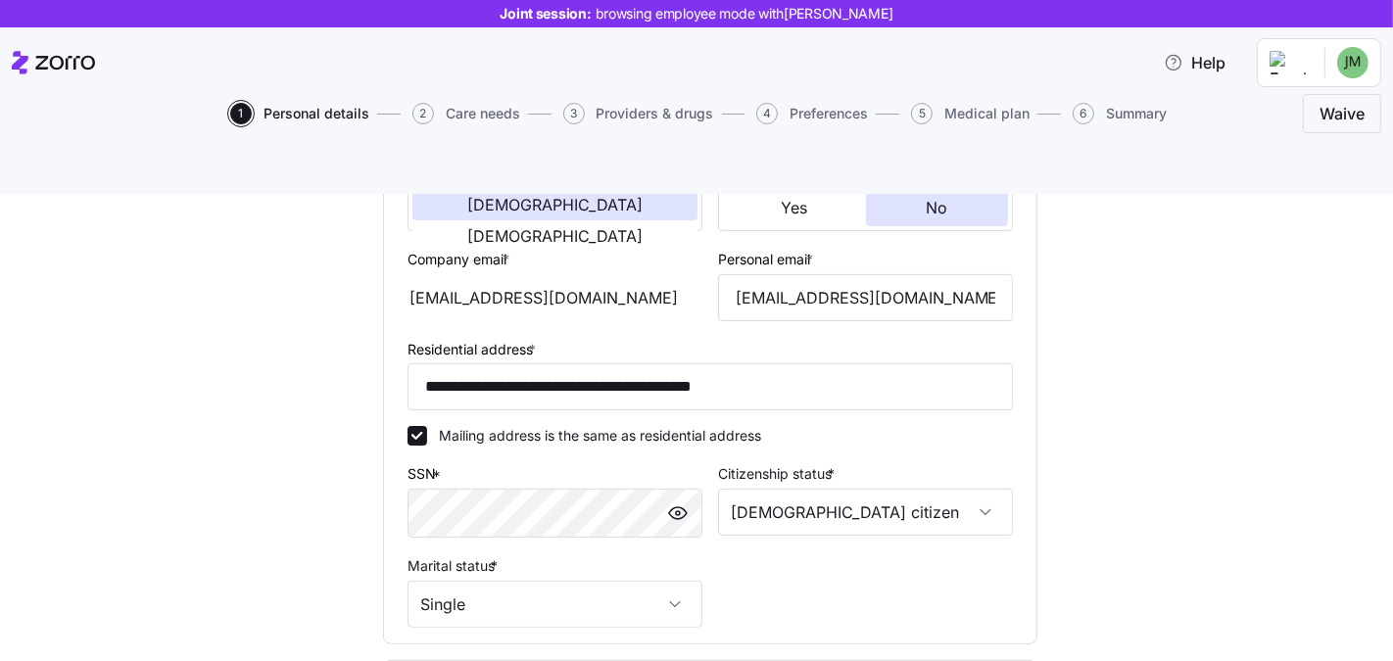
scroll to position [704, 0]
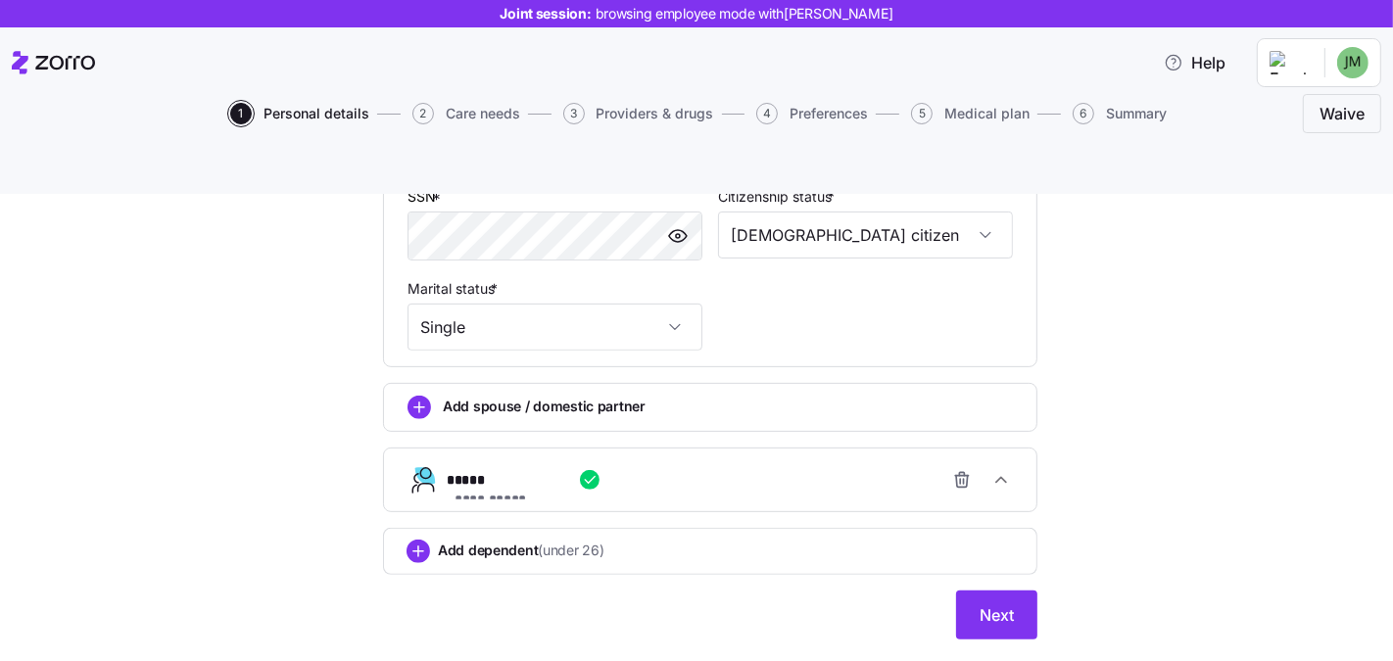
drag, startPoint x: 1220, startPoint y: 556, endPoint x: 1118, endPoint y: 575, distance: 103.6
click at [1220, 556] on div "**********" at bounding box center [710, 92] width 1311 height 1141
click at [1017, 591] on button "Next" at bounding box center [996, 615] width 81 height 49
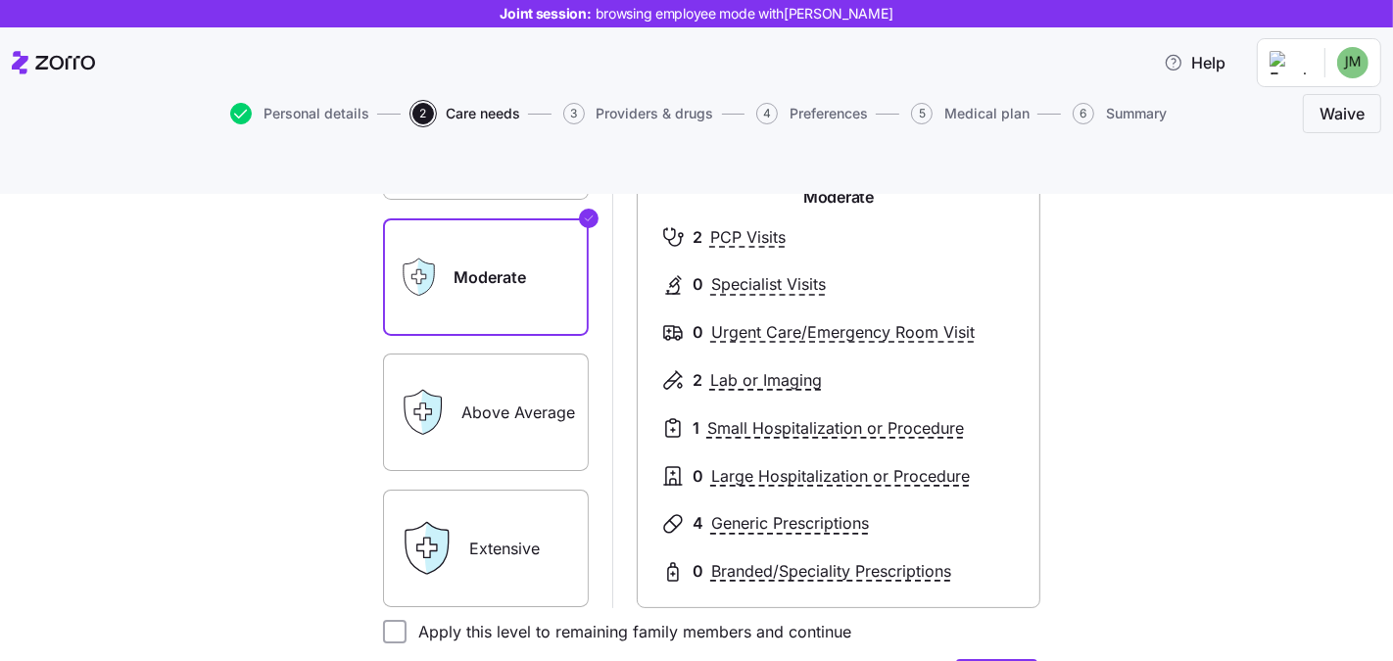
scroll to position [280, 0]
click at [510, 395] on label "Above Average" at bounding box center [486, 414] width 206 height 118
click at [0, 0] on input "Above Average" at bounding box center [0, 0] width 0 height 0
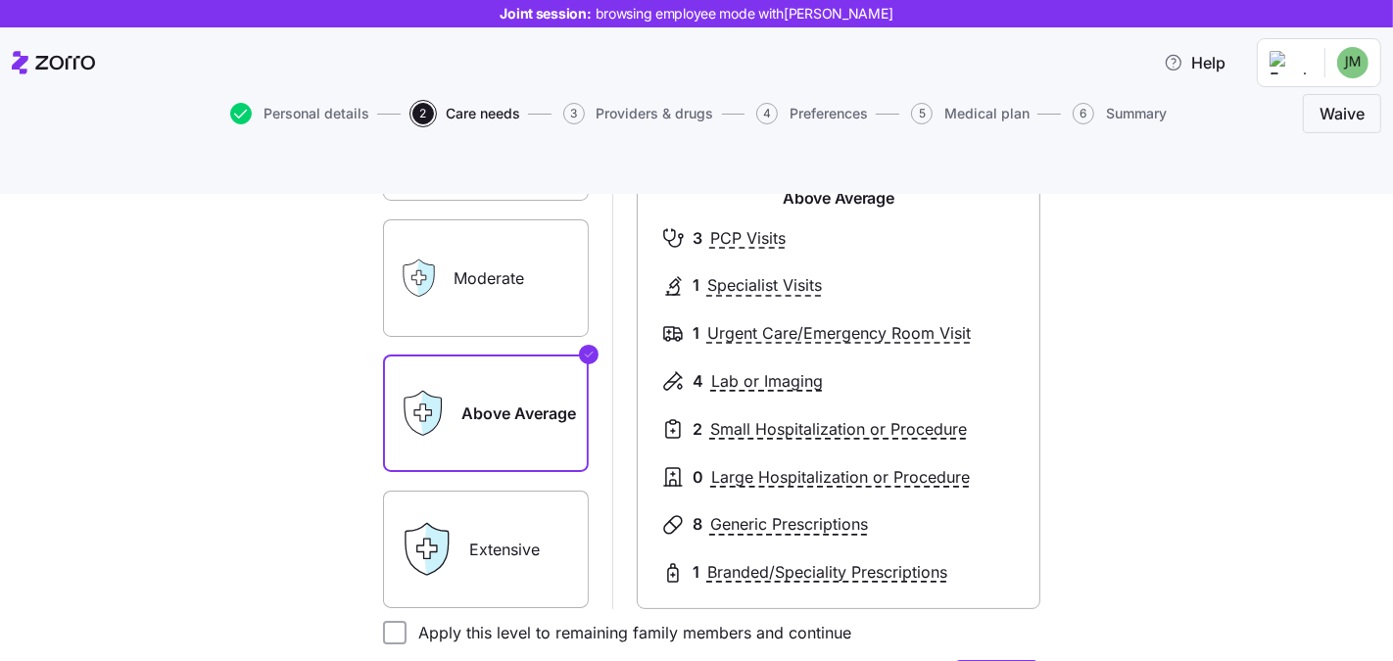
click at [495, 247] on label "Moderate" at bounding box center [486, 278] width 206 height 118
click at [0, 0] on input "Moderate" at bounding box center [0, 0] width 0 height 0
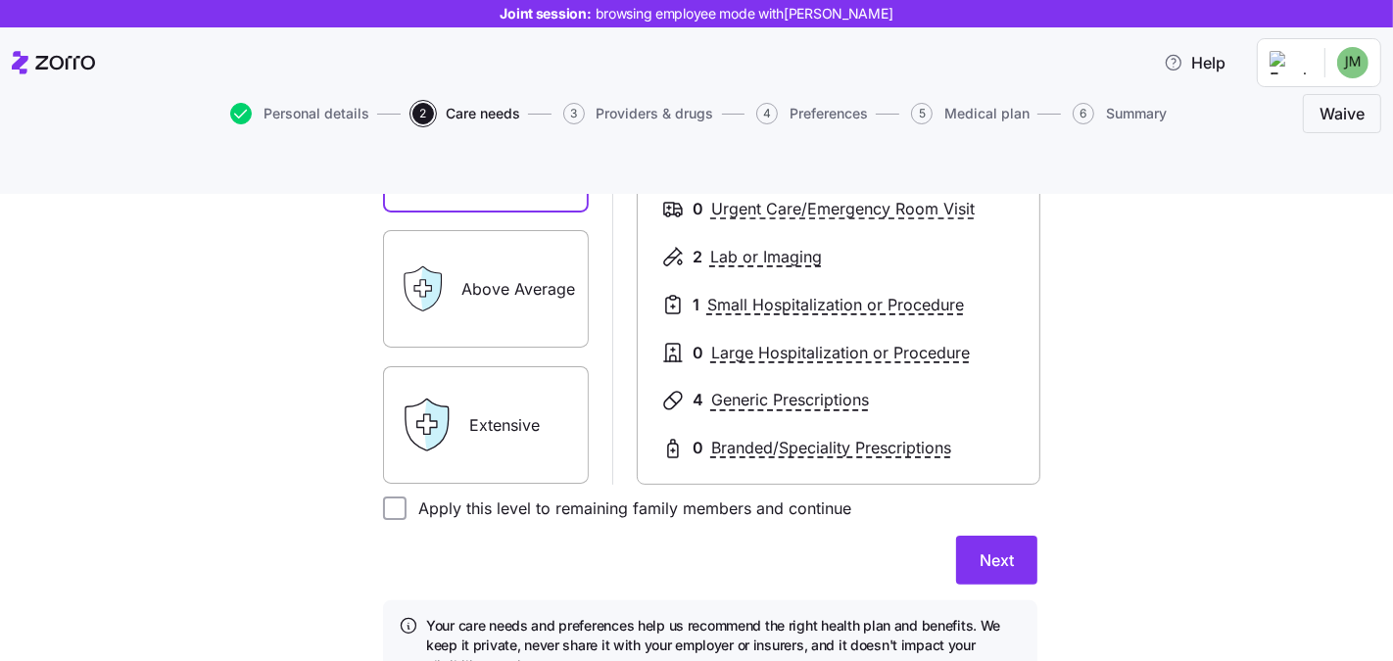
scroll to position [405, 0]
click at [387, 497] on input "Apply this level to remaining family members and continue" at bounding box center [395, 509] width 24 height 24
checkbox input "true"
click at [957, 536] on button "Next" at bounding box center [996, 560] width 81 height 49
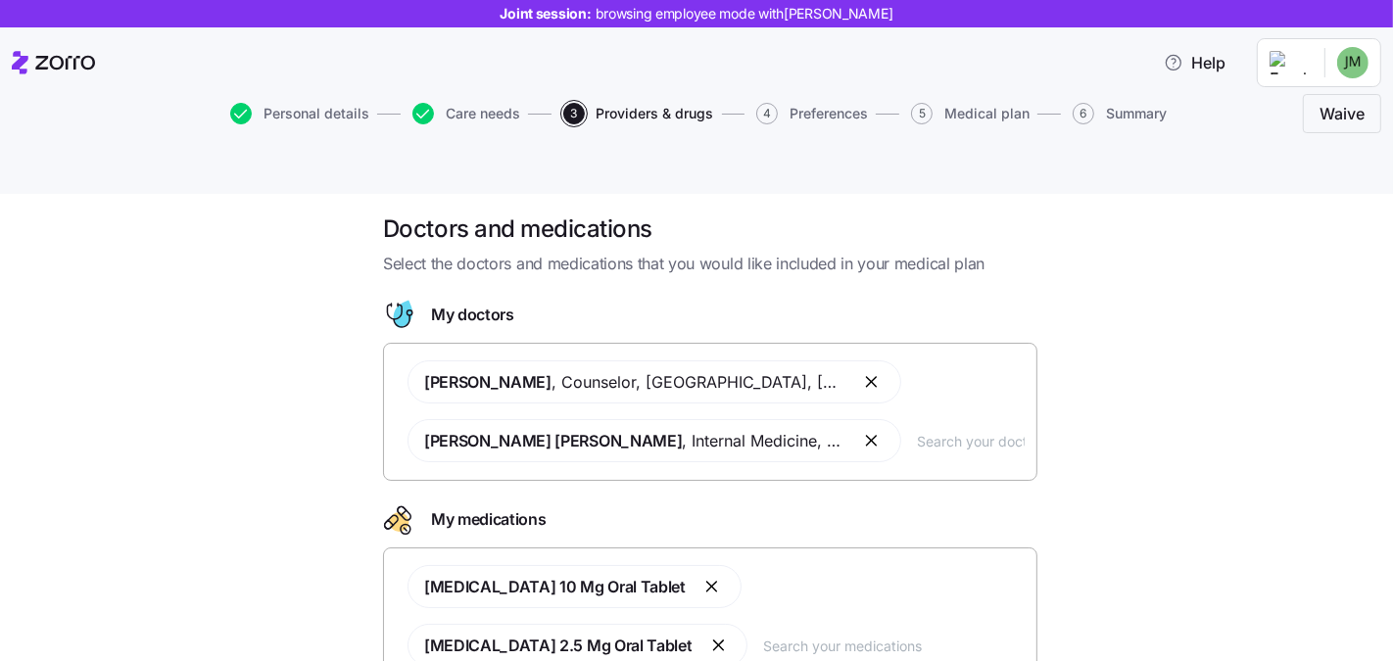
scroll to position [14, 0]
click at [915, 410] on div "Bryan Jones , Counselor , Hampton, VA Kimberly Smith Griffin , Internal Medicin…" at bounding box center [710, 410] width 629 height 125
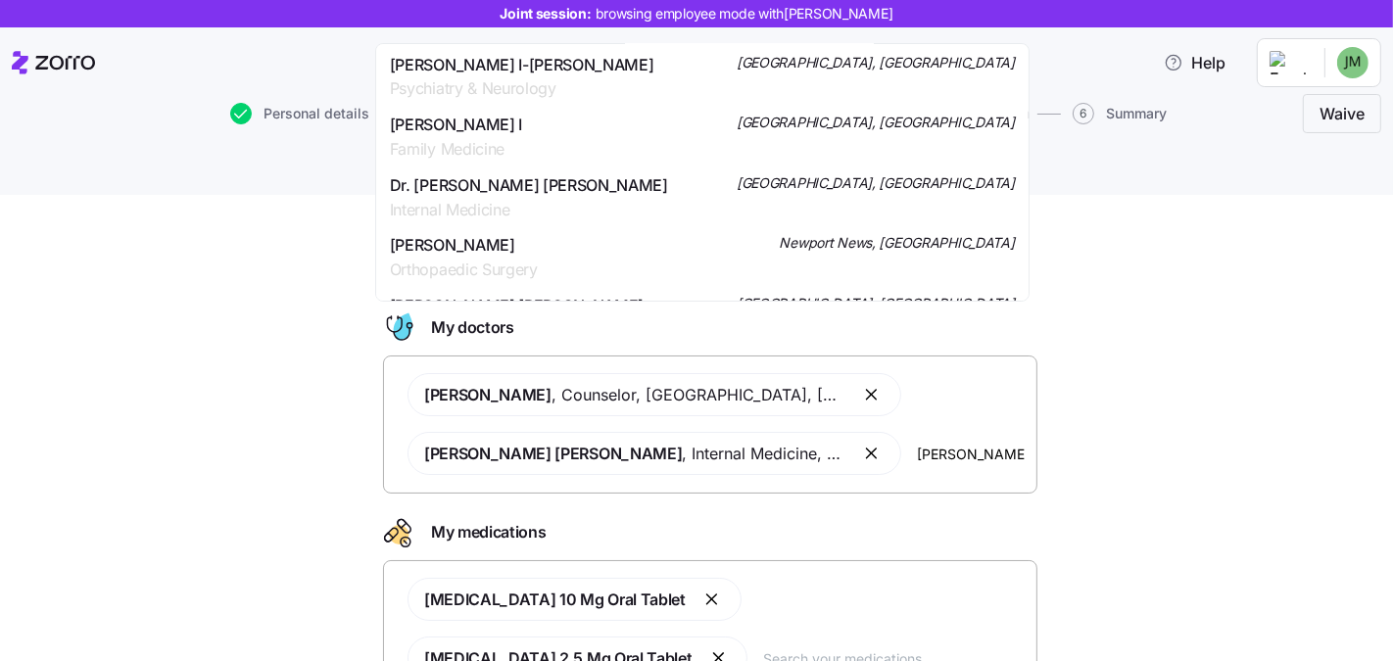
scroll to position [62, 0]
type input "michael"
click at [1117, 408] on div "Doctors and medications Select the doctors and medications that you would like …" at bounding box center [710, 510] width 1311 height 568
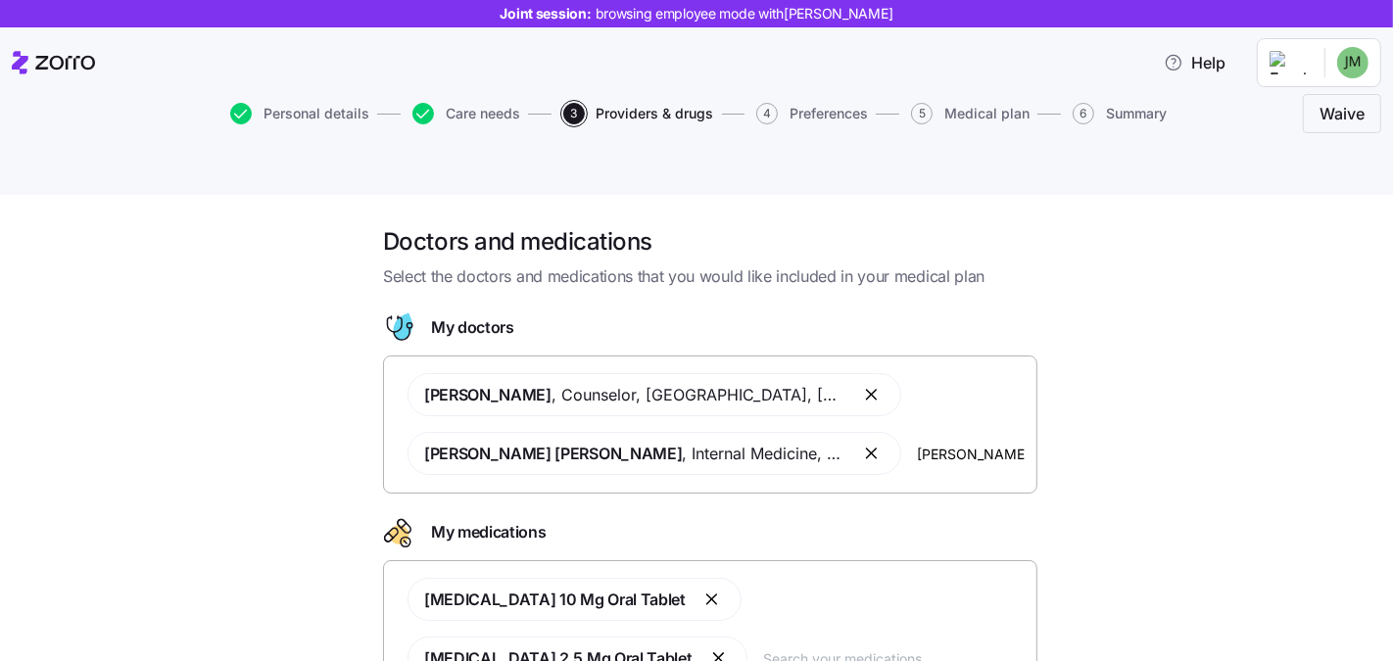
click at [600, 611] on div "Atorvastatin 10 Mg Oral Tablet Lisinopril 2.5 Mg Oral Tablet" at bounding box center [710, 628] width 629 height 125
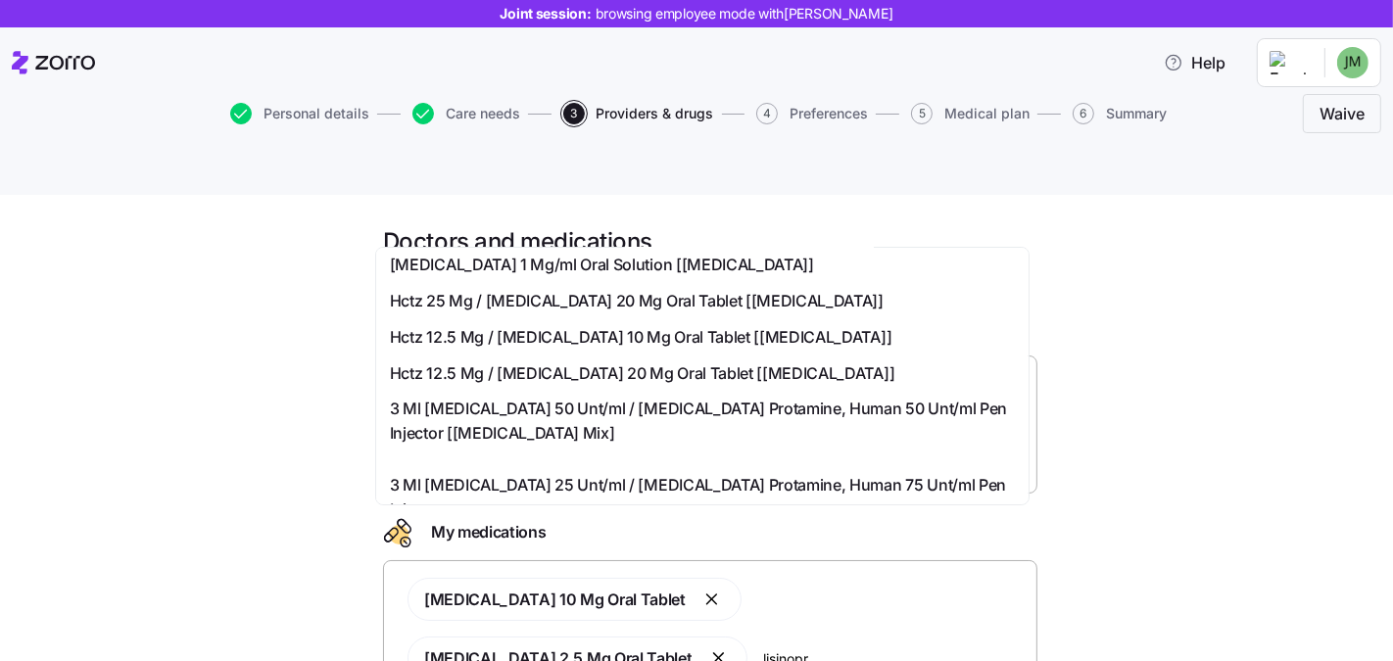
scroll to position [510, 0]
type input "lisinopr"
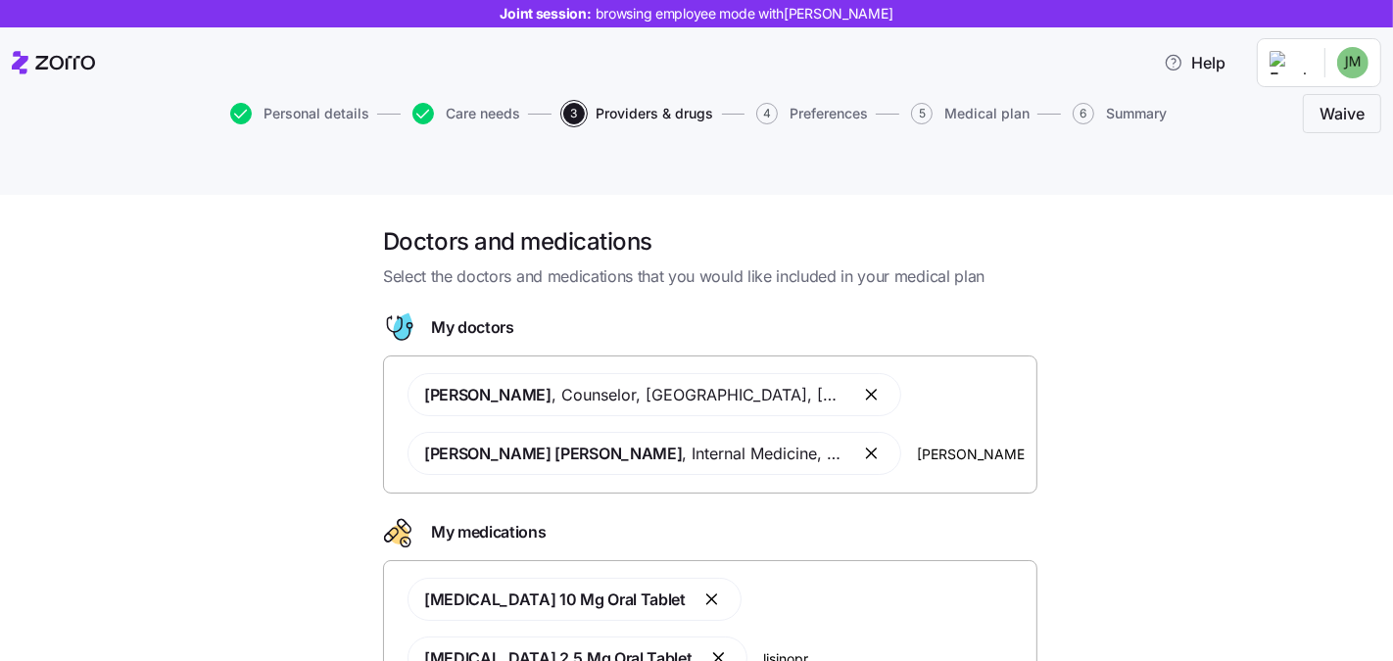
click at [262, 347] on div "Doctors and medications Select the doctors and medications that you would like …" at bounding box center [710, 510] width 1311 height 568
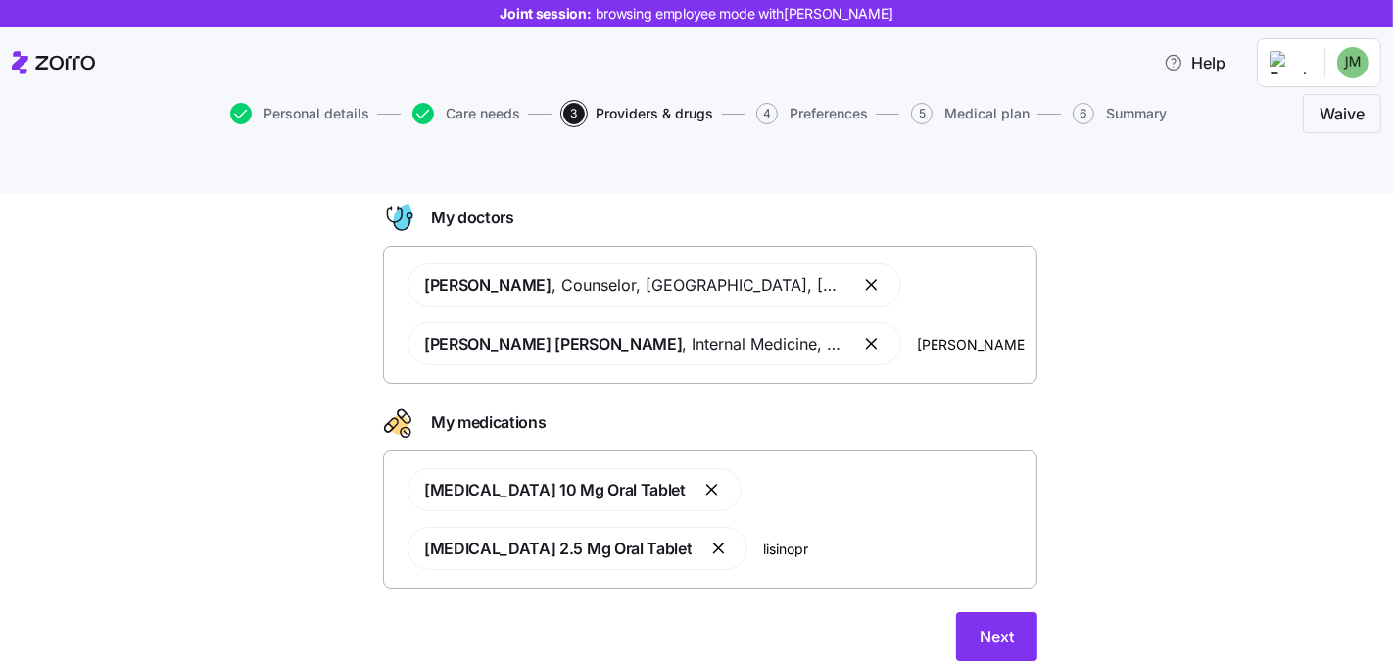
scroll to position [110, 0]
click at [980, 625] on span "Next" at bounding box center [997, 637] width 34 height 24
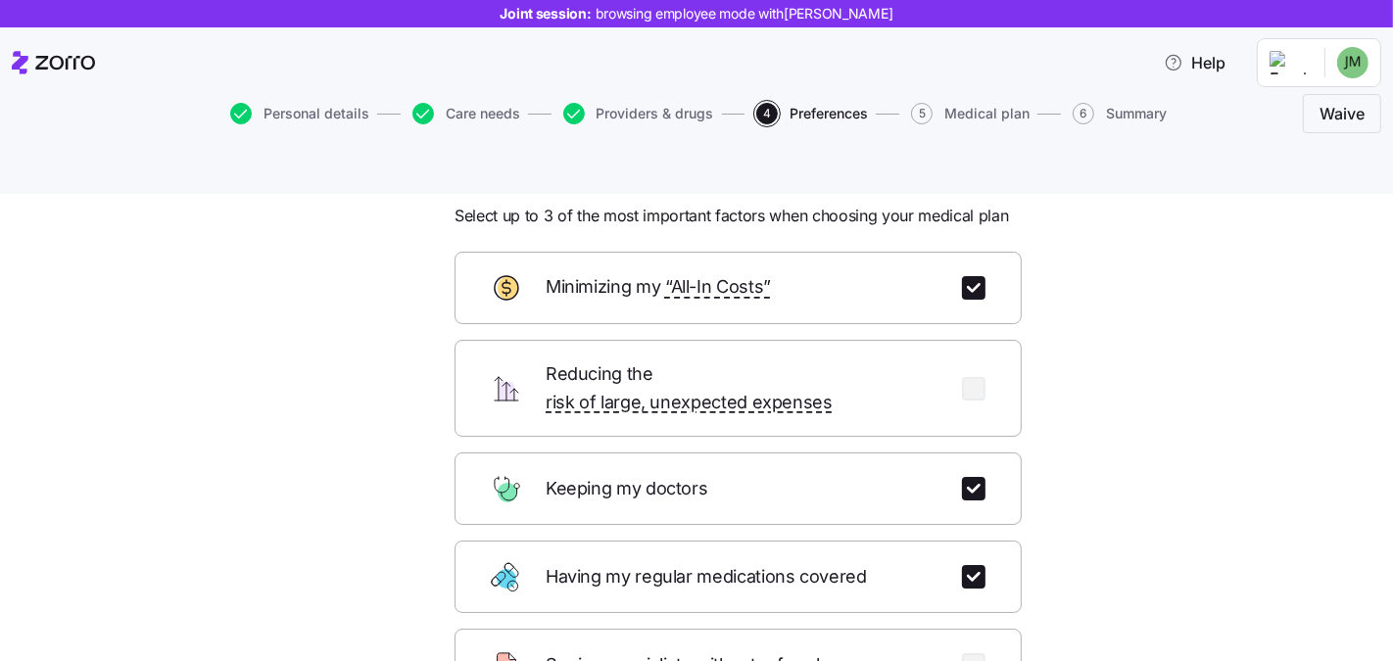
scroll to position [62, 0]
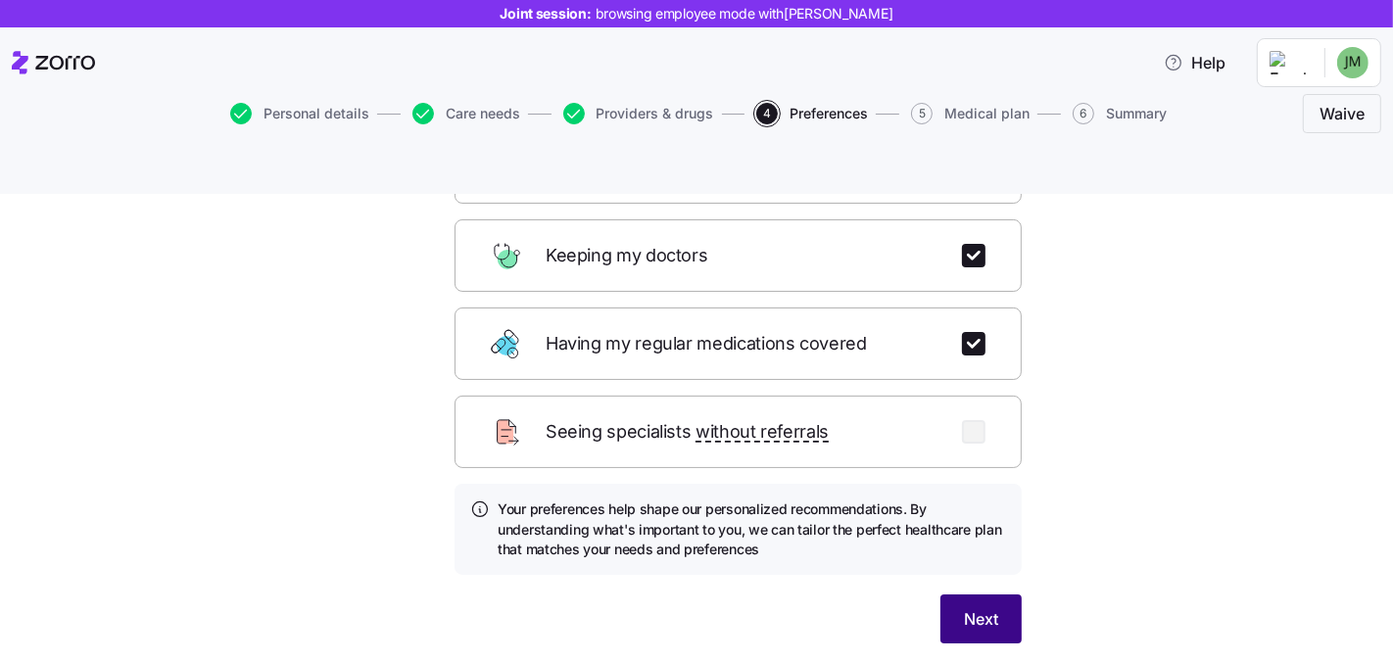
click at [996, 595] on button "Next" at bounding box center [981, 619] width 81 height 49
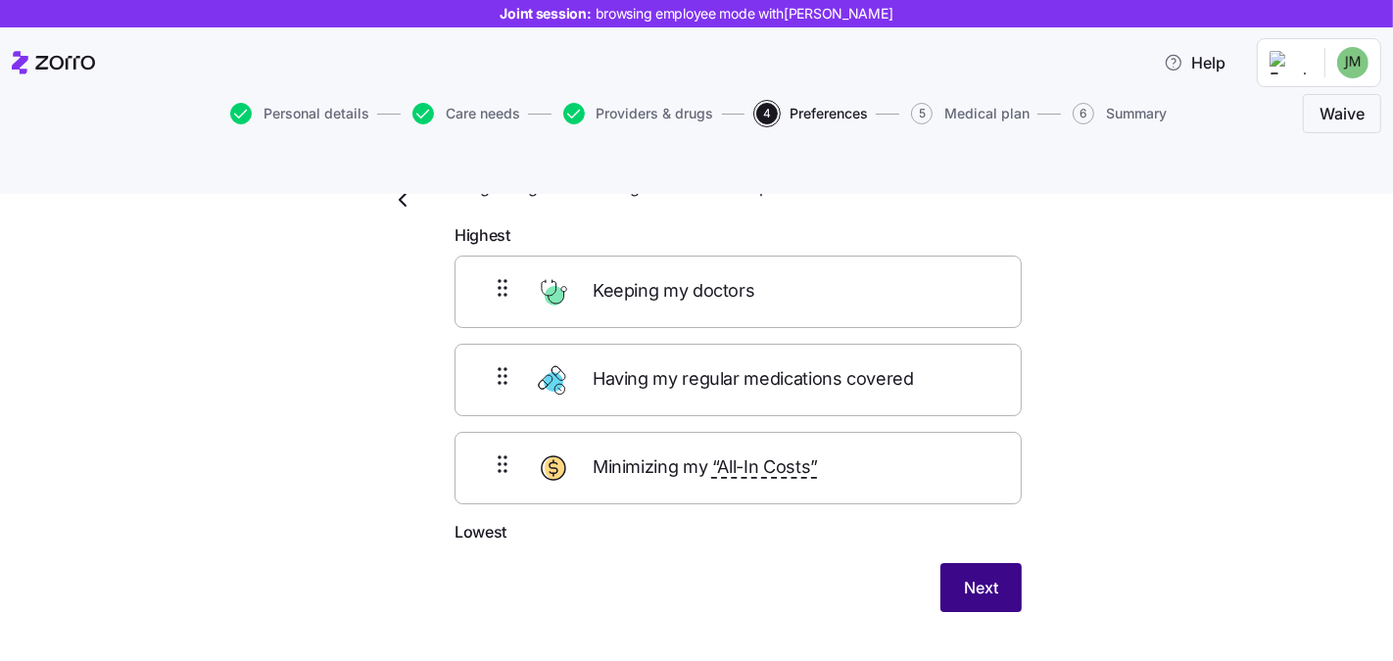
scroll to position [85, 0]
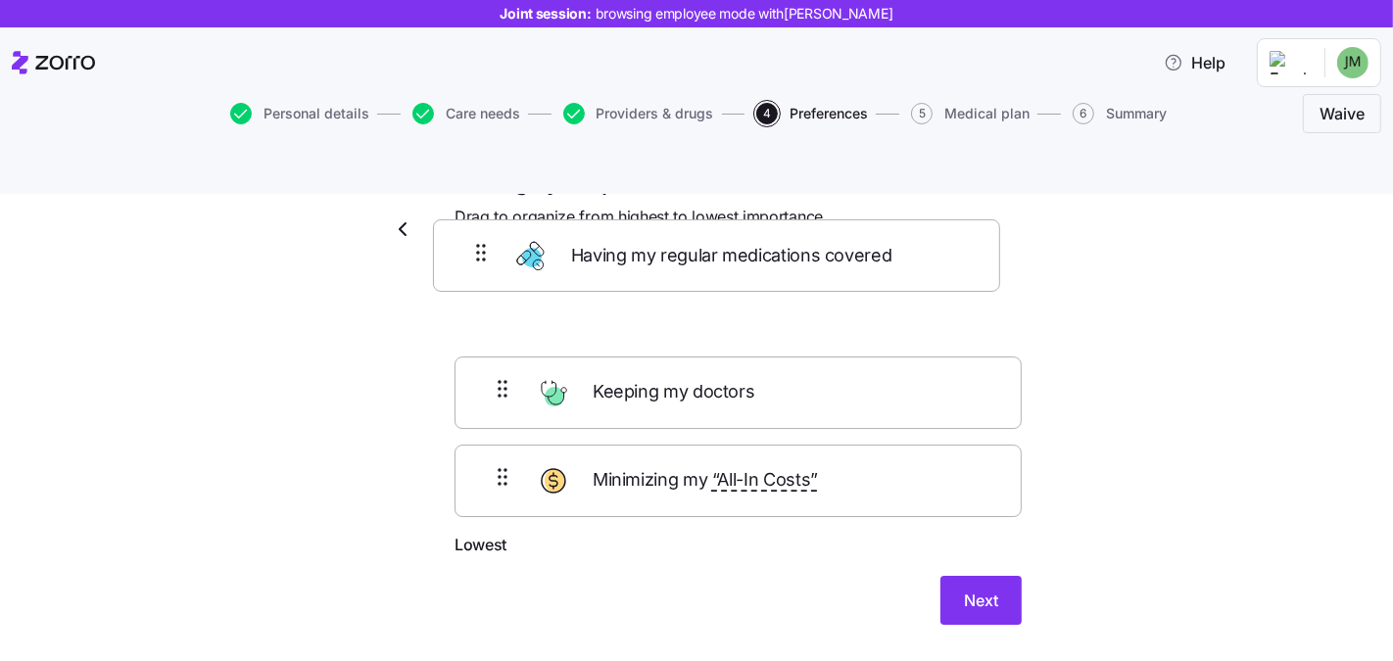
drag, startPoint x: 472, startPoint y: 306, endPoint x: 462, endPoint y: 253, distance: 53.8
click at [462, 285] on div "Keeping my doctors Having my regular medications covered Minimizing my “All-In …" at bounding box center [738, 409] width 567 height 248
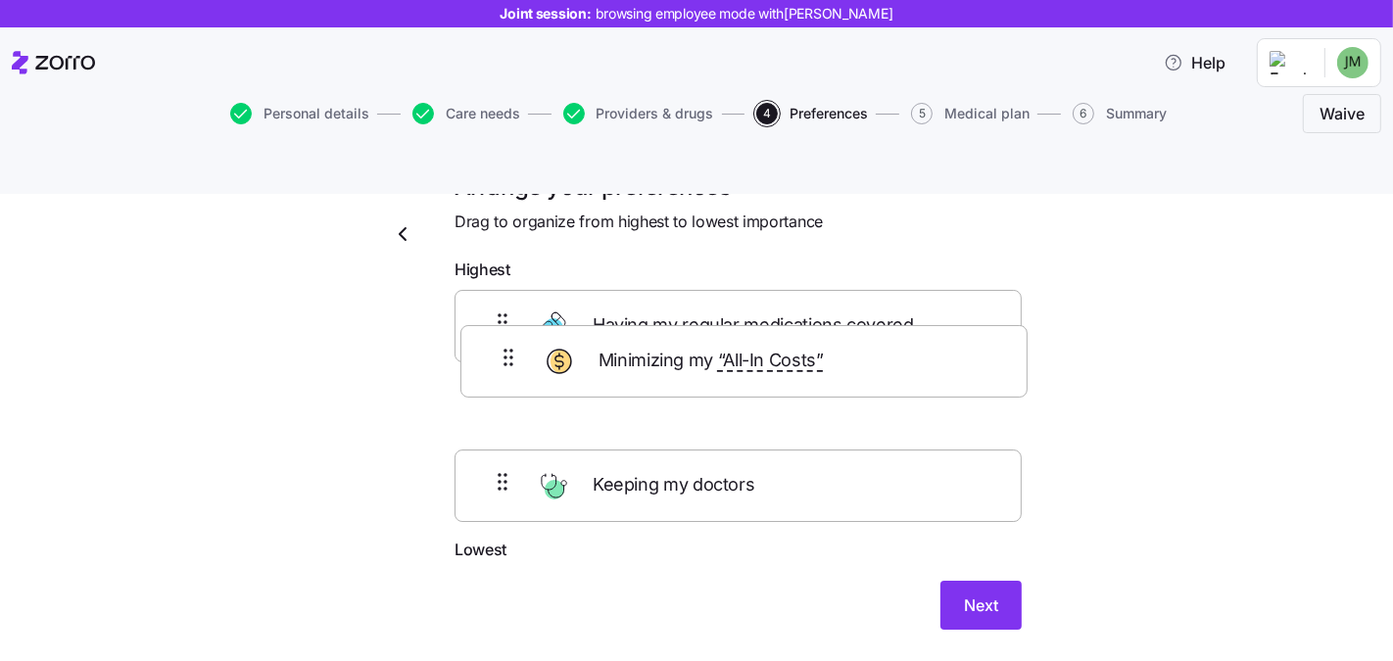
drag, startPoint x: 474, startPoint y: 437, endPoint x: 491, endPoint y: 330, distance: 108.1
click at [491, 330] on div "Having my regular medications covered Keeping my doctors Minimizing my “All-In …" at bounding box center [738, 414] width 567 height 248
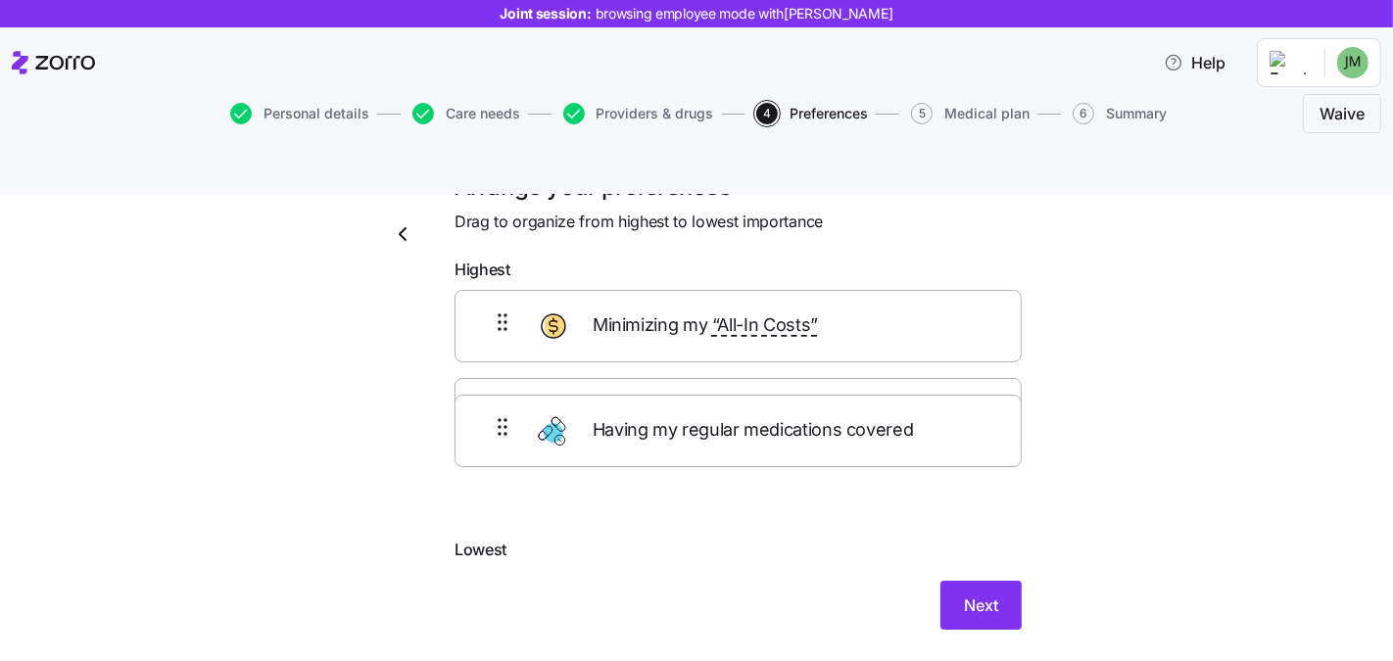
drag, startPoint x: 473, startPoint y: 271, endPoint x: 482, endPoint y: 420, distance: 149.2
click at [478, 436] on div "Having my regular medications covered Minimizing my “All-In Costs” Keeping my d…" at bounding box center [738, 414] width 567 height 248
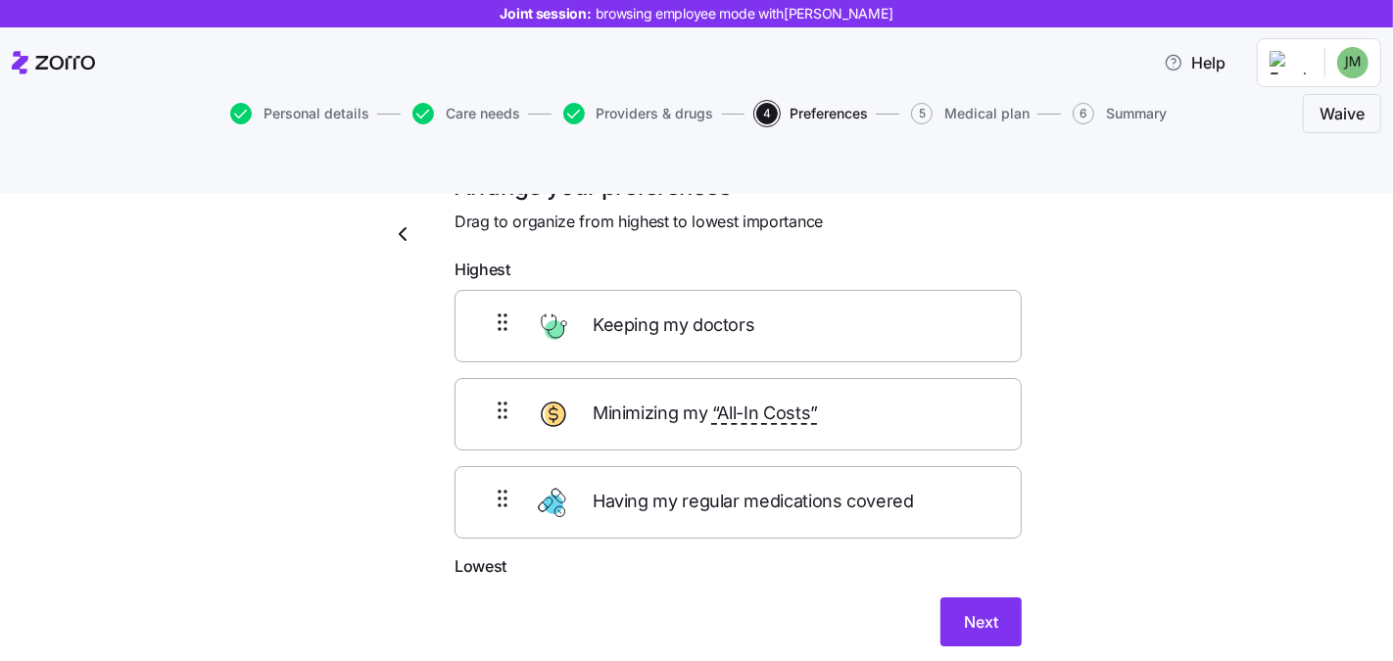
click at [491, 487] on icon at bounding box center [503, 499] width 24 height 24
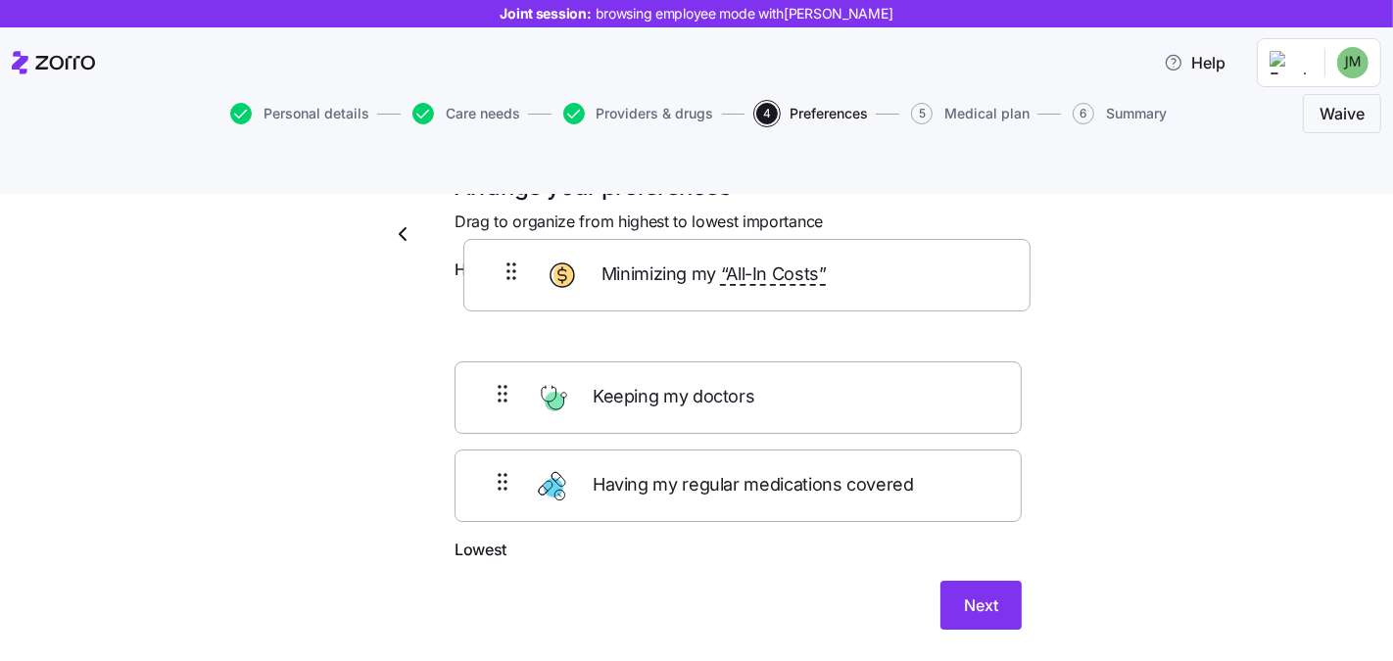
drag, startPoint x: 490, startPoint y: 351, endPoint x: 501, endPoint y: 269, distance: 82.0
click at [503, 290] on div "Keeping my doctors Minimizing my “All-In Costs” Having my regular medications c…" at bounding box center [738, 414] width 567 height 248
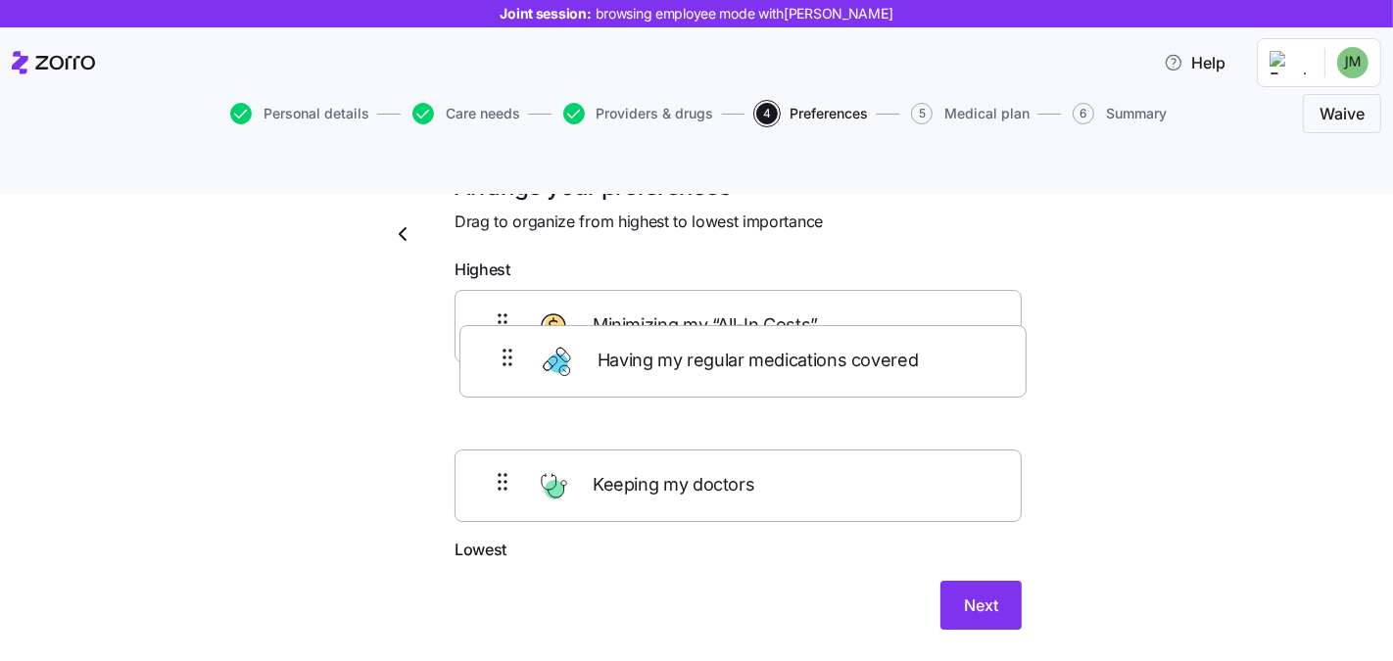
drag, startPoint x: 491, startPoint y: 462, endPoint x: 504, endPoint y: 364, distance: 98.8
click at [504, 364] on div "Minimizing my “All-In Costs” Keeping my doctors Having my regular medications c…" at bounding box center [738, 414] width 567 height 248
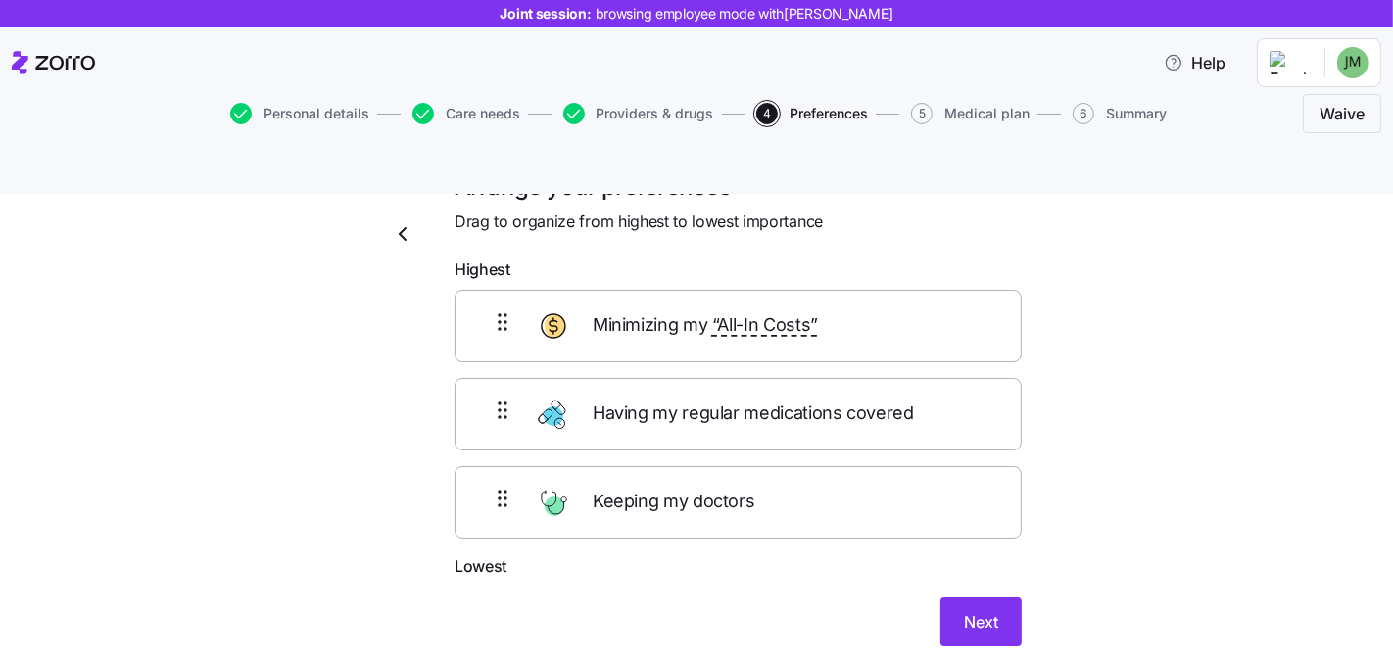
click at [1076, 474] on div "Arrange your preferences Drag to organize from highest to lowest importance Hig…" at bounding box center [710, 432] width 1311 height 523
click at [990, 598] on button "Next" at bounding box center [981, 622] width 81 height 49
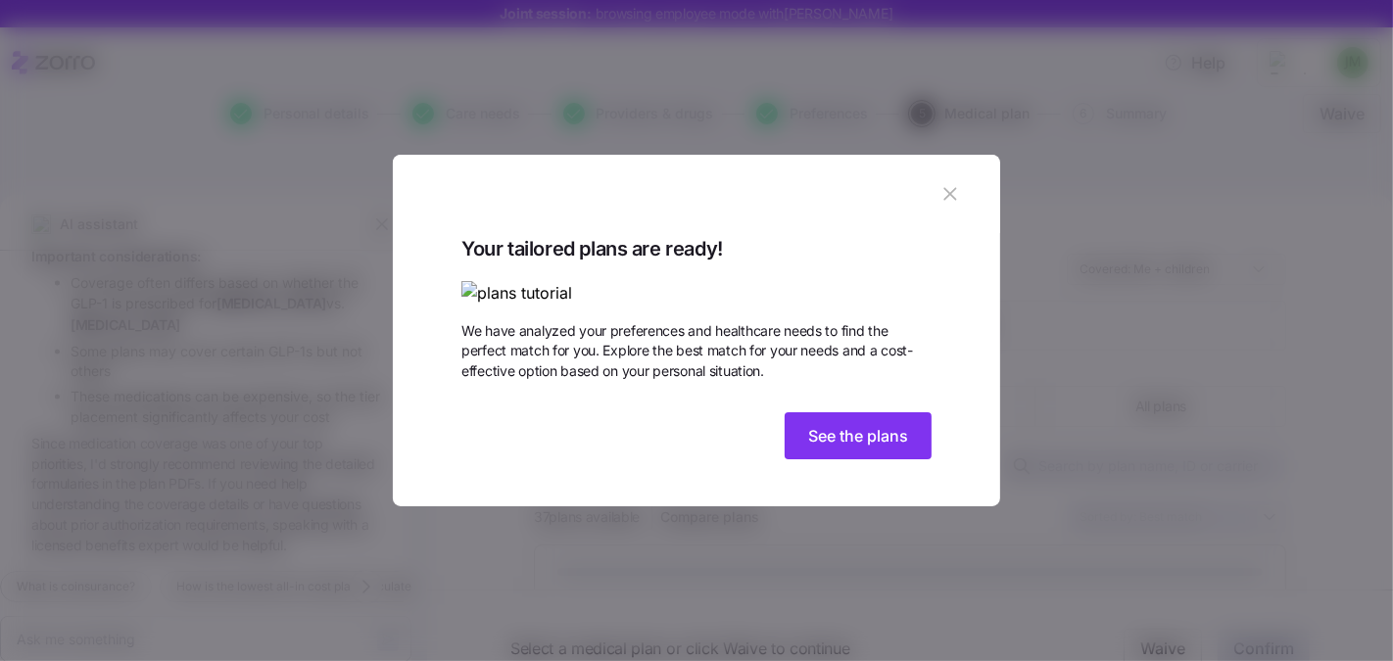
scroll to position [2708, 0]
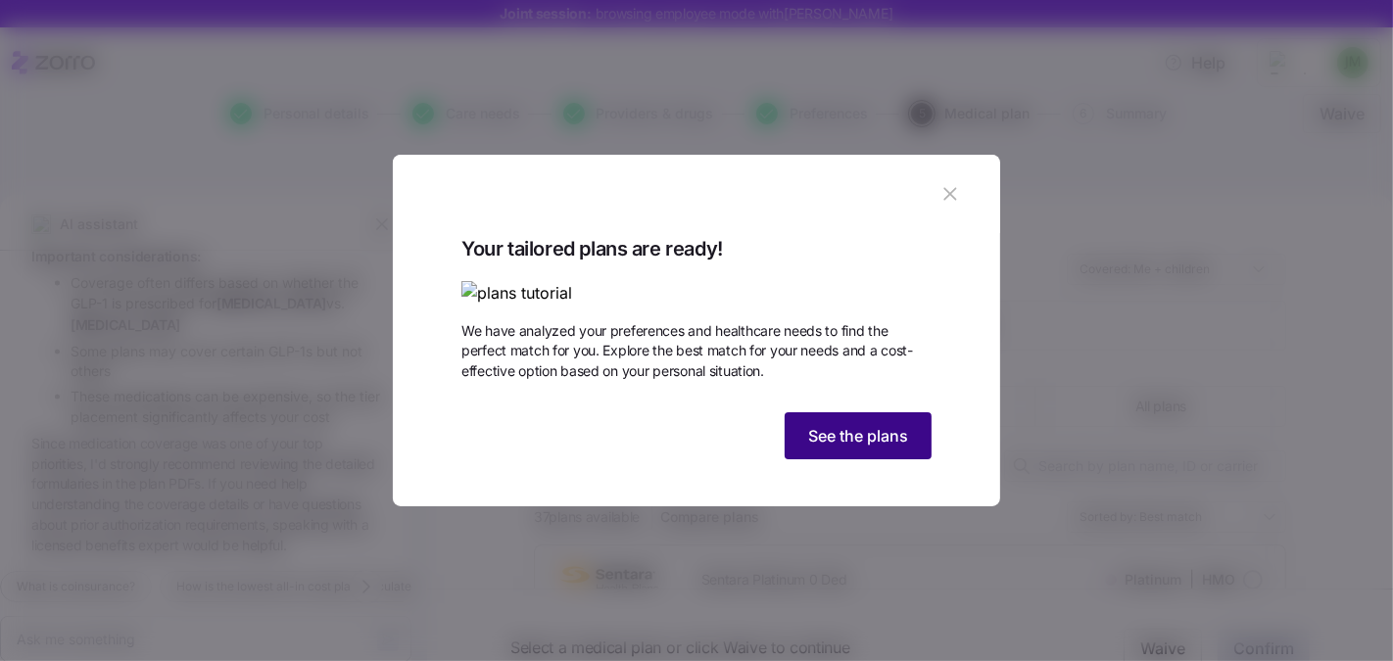
click at [816, 448] on span "See the plans" at bounding box center [858, 436] width 100 height 24
type textarea "x"
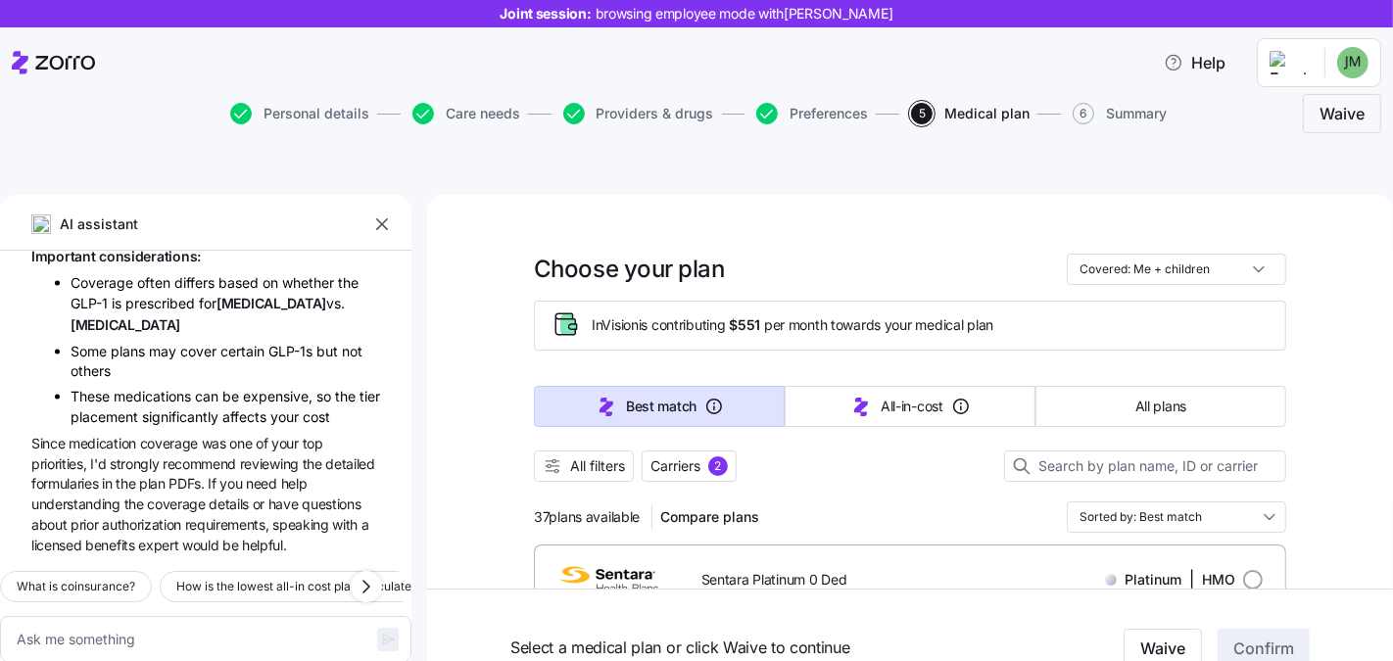
click at [374, 215] on icon "button" at bounding box center [382, 225] width 20 height 20
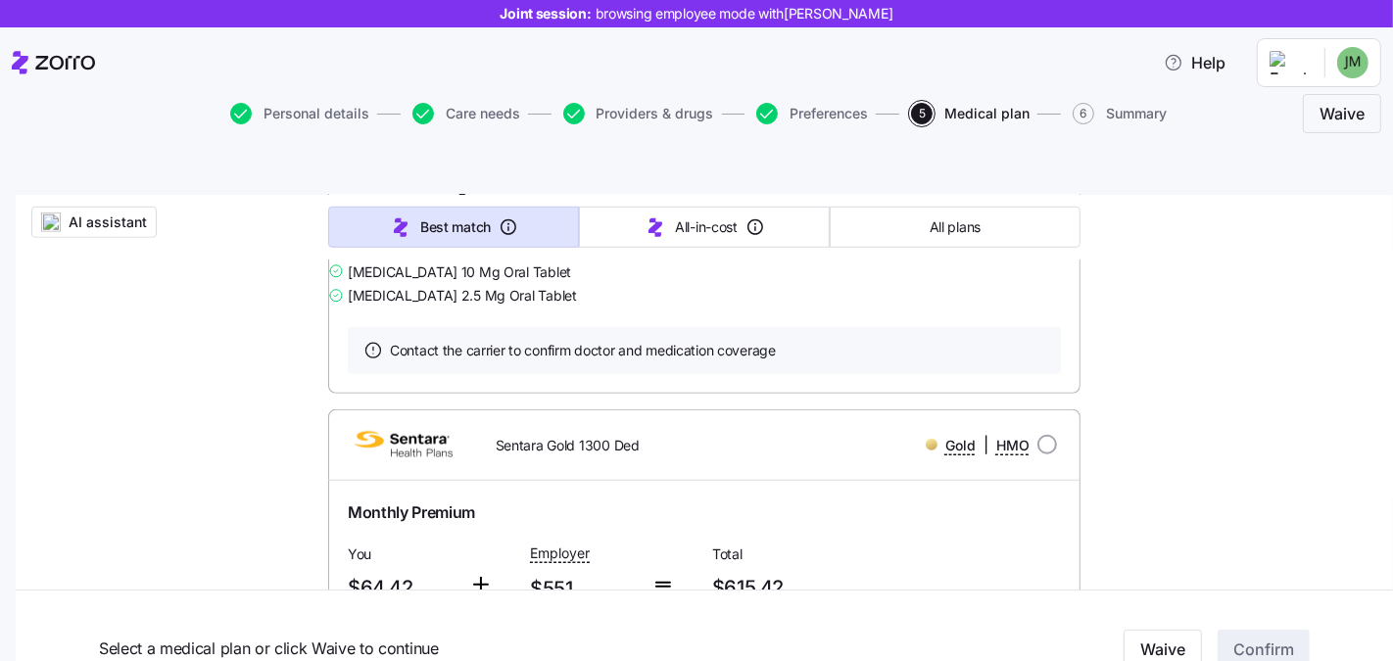
scroll to position [1592, 0]
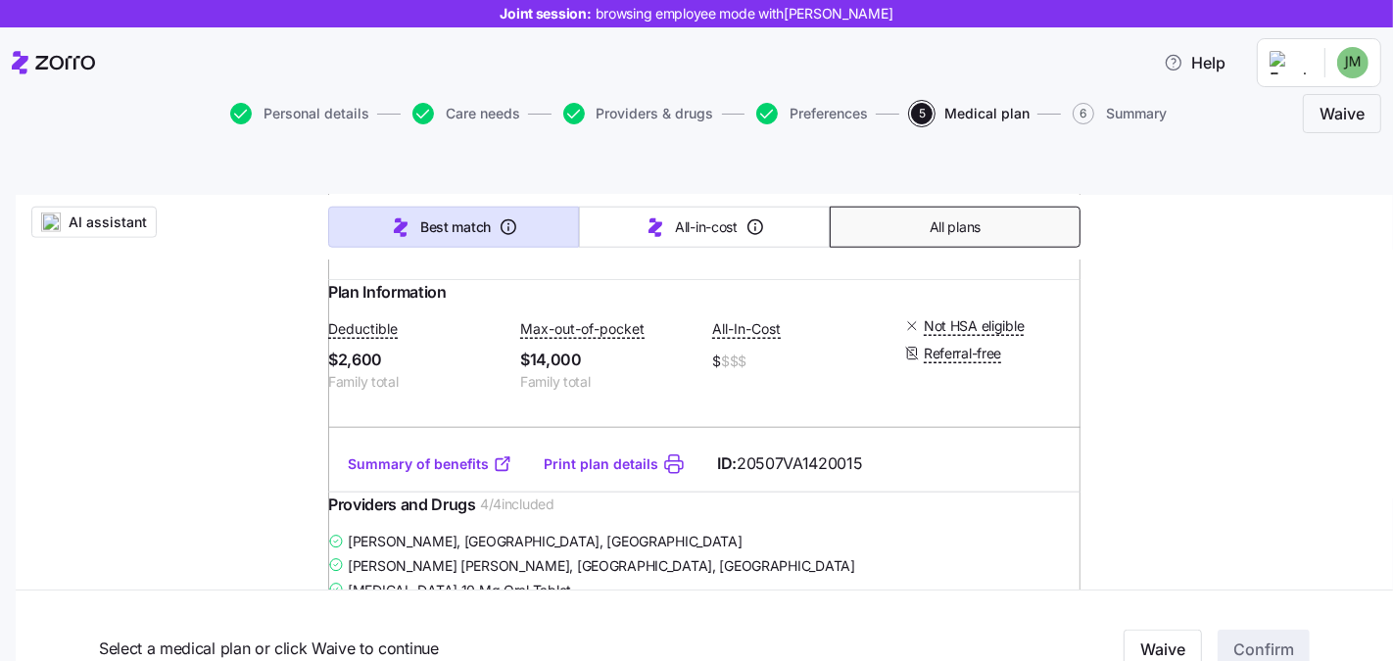
click at [975, 207] on button "All plans" at bounding box center [955, 227] width 251 height 41
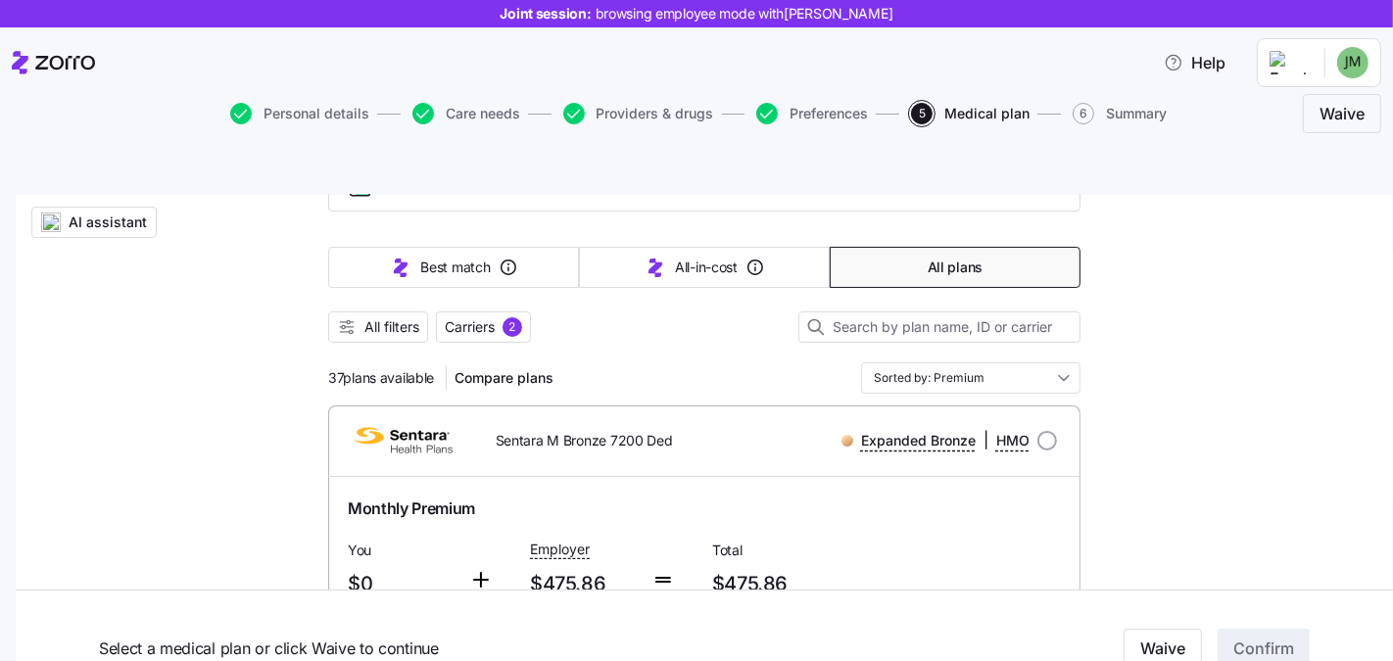
scroll to position [194, 0]
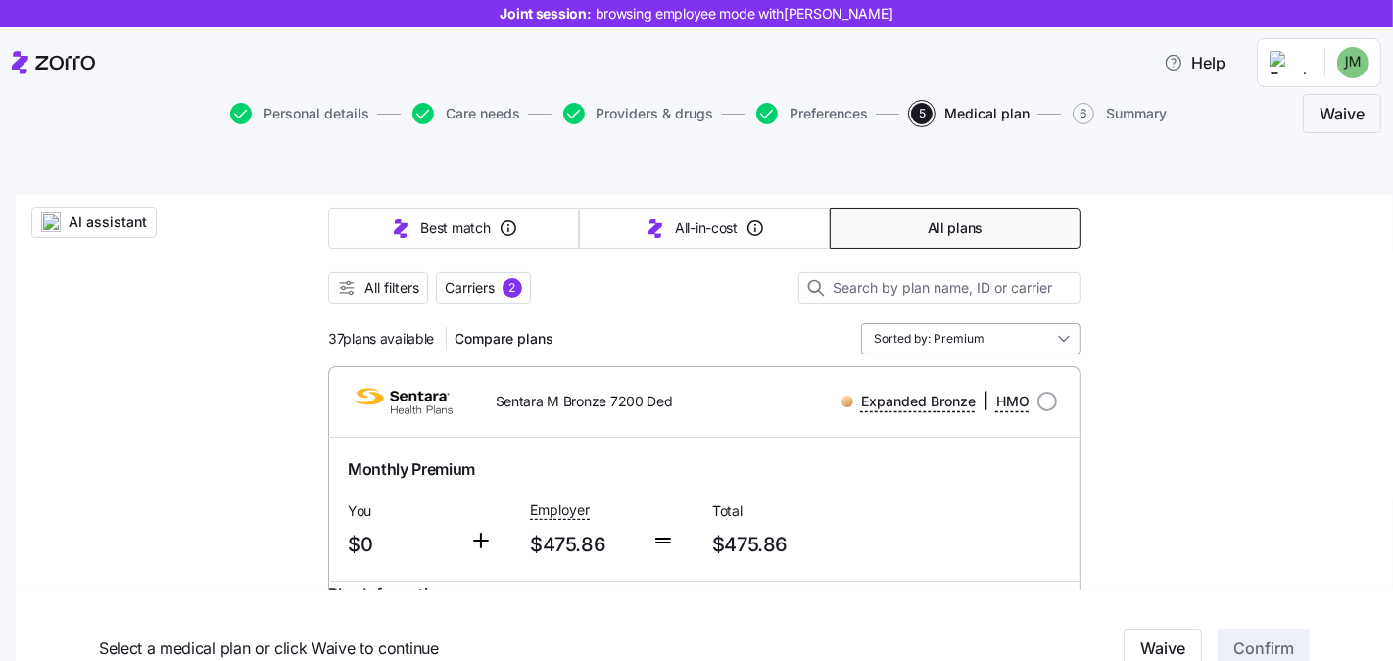
click at [984, 323] on input "Sorted by: Premium" at bounding box center [970, 338] width 219 height 31
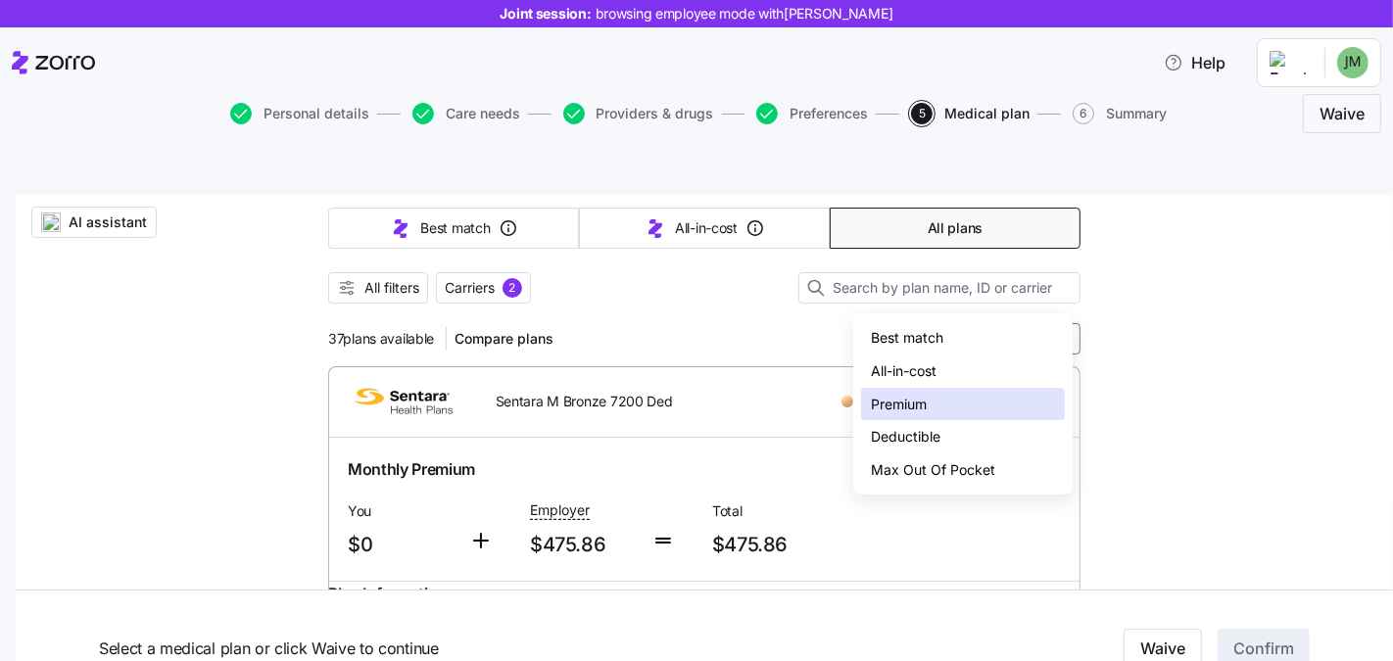
click at [604, 458] on div "Monthly Premium" at bounding box center [704, 470] width 713 height 24
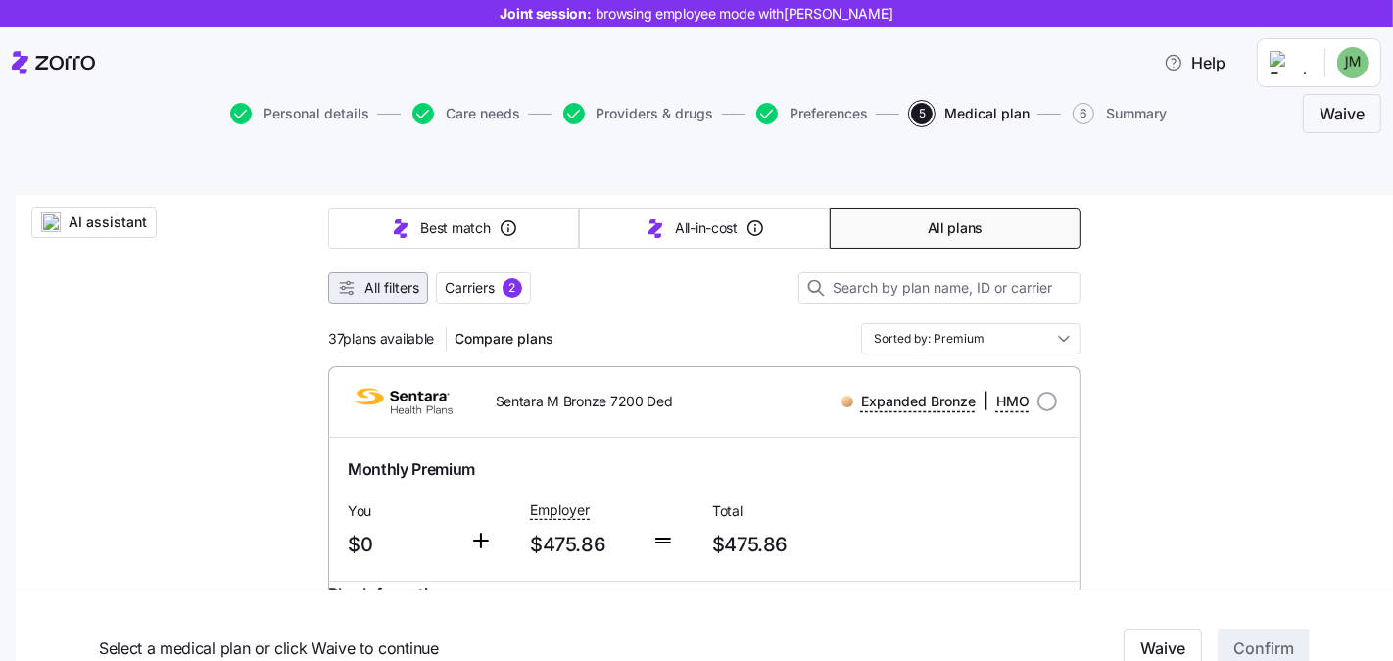
click at [383, 278] on span "All filters" at bounding box center [391, 288] width 55 height 20
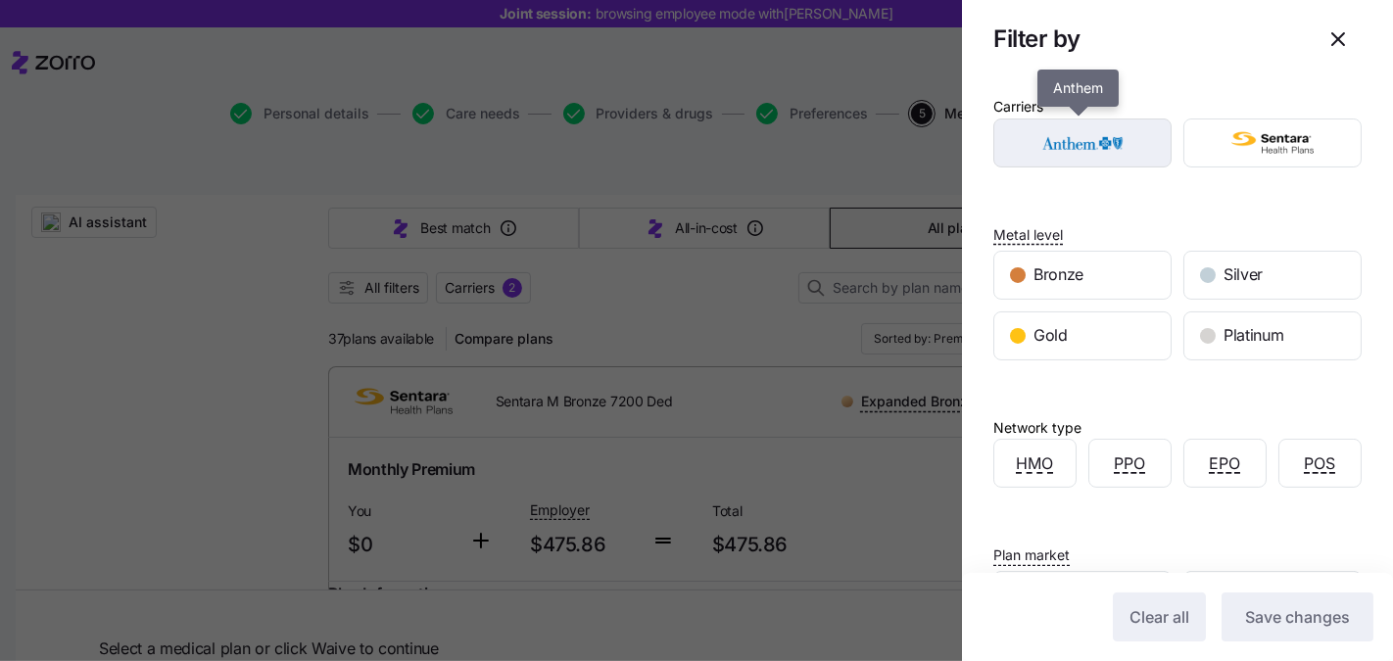
click at [1141, 144] on img "button" at bounding box center [1083, 142] width 144 height 39
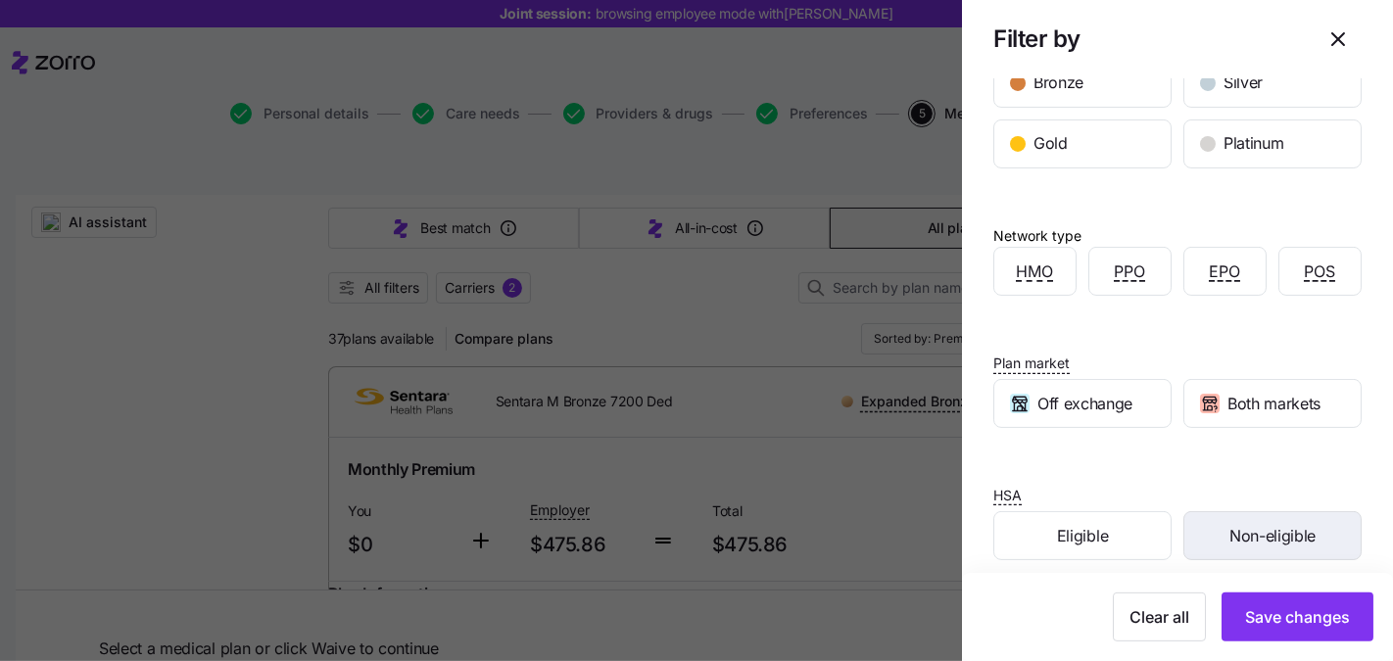
scroll to position [204, 0]
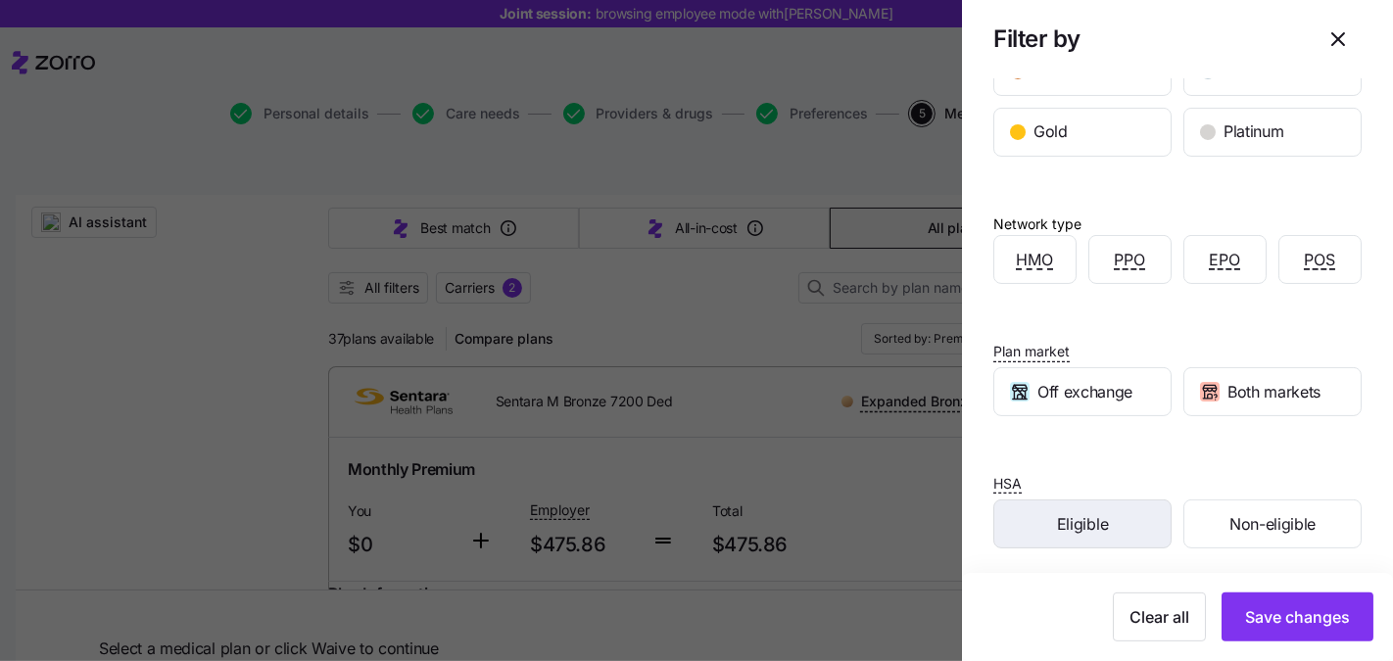
click at [1133, 517] on div "Eligible" at bounding box center [1082, 524] width 176 height 47
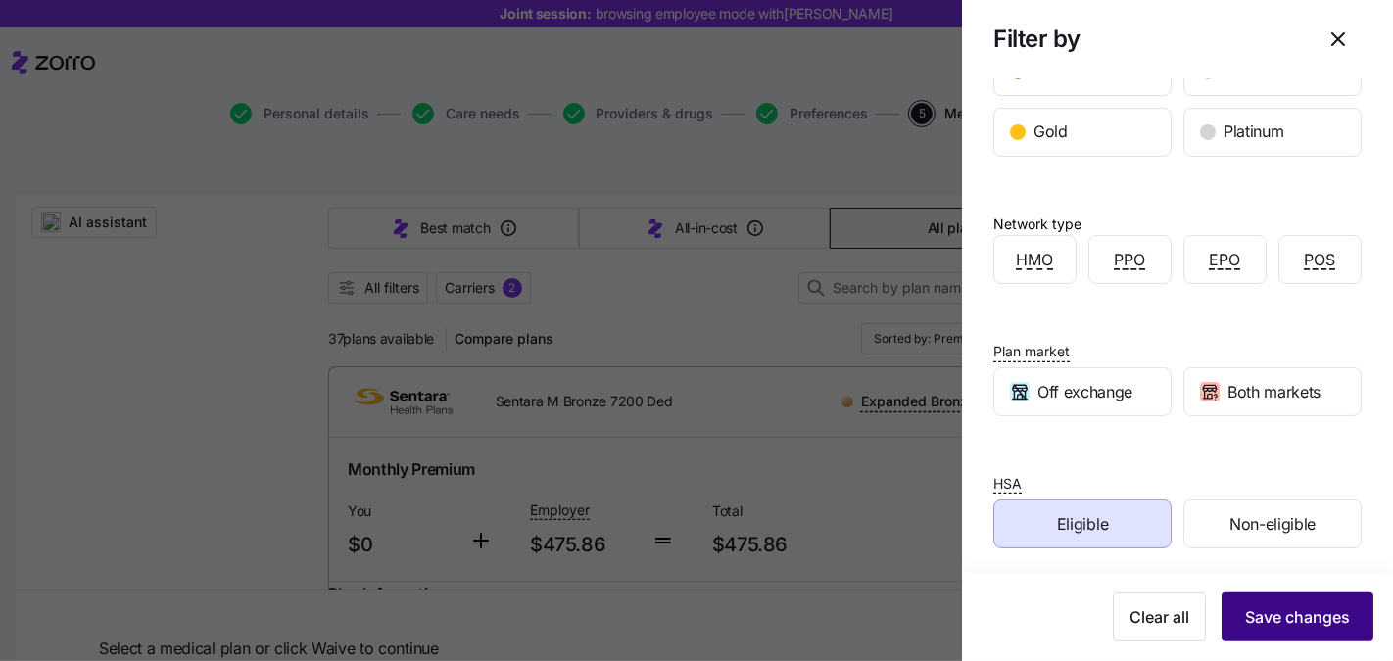
drag, startPoint x: 1265, startPoint y: 610, endPoint x: 1227, endPoint y: 602, distance: 39.2
click at [1265, 610] on span "Save changes" at bounding box center [1297, 617] width 105 height 24
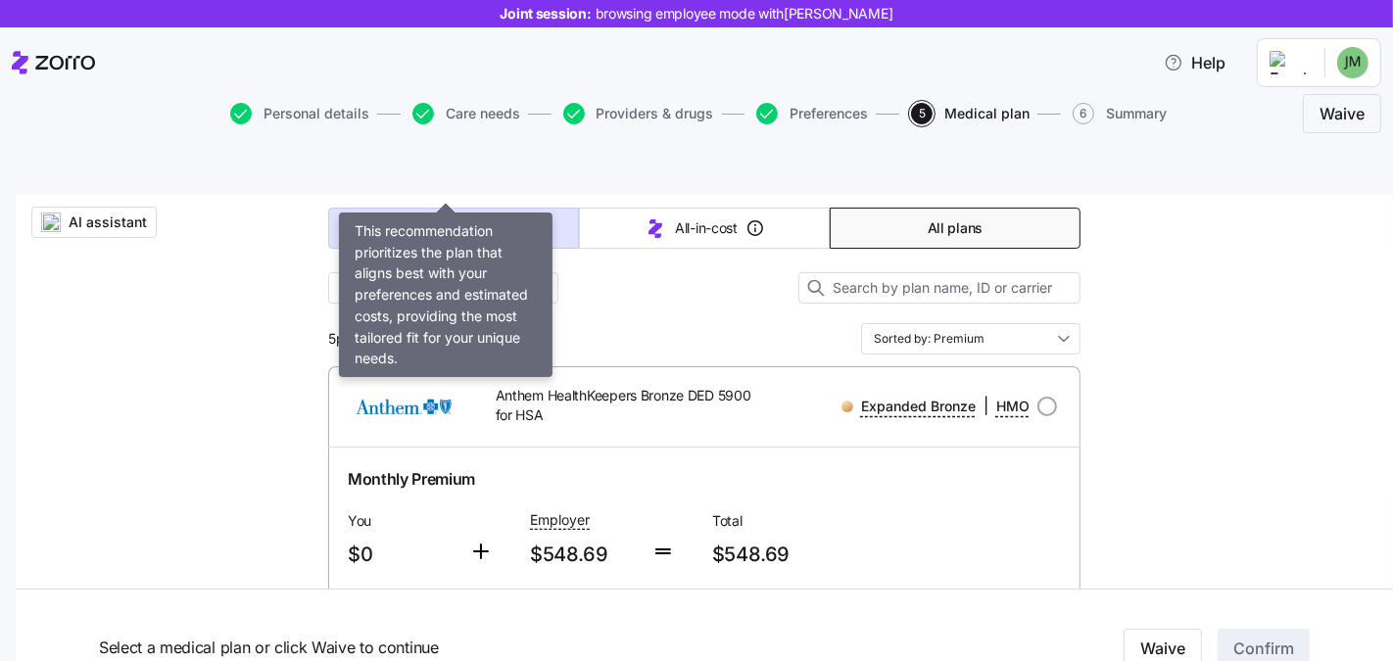
click at [358, 208] on button "Best match" at bounding box center [453, 228] width 251 height 41
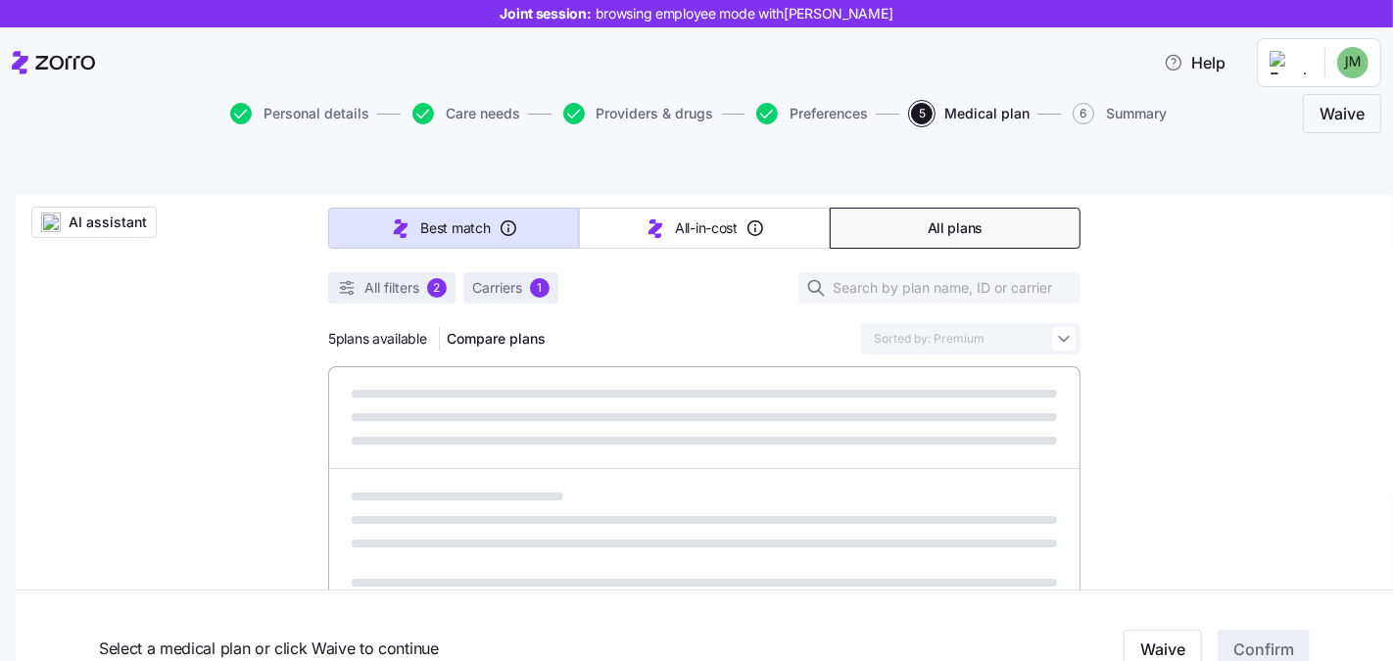
type input "Sorted by: Best match"
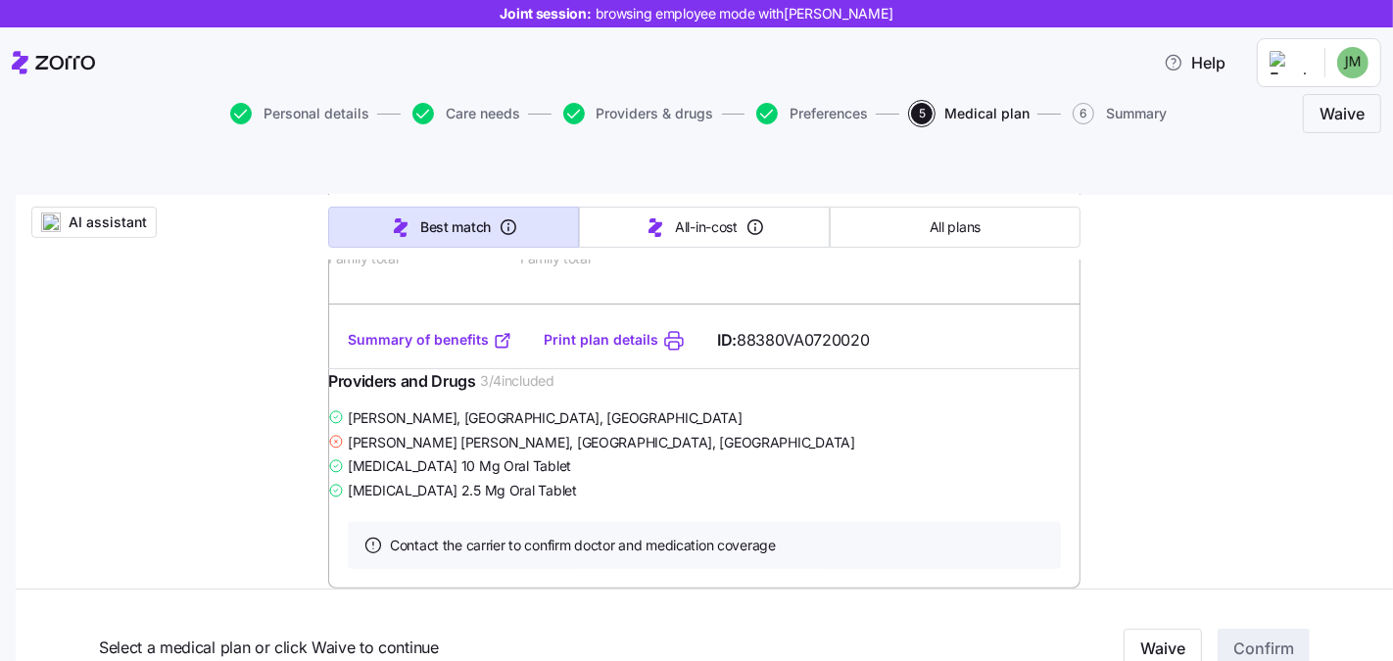
scroll to position [631, 0]
click at [101, 213] on span "AI assistant" at bounding box center [108, 223] width 78 height 20
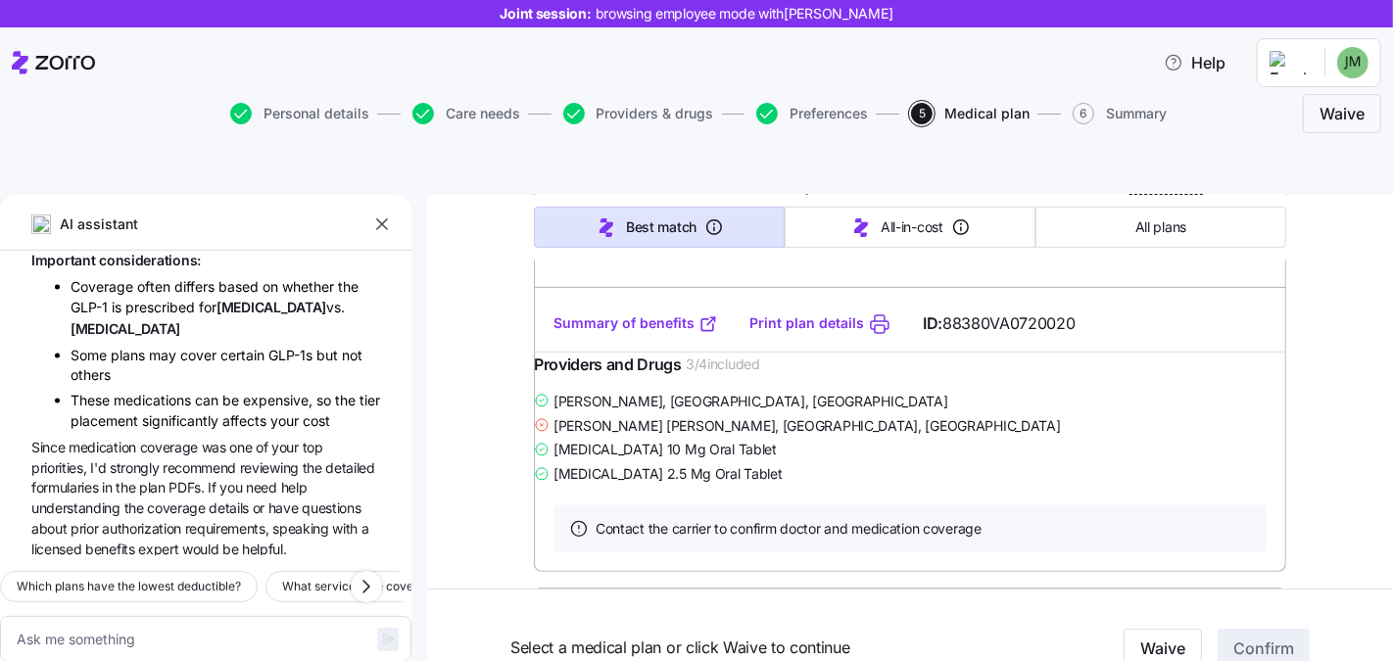
scroll to position [2634, 0]
click at [364, 575] on icon "button" at bounding box center [367, 587] width 24 height 24
click at [366, 575] on icon "button" at bounding box center [367, 587] width 24 height 24
click at [365, 575] on icon "button" at bounding box center [367, 587] width 24 height 24
click at [367, 575] on icon "button" at bounding box center [367, 587] width 24 height 24
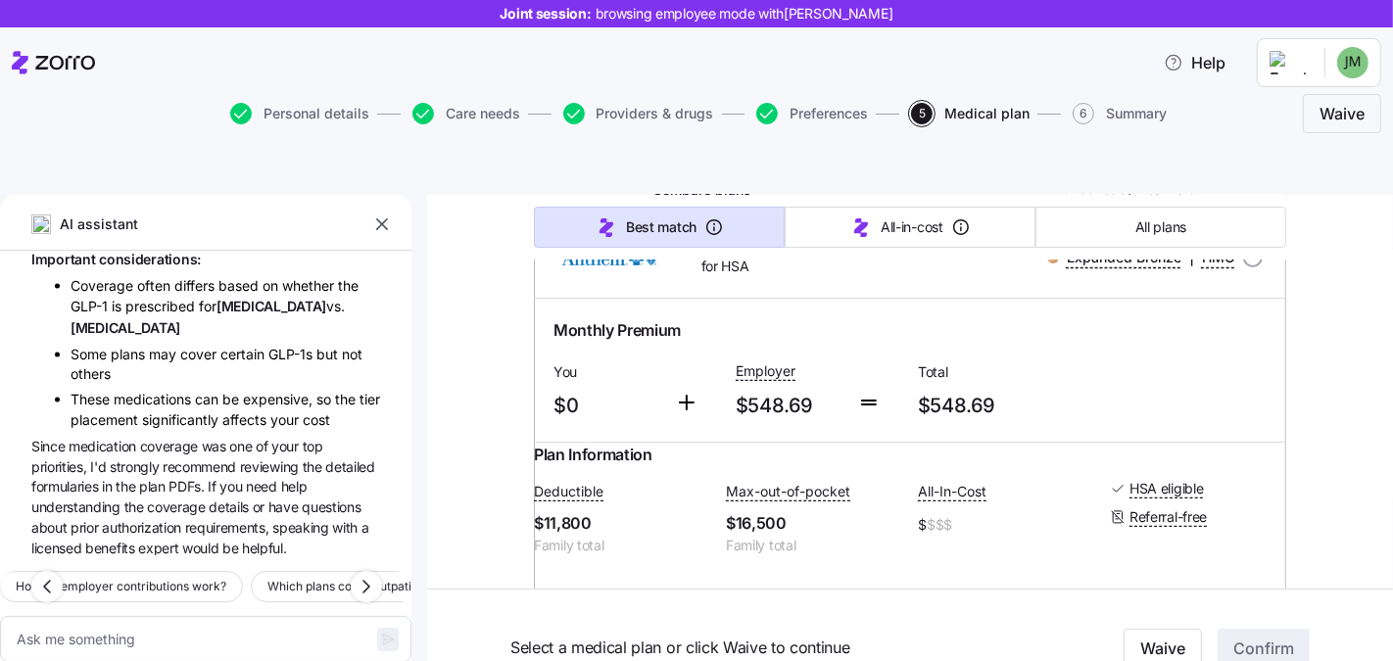
scroll to position [0, 0]
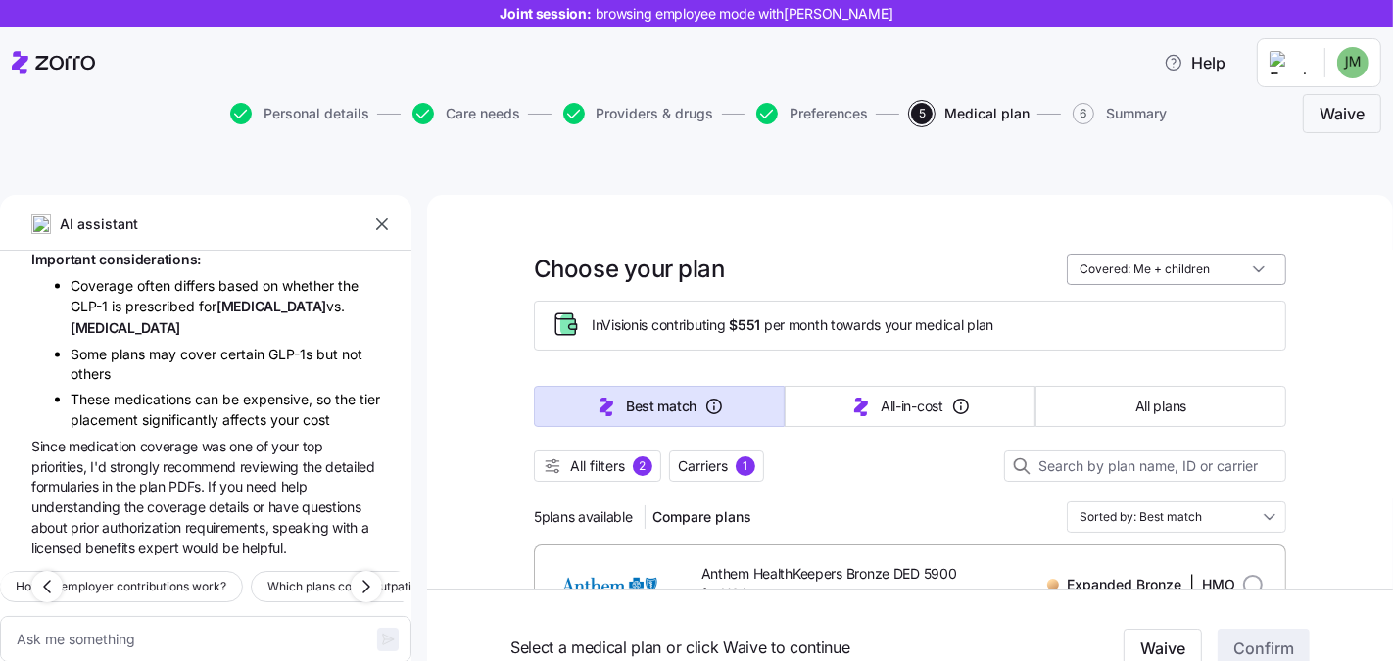
click at [1230, 254] on input "Covered: Me + children" at bounding box center [1176, 269] width 219 height 31
click at [1147, 260] on div "Just me" at bounding box center [1169, 271] width 204 height 33
type textarea "x"
type input "Covered: Just me"
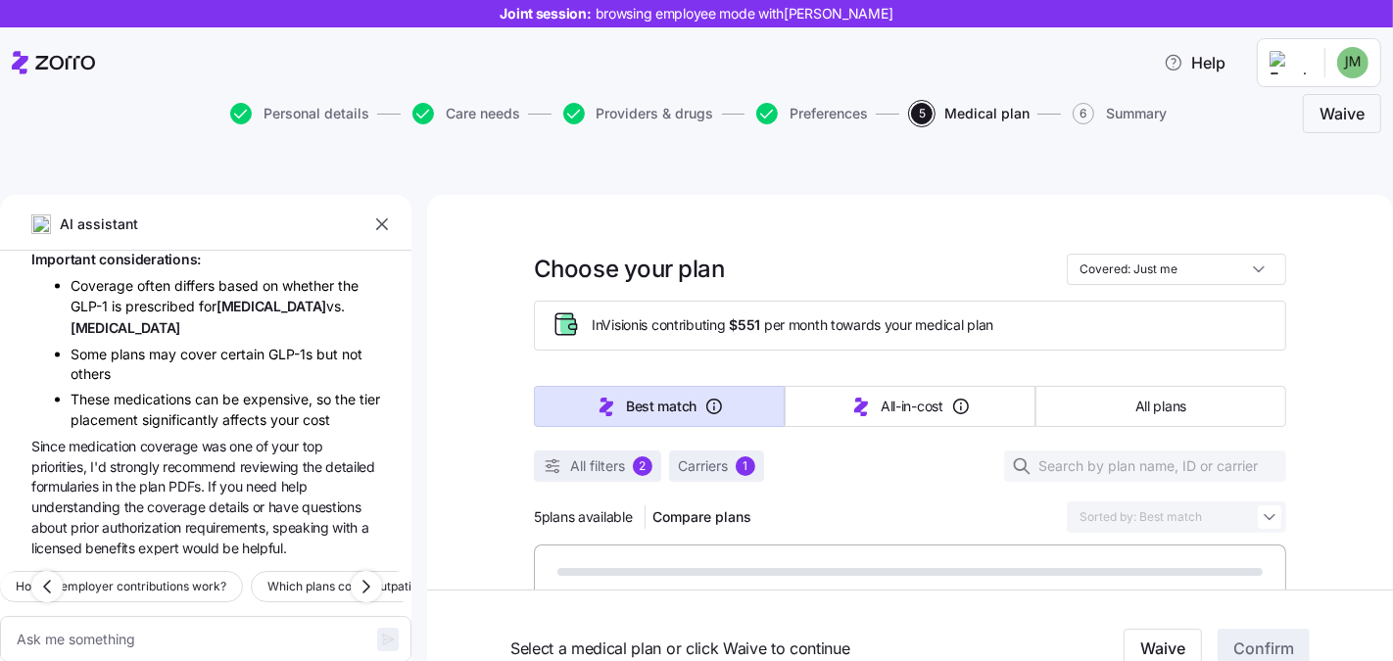
type textarea "x"
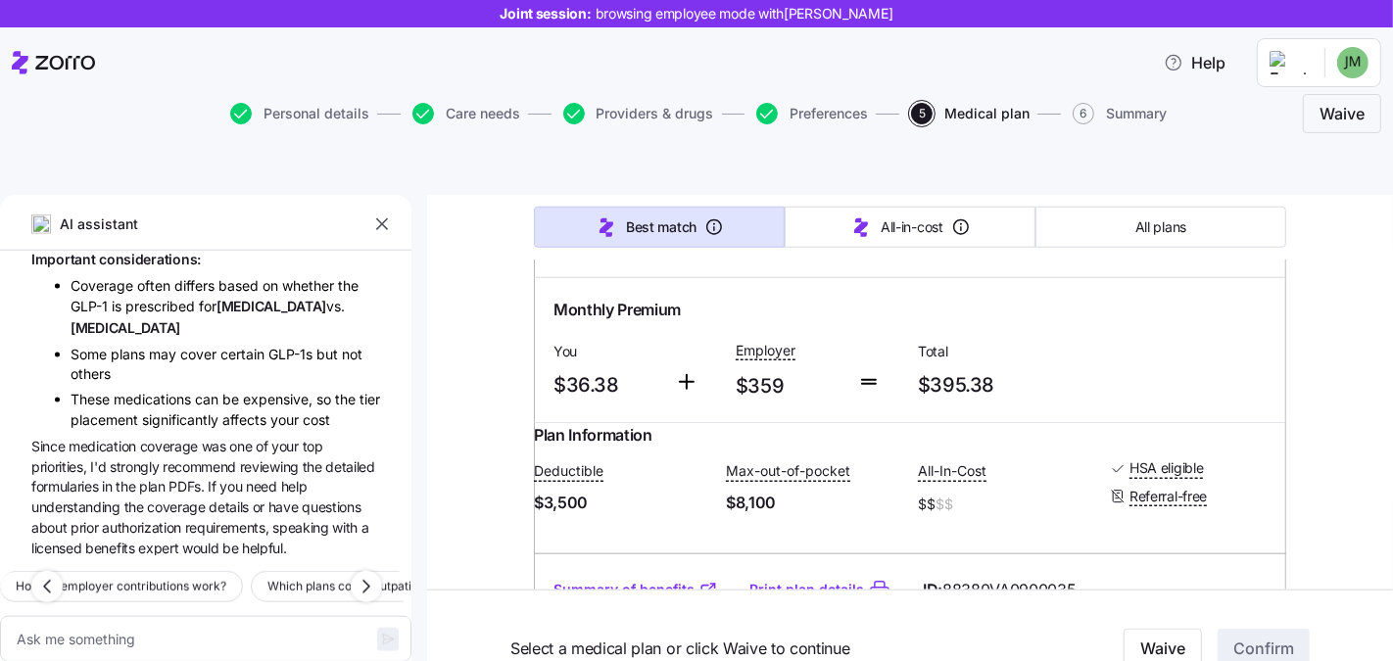
scroll to position [1683, 0]
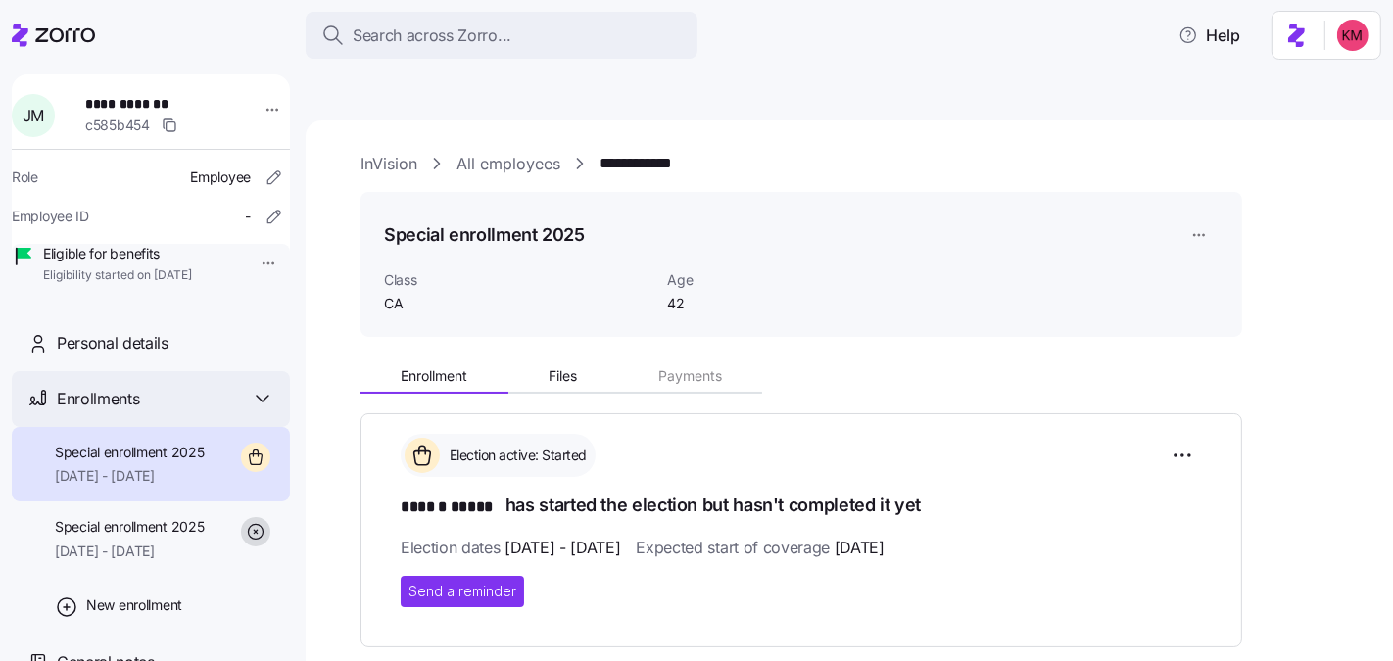
scroll to position [345, 0]
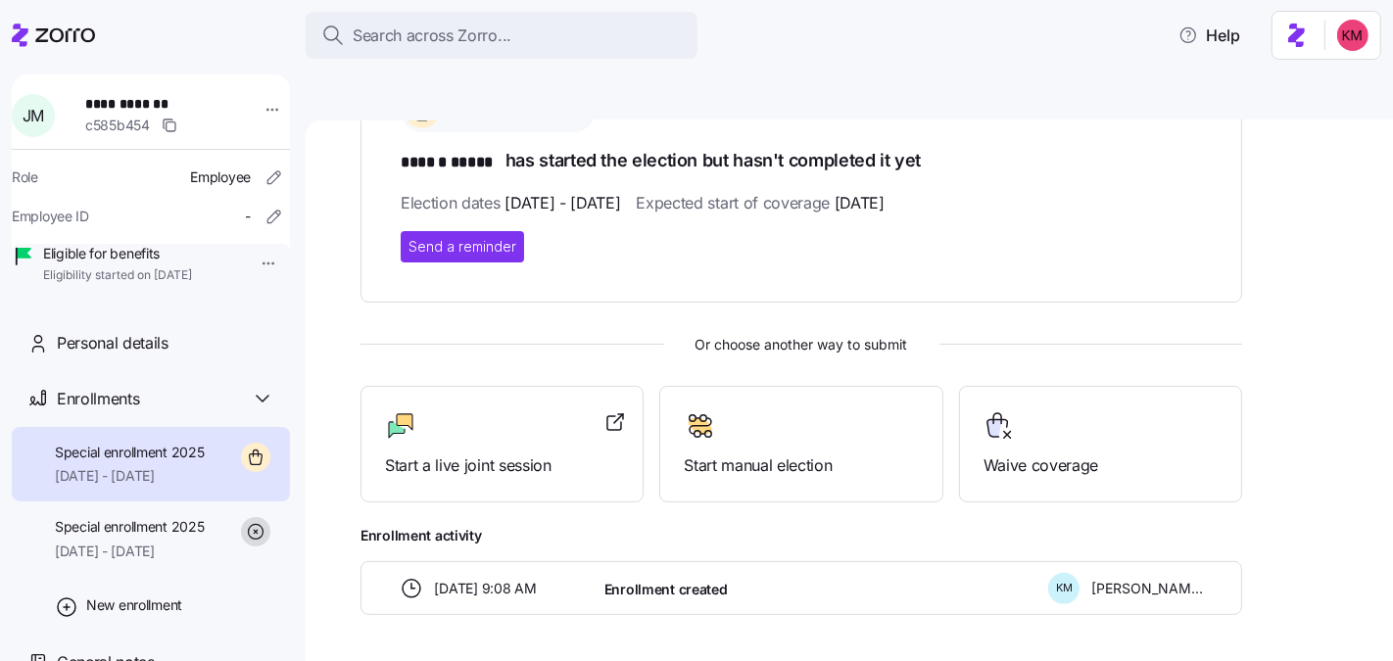
click at [32, 35] on icon at bounding box center [53, 36] width 83 height 24
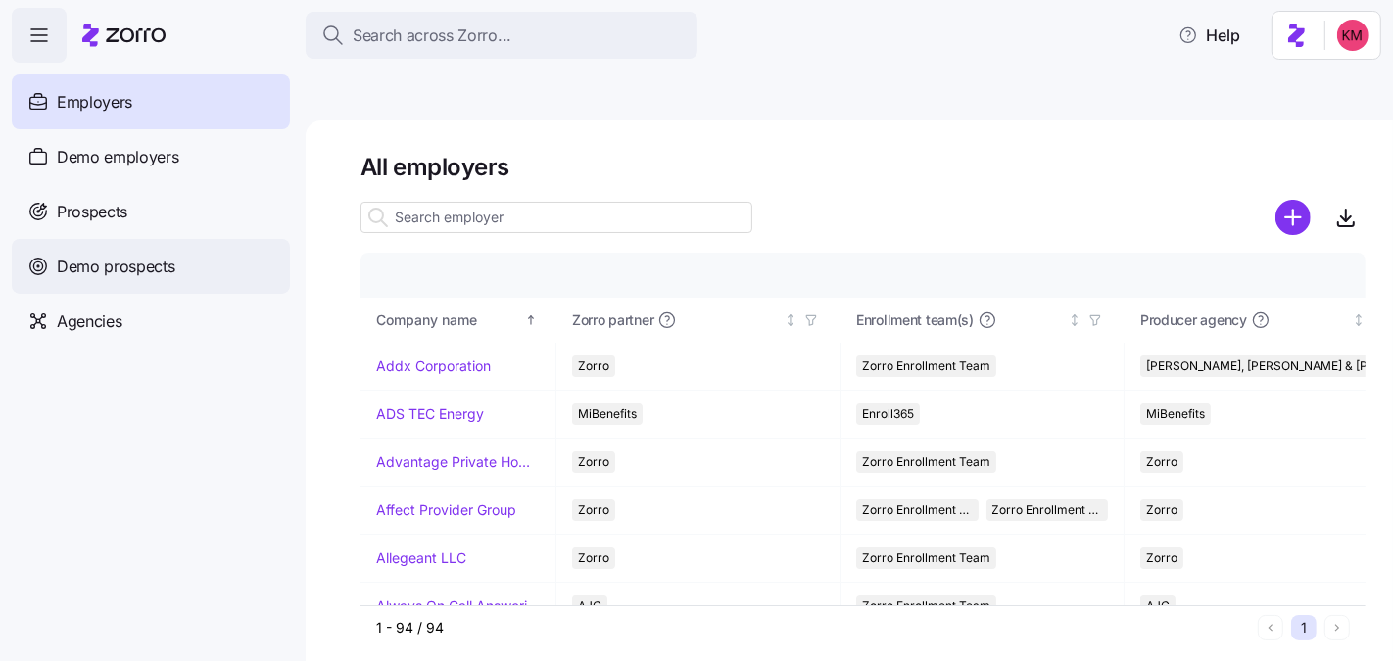
click at [111, 261] on span "Demo prospects" at bounding box center [116, 267] width 119 height 24
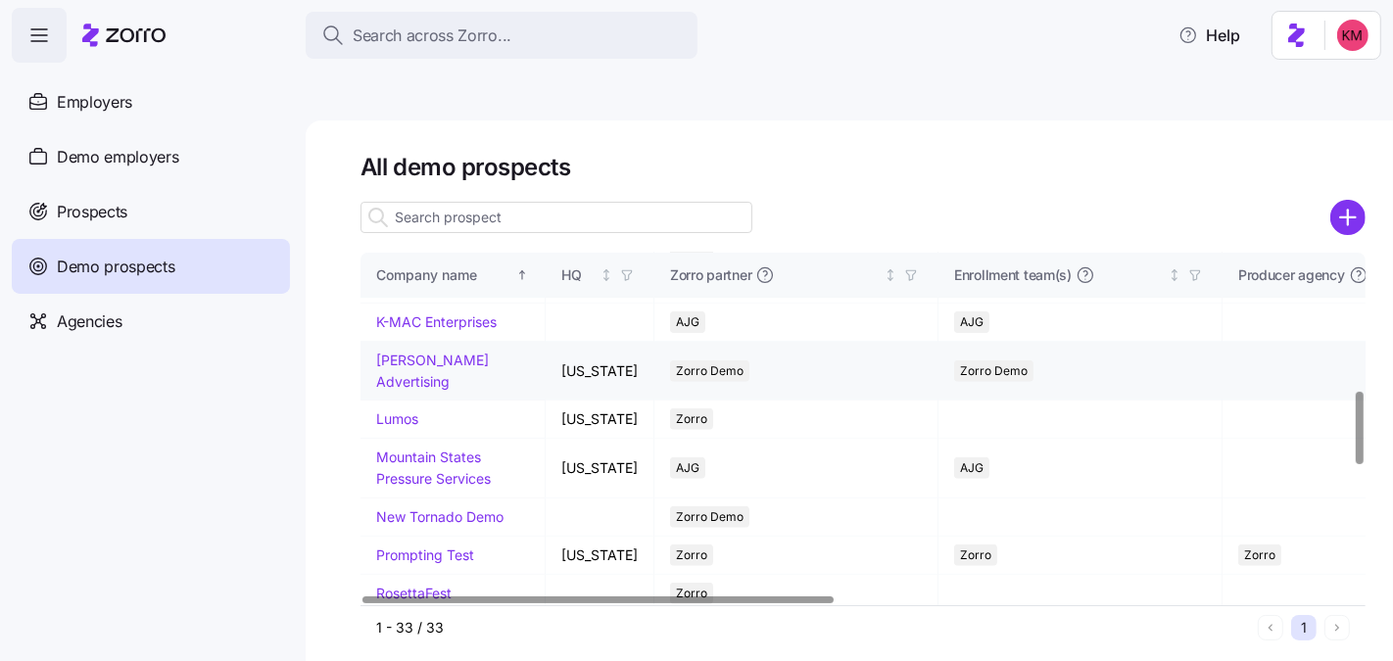
scroll to position [673, 0]
click at [403, 389] on link "[PERSON_NAME] Advertising" at bounding box center [432, 370] width 113 height 38
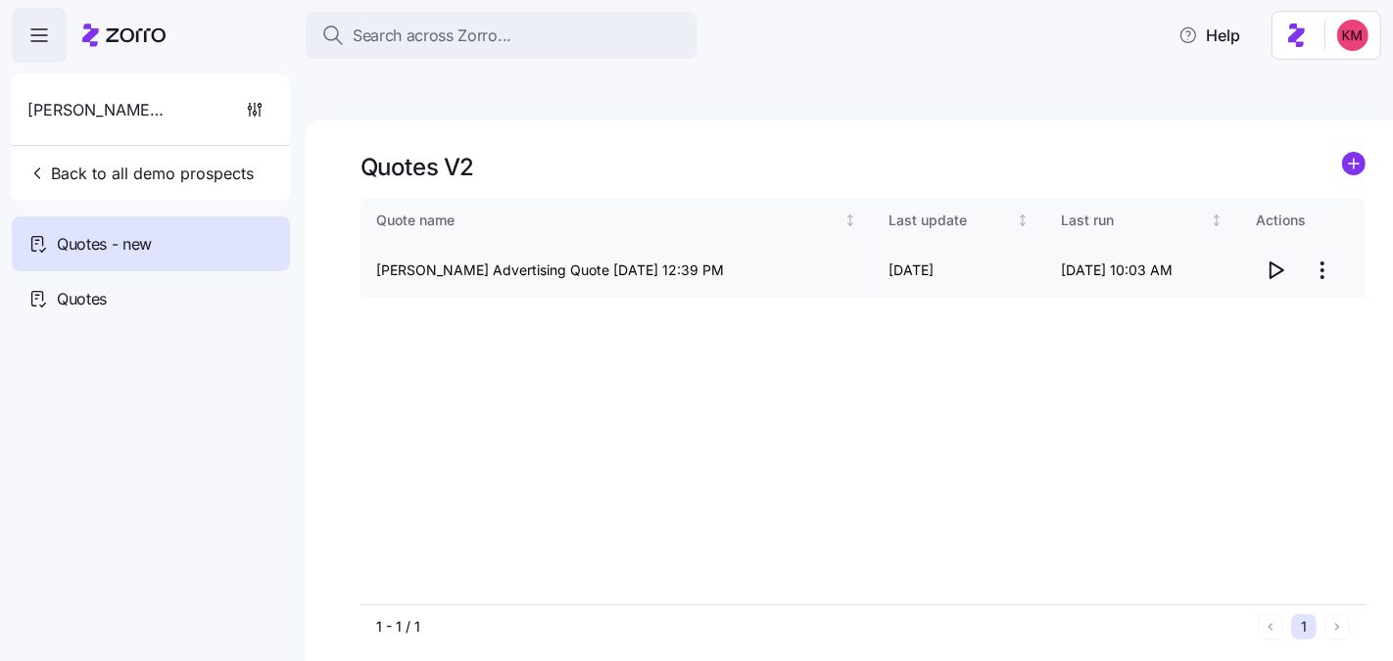
click at [1278, 259] on icon "button" at bounding box center [1276, 271] width 24 height 24
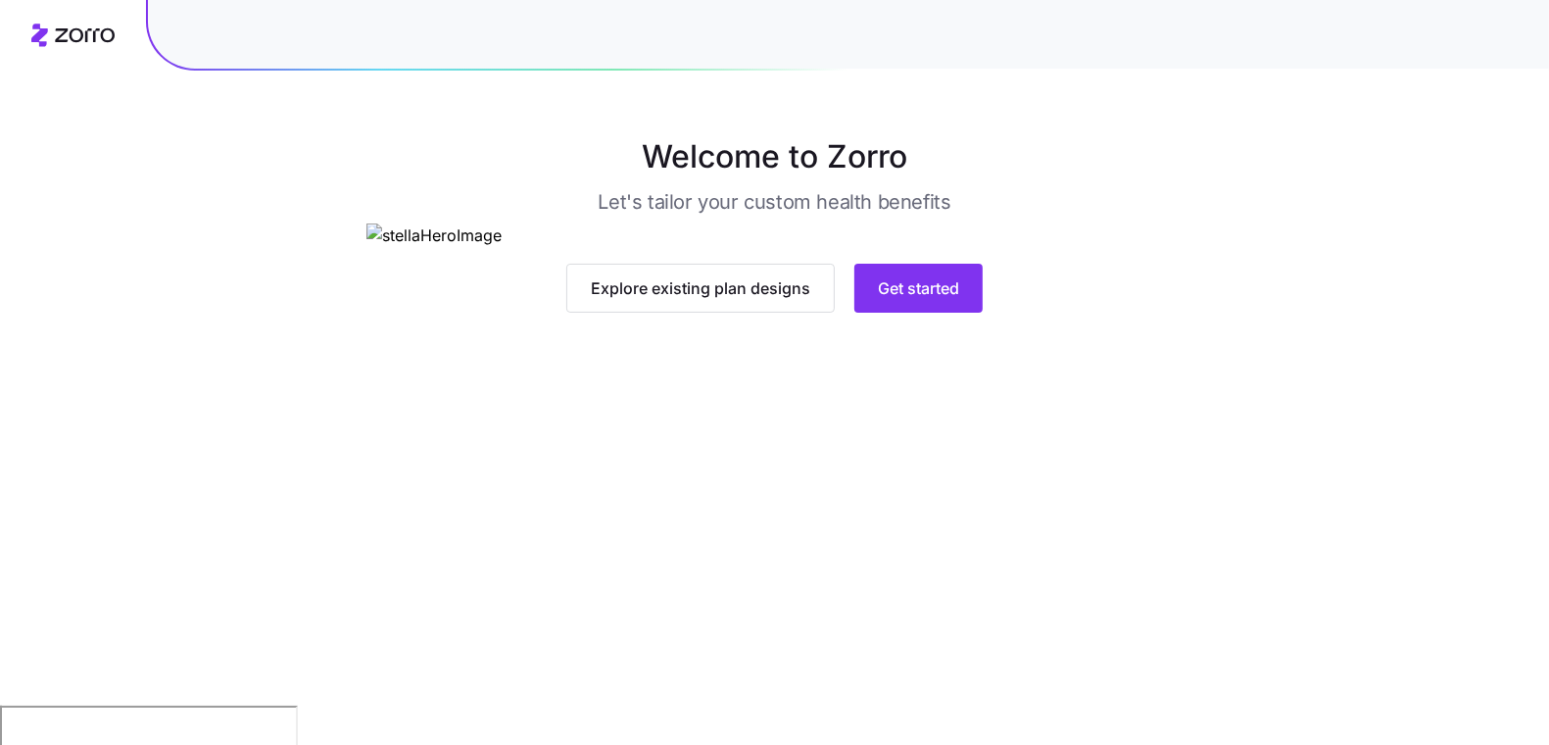
scroll to position [67, 0]
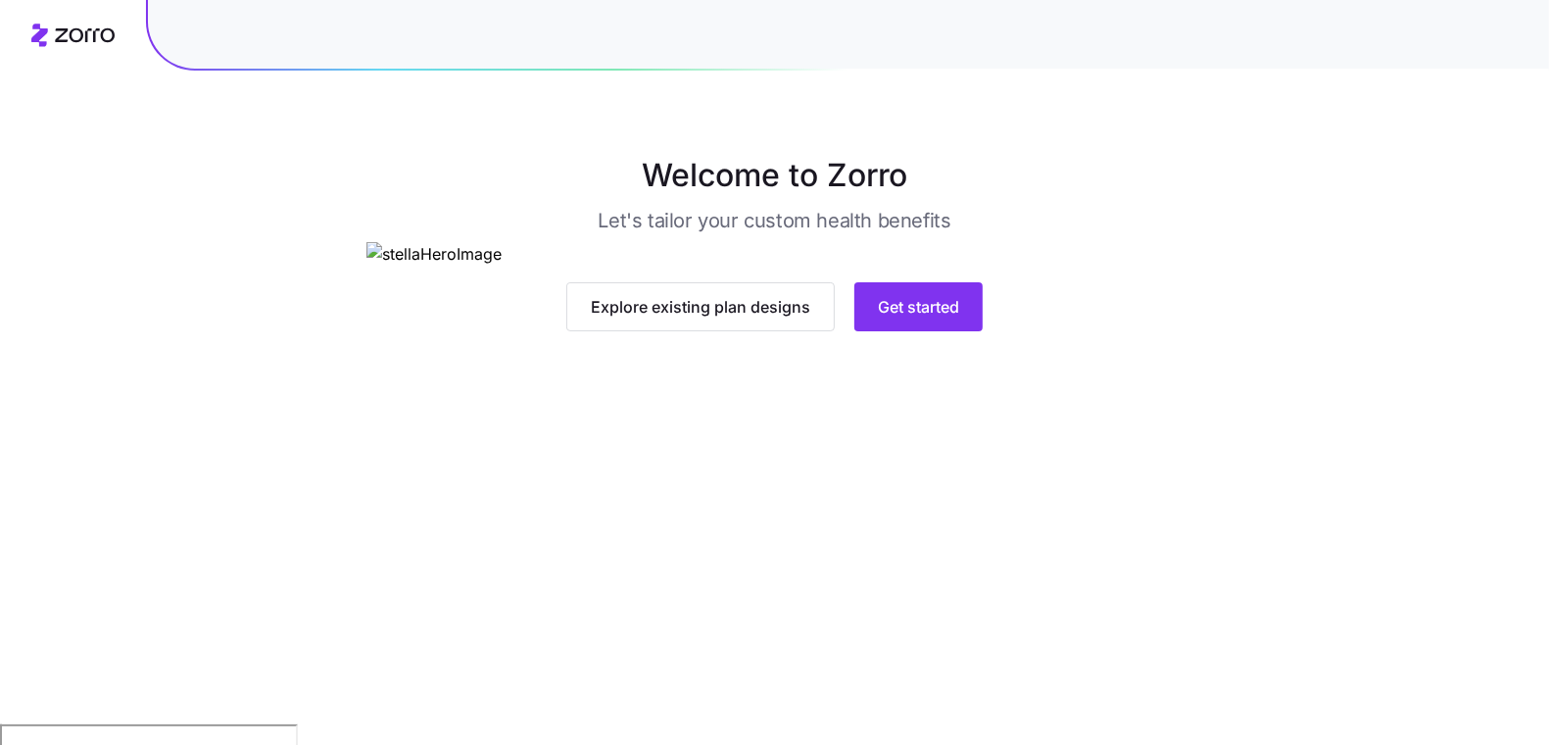
drag, startPoint x: 935, startPoint y: 641, endPoint x: 1243, endPoint y: 614, distance: 309.7
click at [1243, 331] on div "Welcome to Zorro Let's tailor your custom health benefits Explore existing plan…" at bounding box center [775, 241] width 972 height 179
click at [971, 331] on button "Get started" at bounding box center [918, 306] width 128 height 49
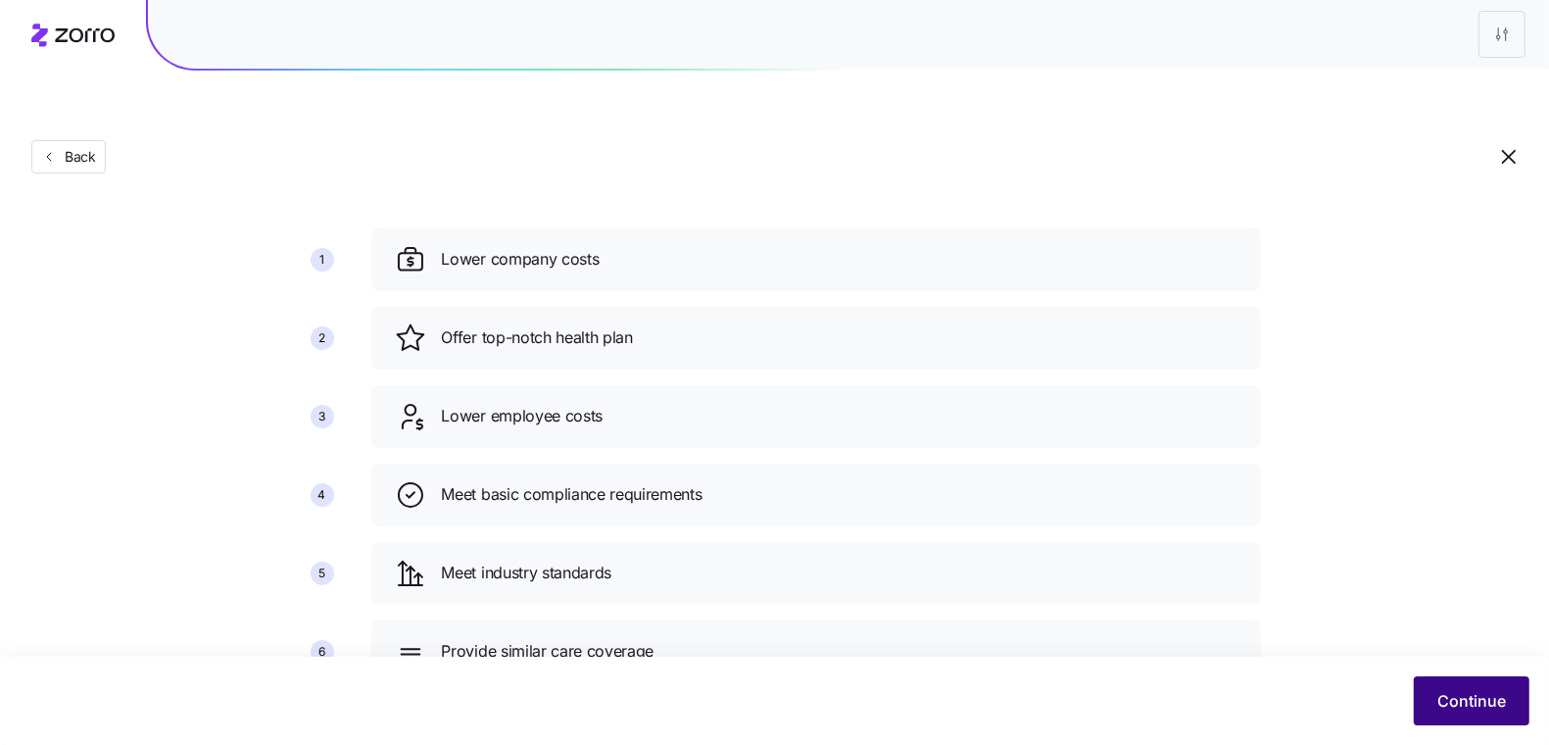
scroll to position [109, 0]
click at [1439, 700] on span "Continue" at bounding box center [1471, 701] width 69 height 24
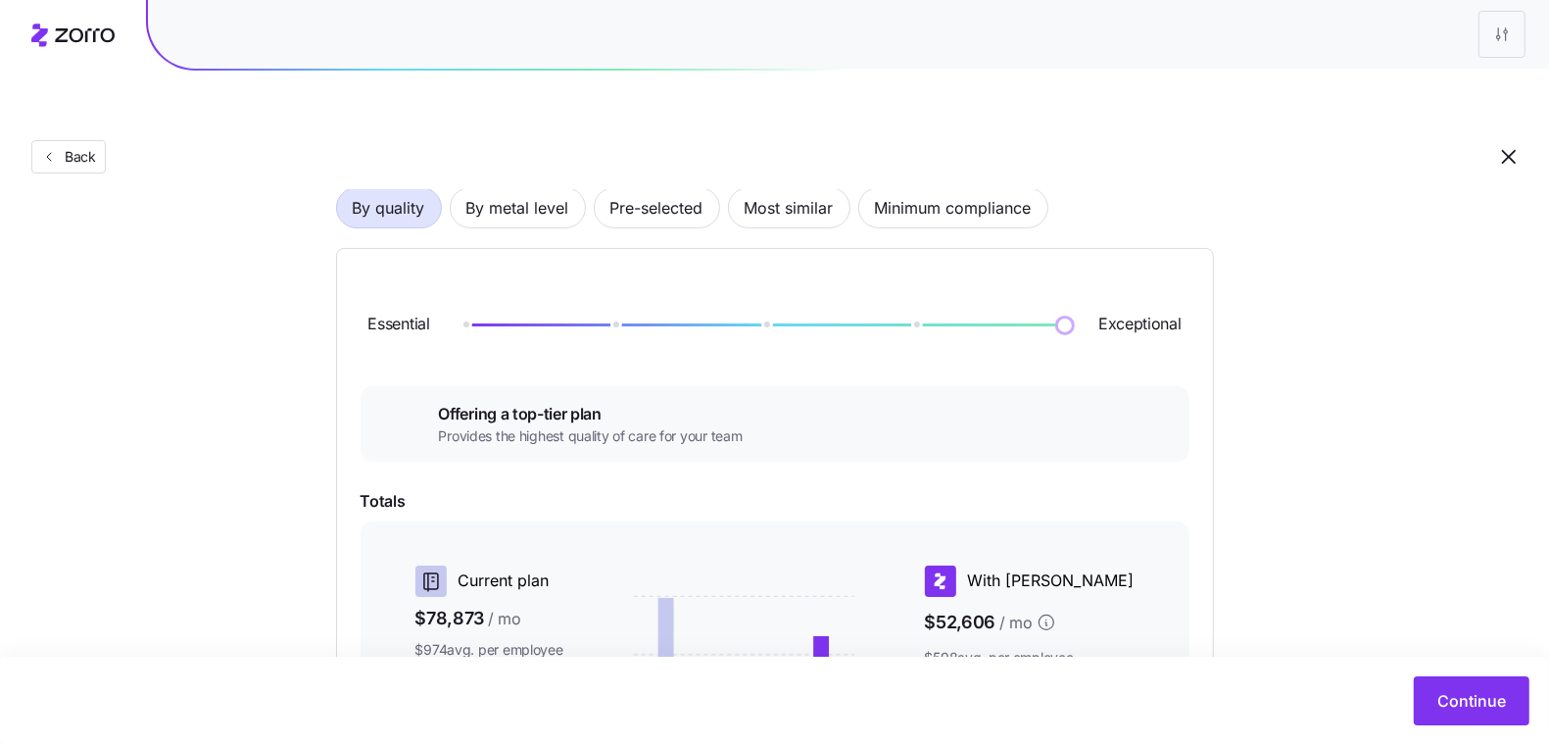
scroll to position [158, 0]
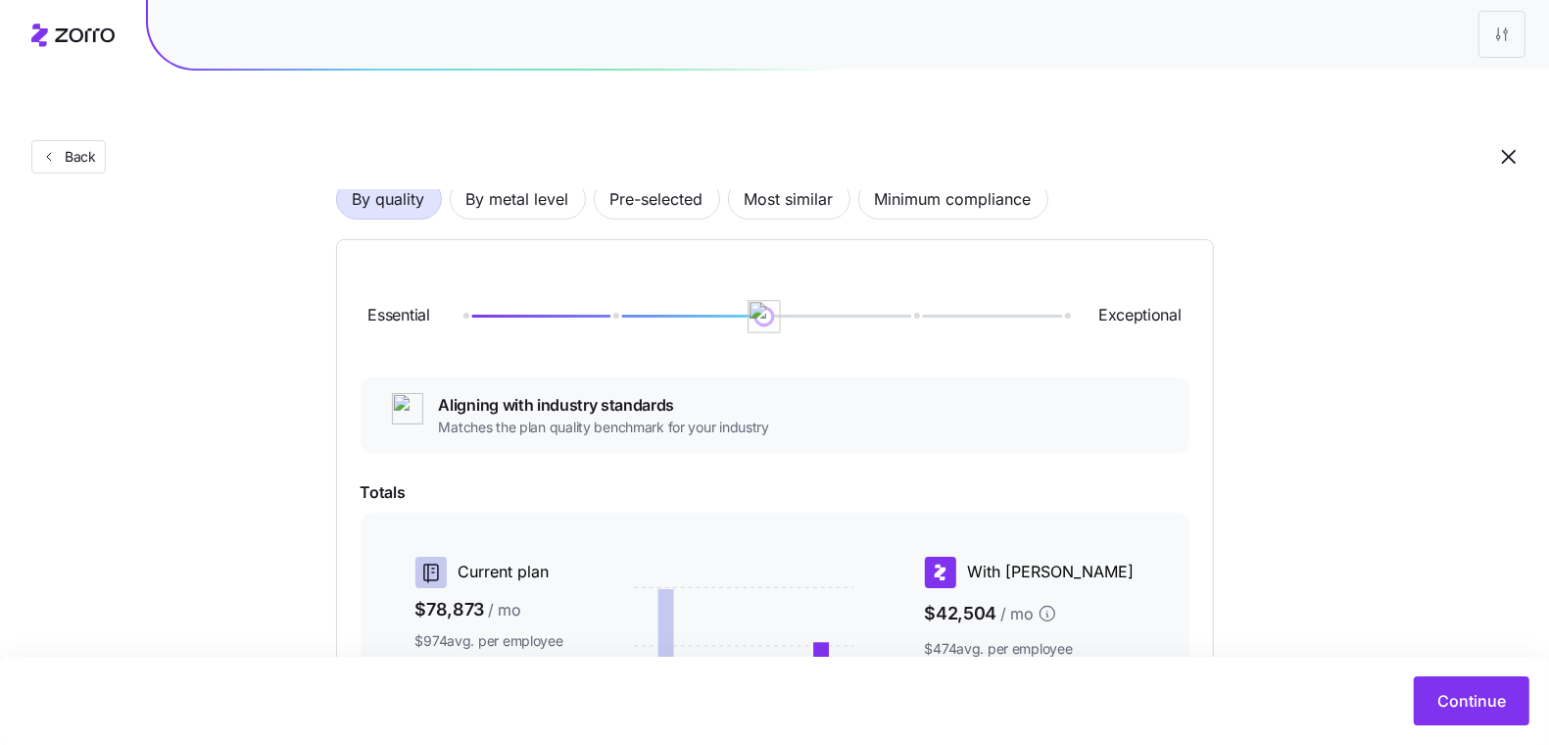
drag, startPoint x: 1053, startPoint y: 265, endPoint x: 708, endPoint y: 260, distance: 344.9
click at [708, 264] on div "Essential Exceptional" at bounding box center [775, 317] width 829 height 106
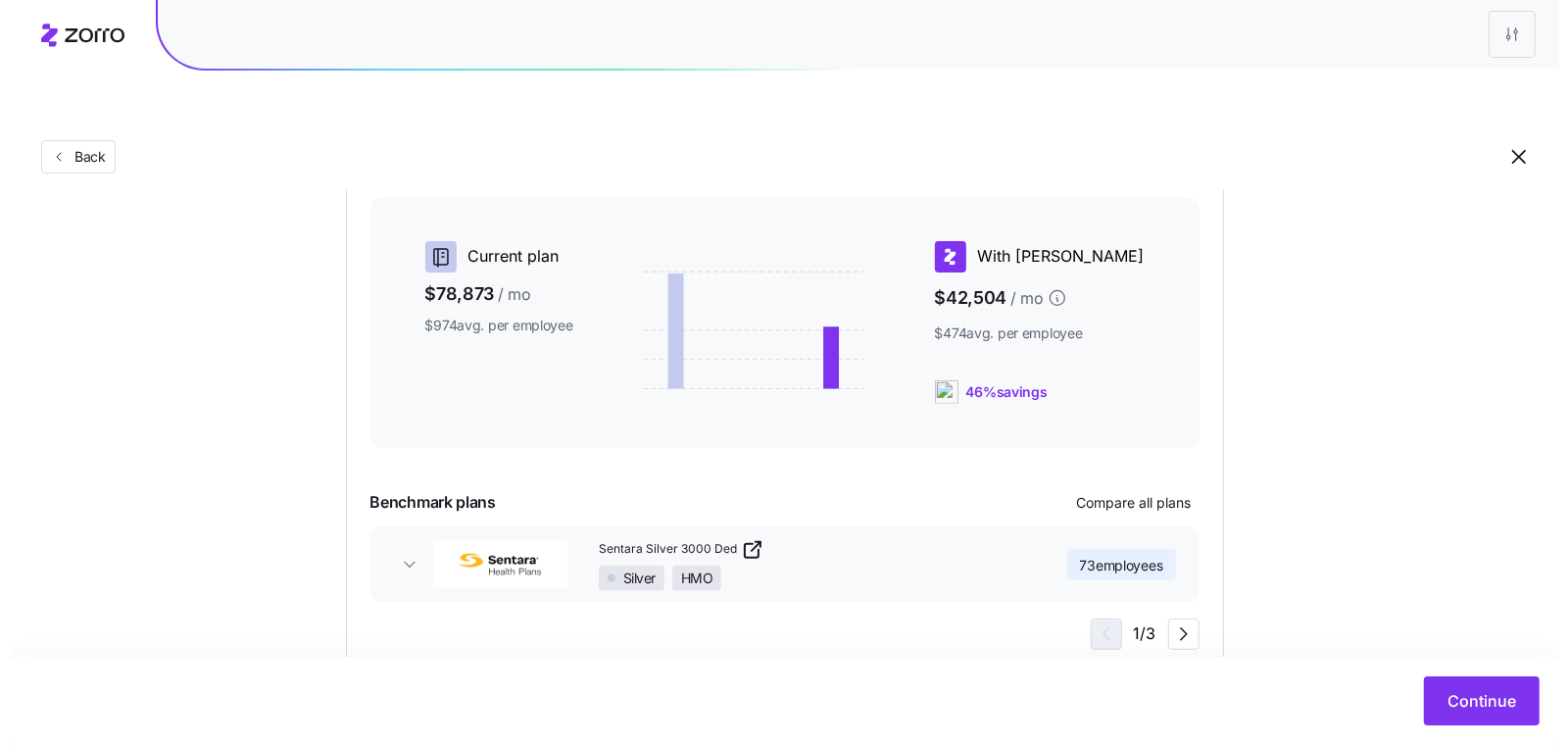
scroll to position [481, 0]
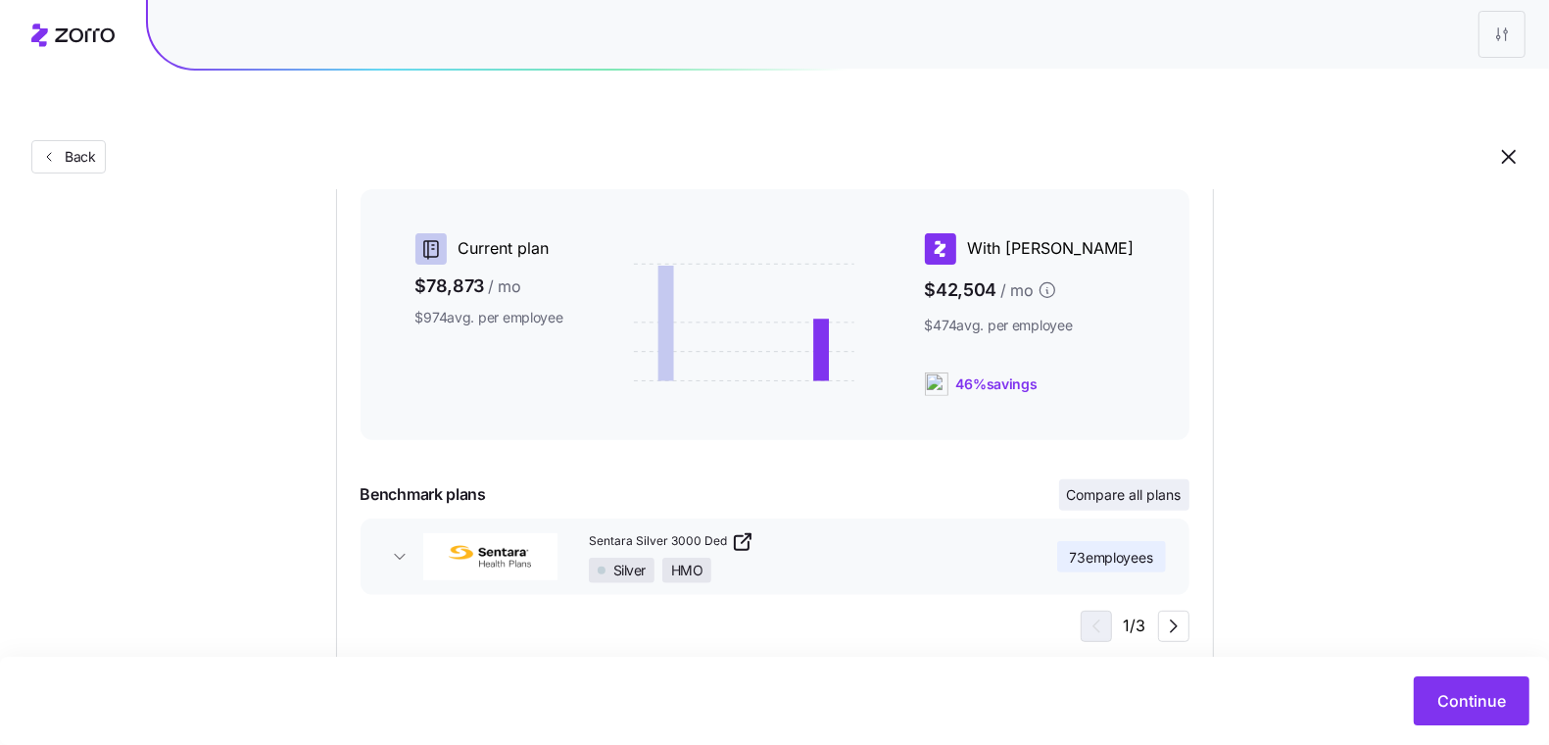
click at [1129, 485] on span "Compare all plans" at bounding box center [1124, 495] width 115 height 20
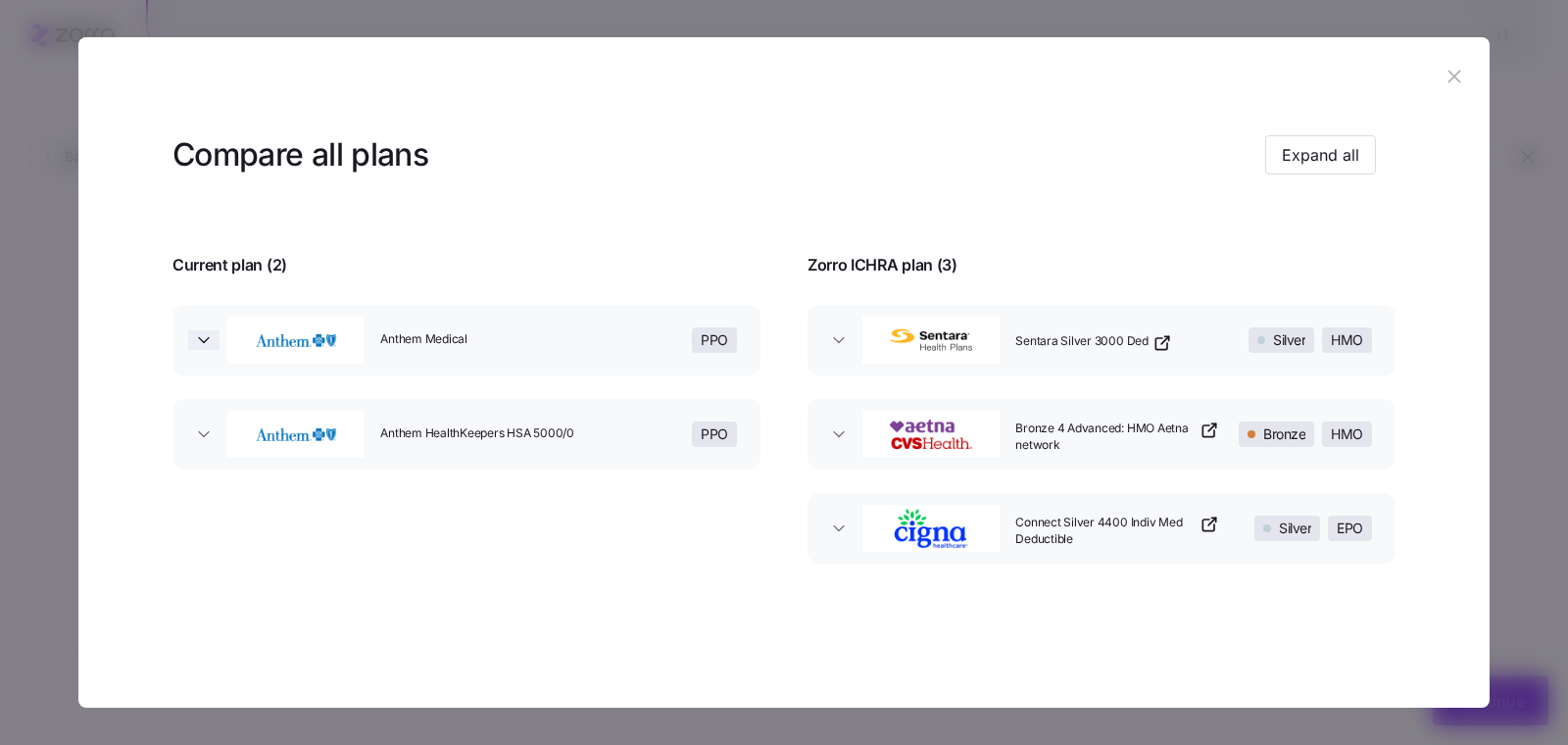
click at [195, 331] on icon "button" at bounding box center [204, 340] width 20 height 20
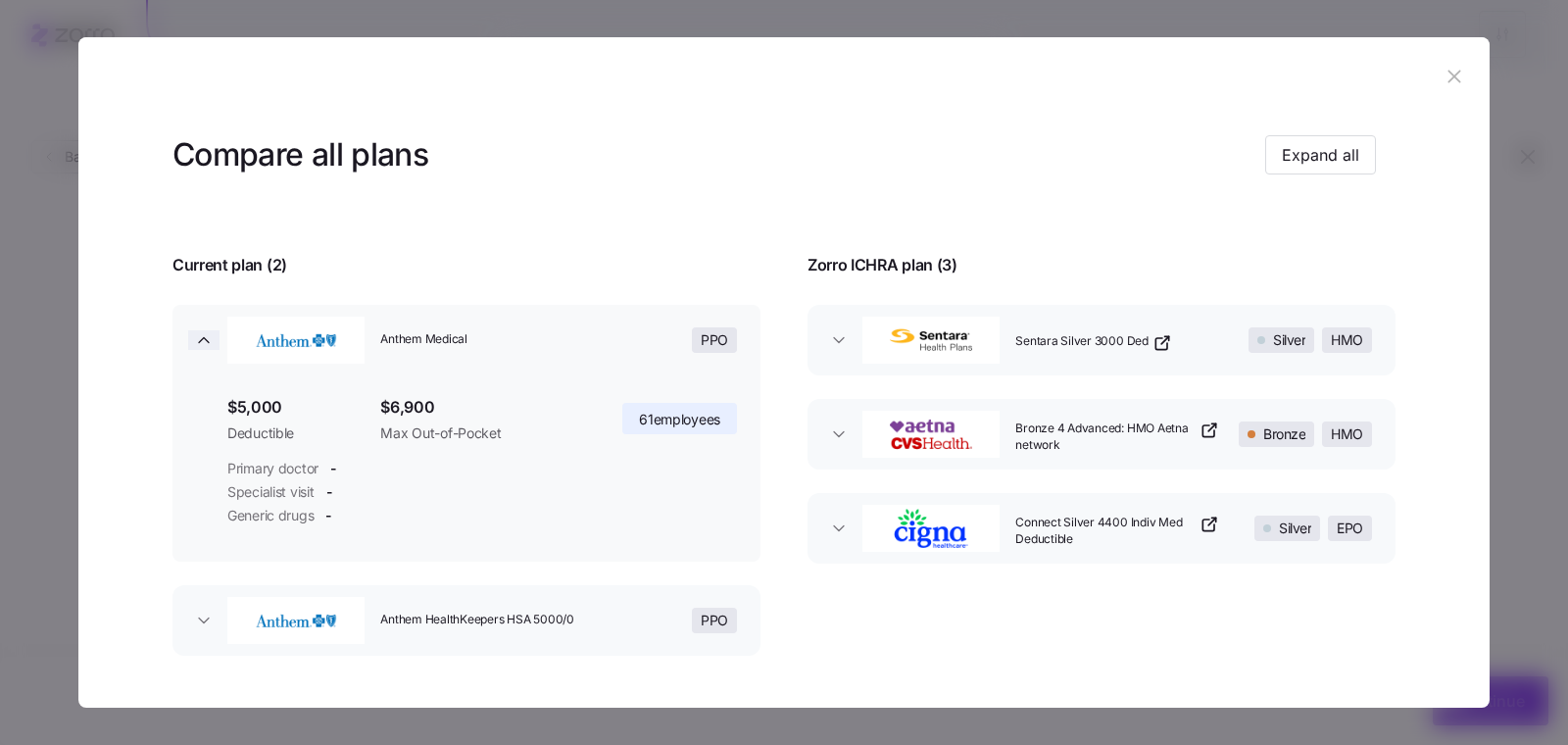
click at [197, 332] on icon "button" at bounding box center [204, 340] width 20 height 20
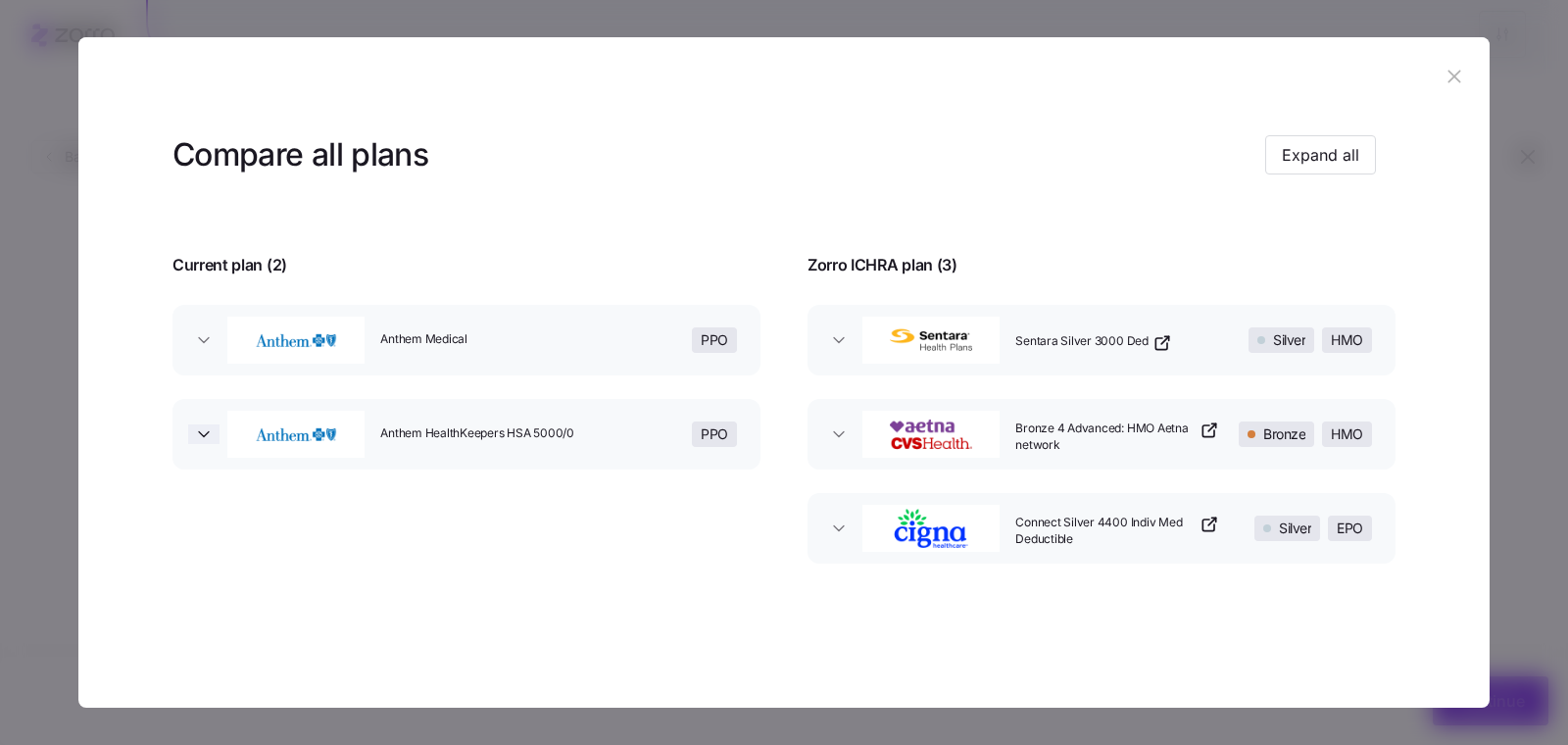
click at [215, 434] on span "button" at bounding box center [203, 434] width 31 height 20
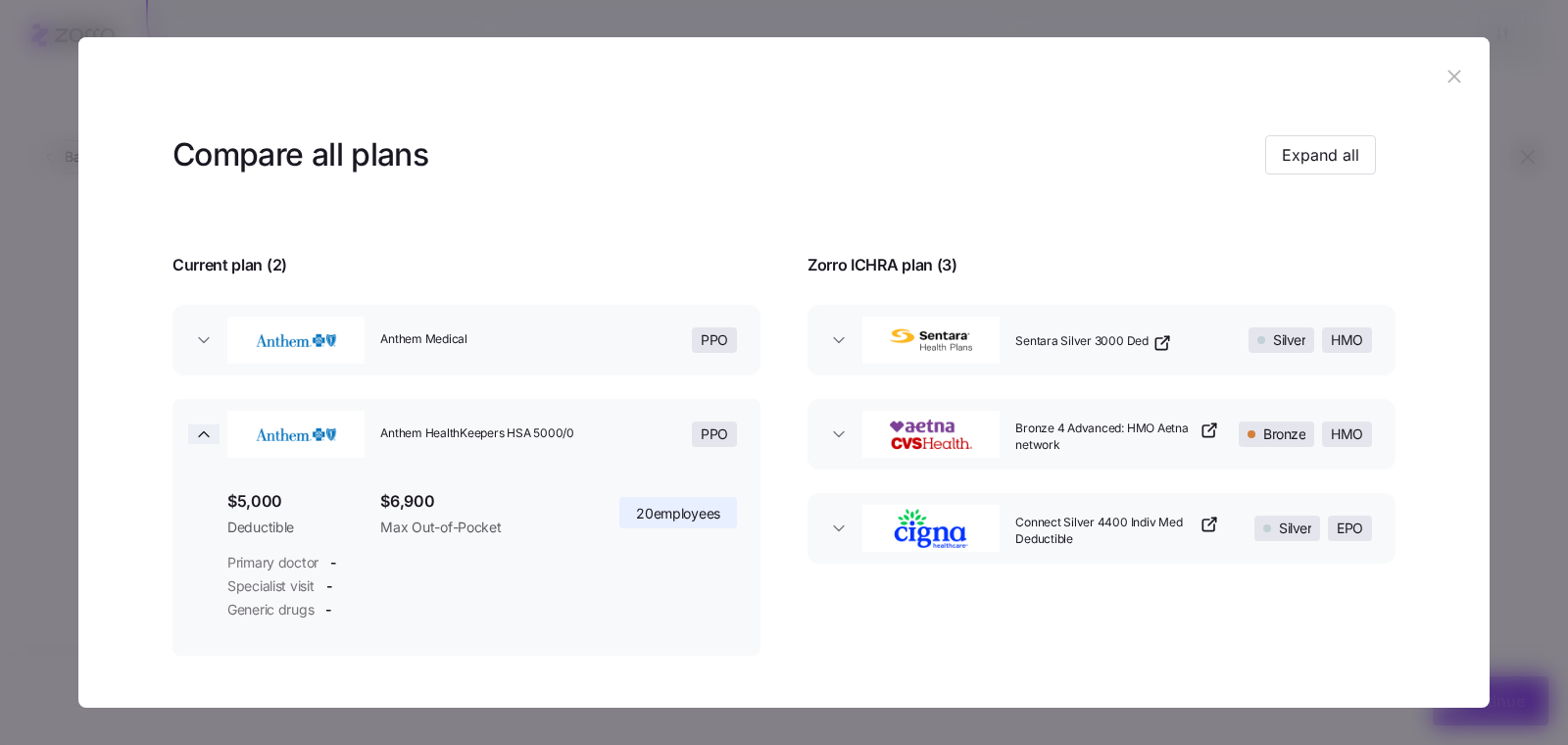
click at [211, 437] on icon "button" at bounding box center [204, 434] width 20 height 20
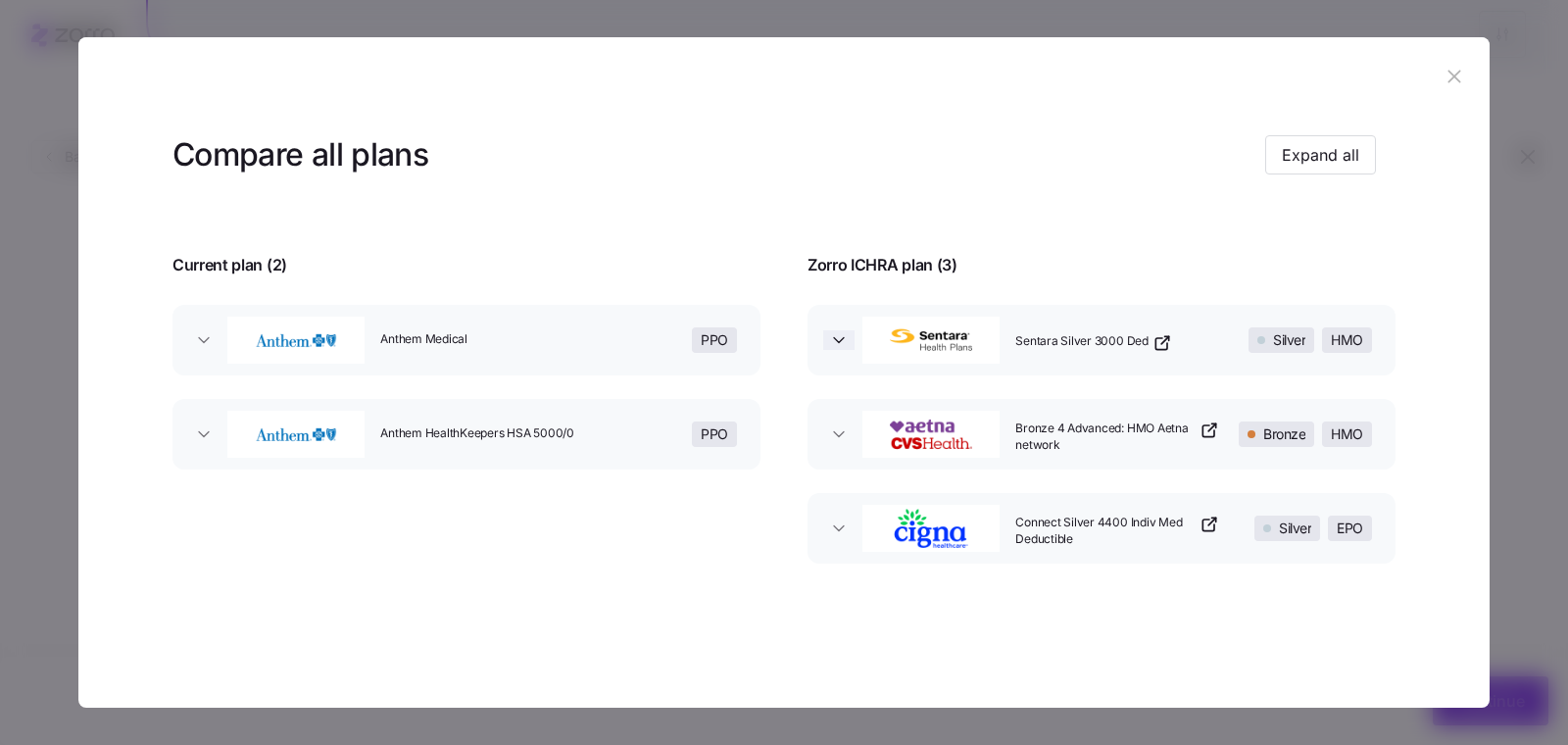
click at [840, 342] on icon "button" at bounding box center [839, 340] width 20 height 20
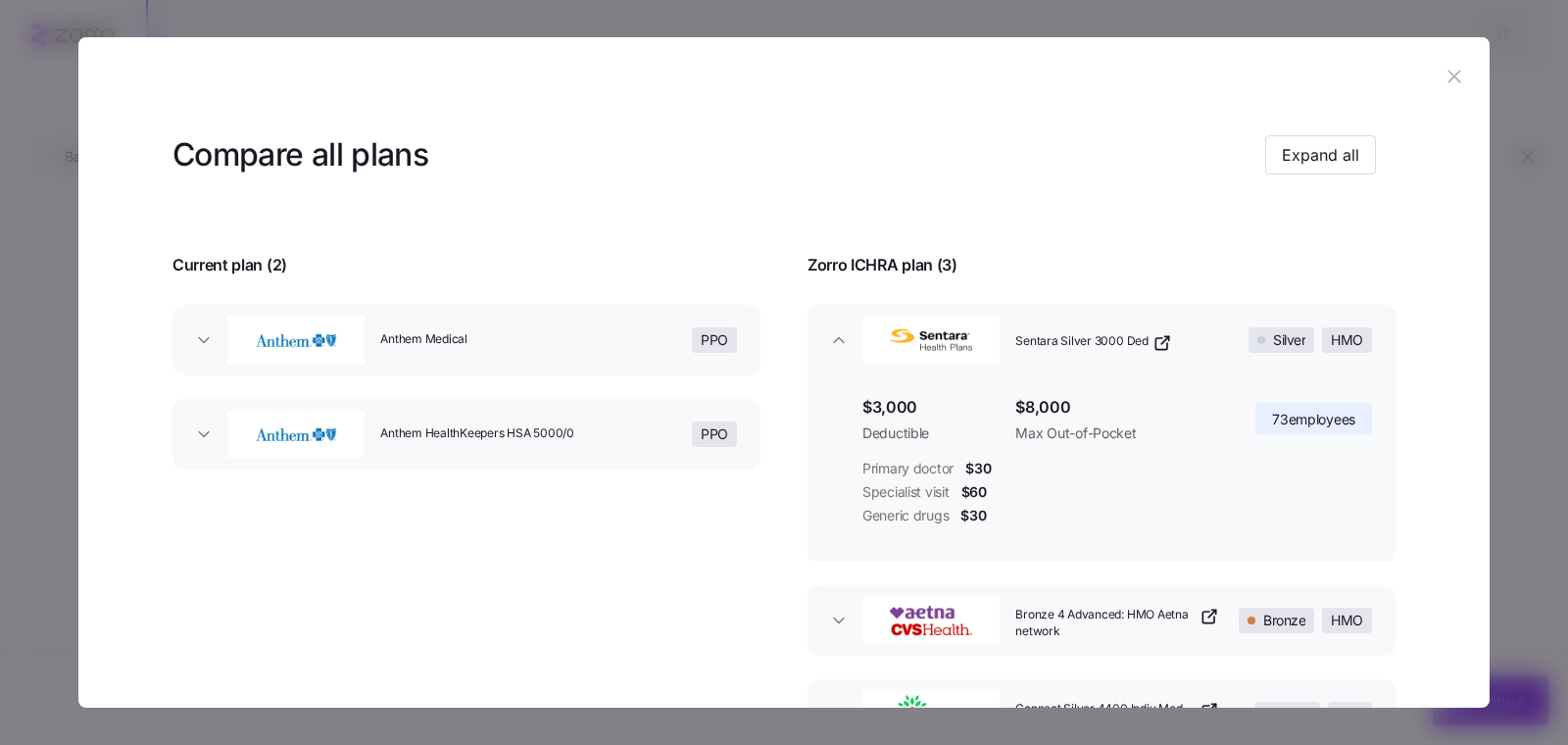
click at [204, 320] on button "Anthem Medical PPO" at bounding box center [466, 340] width 588 height 71
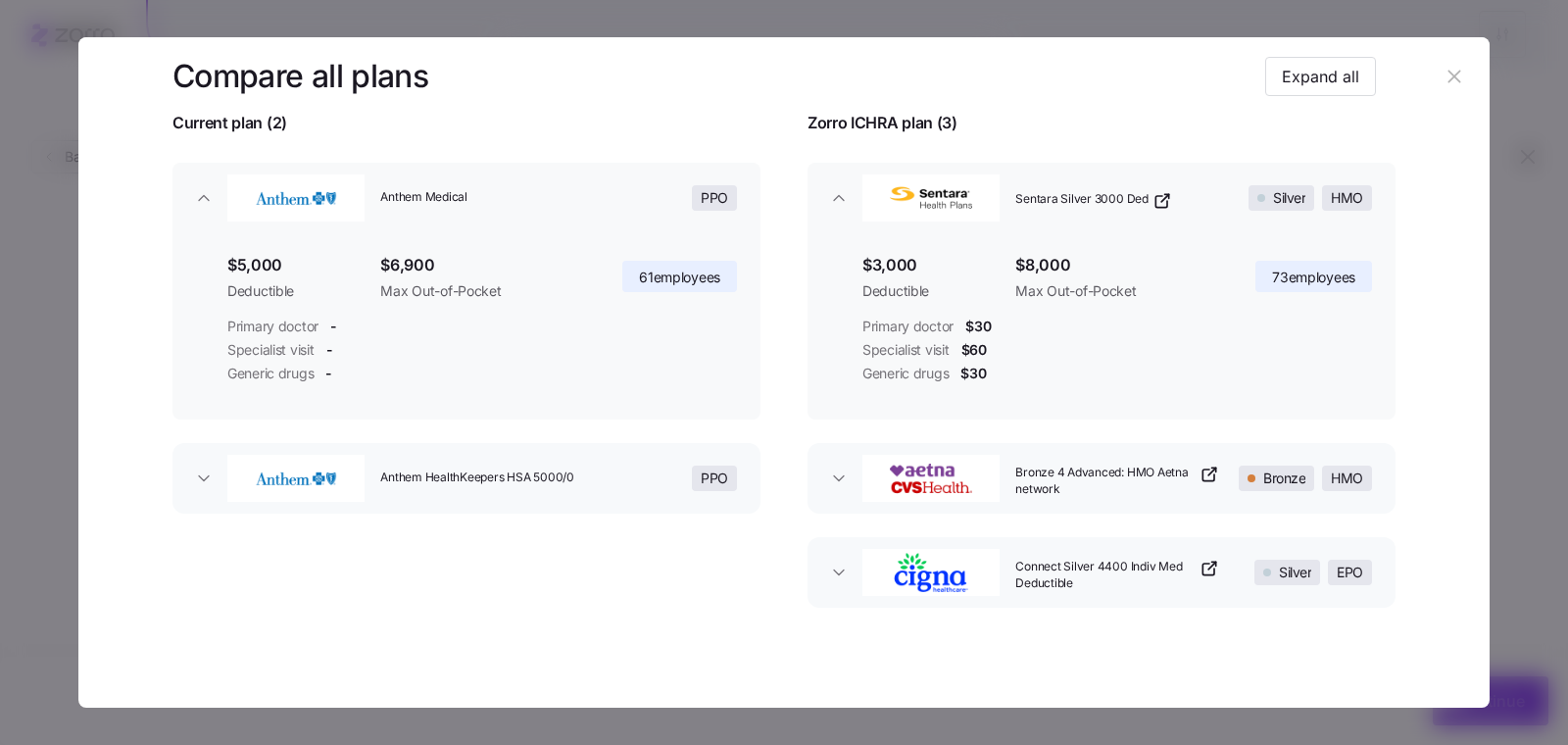
scroll to position [163, 0]
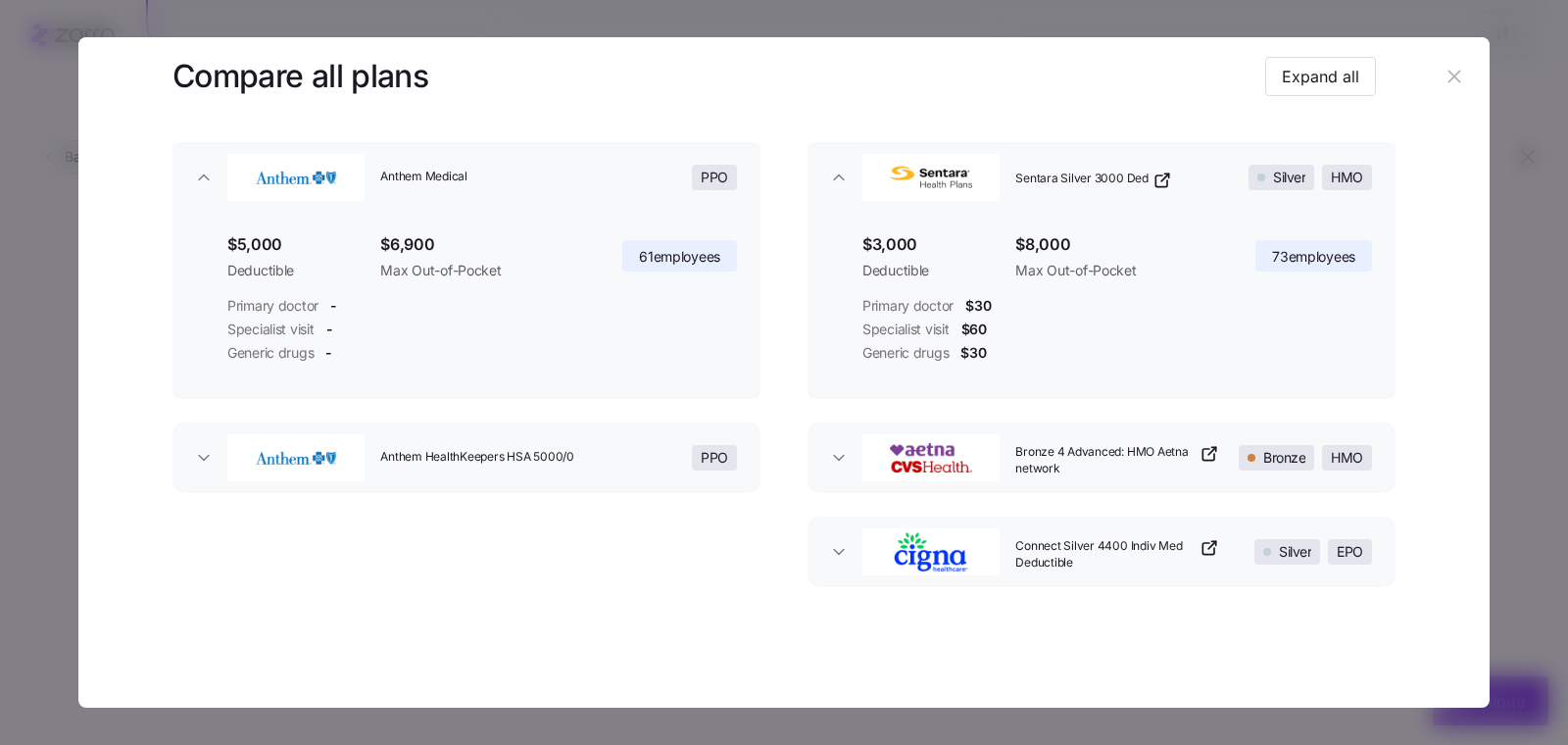
click at [191, 473] on button "Anthem HealthKeepers HSA 5000/0 PPO" at bounding box center [466, 457] width 588 height 71
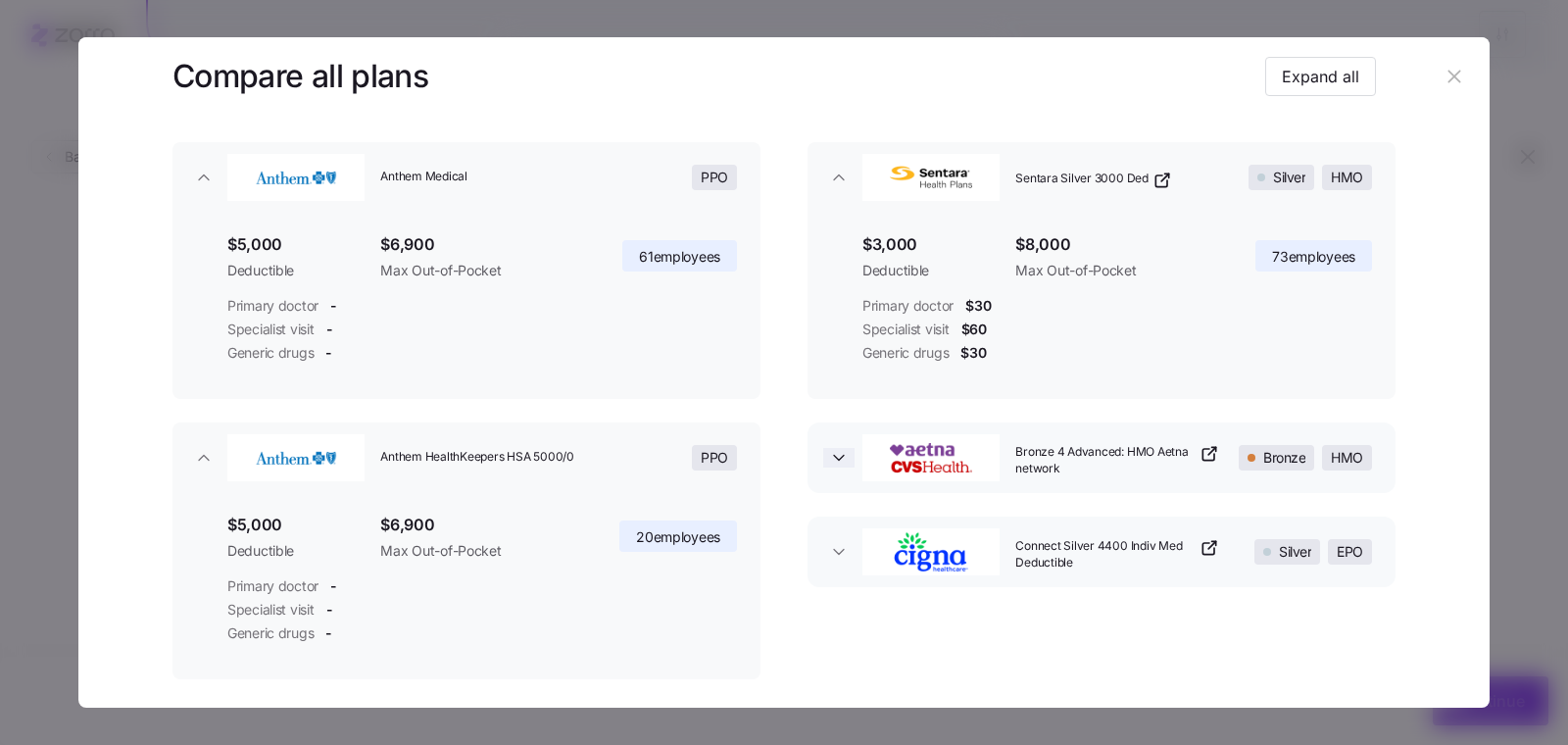
click at [841, 450] on icon "button" at bounding box center [839, 458] width 20 height 20
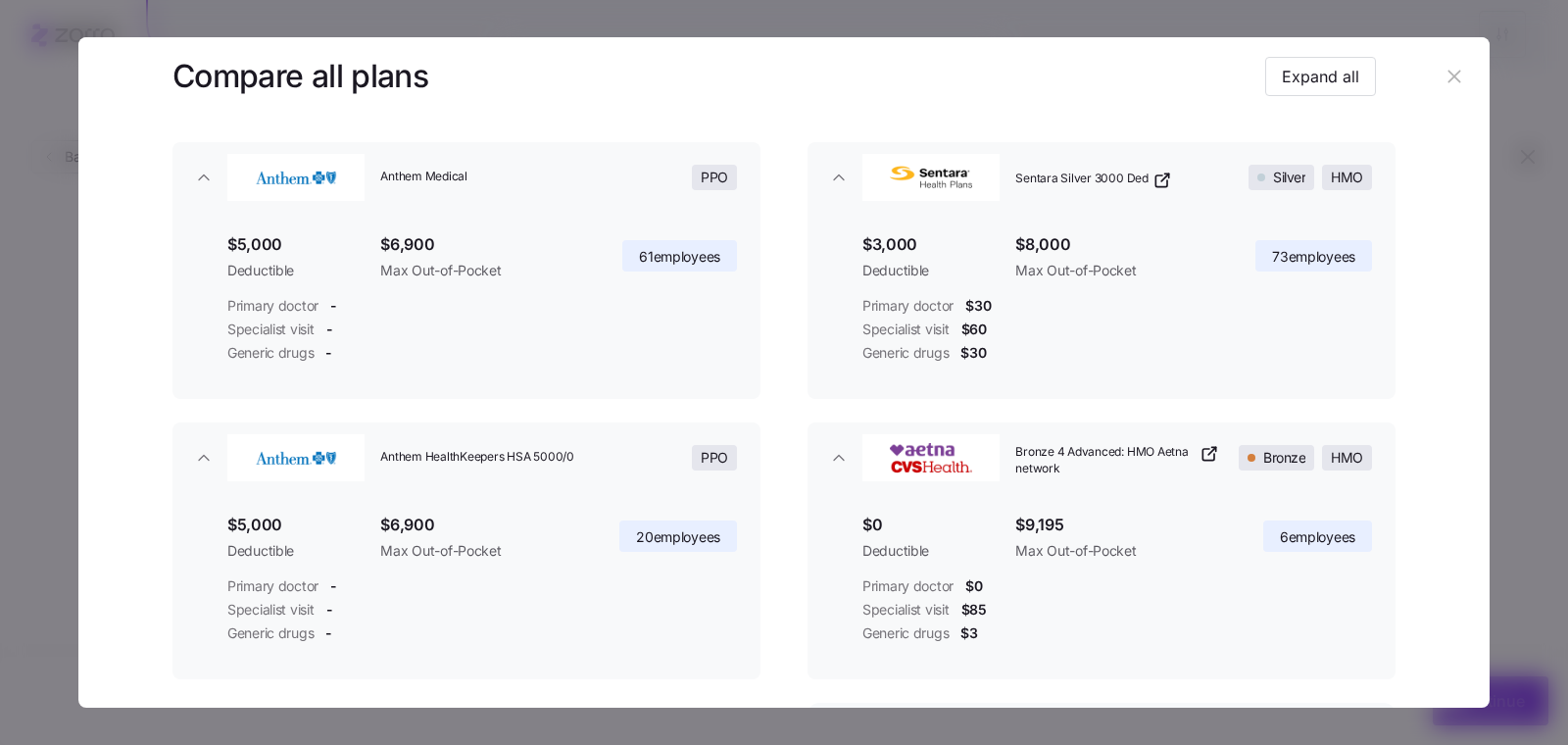
scroll to position [332, 0]
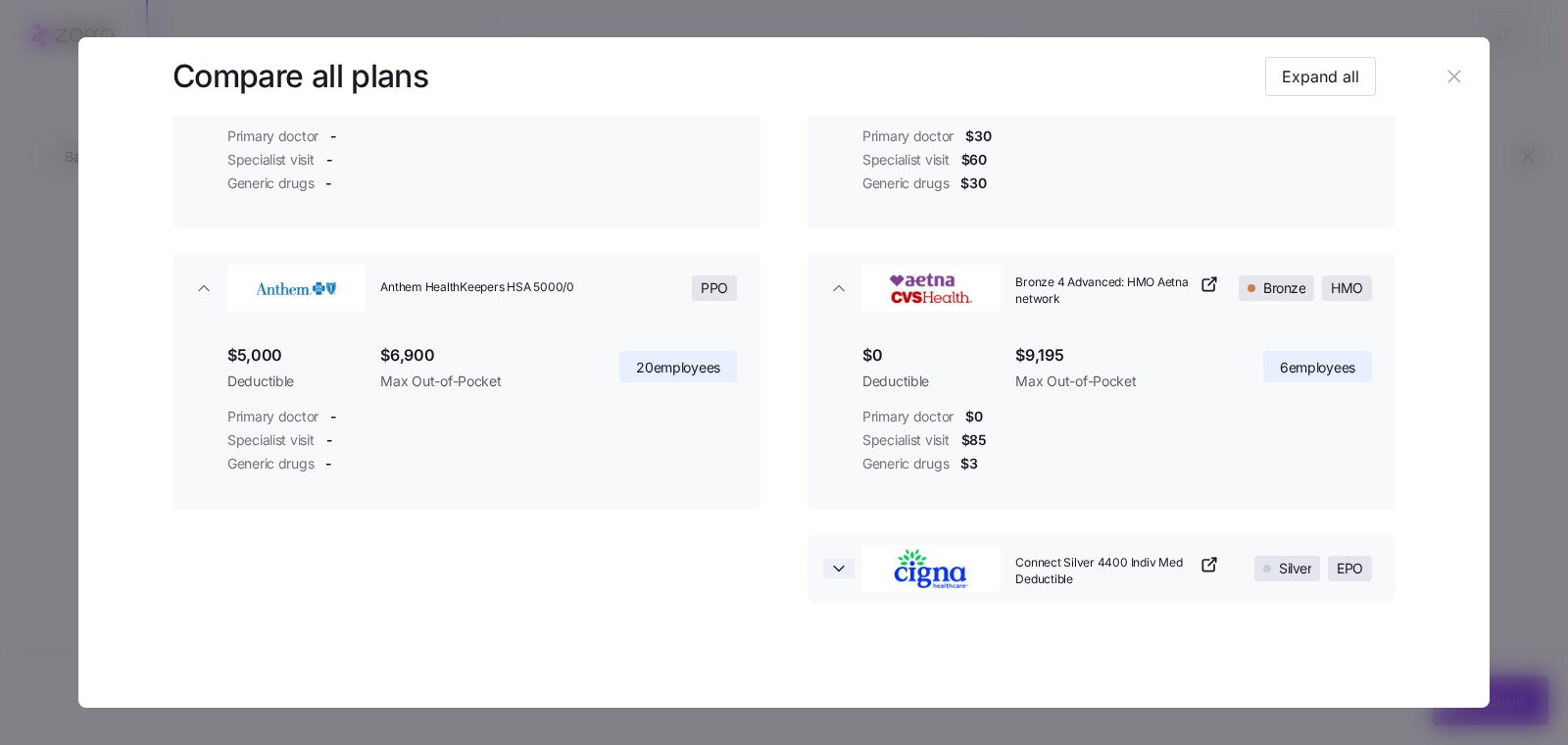
click at [844, 568] on span "button" at bounding box center [838, 568] width 31 height 20
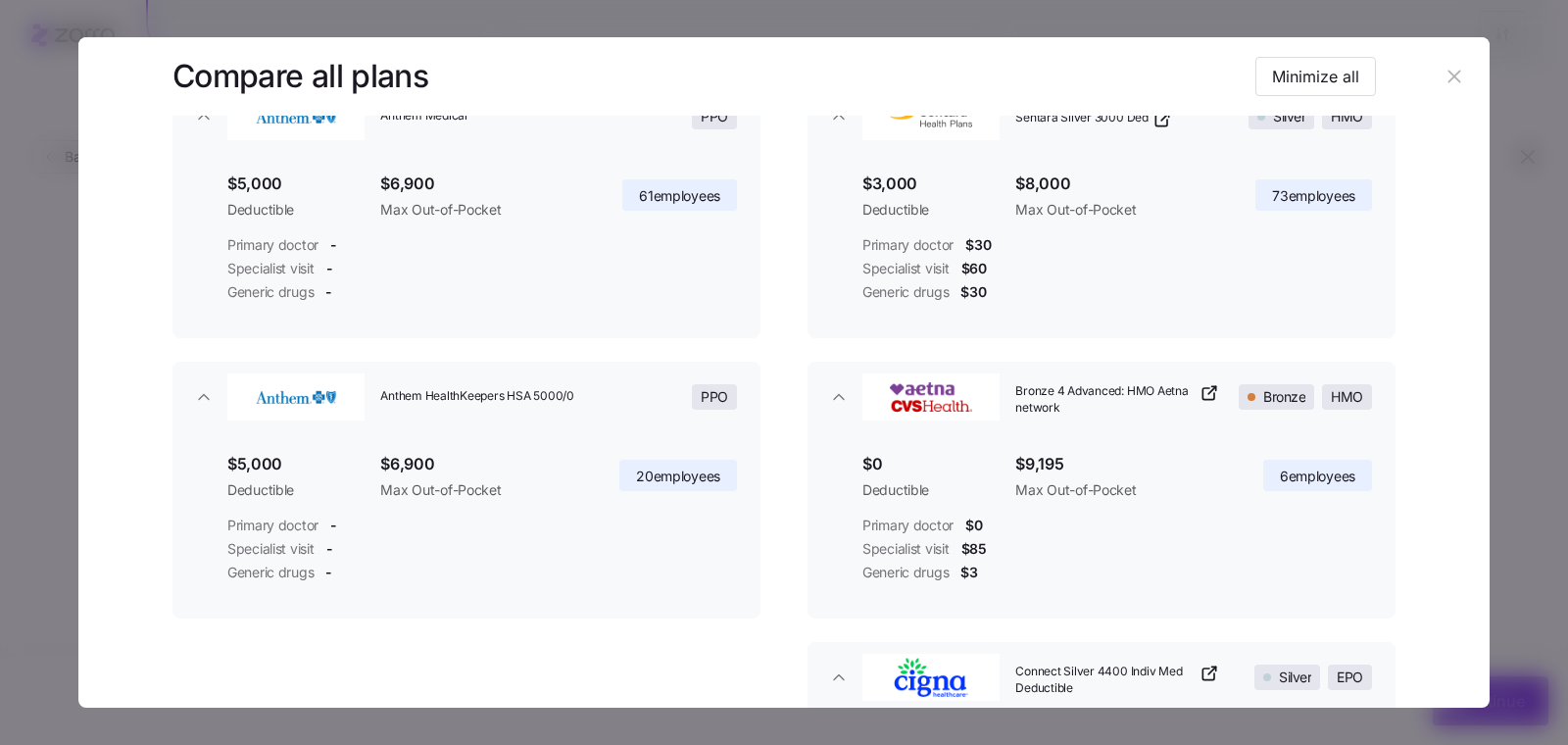
scroll to position [104, 0]
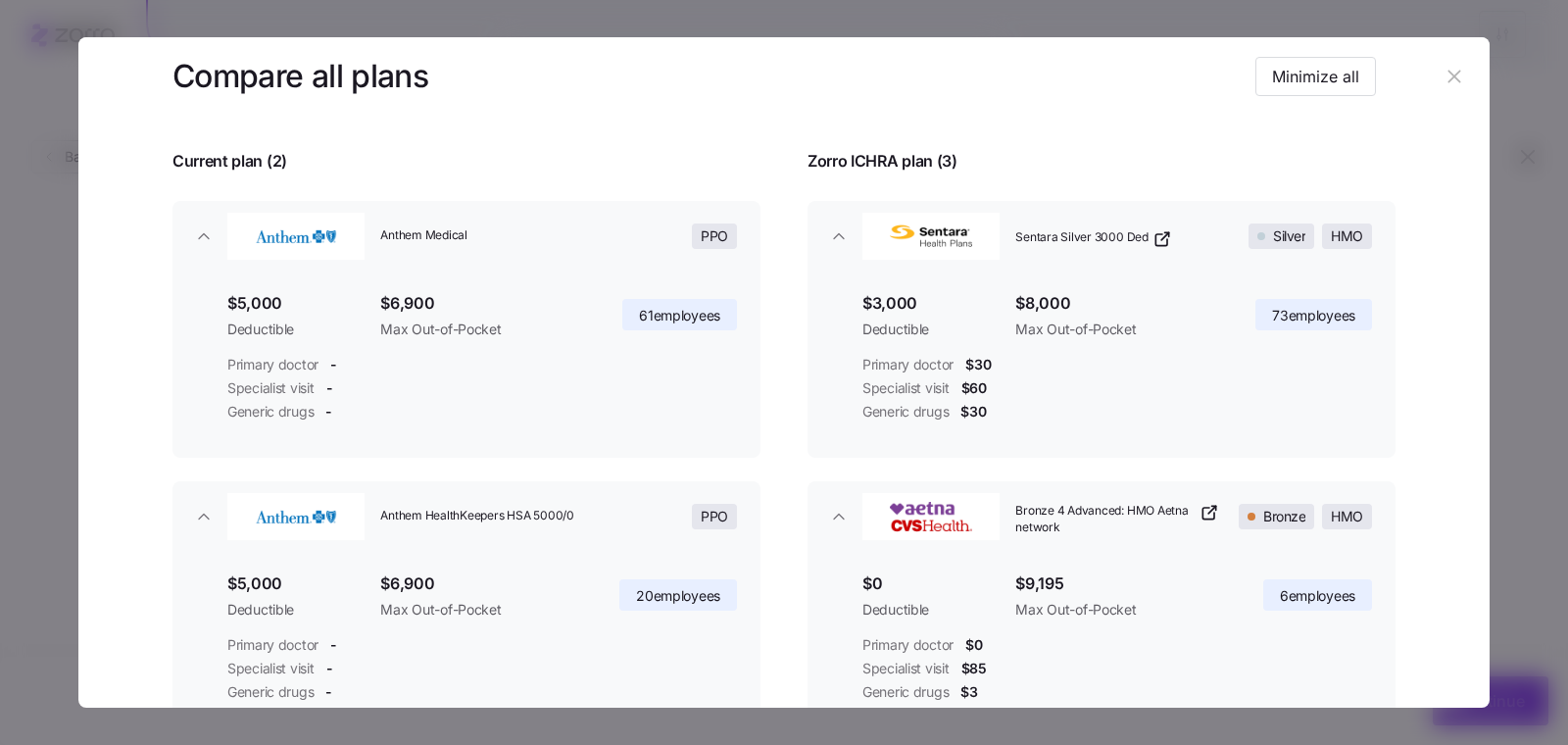
drag, startPoint x: 1444, startPoint y: 72, endPoint x: 1134, endPoint y: 112, distance: 313.0
click at [1134, 111] on section "Compare all plans Minimize all Current plan ( 2 ) Zorro ICHRA plan ( 3 ) Anthem…" at bounding box center [783, 372] width 1411 height 670
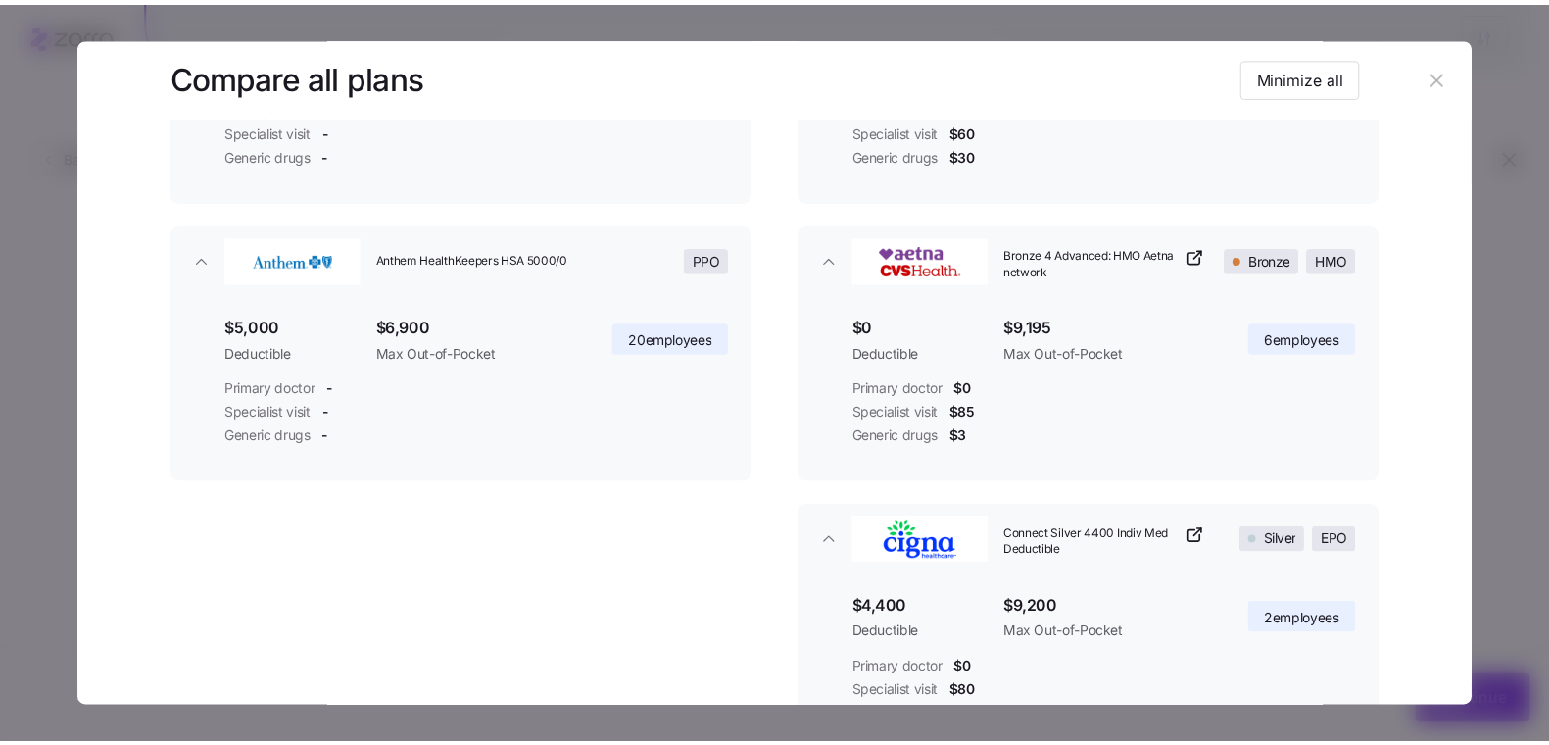
scroll to position [359, 0]
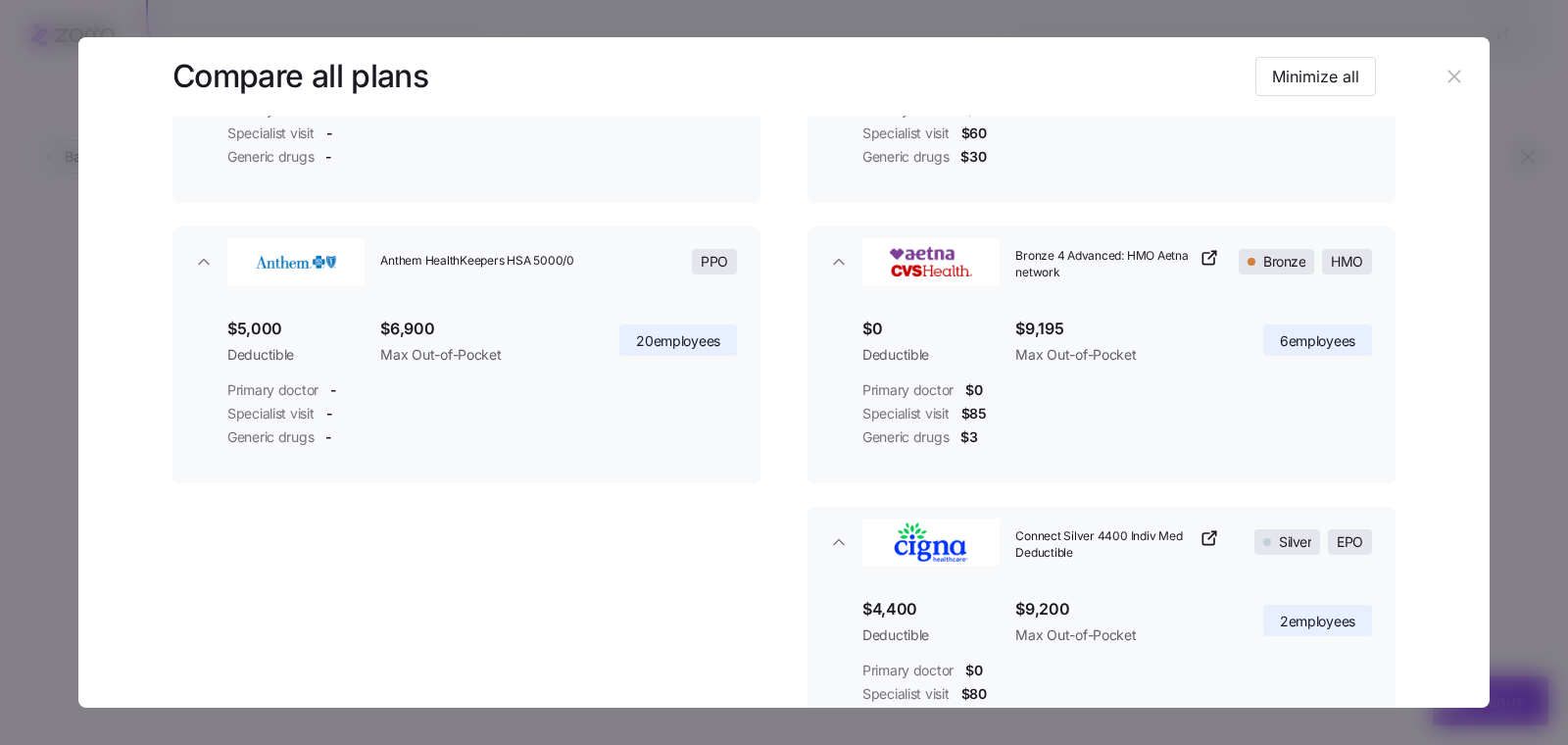
click at [1447, 80] on icon "button" at bounding box center [1453, 76] width 13 height 13
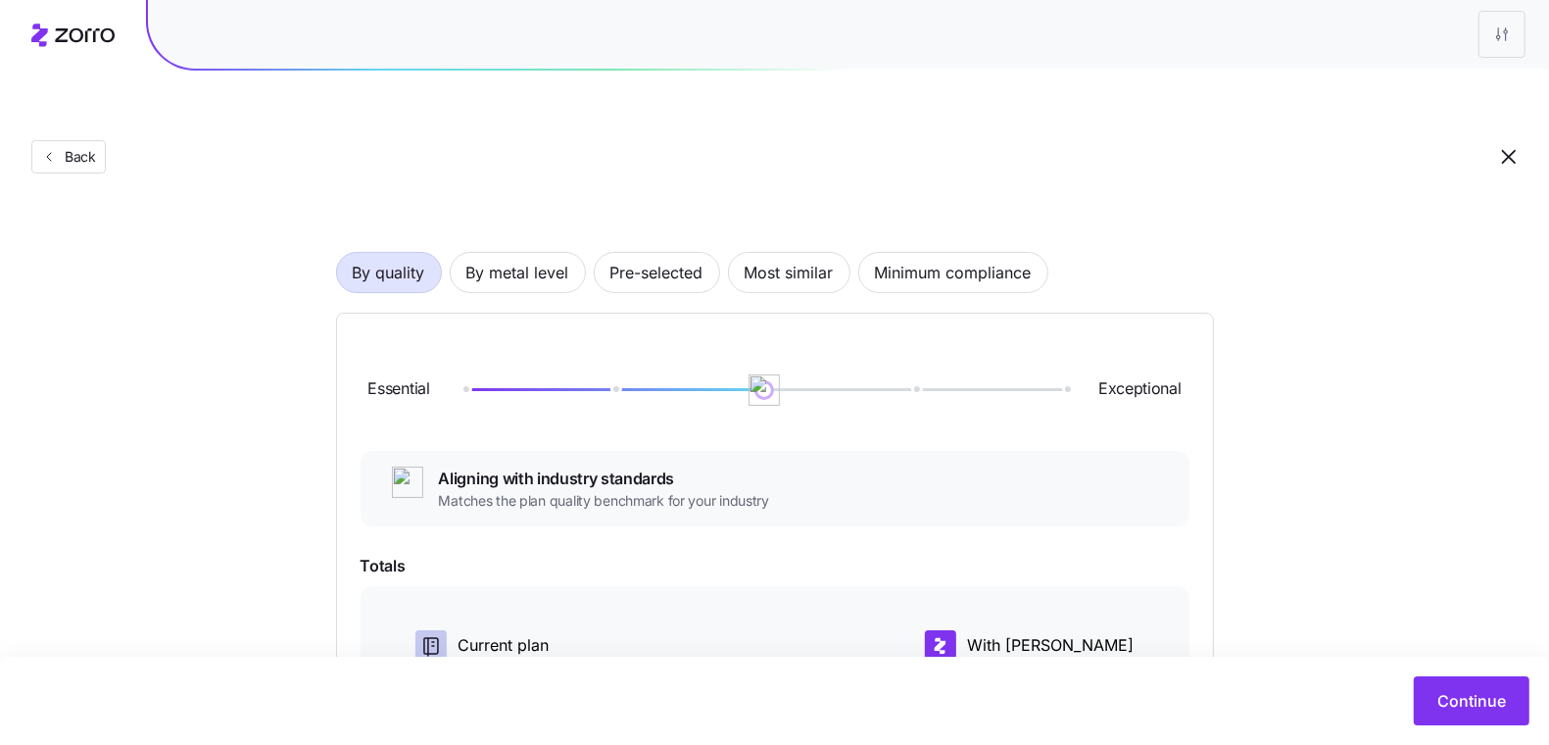
scroll to position [76, 0]
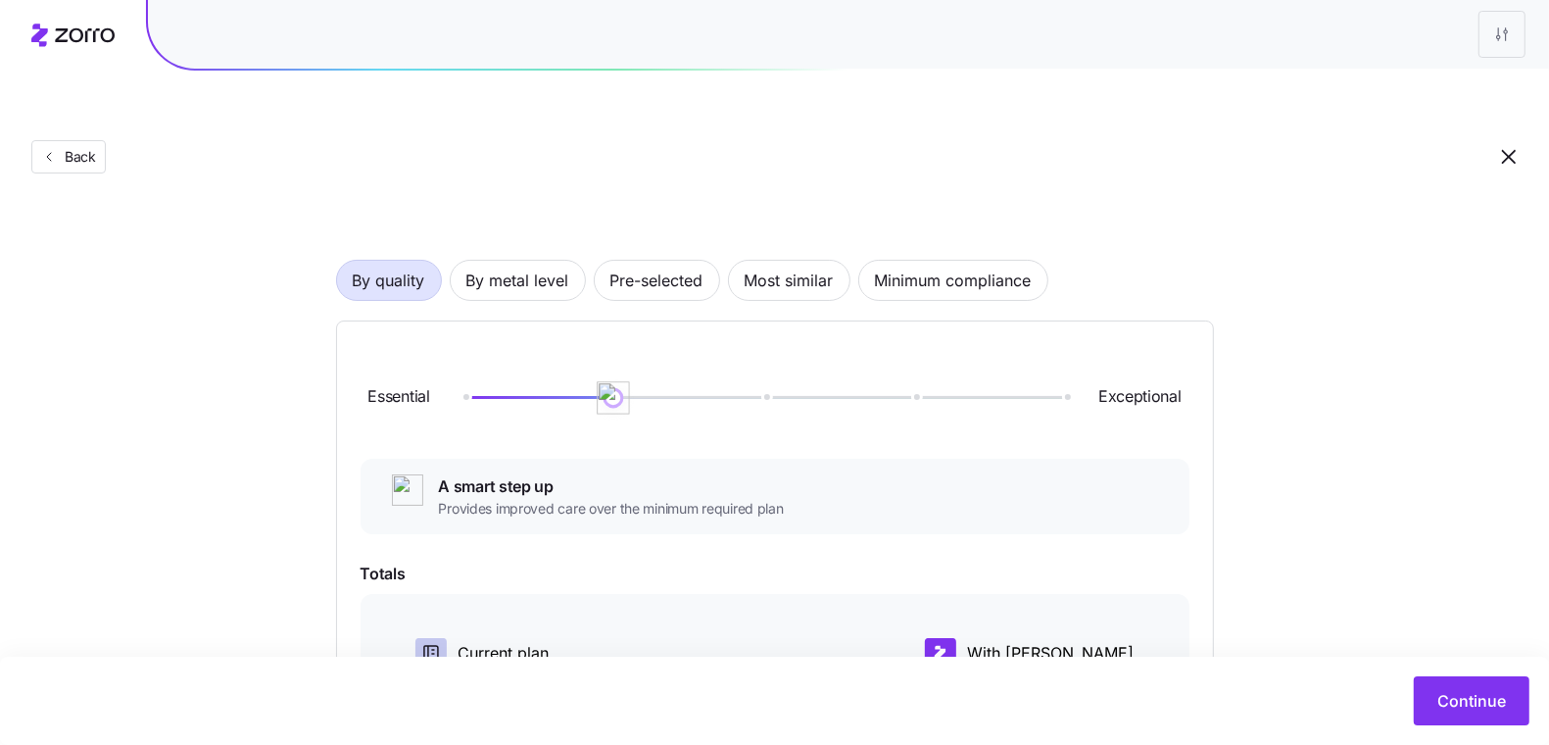
drag, startPoint x: 735, startPoint y: 354, endPoint x: 599, endPoint y: 350, distance: 136.2
click at [599, 381] on img at bounding box center [613, 397] width 33 height 33
drag, startPoint x: 626, startPoint y: 359, endPoint x: 1090, endPoint y: 353, distance: 464.4
click at [1090, 353] on div "Essential Exceptional" at bounding box center [775, 398] width 829 height 106
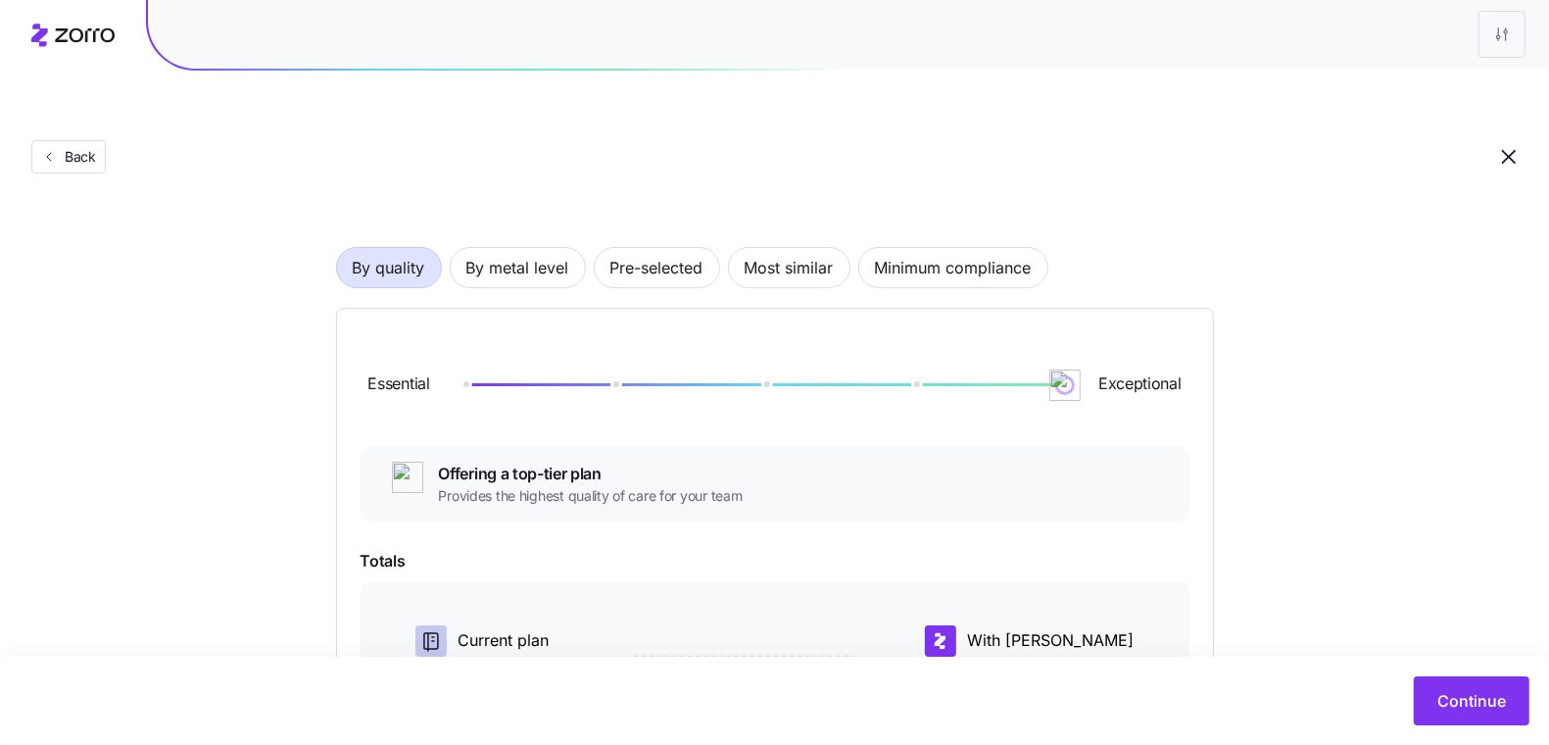
scroll to position [90, 0]
click at [1087, 331] on div "Essential Exceptional" at bounding box center [775, 384] width 829 height 106
drag, startPoint x: 1078, startPoint y: 337, endPoint x: 430, endPoint y: 344, distance: 647.6
click at [430, 344] on div "Essential Exceptional" at bounding box center [775, 384] width 829 height 106
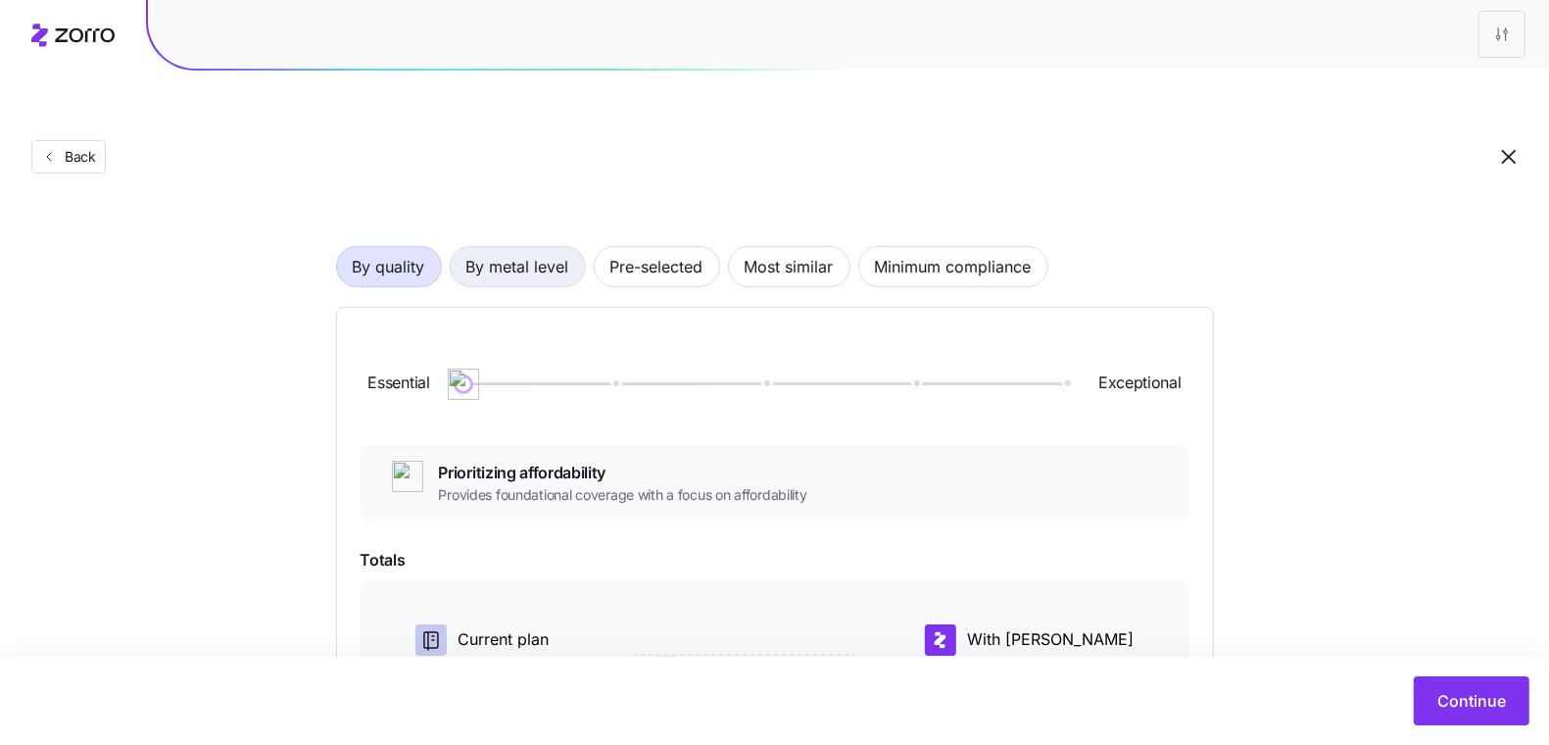
click at [575, 246] on button "By metal level" at bounding box center [518, 266] width 136 height 41
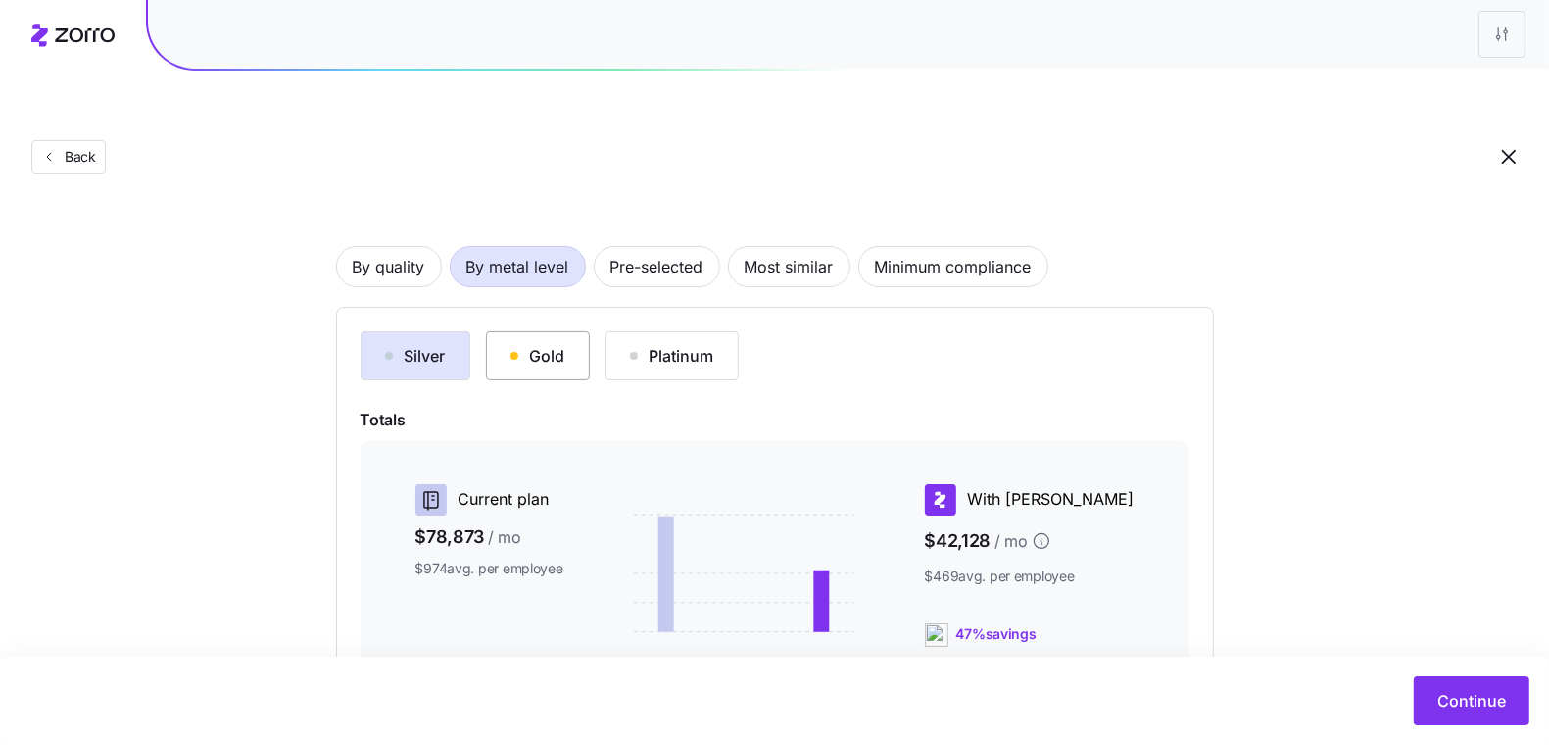
click at [534, 344] on div "Gold" at bounding box center [537, 356] width 55 height 24
click at [646, 344] on div "Platinum" at bounding box center [672, 356] width 84 height 24
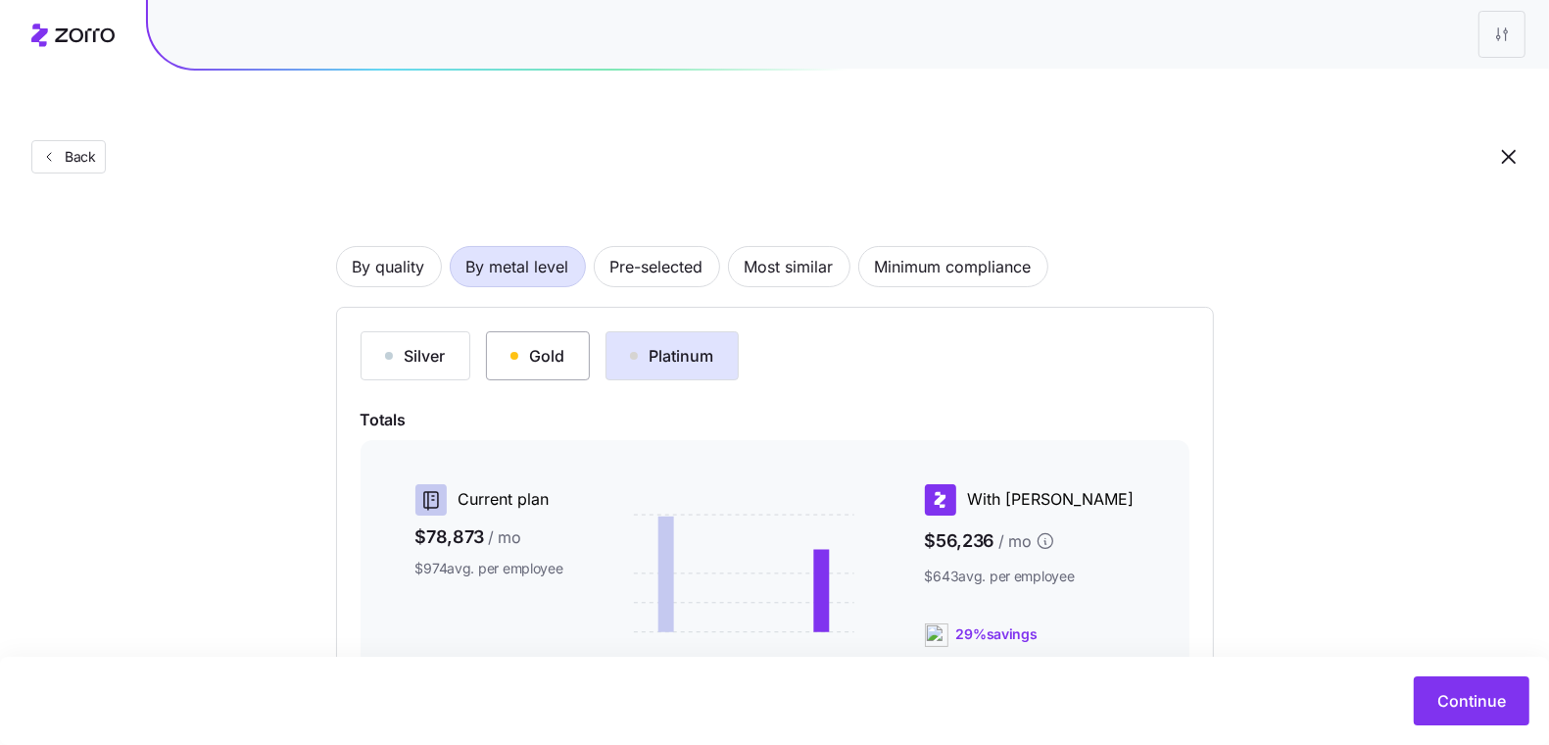
click at [531, 344] on div "Gold" at bounding box center [537, 356] width 55 height 24
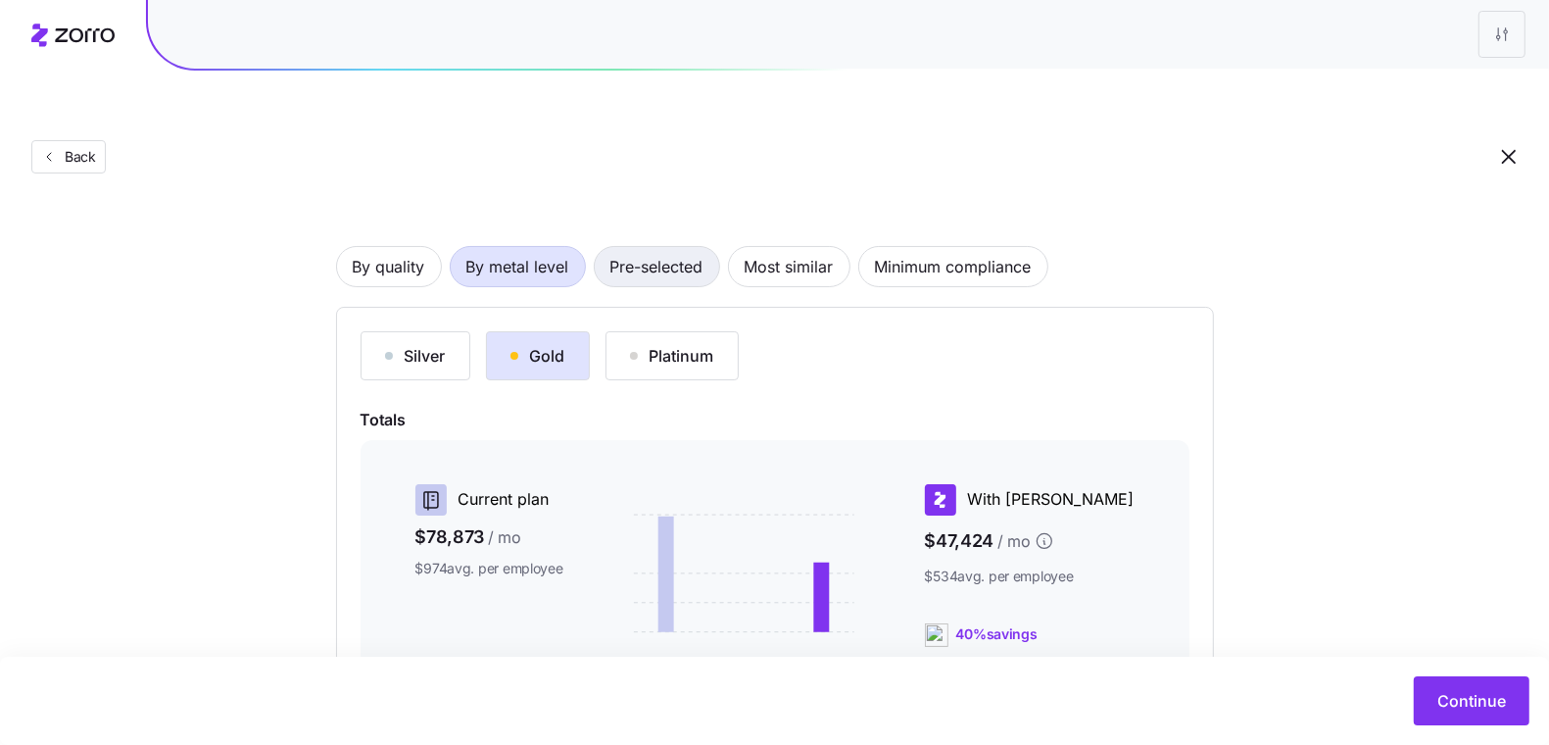
click at [654, 247] on span "Pre-selected" at bounding box center [656, 266] width 93 height 39
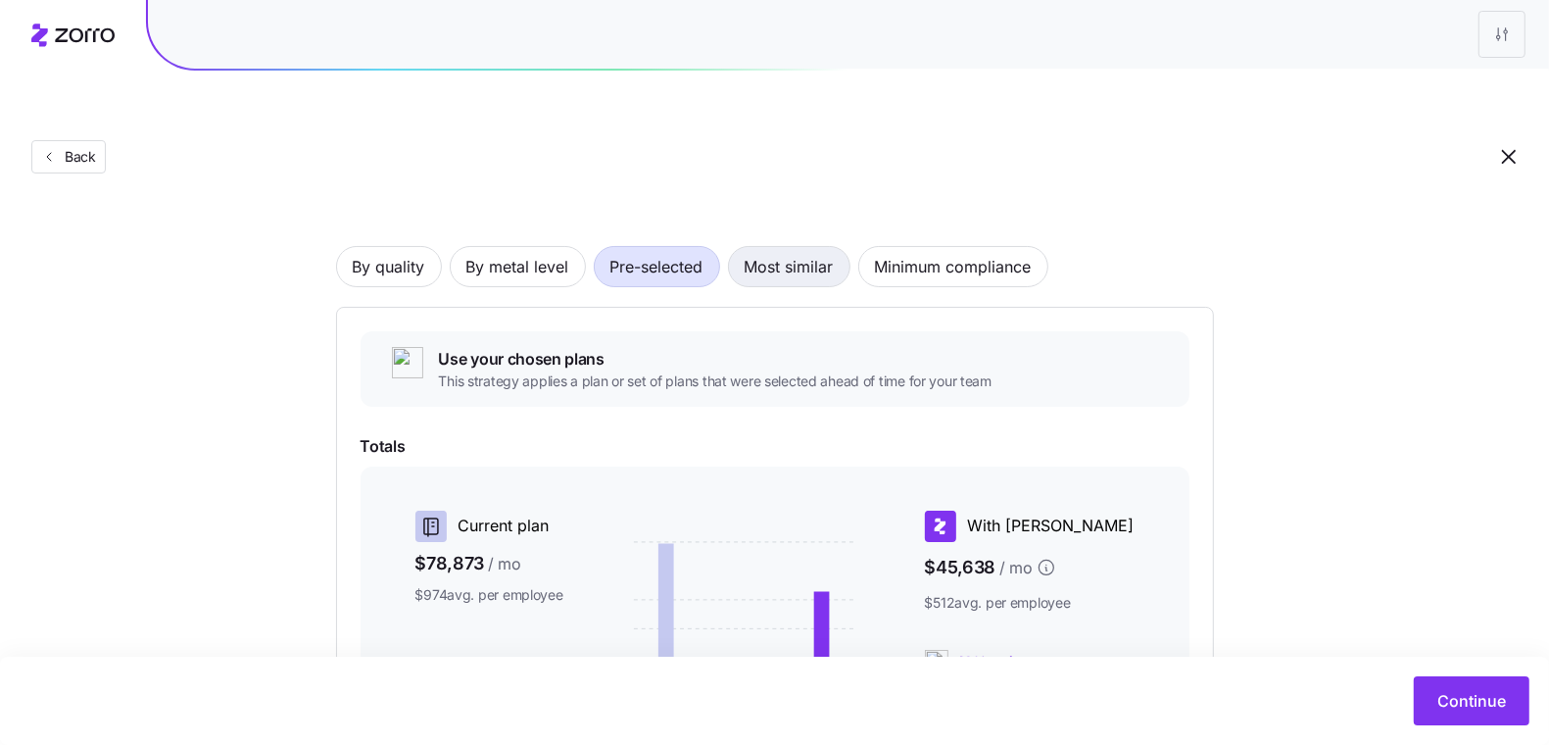
click at [778, 247] on span "Most similar" at bounding box center [789, 266] width 89 height 39
click at [785, 241] on div "By quality By metal level Pre-selected Most similar Minimum compliance Closest …" at bounding box center [775, 563] width 878 height 760
click at [775, 247] on span "Most similar" at bounding box center [789, 266] width 89 height 39
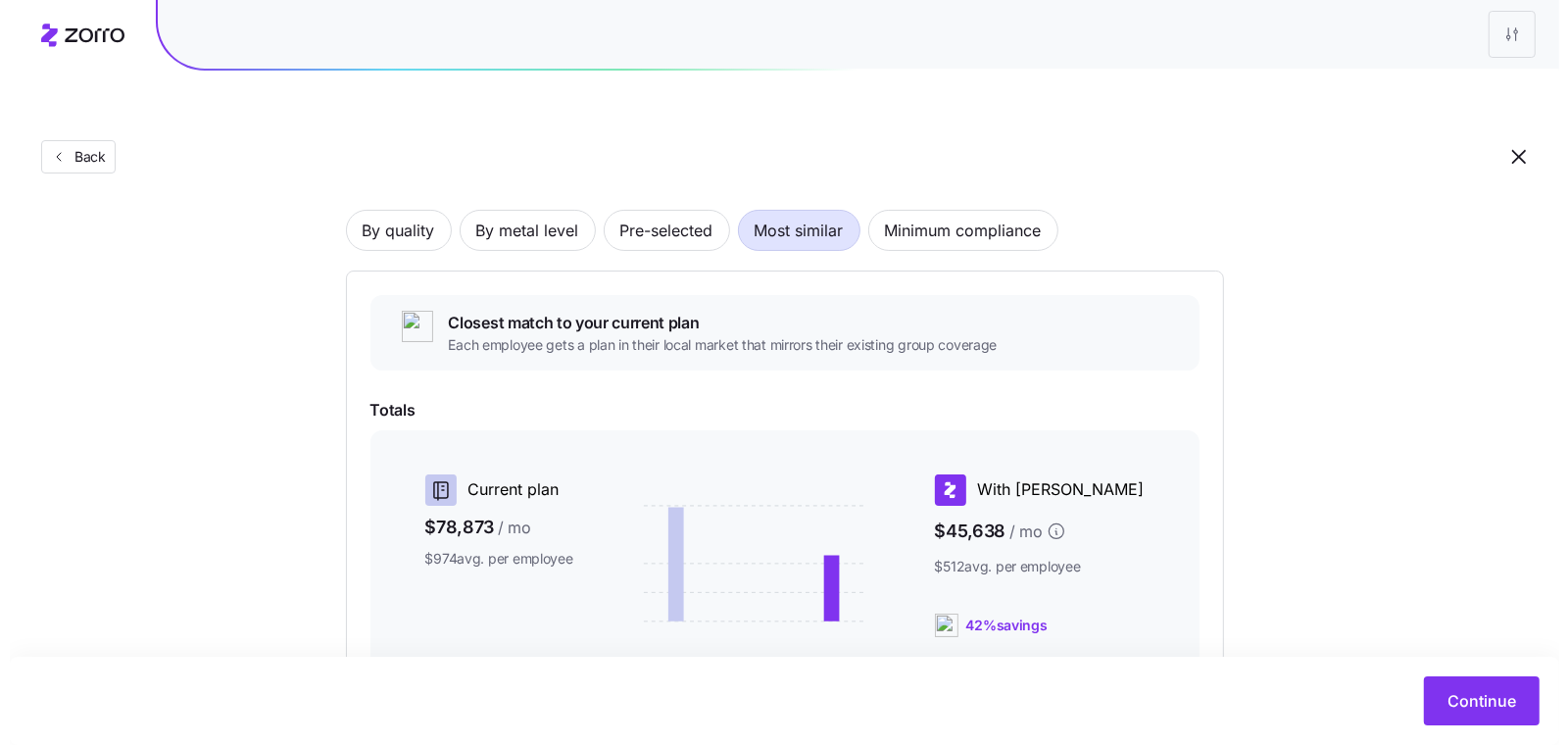
scroll to position [367, 0]
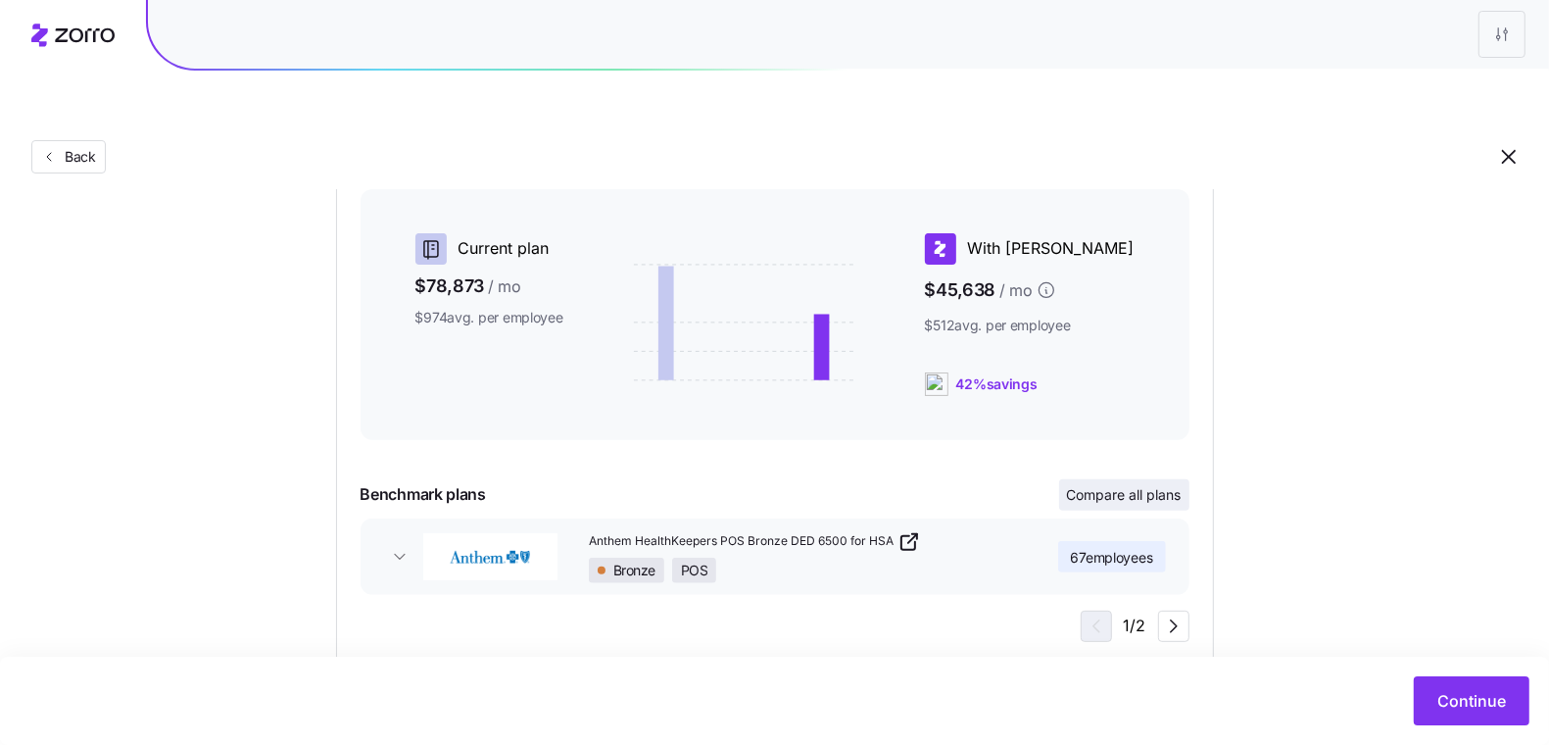
click at [1143, 479] on button "Compare all plans" at bounding box center [1124, 494] width 130 height 31
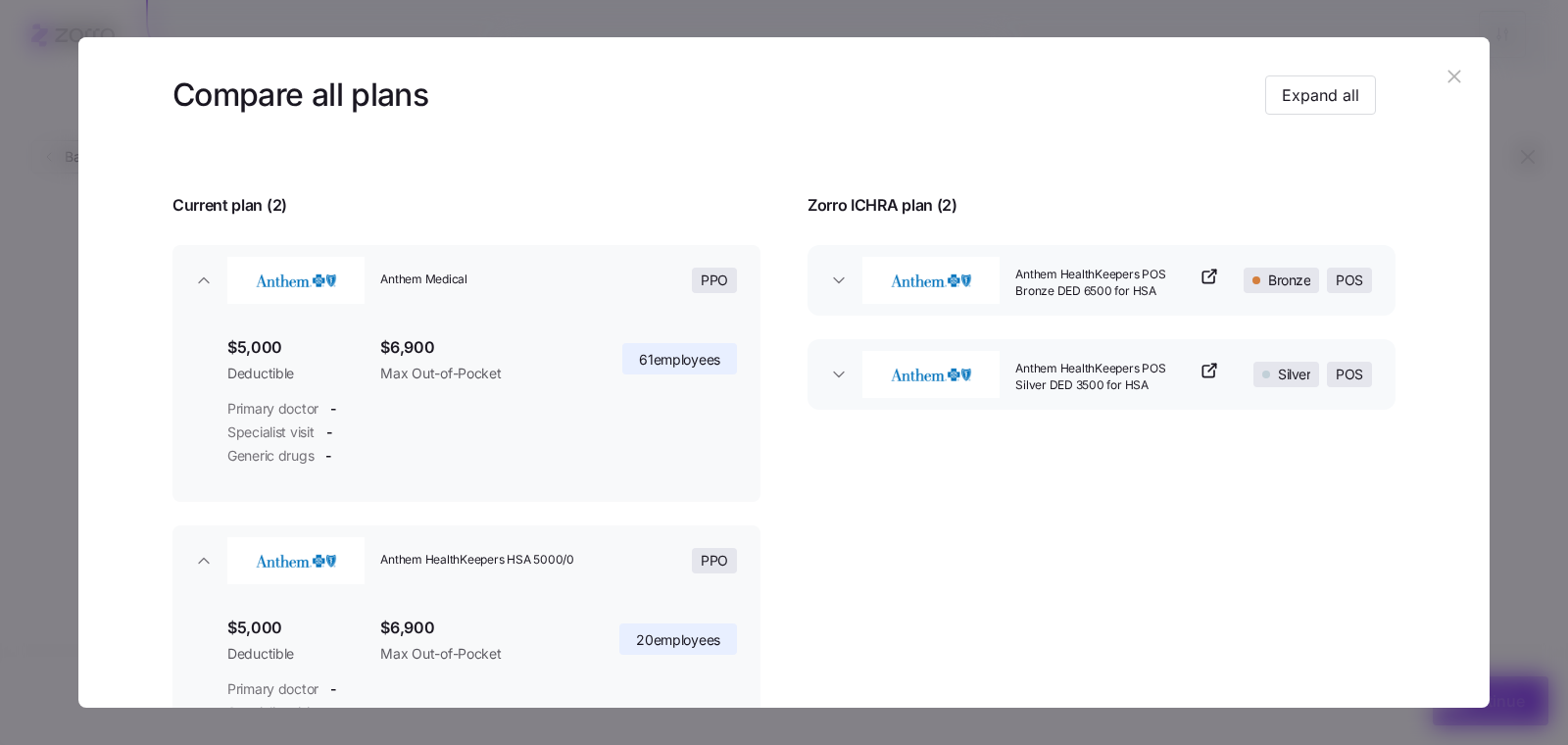
scroll to position [45, 0]
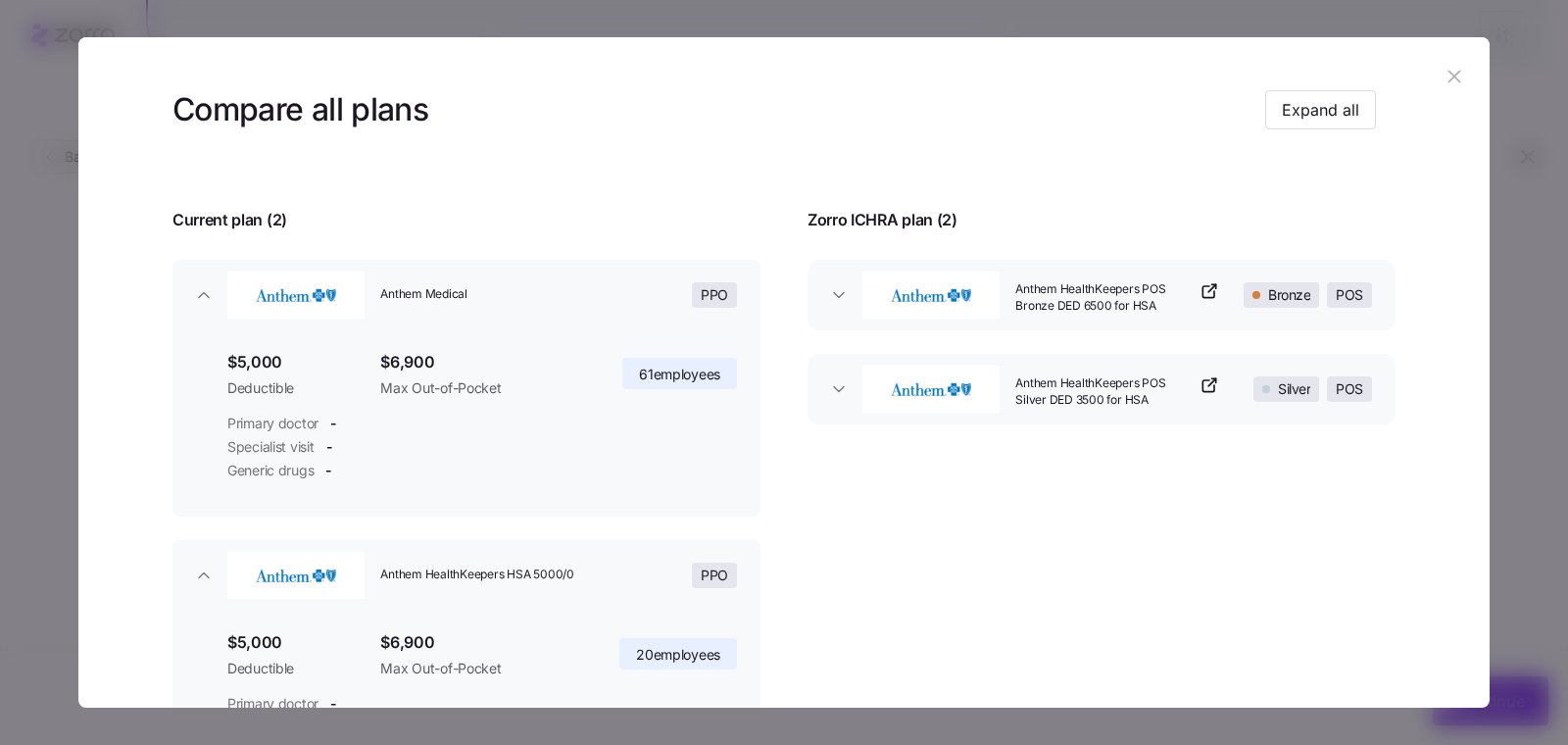
click at [1145, 305] on span "Anthem HealthKeepers POS Bronze DED 6500 for HSA" at bounding box center [1104, 297] width 179 height 33
click at [844, 300] on span "button" at bounding box center [838, 295] width 31 height 20
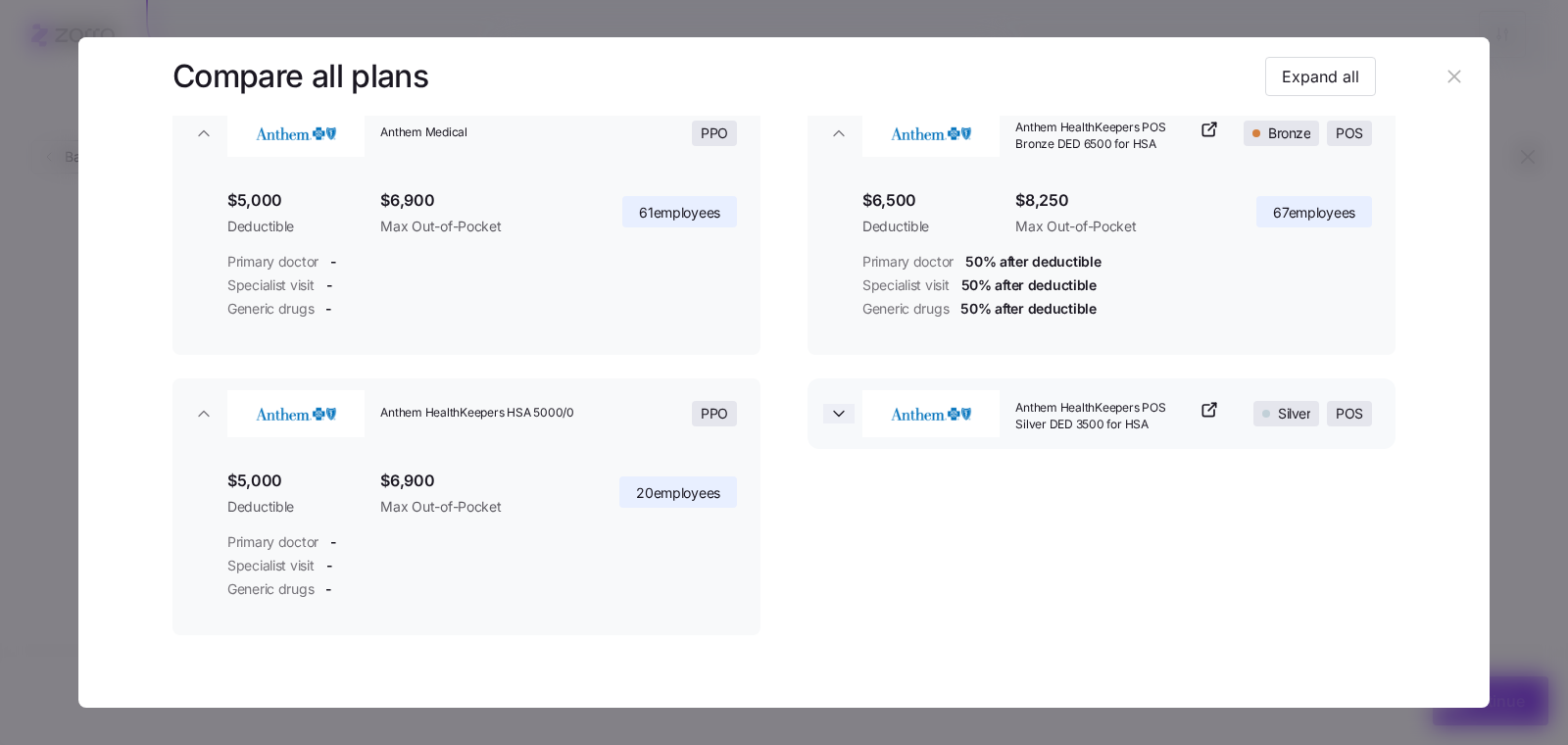
click at [831, 407] on icon "button" at bounding box center [839, 414] width 20 height 20
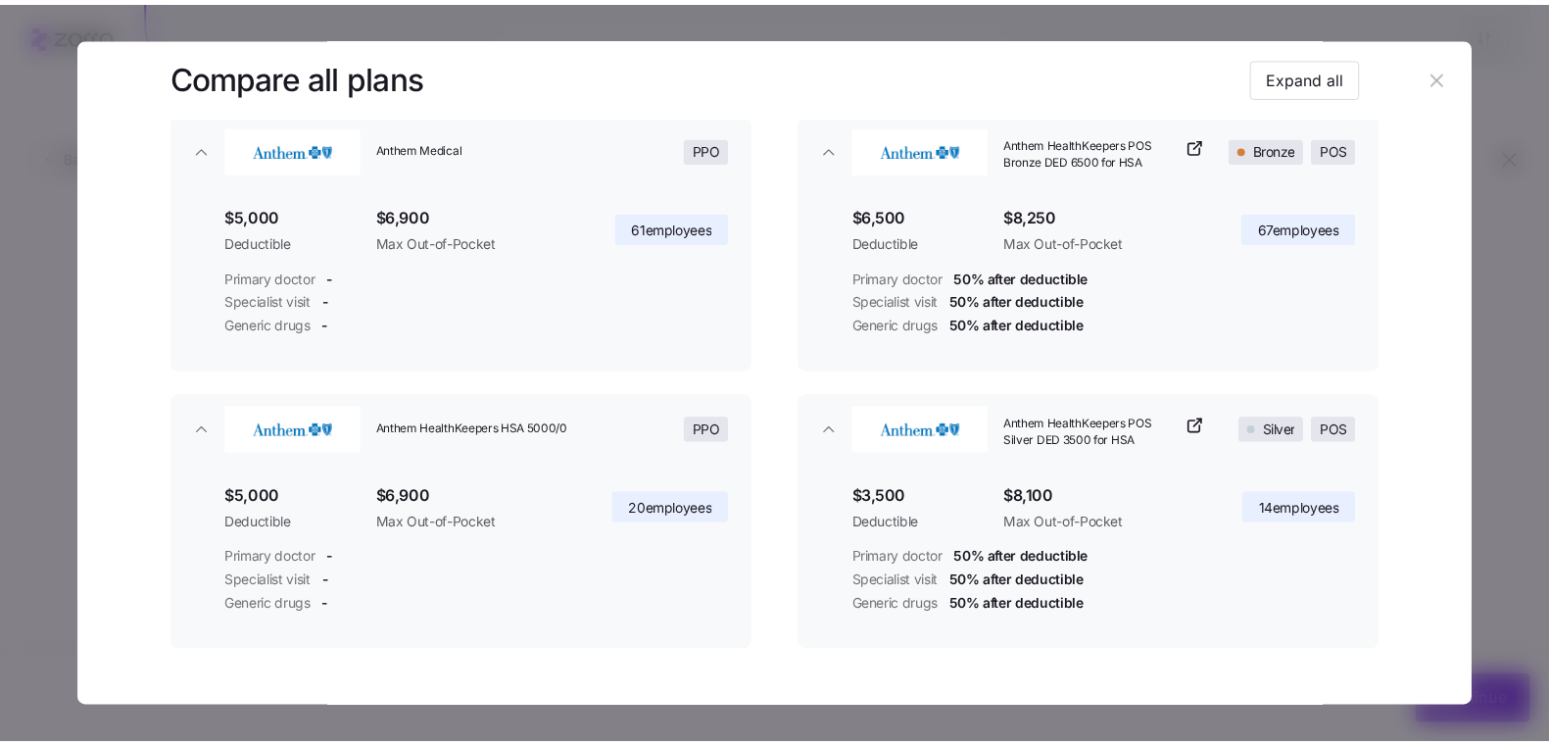
scroll to position [167, 0]
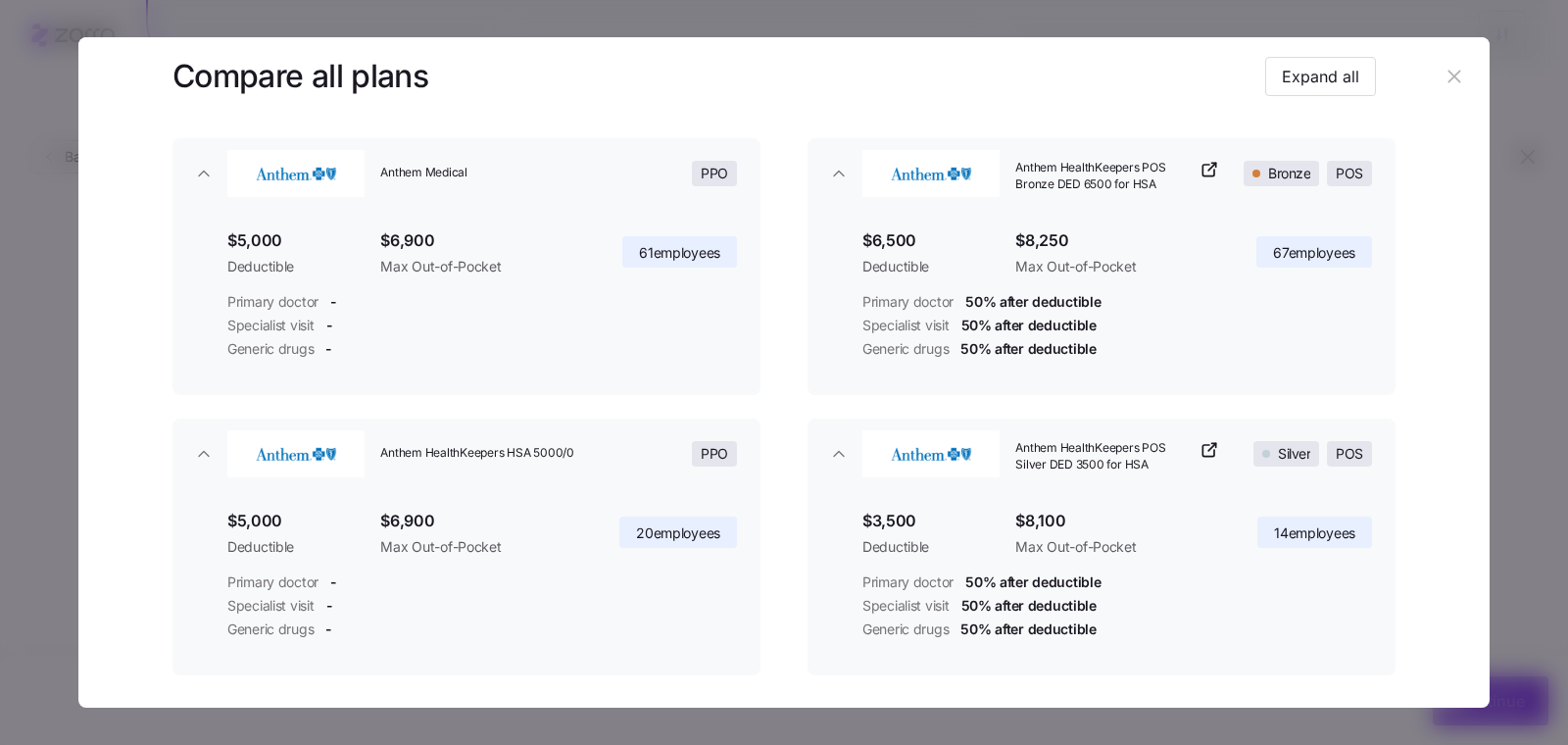
click at [1455, 70] on button "button" at bounding box center [1453, 76] width 31 height 31
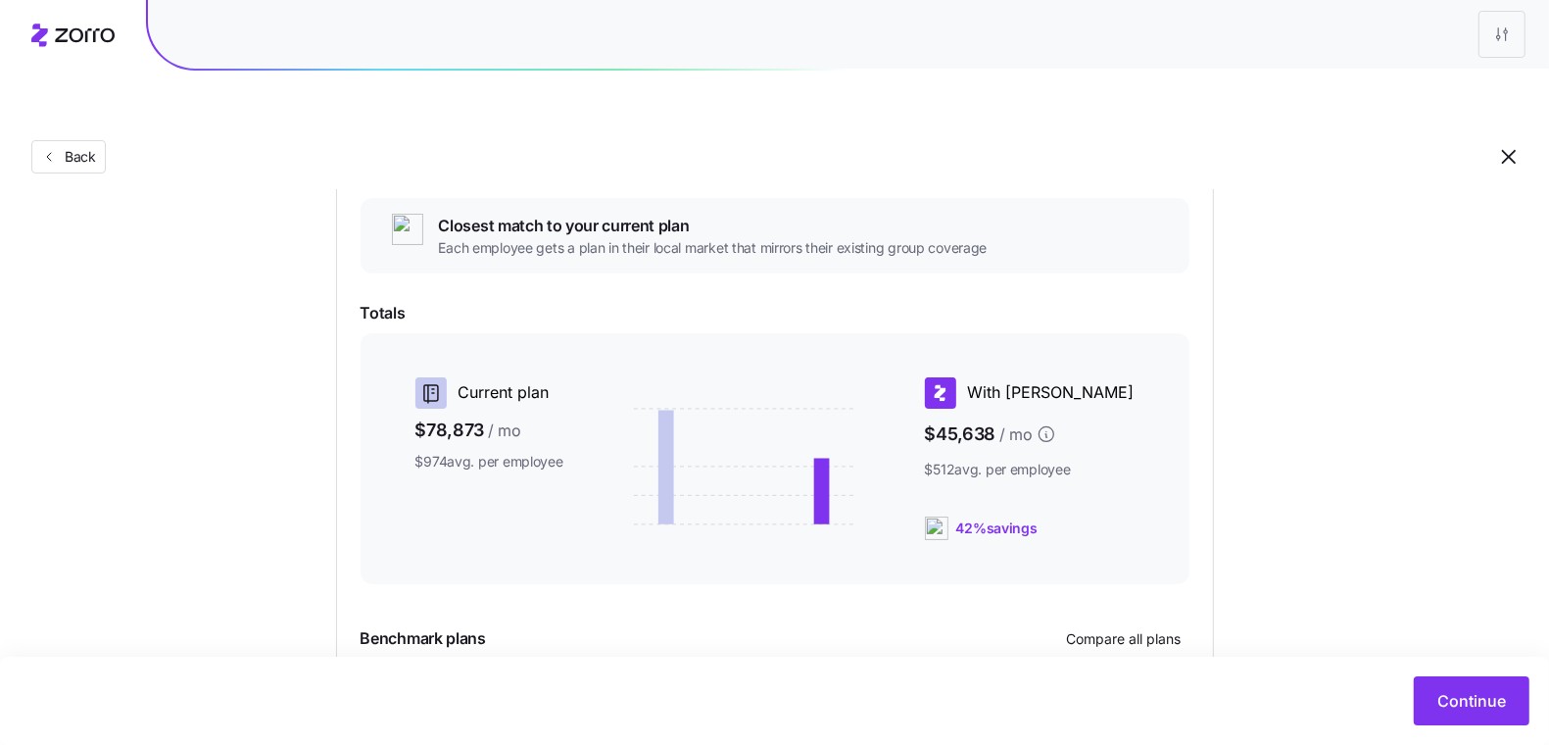
scroll to position [0, 0]
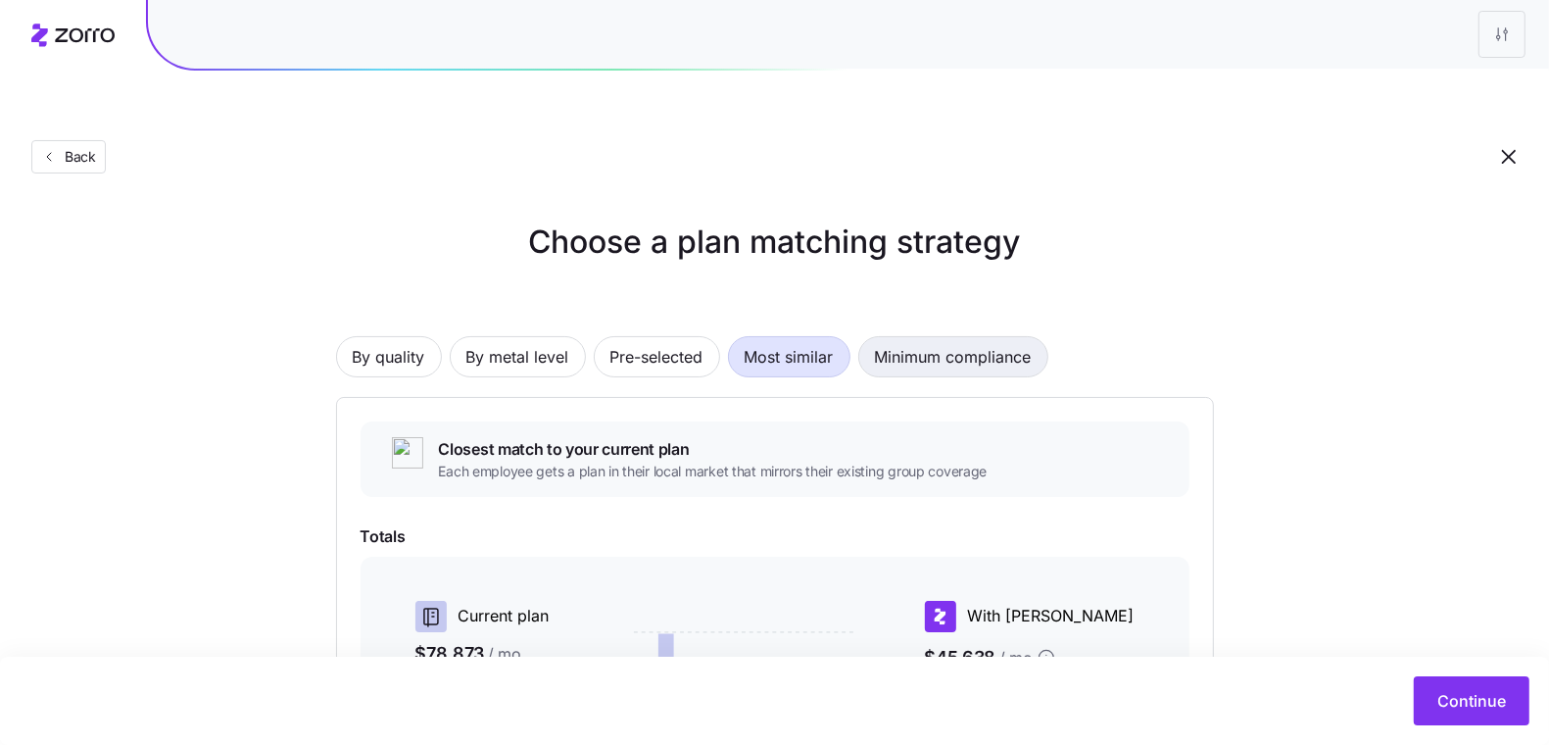
click at [1026, 337] on span "Minimum compliance" at bounding box center [953, 356] width 157 height 39
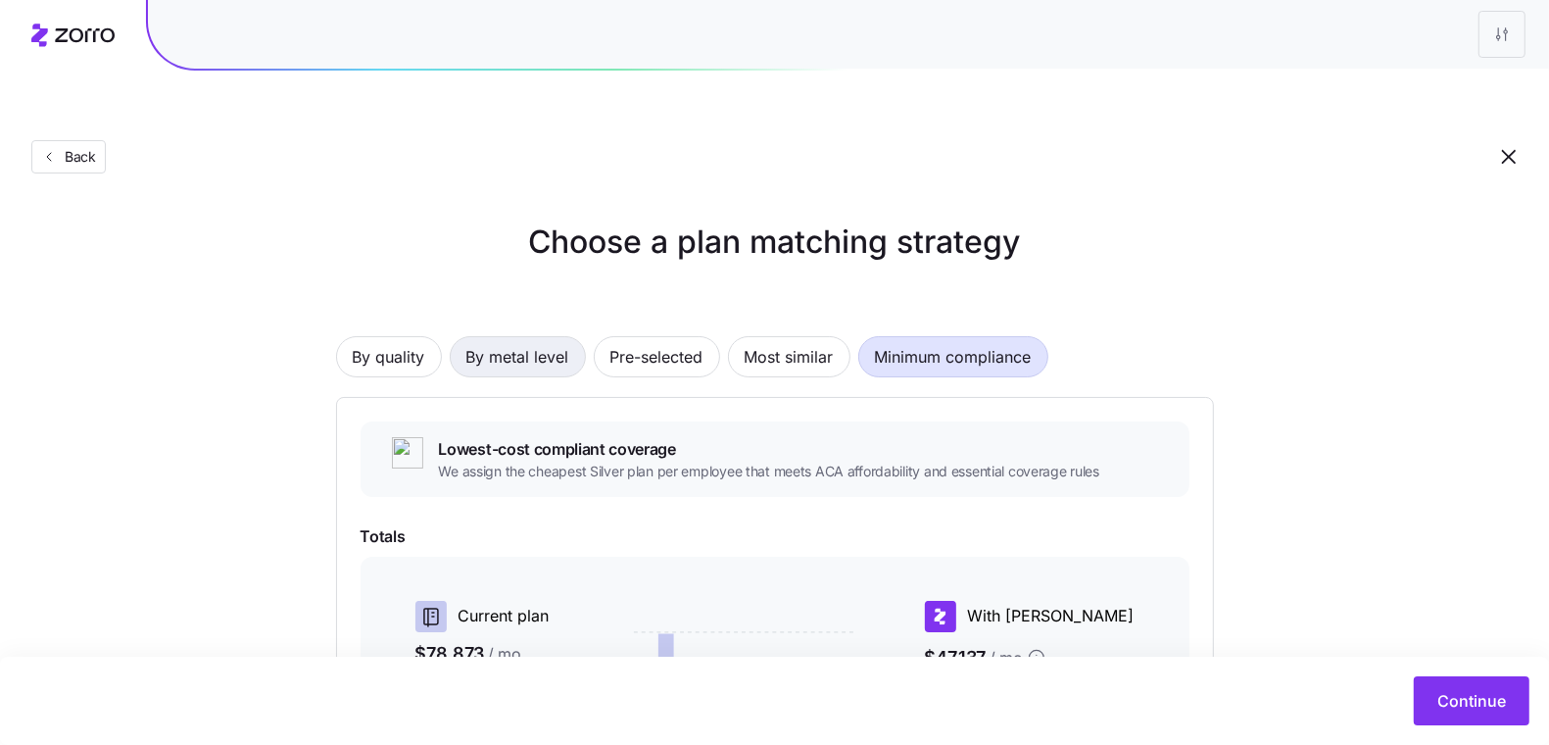
click at [534, 337] on span "By metal level" at bounding box center [517, 356] width 103 height 39
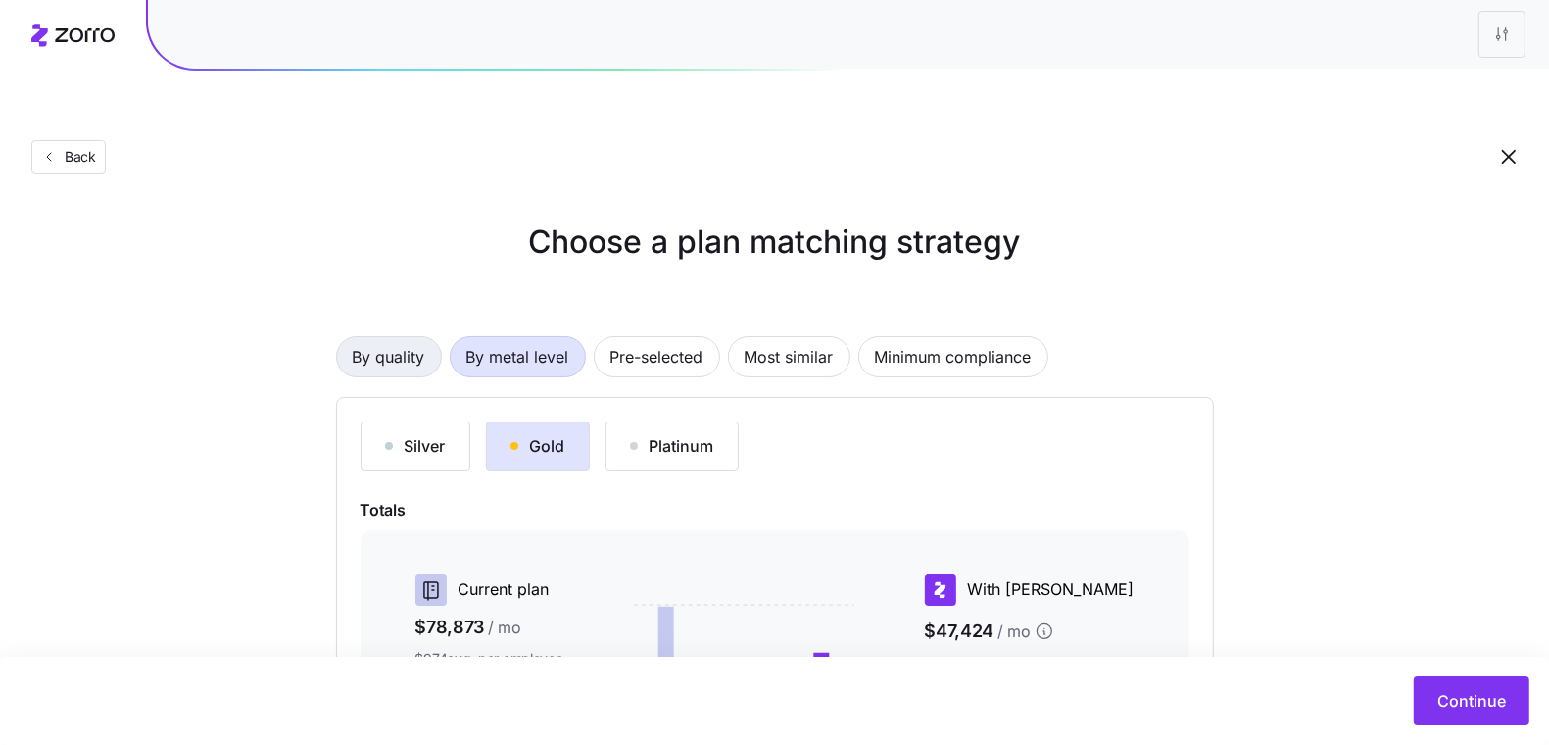
click at [400, 337] on span "By quality" at bounding box center [389, 356] width 72 height 39
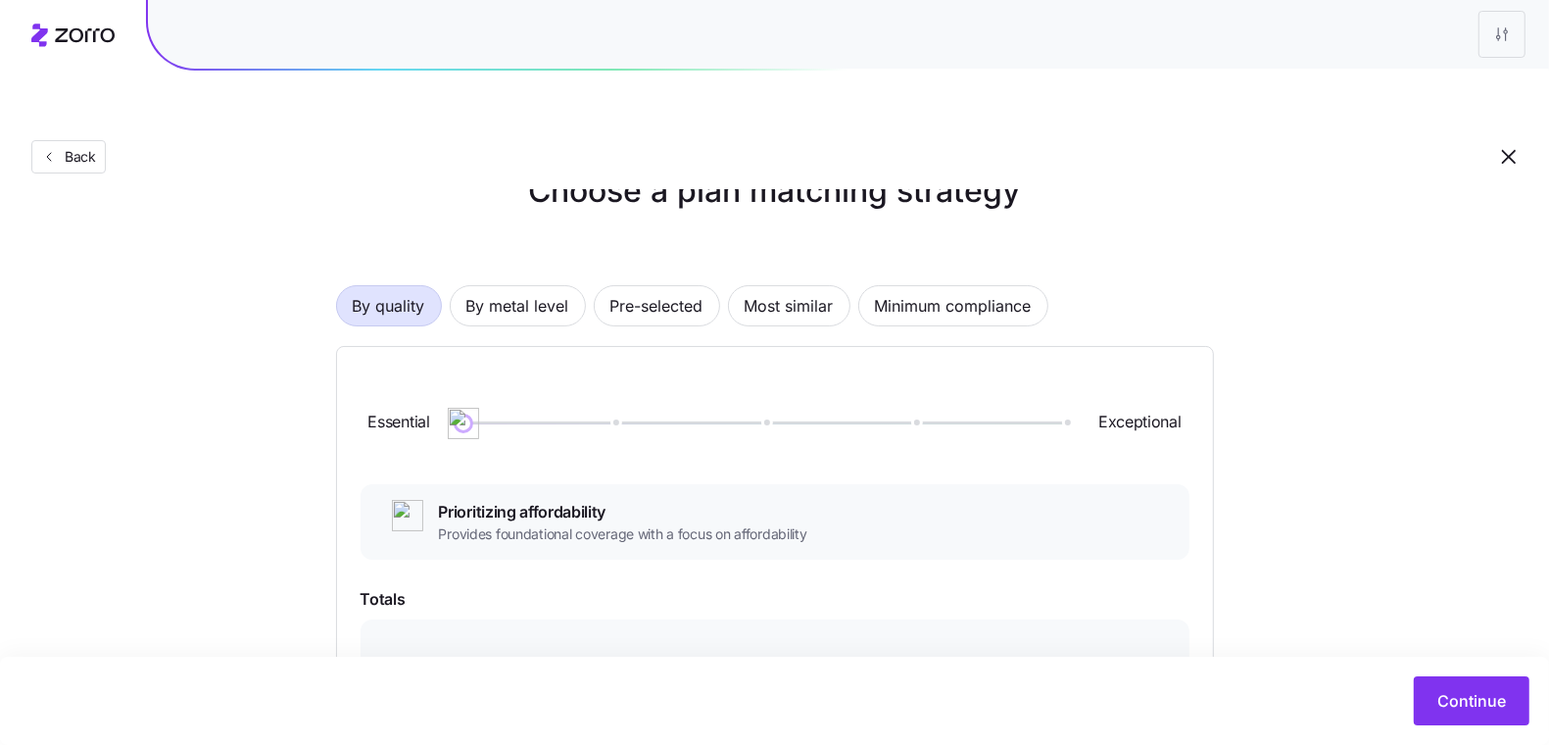
scroll to position [166, 0]
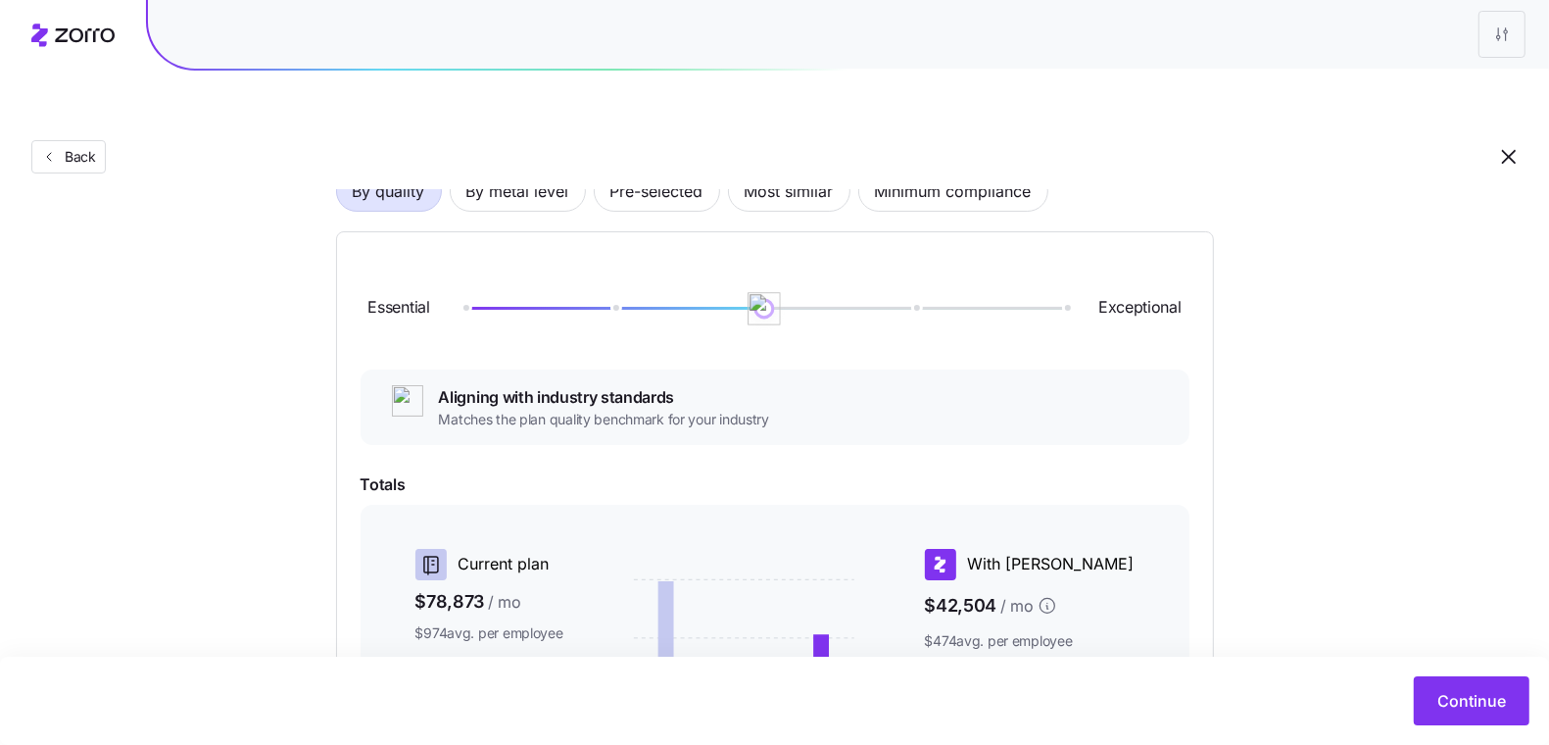
drag, startPoint x: 459, startPoint y: 266, endPoint x: 760, endPoint y: 269, distance: 300.8
click at [760, 292] on img at bounding box center [764, 308] width 33 height 33
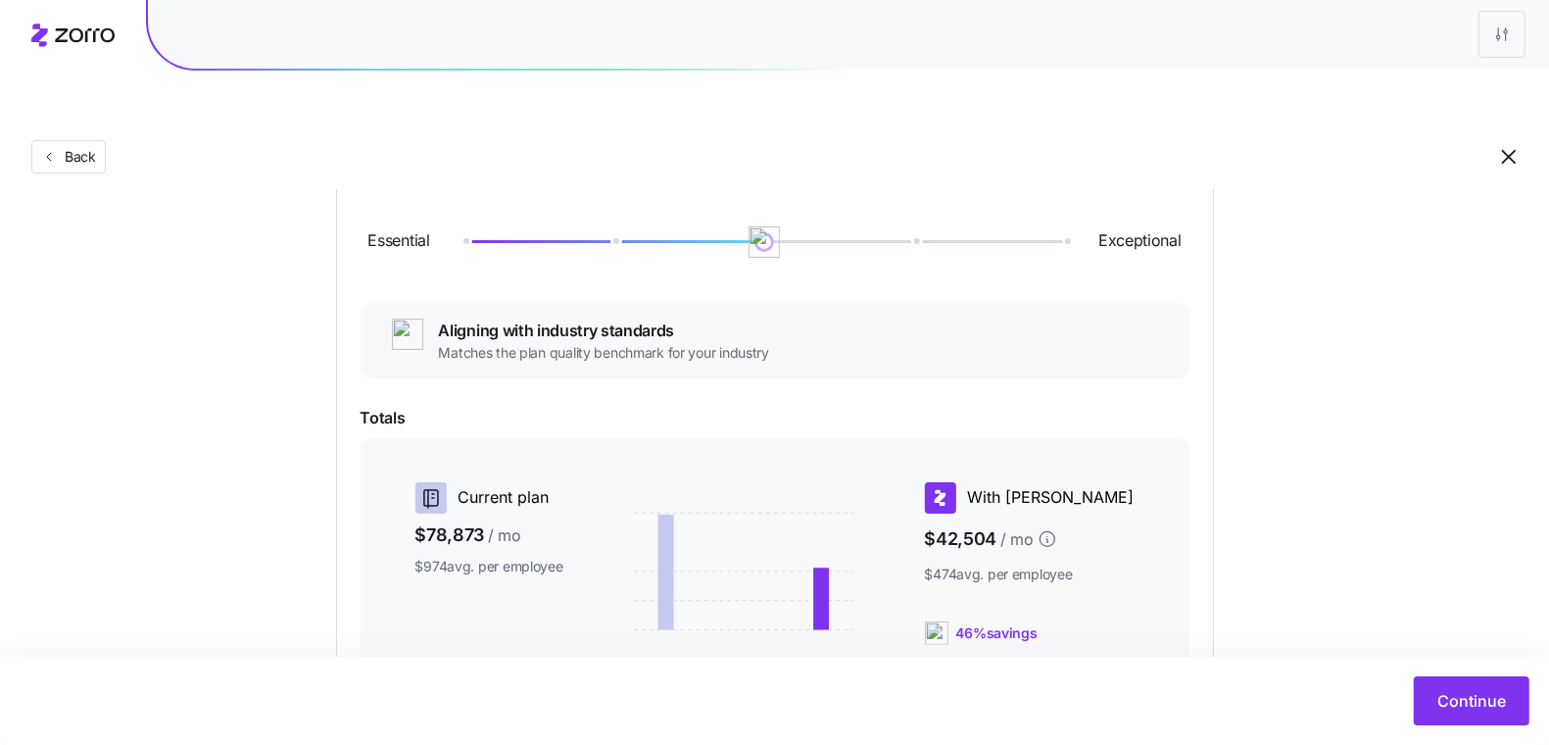
scroll to position [339, 0]
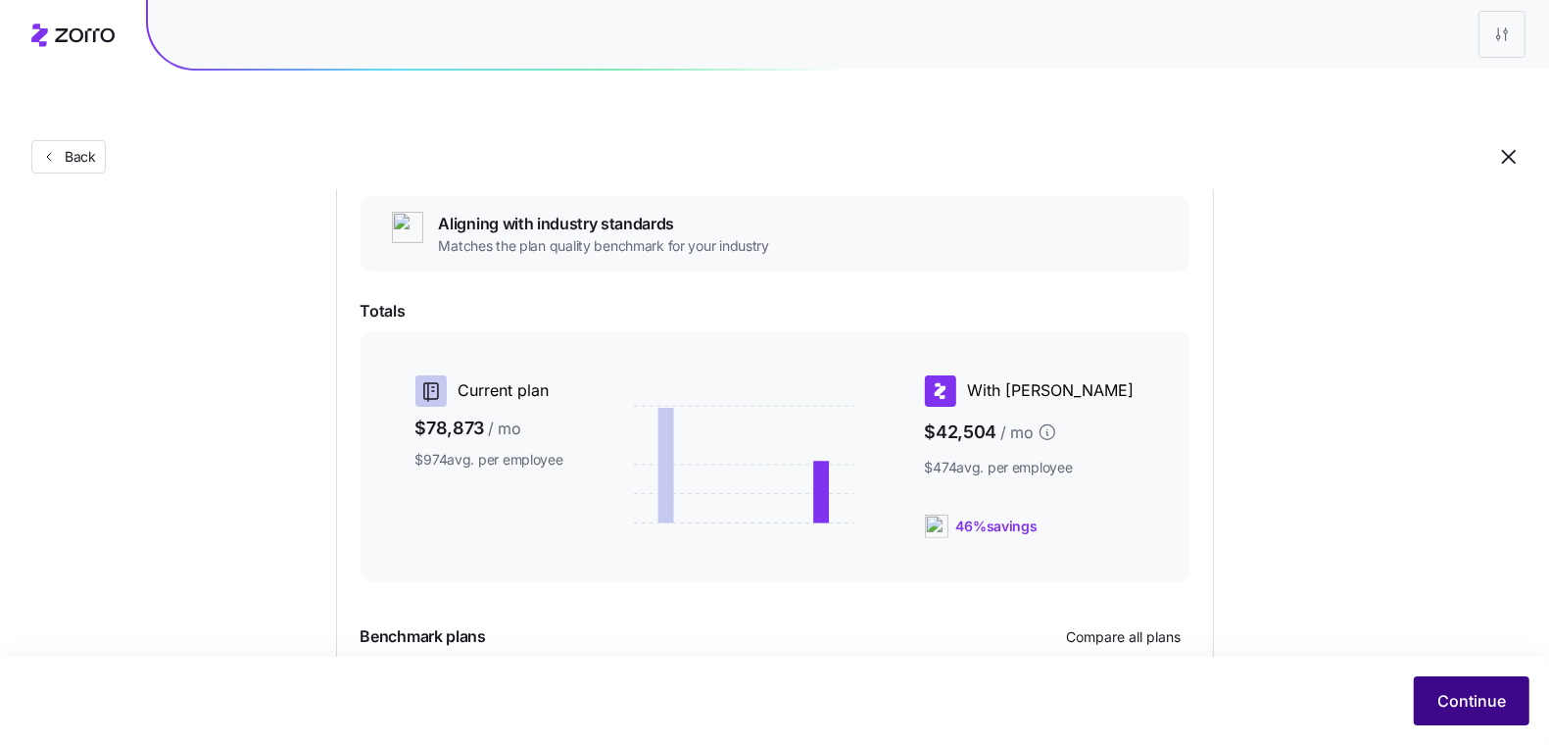
click at [1447, 692] on span "Continue" at bounding box center [1471, 701] width 69 height 24
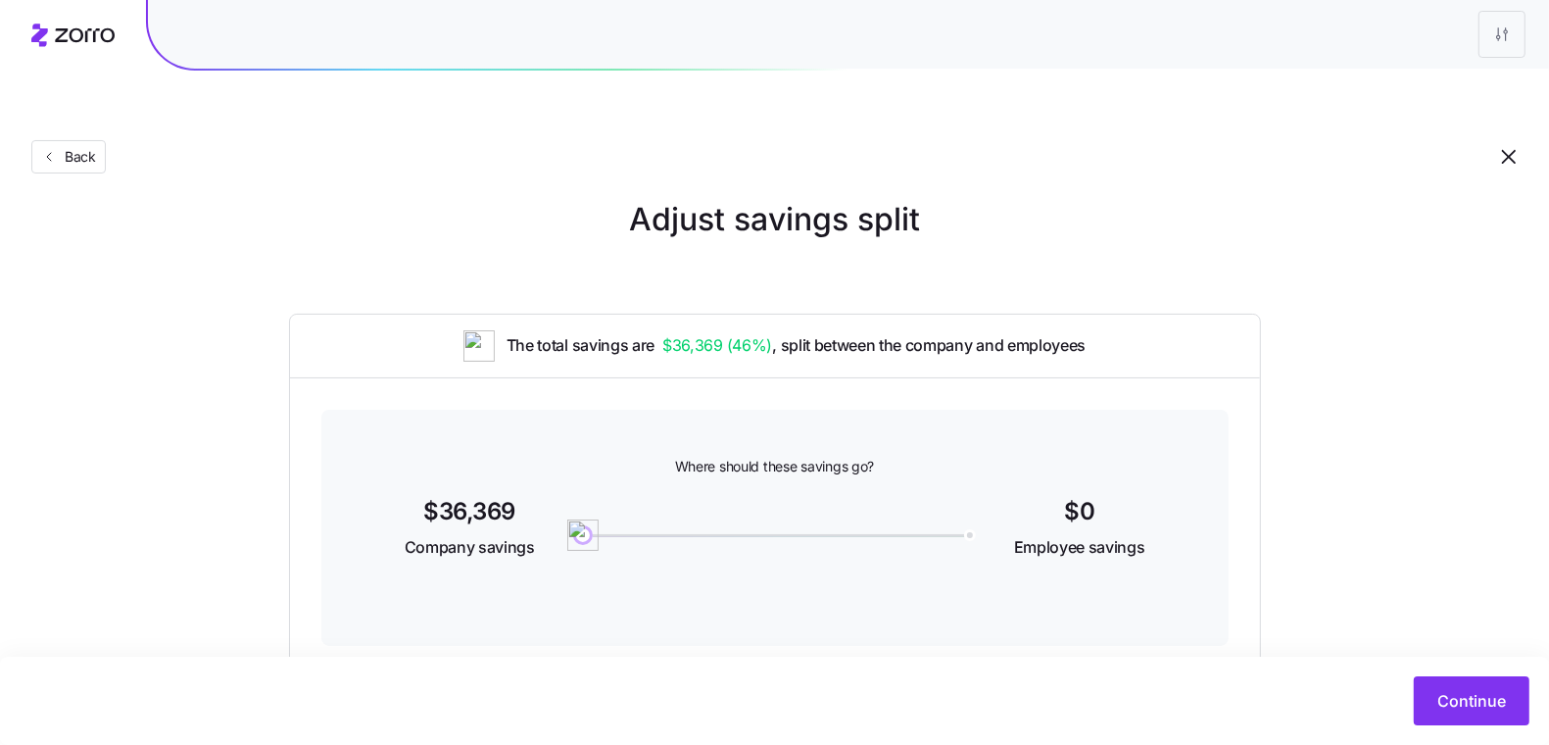
scroll to position [34, 0]
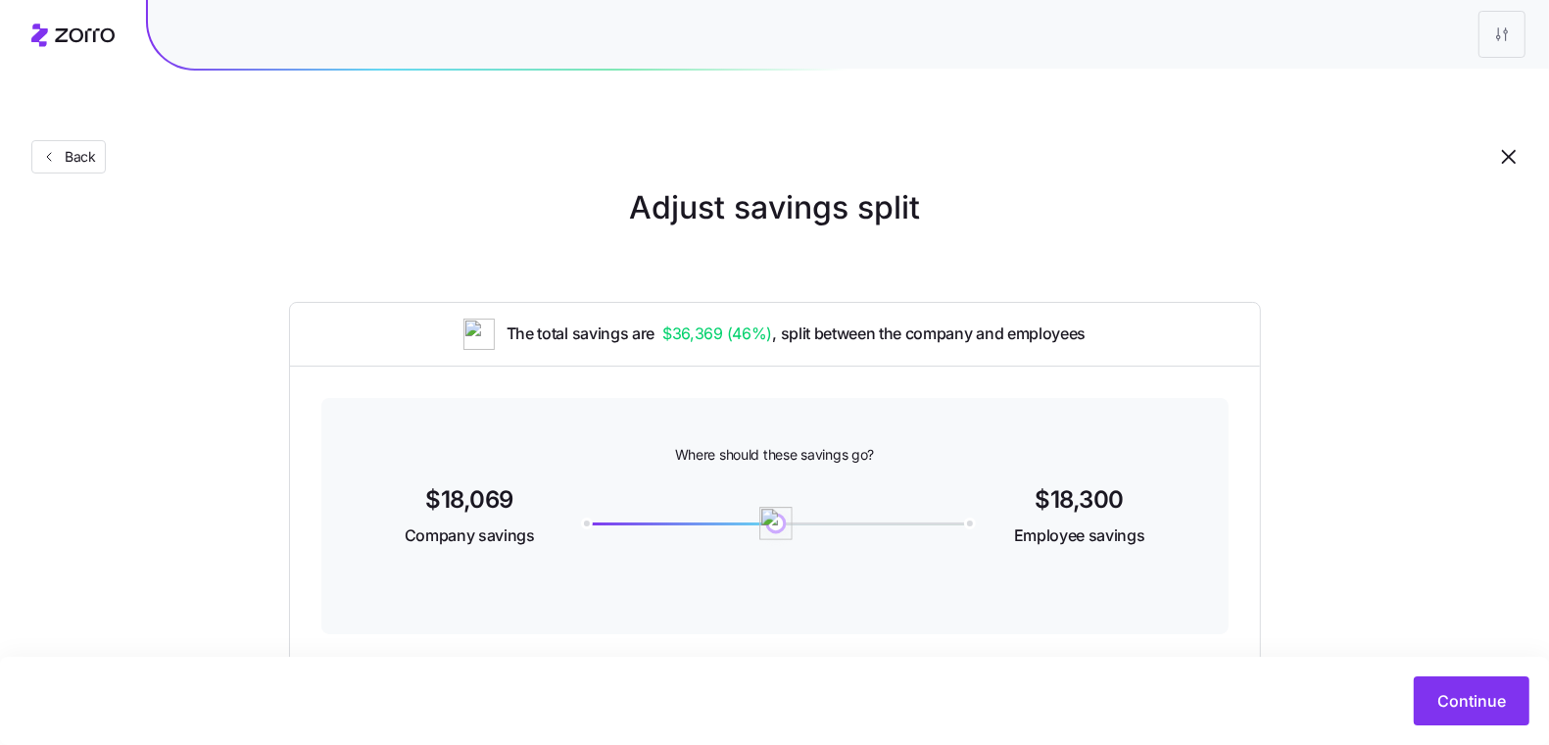
drag, startPoint x: 576, startPoint y: 476, endPoint x: 776, endPoint y: 479, distance: 199.9
click at [776, 507] on img at bounding box center [775, 523] width 33 height 33
click at [1442, 704] on span "Continue" at bounding box center [1471, 701] width 69 height 24
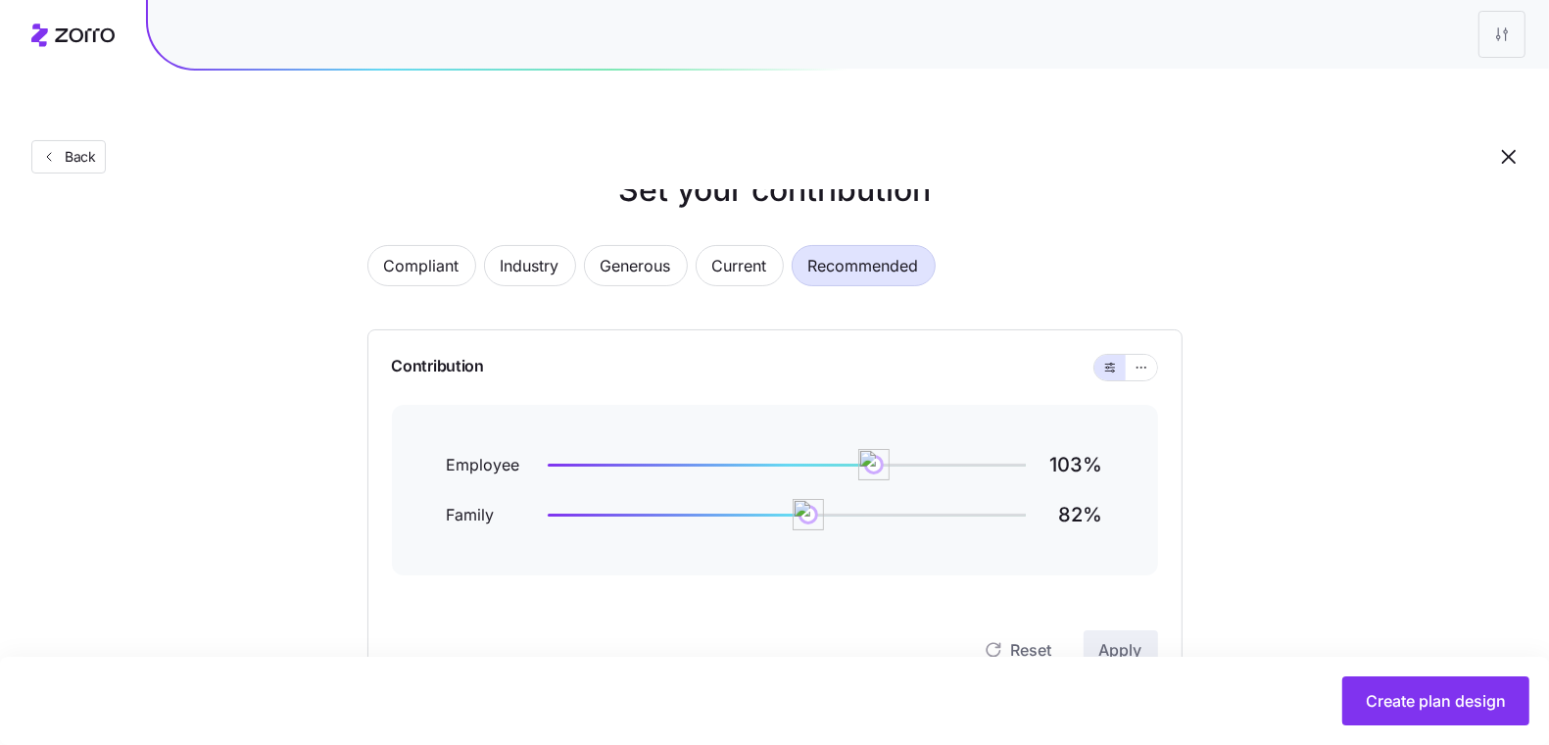
scroll to position [73, 0]
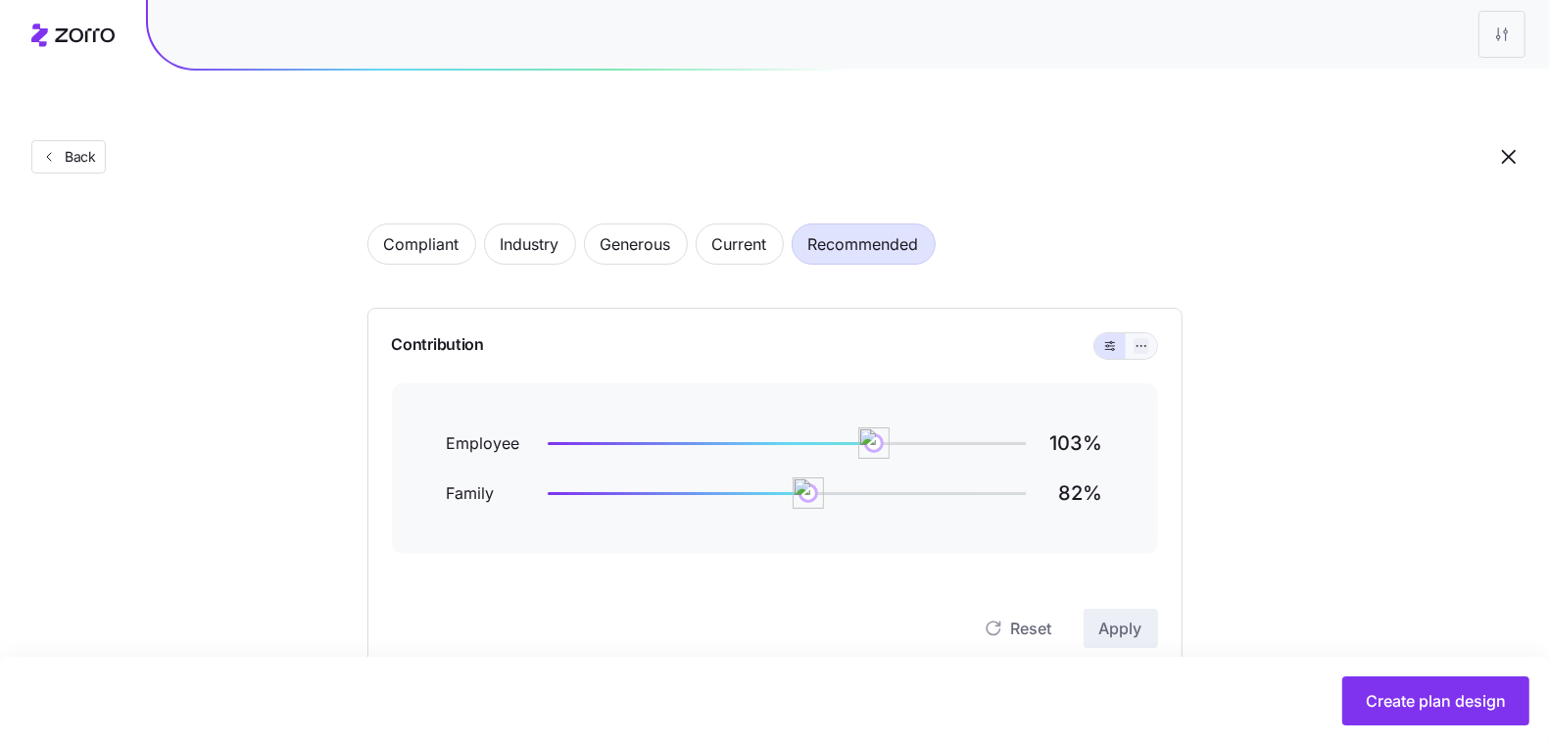
click at [1147, 334] on icon "button" at bounding box center [1141, 346] width 14 height 24
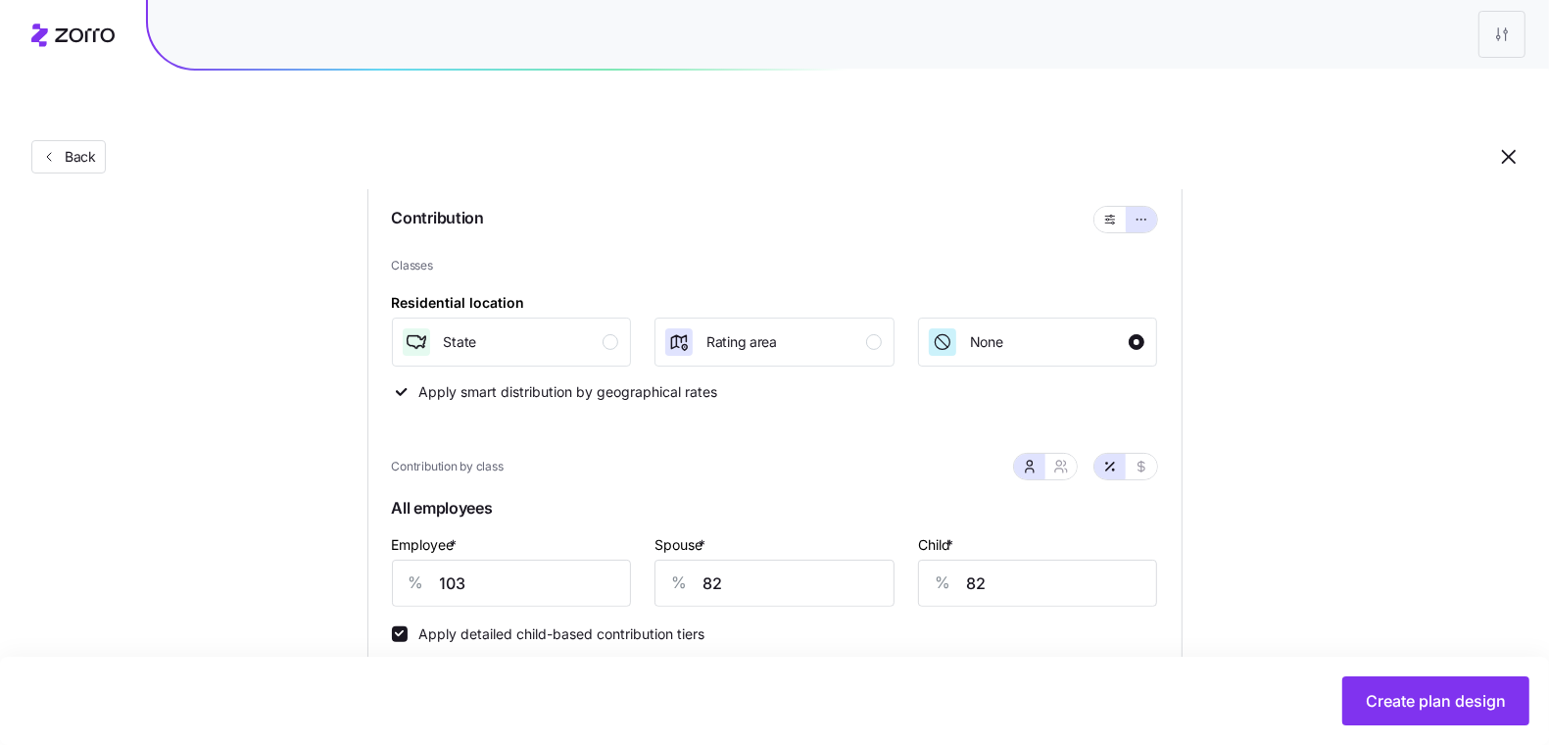
scroll to position [211, 0]
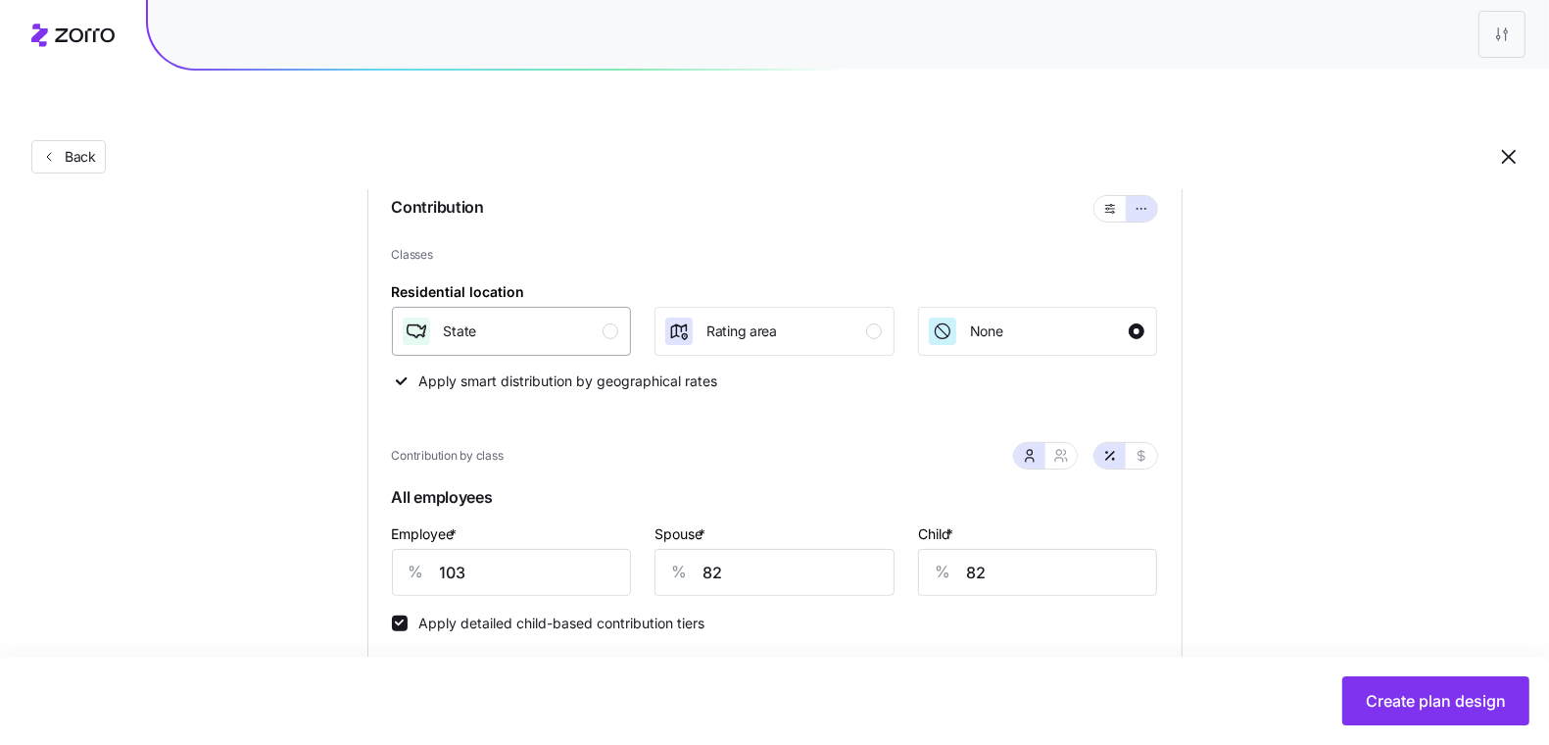
click at [613, 323] on div "button" at bounding box center [611, 331] width 16 height 16
drag, startPoint x: 474, startPoint y: 492, endPoint x: 478, endPoint y: 509, distance: 18.1
click at [474, 521] on div "Employee * % 103" at bounding box center [512, 558] width 240 height 74
click at [478, 549] on input "103" at bounding box center [512, 572] width 240 height 47
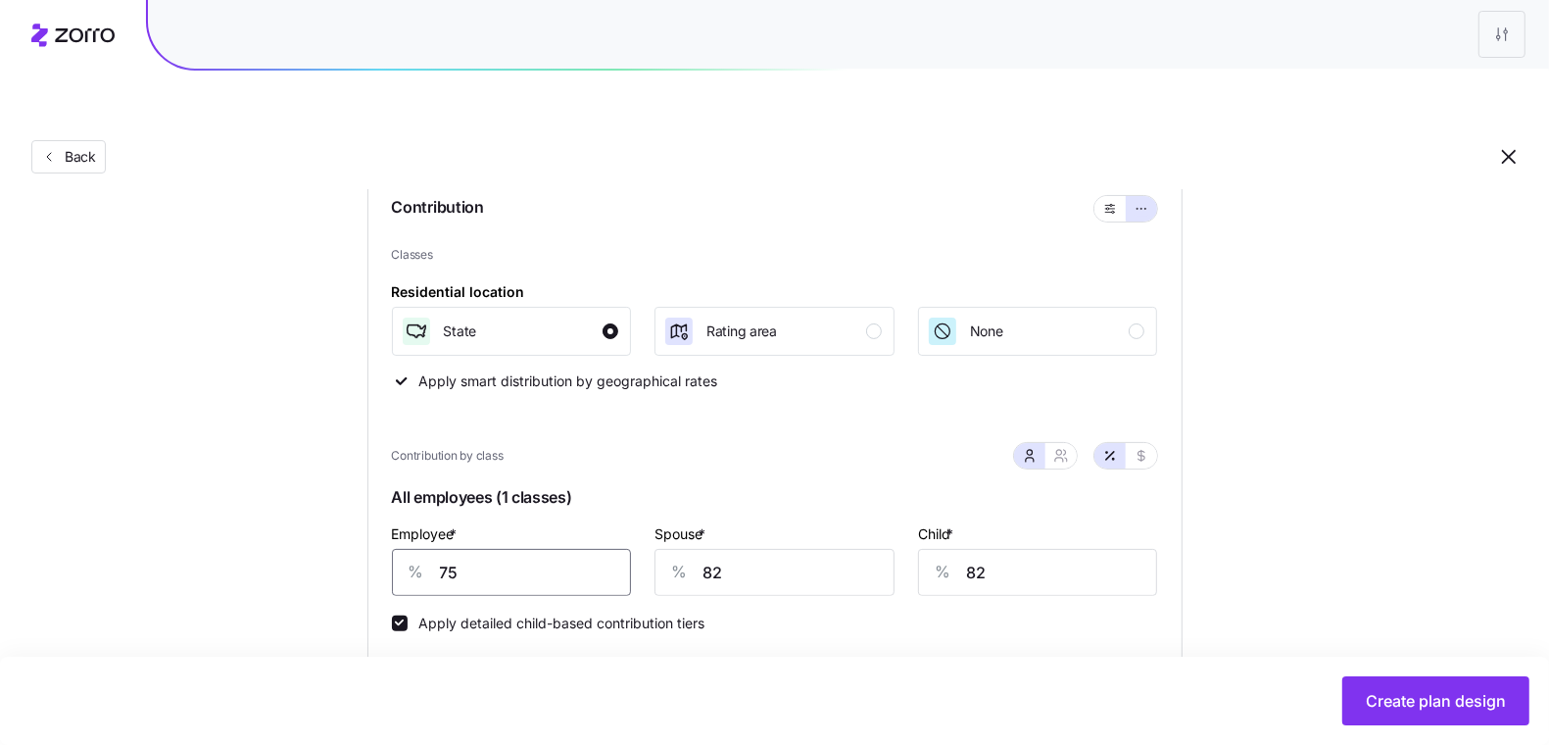
type input "75"
click at [1069, 448] on span "button" at bounding box center [1061, 456] width 16 height 16
type input "79"
type input "78"
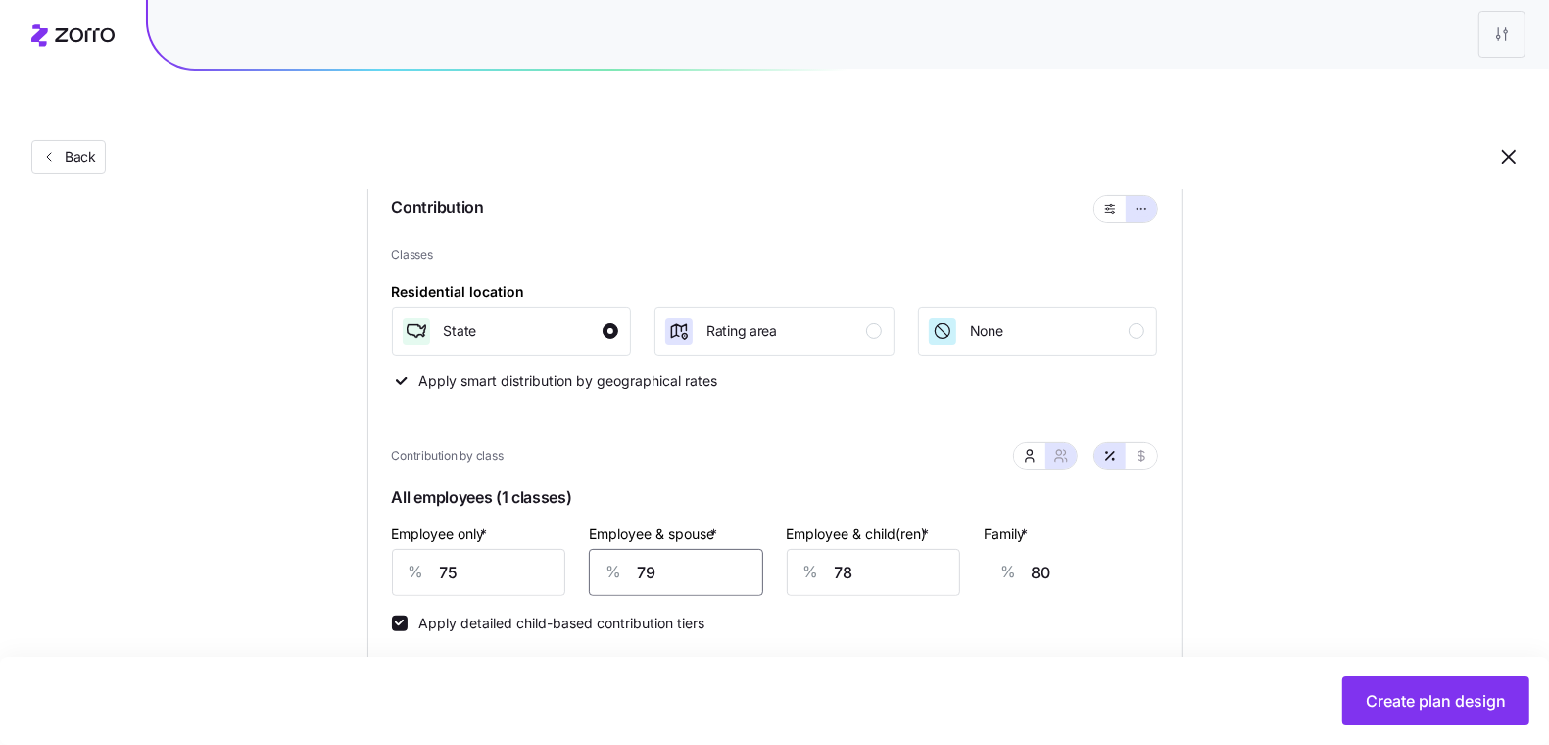
click at [669, 549] on input "79" at bounding box center [676, 572] width 174 height 47
type input "7"
type input "28"
type input "75"
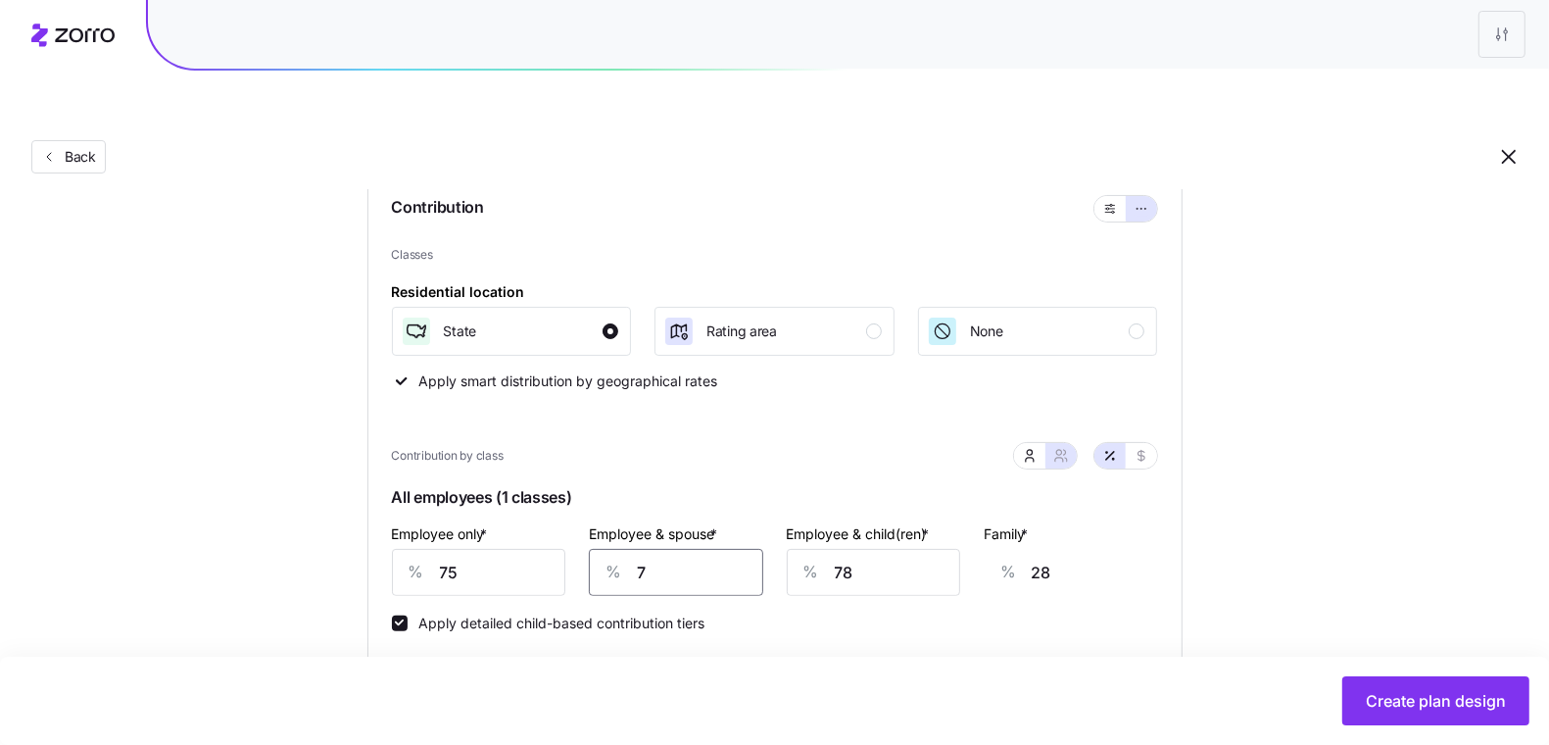
type input "77"
type input "75"
type input "7"
type input "31"
type input "75"
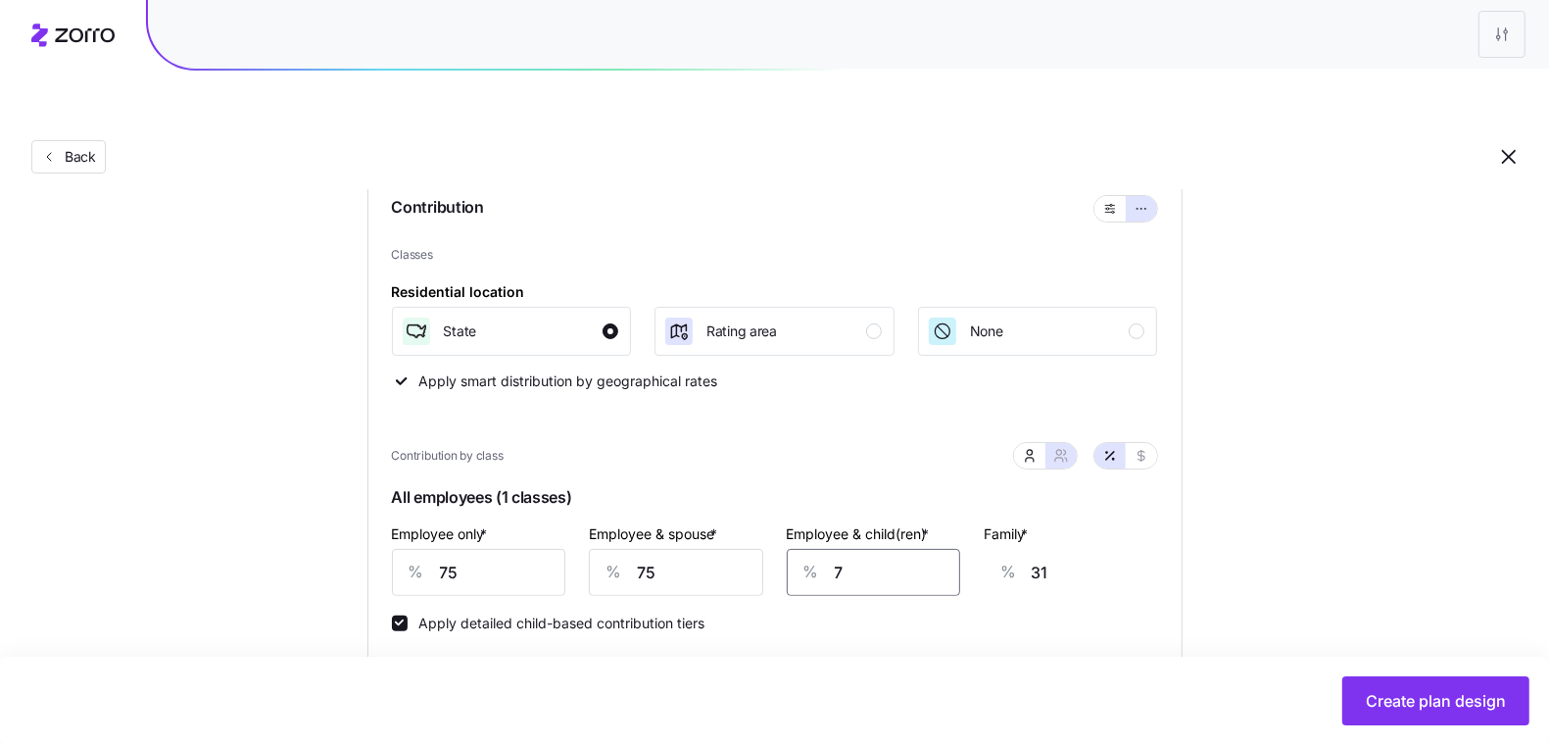
type input "75"
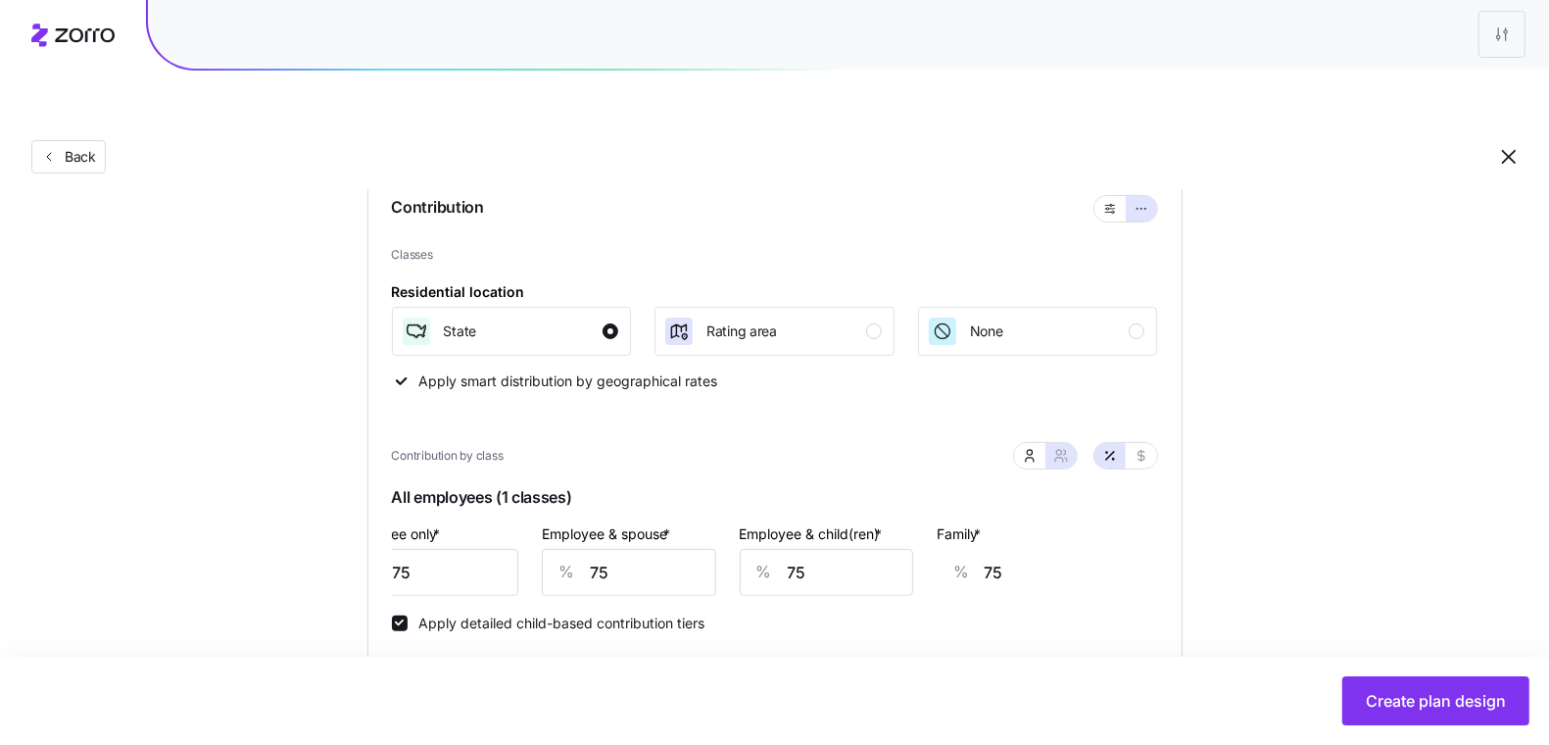
click at [1299, 399] on div "Set your contribution Compliant Industry Generous Current Recommended Contribut…" at bounding box center [774, 676] width 1549 height 1337
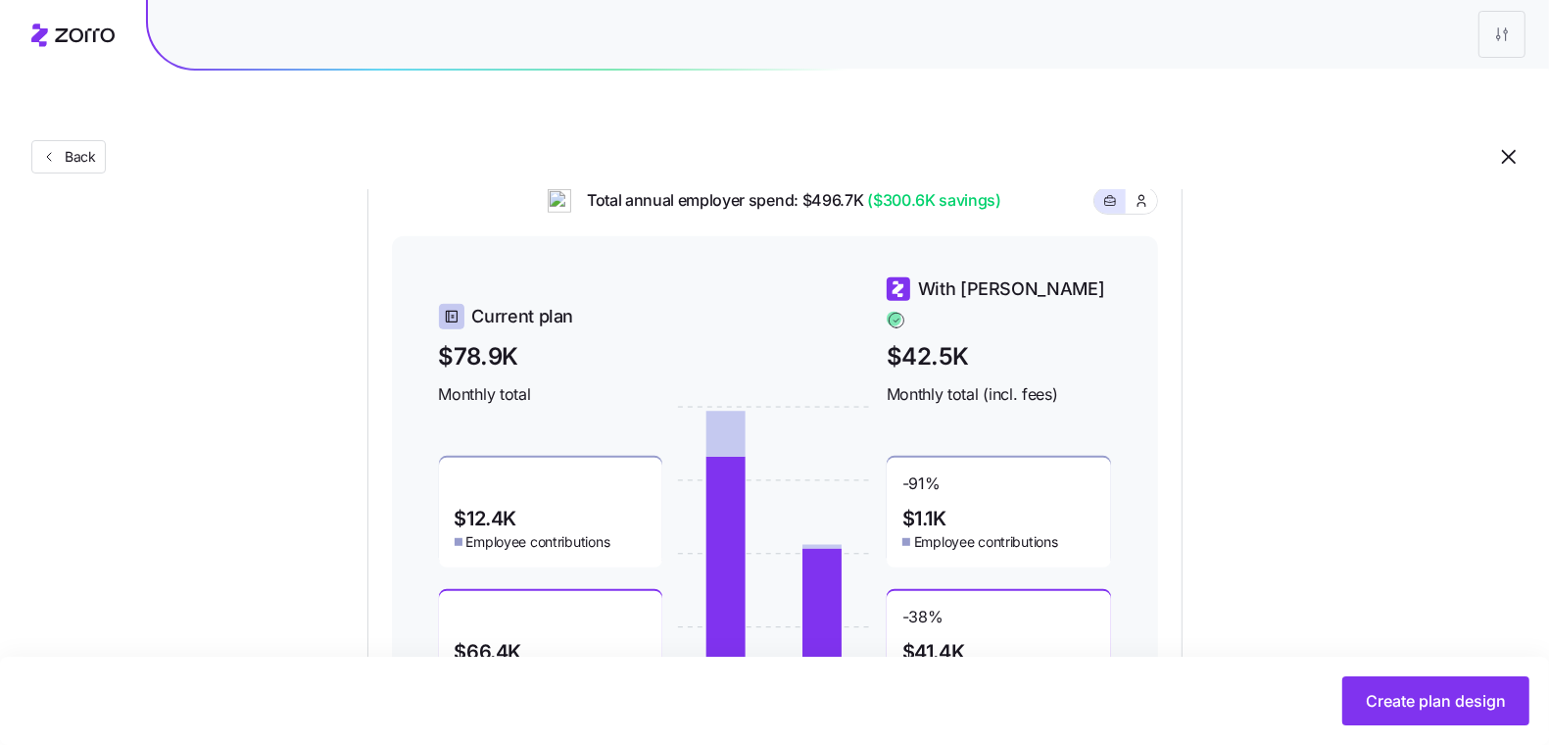
scroll to position [828, 0]
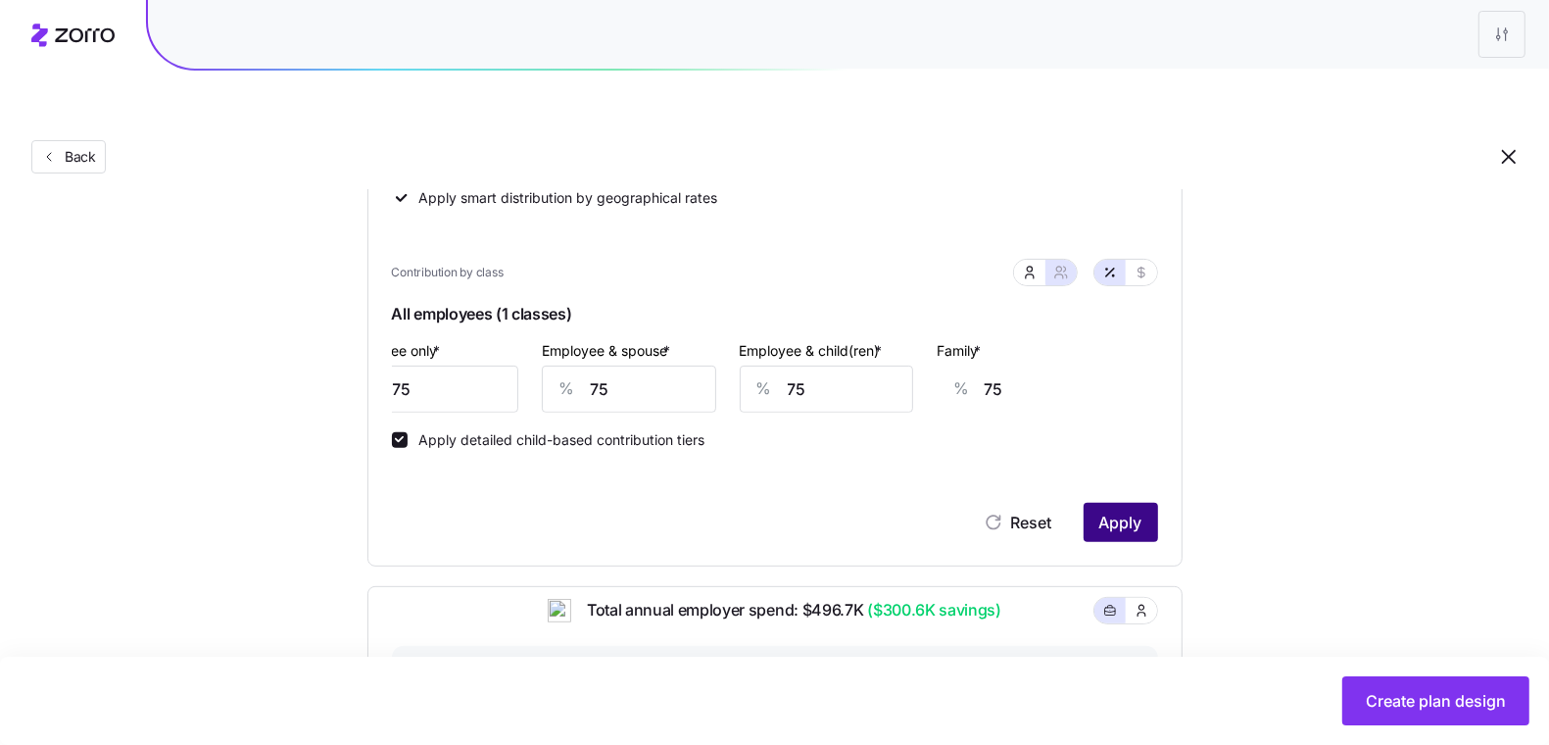
click at [1120, 503] on button "Apply" at bounding box center [1121, 522] width 74 height 39
drag, startPoint x: 1120, startPoint y: 473, endPoint x: 1251, endPoint y: 439, distance: 135.7
click at [1251, 439] on div "Set your contribution Compliant Industry Generous Current Recommended Contribut…" at bounding box center [775, 493] width 972 height 1337
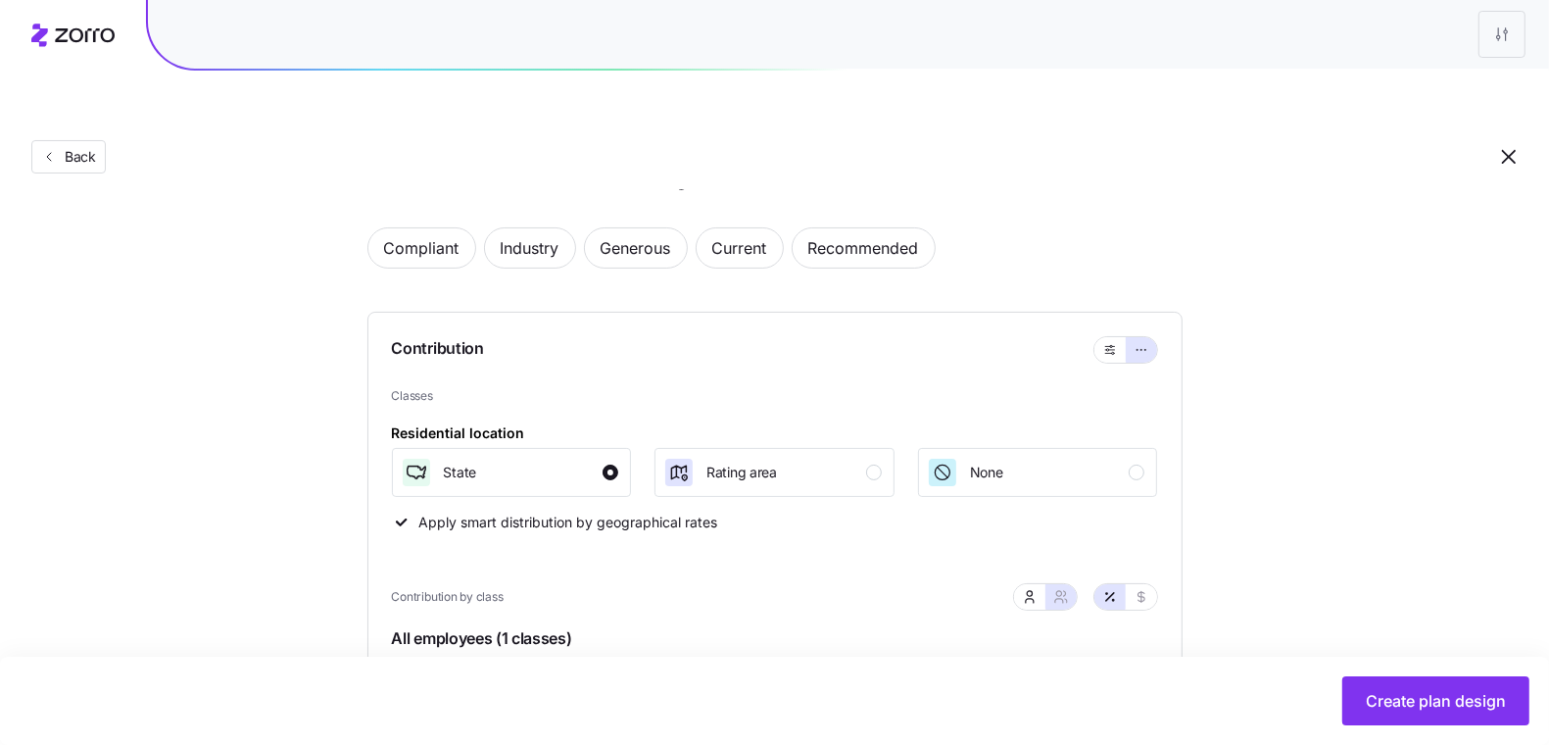
scroll to position [76, 0]
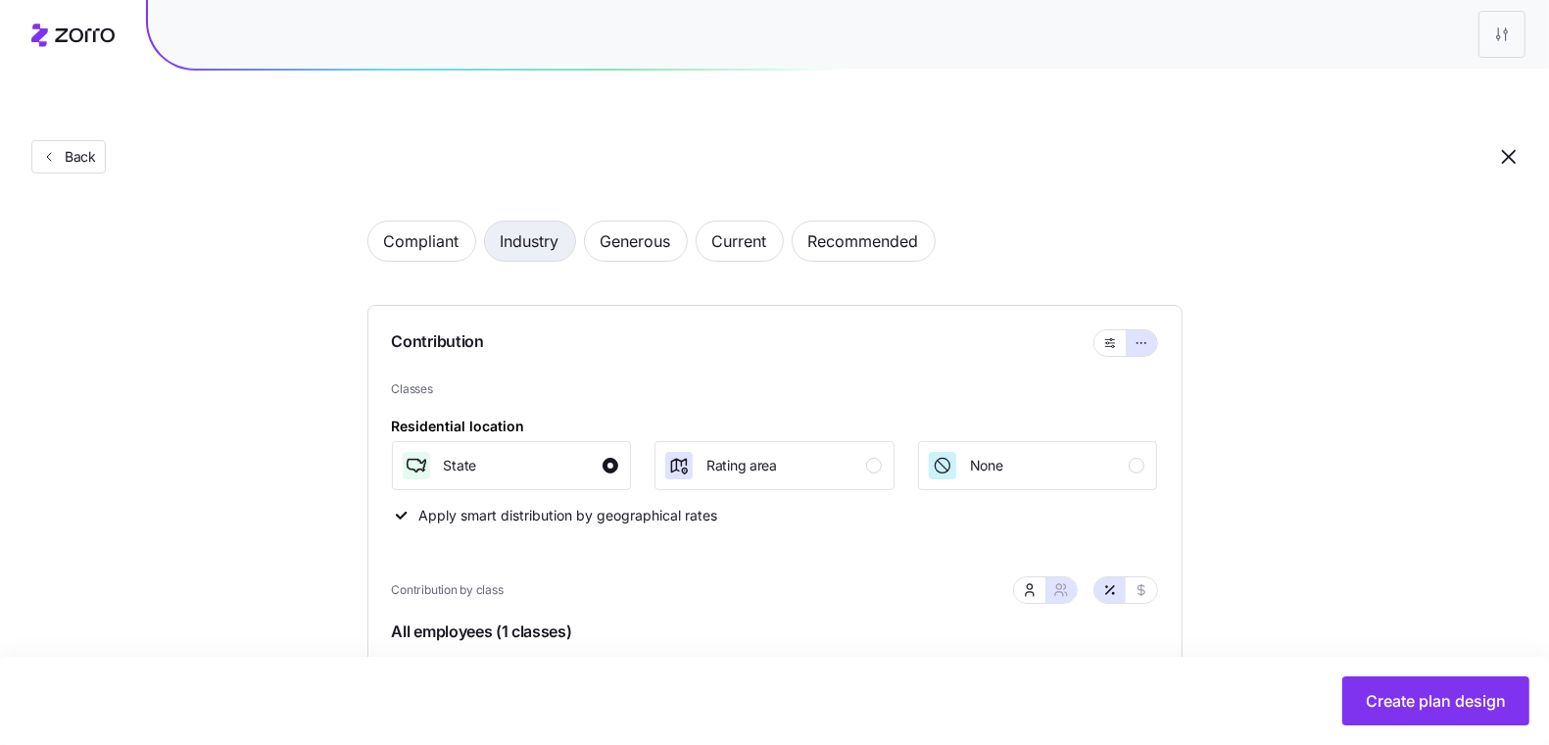
click at [543, 221] on span "Industry" at bounding box center [530, 240] width 59 height 39
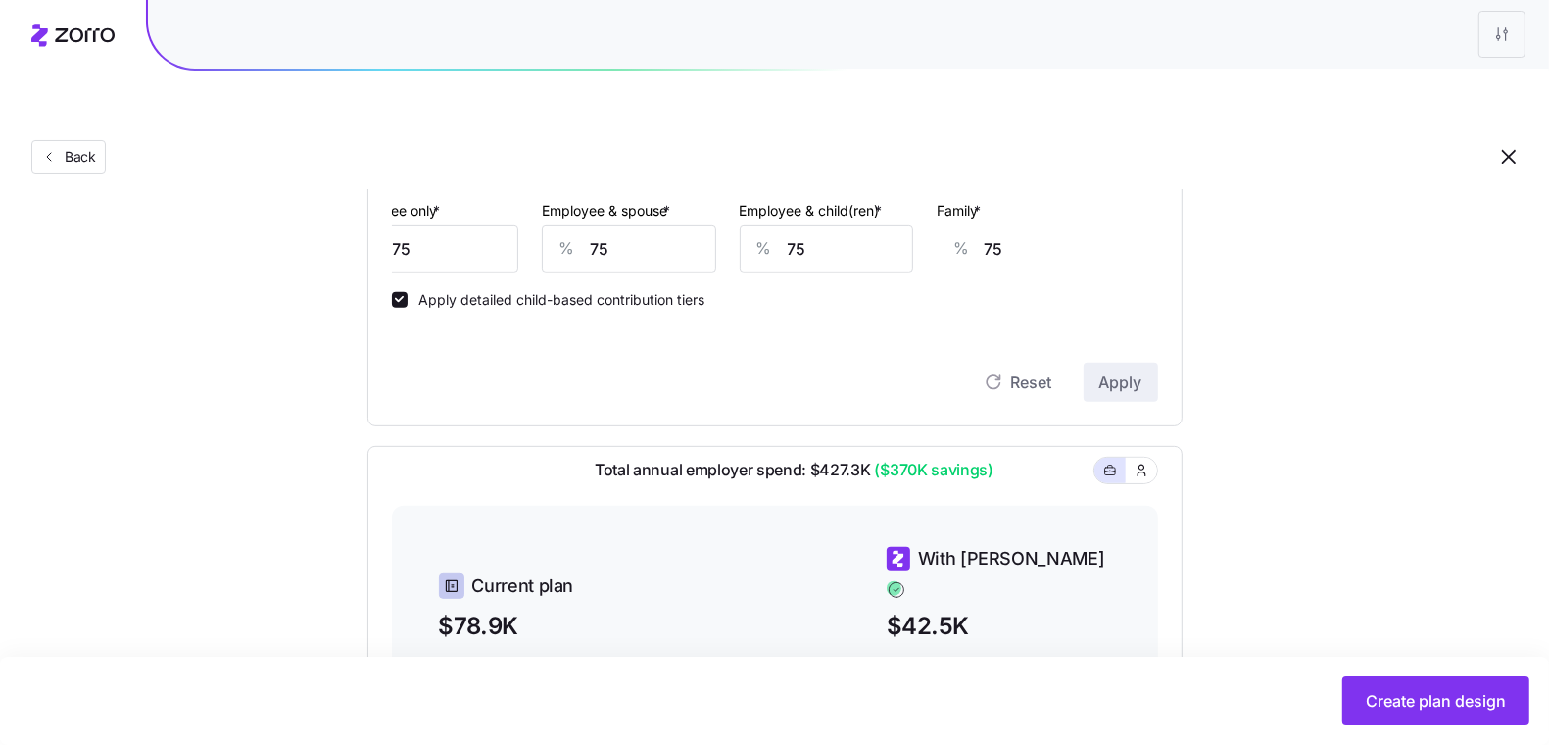
type input "84"
type input "76"
type input "77"
type input "73"
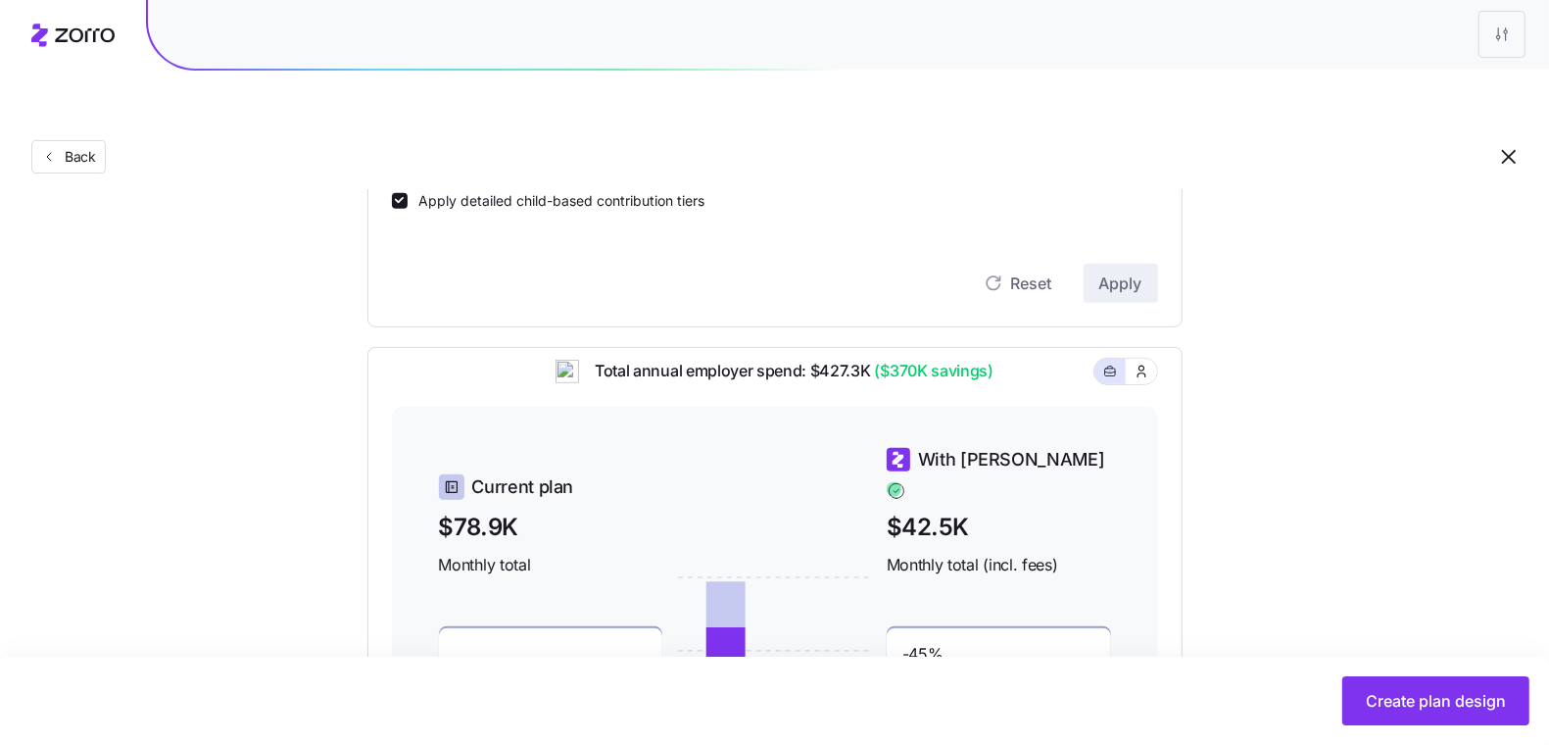
scroll to position [118, 0]
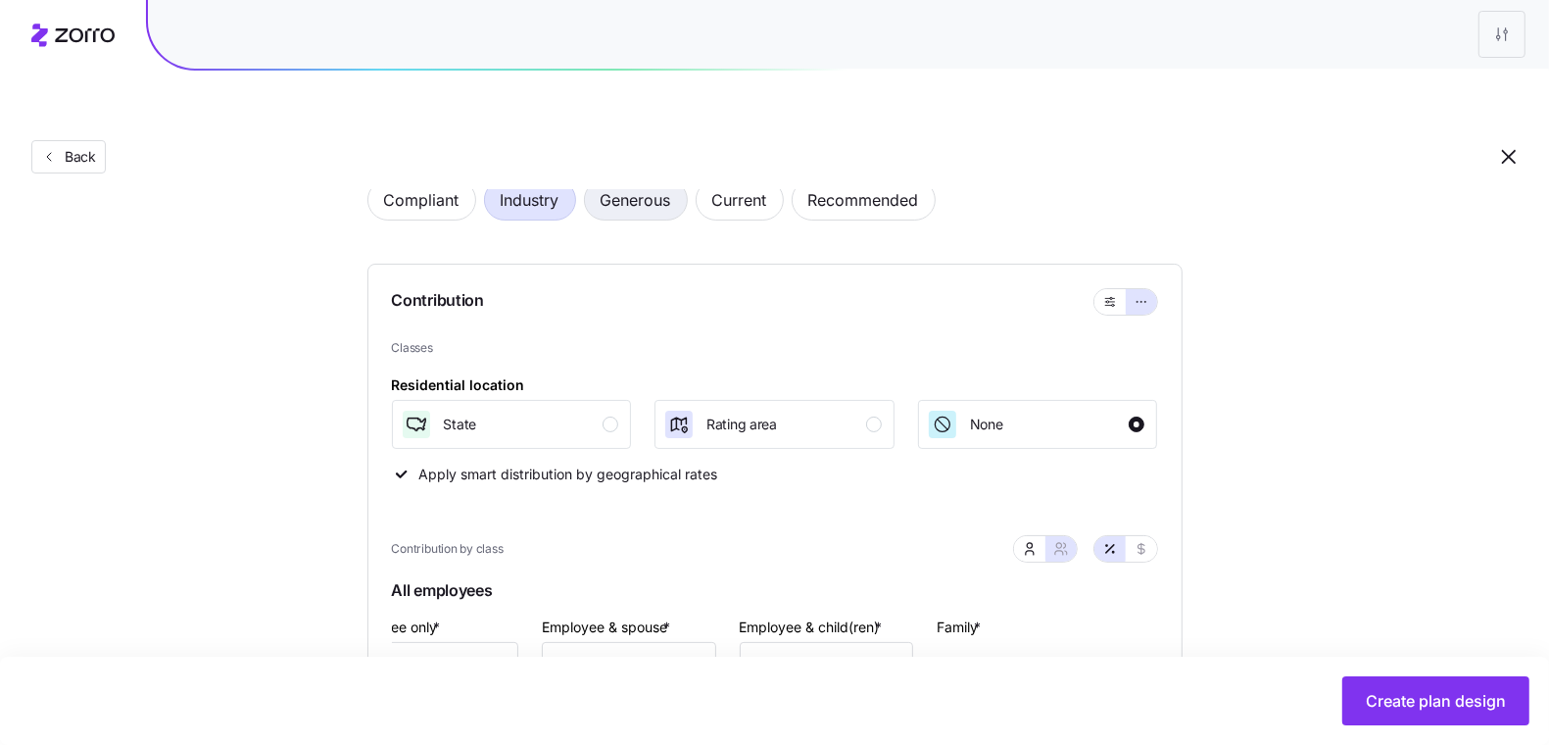
click at [645, 180] on span "Generous" at bounding box center [636, 199] width 71 height 39
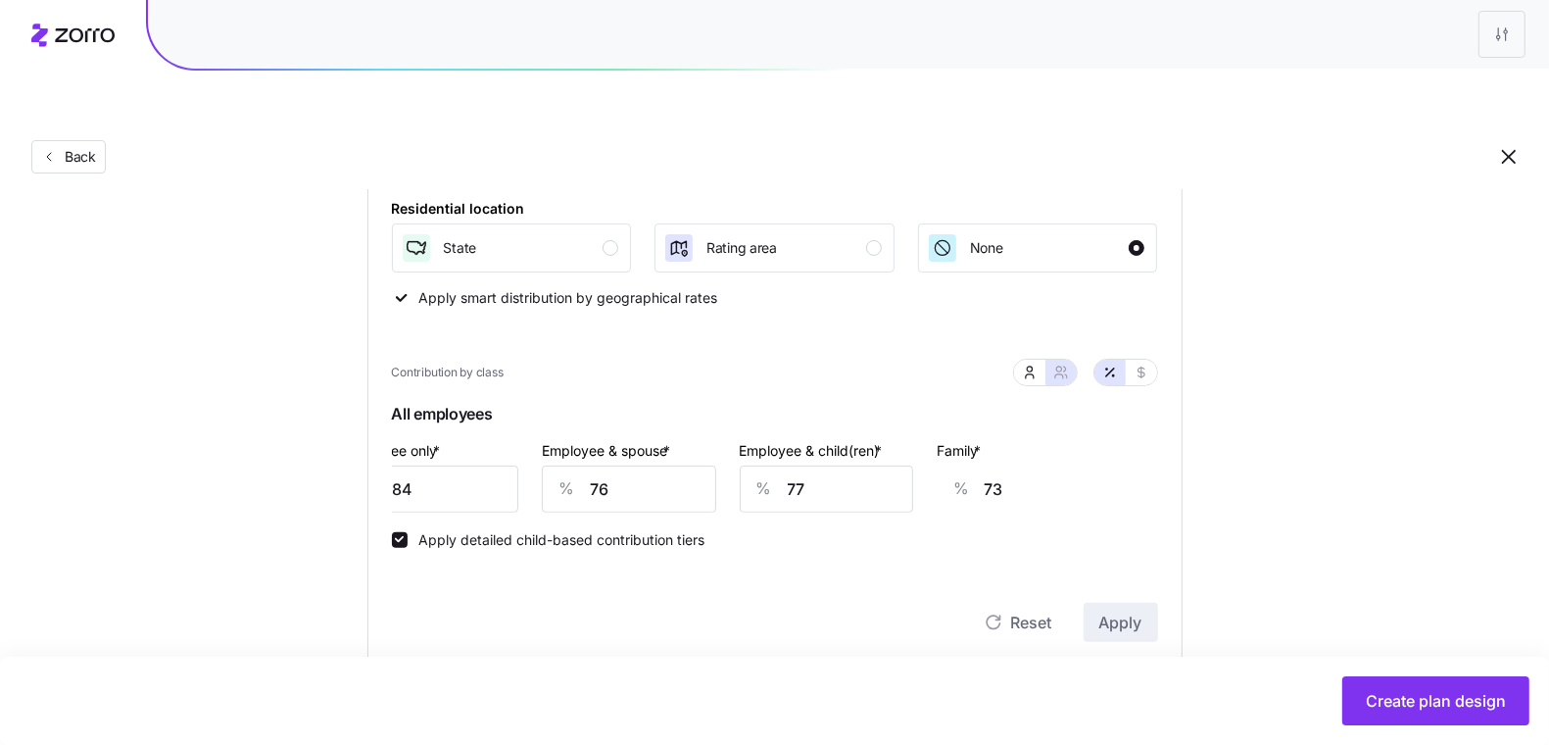
type input "105"
type input "93"
type input "94"
type input "90"
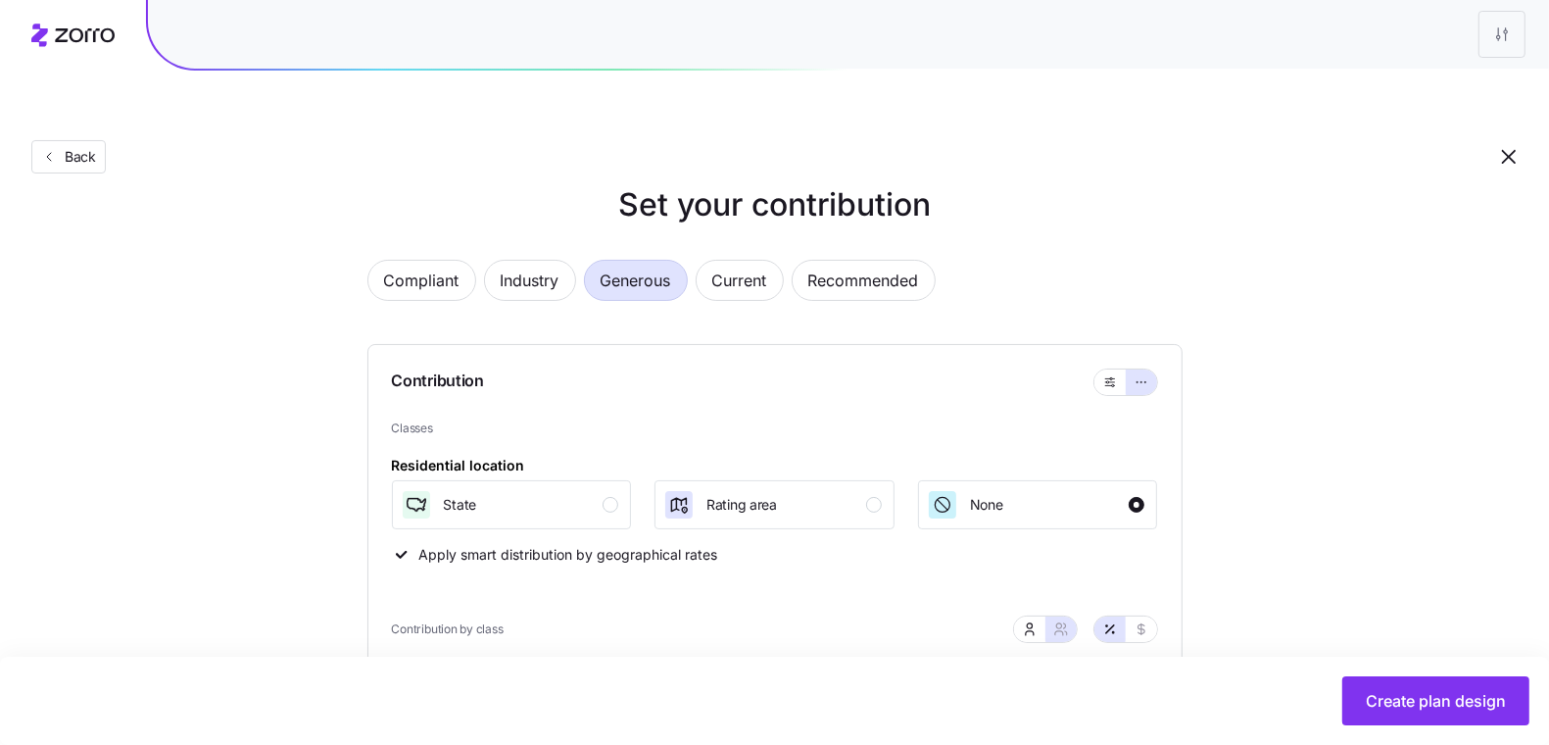
scroll to position [0, 0]
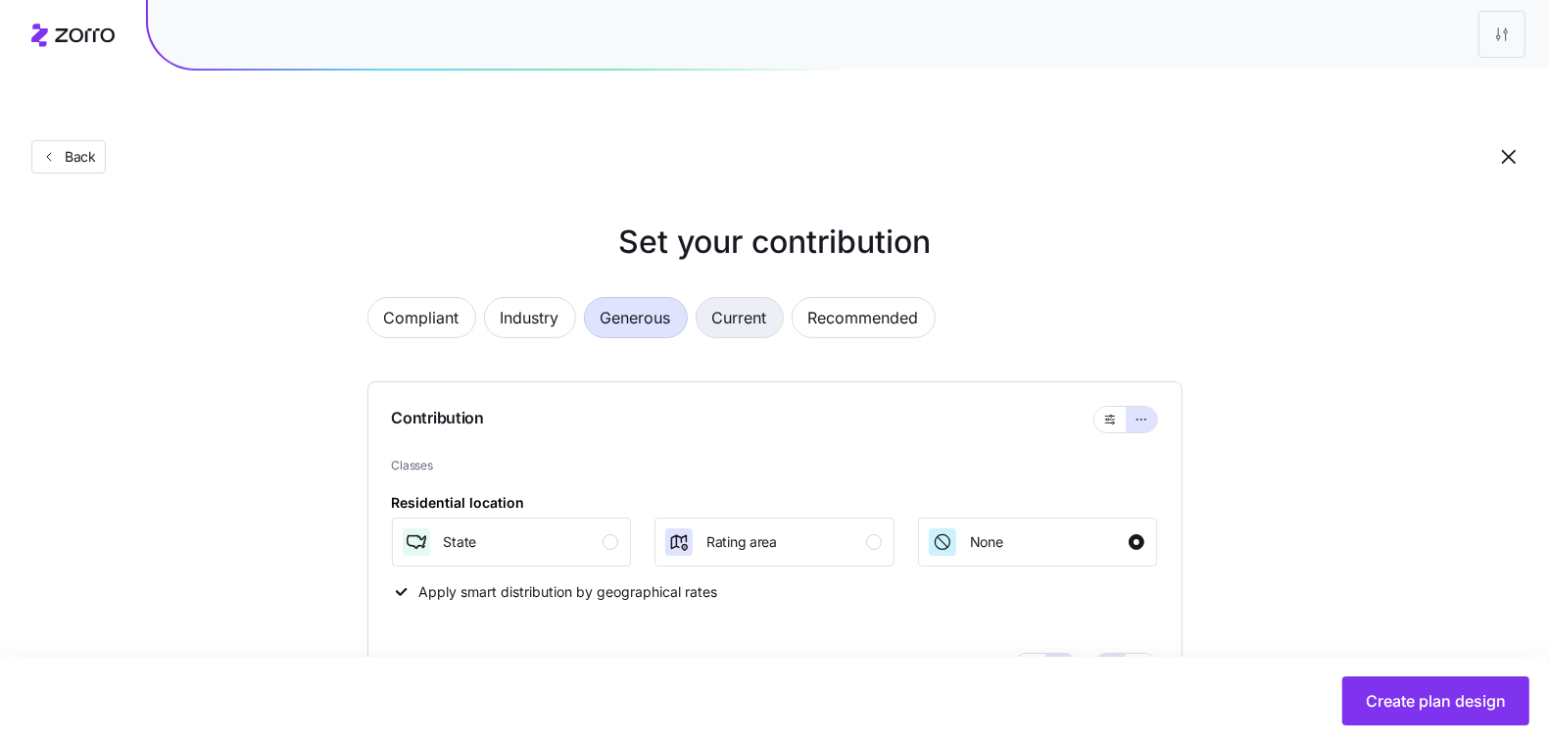
click at [751, 298] on span "Current" at bounding box center [739, 317] width 55 height 39
type input "192"
type input "99"
type input "118"
type input "77"
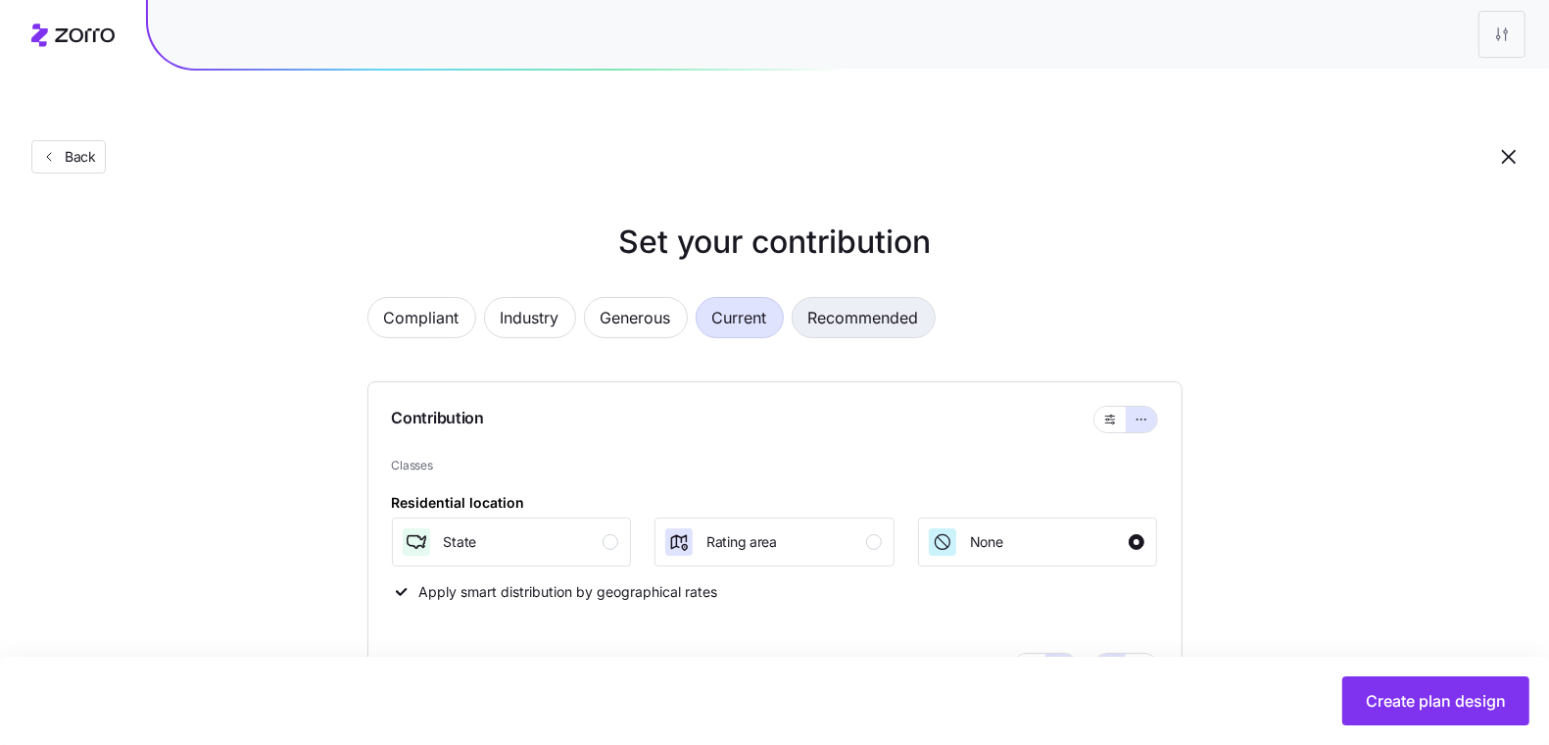
click at [862, 298] on span "Recommended" at bounding box center [863, 317] width 111 height 39
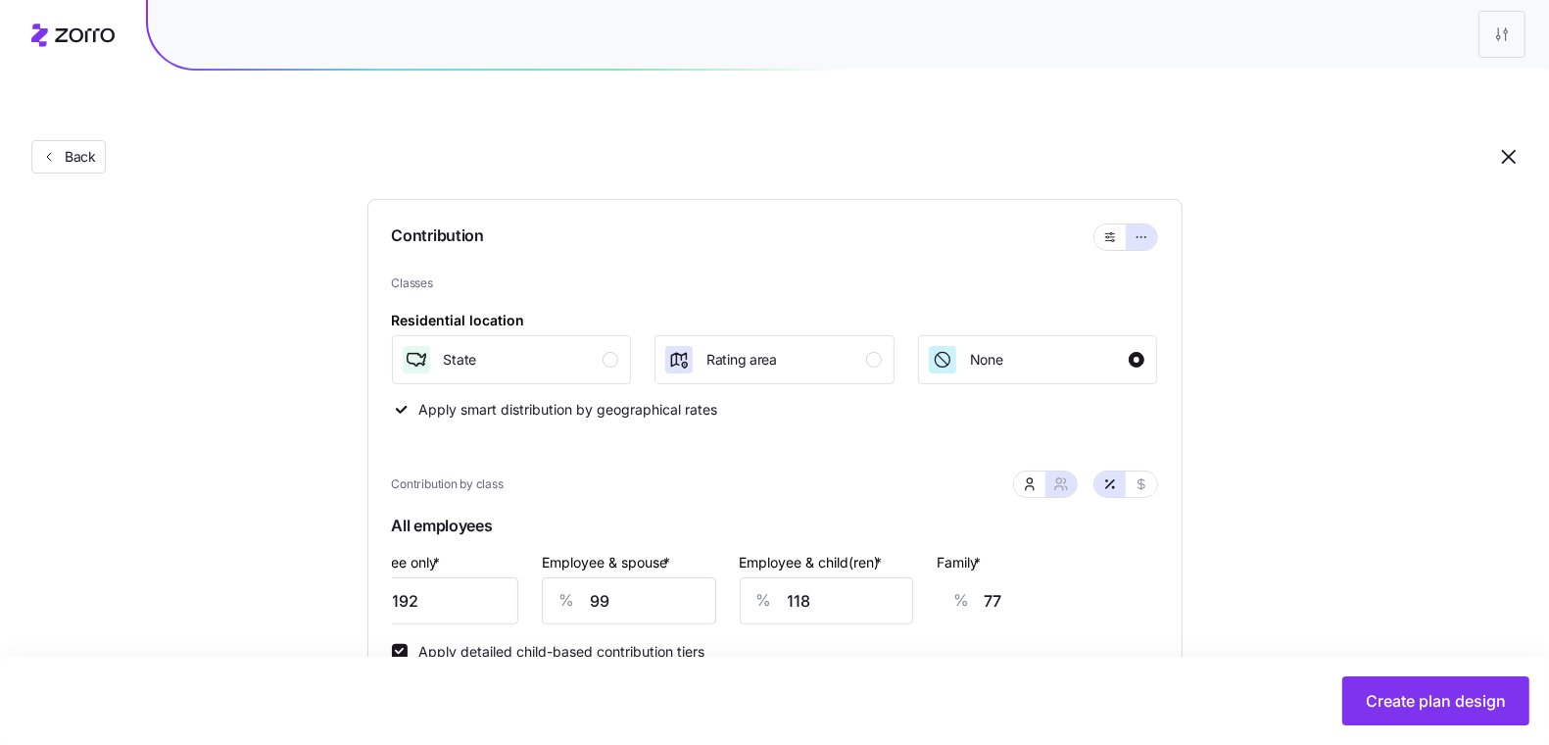
type input "103"
type input "92"
type input "93"
type input "89"
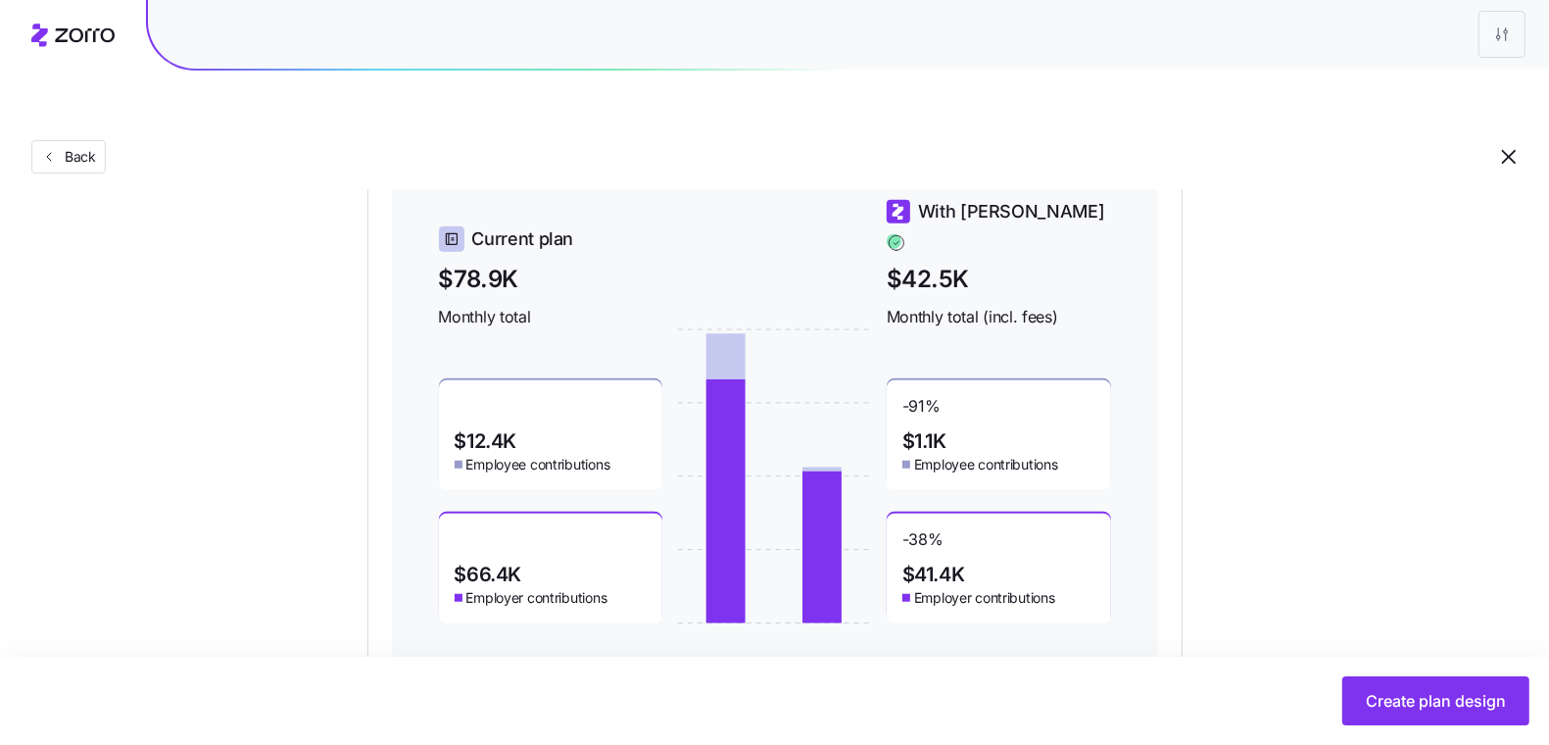
scroll to position [890, 0]
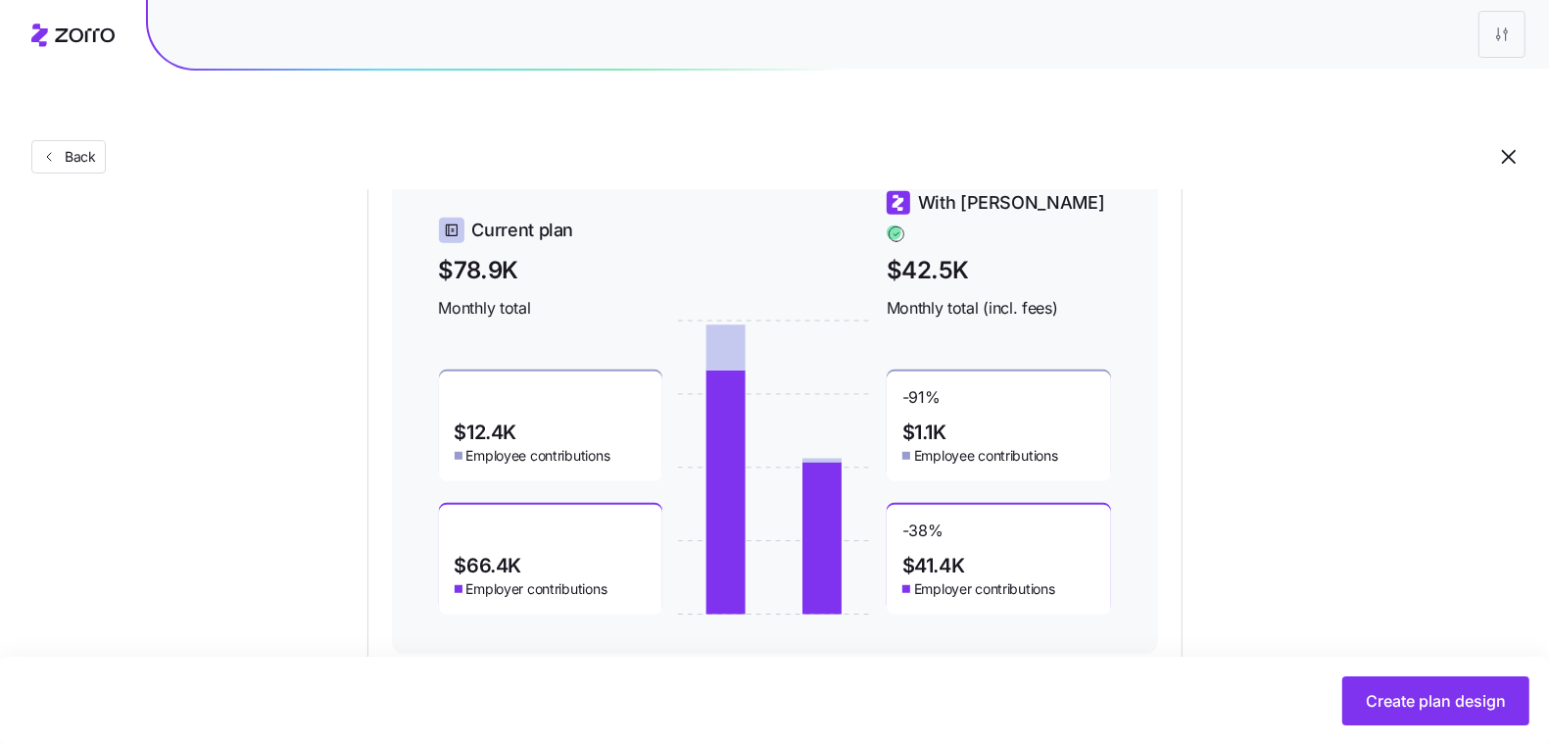
drag, startPoint x: 1354, startPoint y: 691, endPoint x: 1326, endPoint y: 457, distance: 235.9
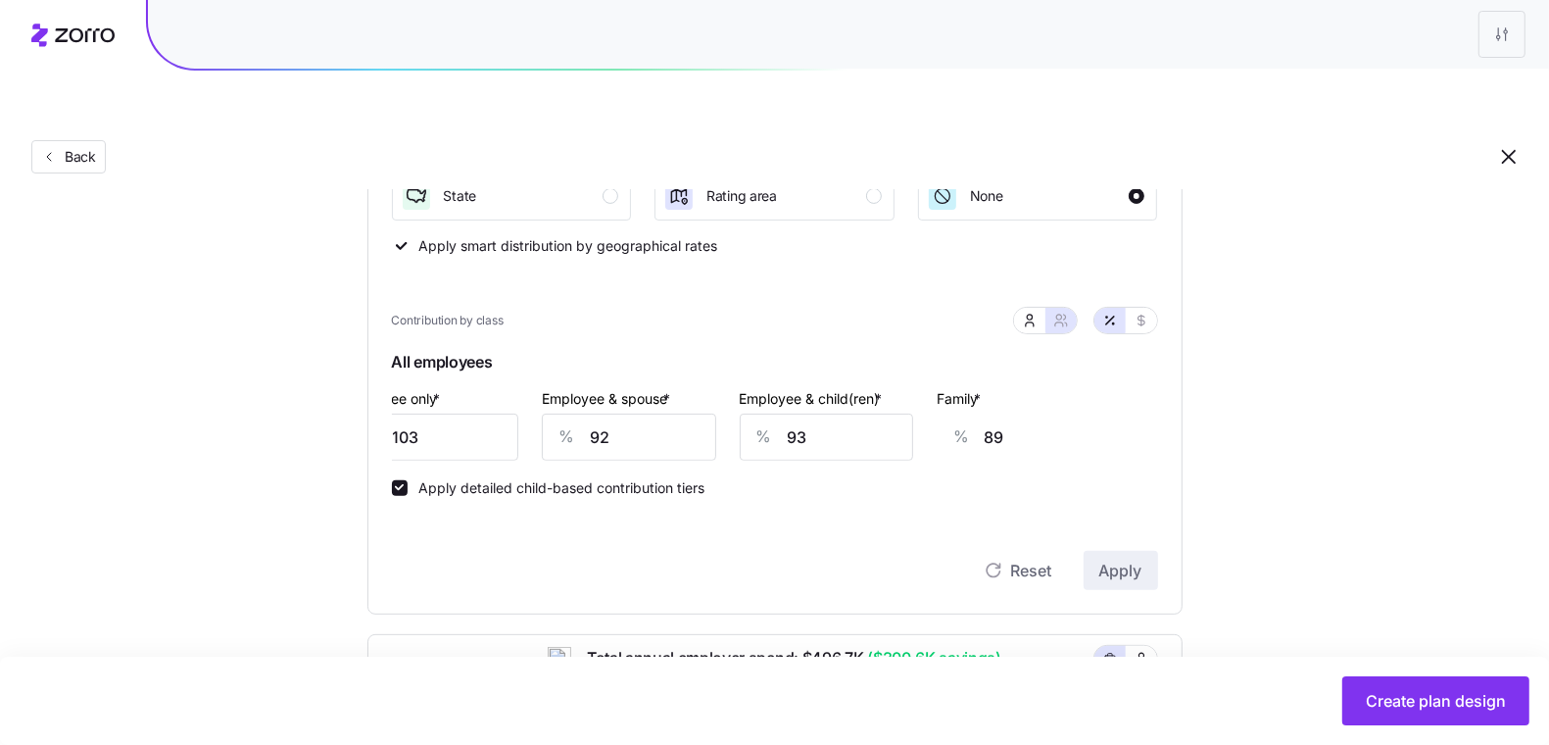
scroll to position [472, 0]
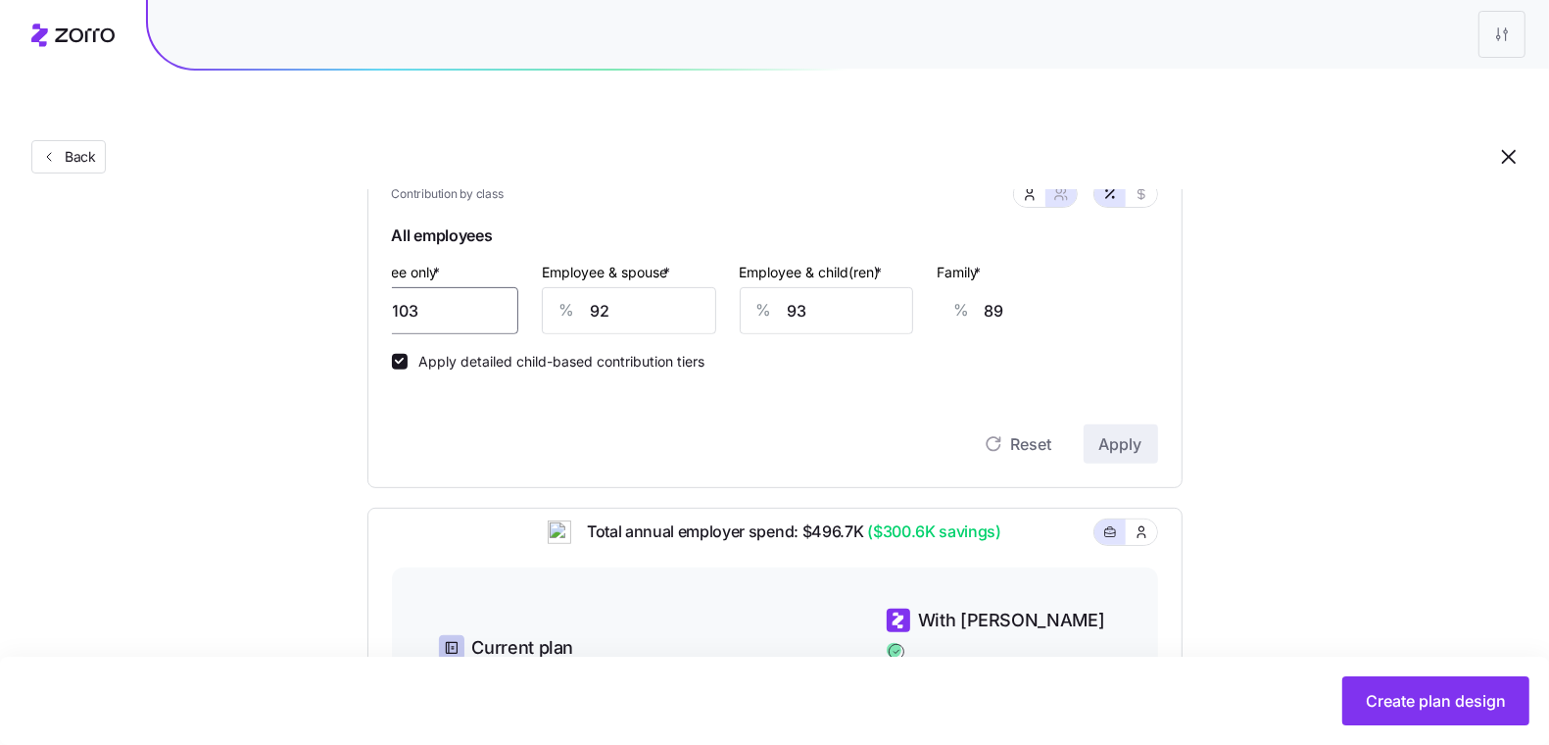
click at [488, 287] on input "103" at bounding box center [432, 310] width 174 height 47
type input "7"
type input "124"
type input "75"
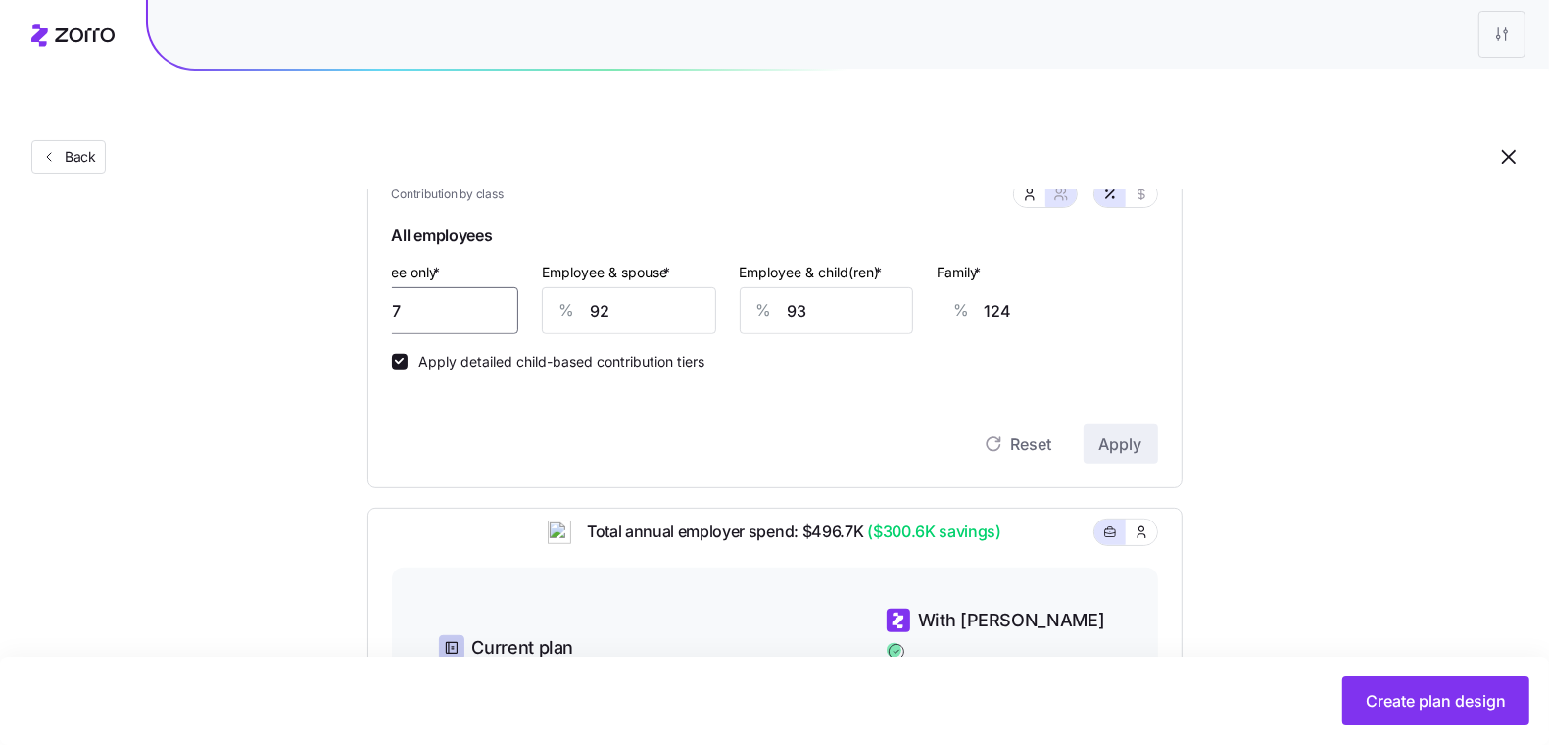
type input "99"
type input "75"
type input "7"
type input "38"
type input "75"
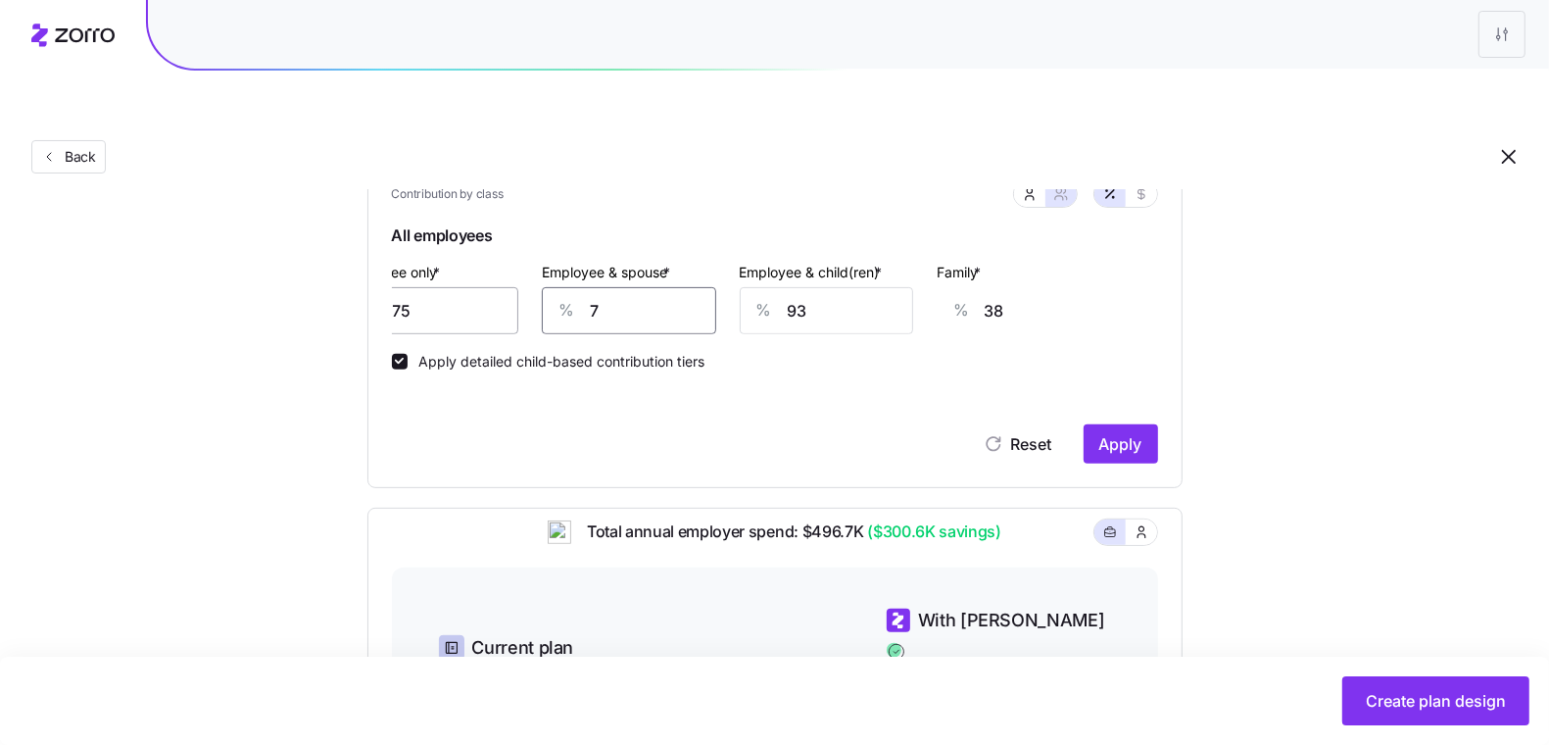
type input "87"
type input "75"
type input "7"
type input "31"
type input "75"
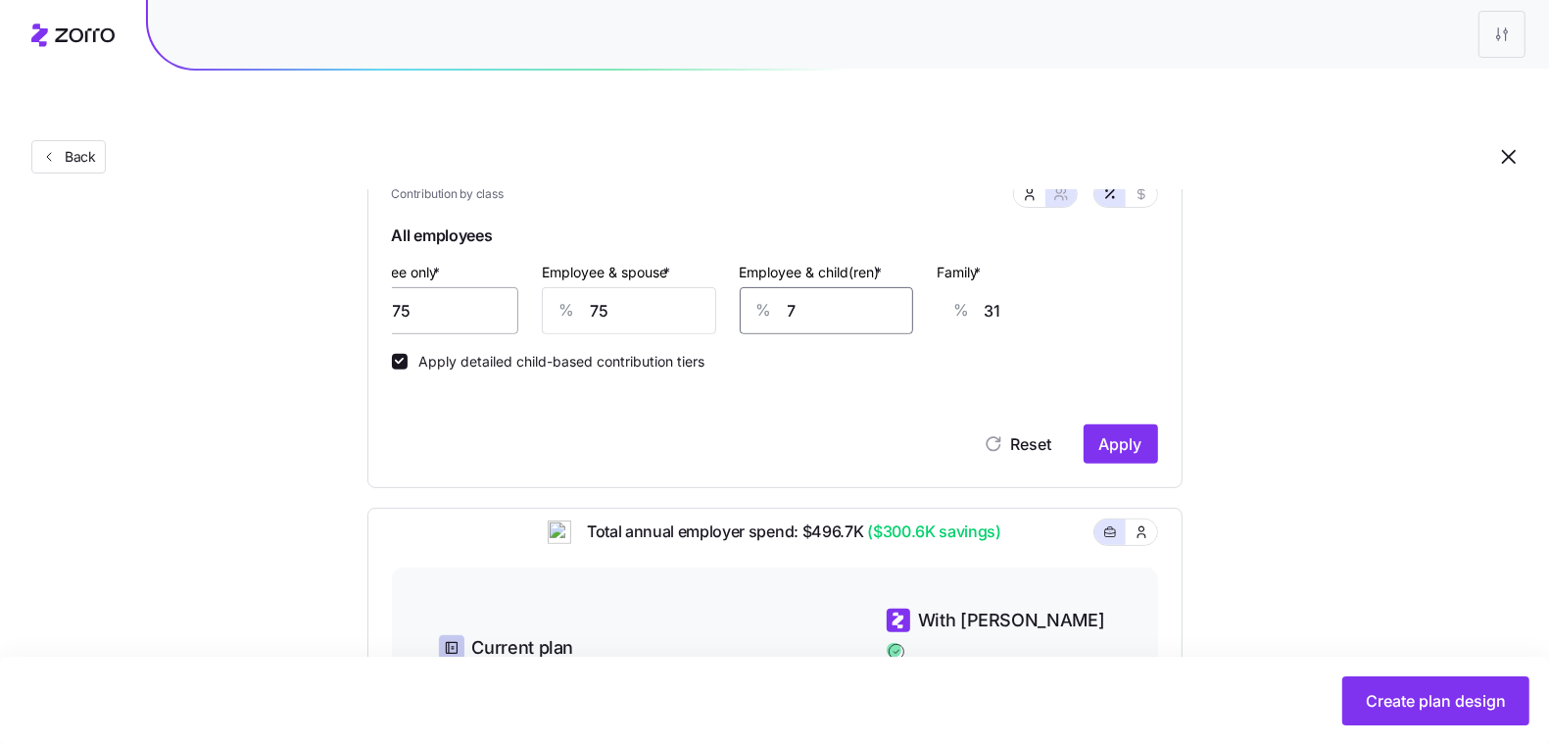
type input "75"
click at [1098, 424] on button "Apply" at bounding box center [1121, 443] width 74 height 39
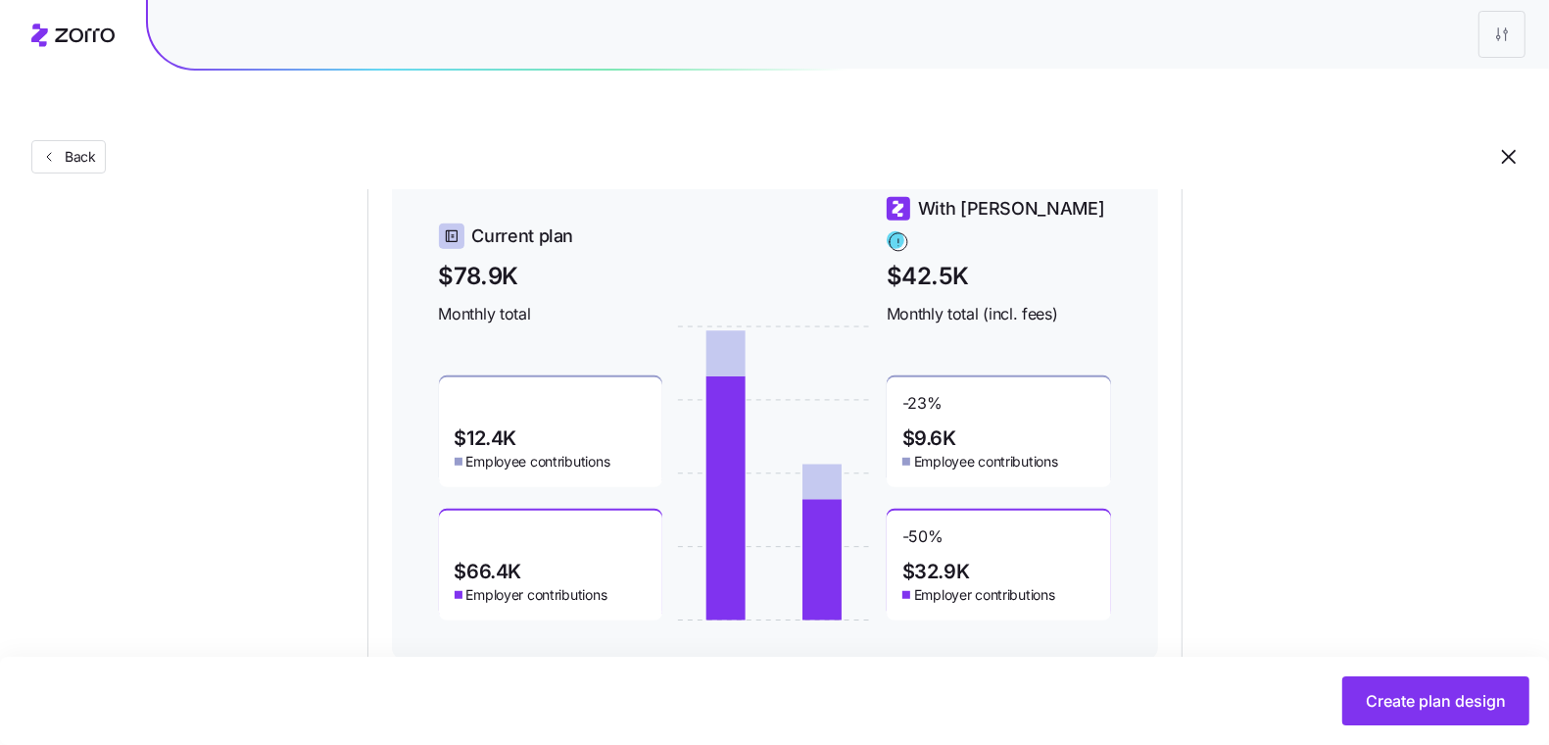
scroll to position [890, 0]
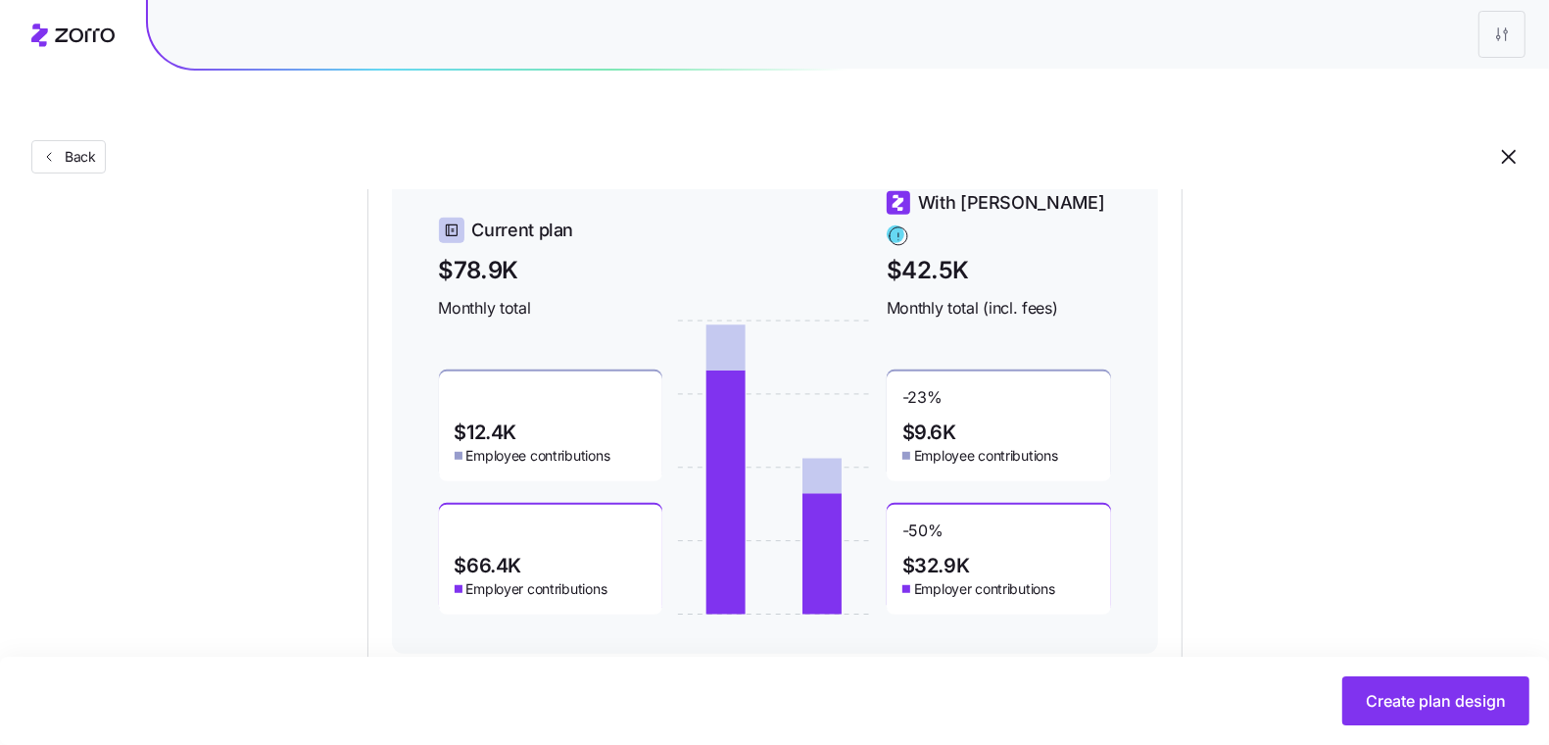
click at [1384, 705] on span "Create plan design" at bounding box center [1436, 701] width 140 height 24
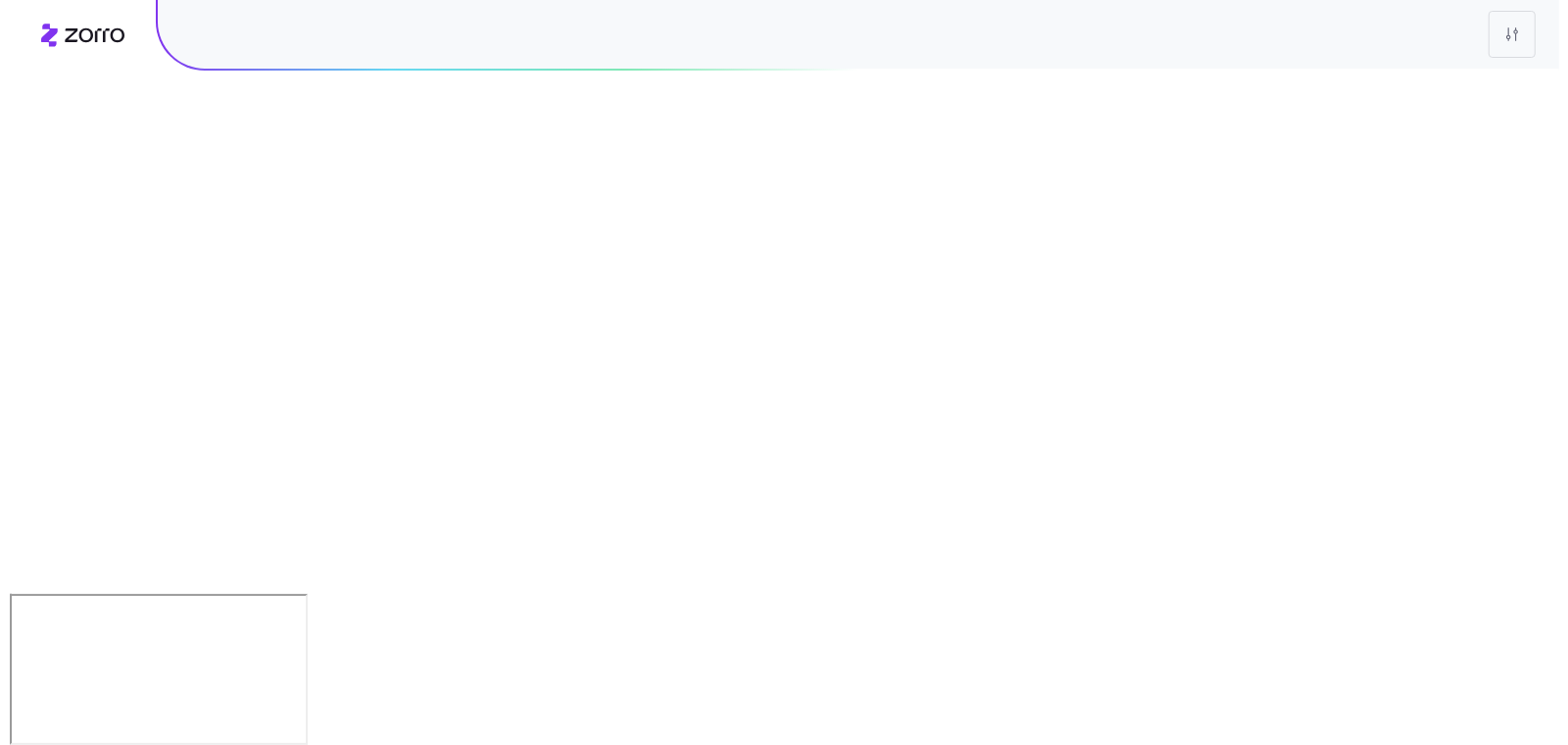
scroll to position [0, 0]
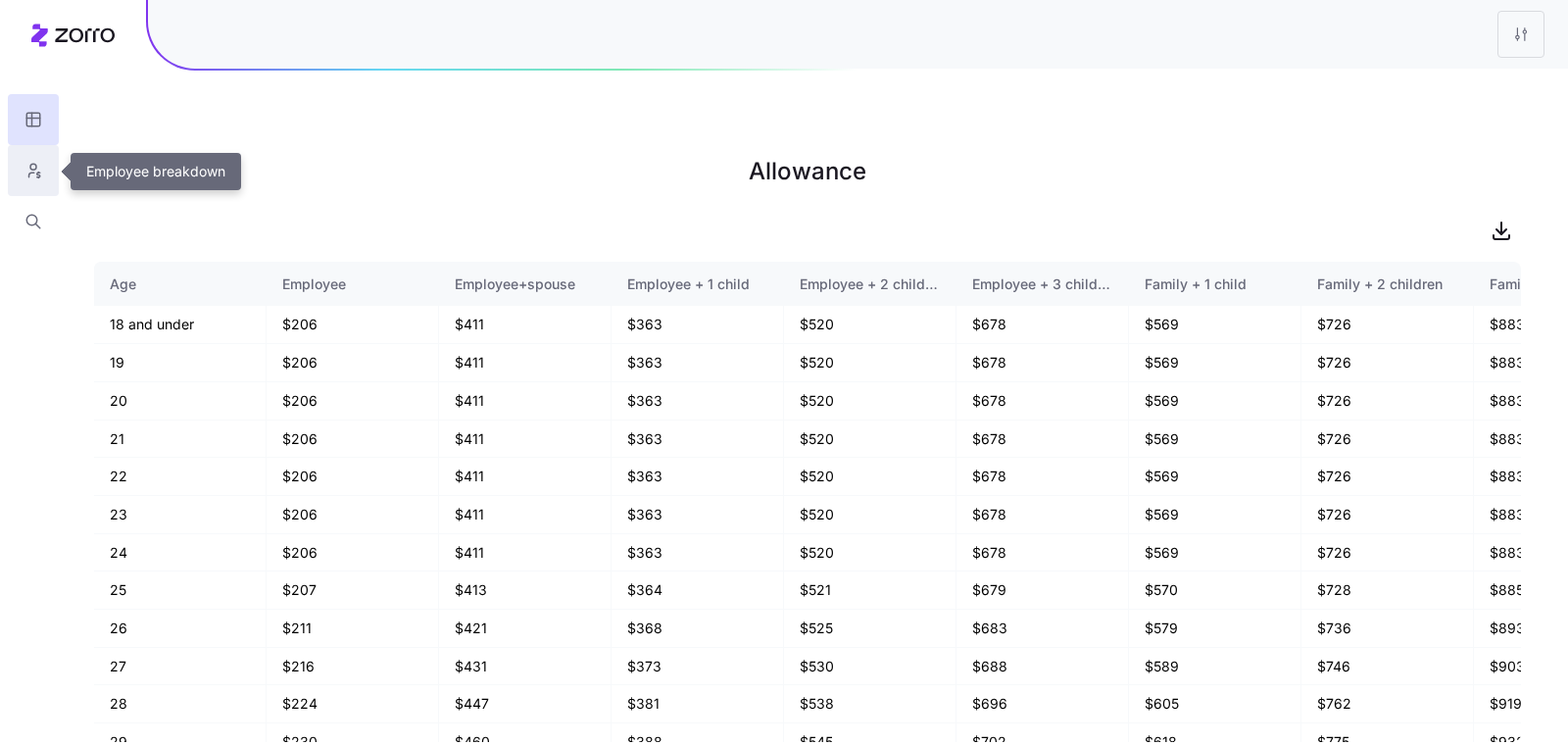
click at [34, 174] on icon "button" at bounding box center [33, 171] width 18 height 20
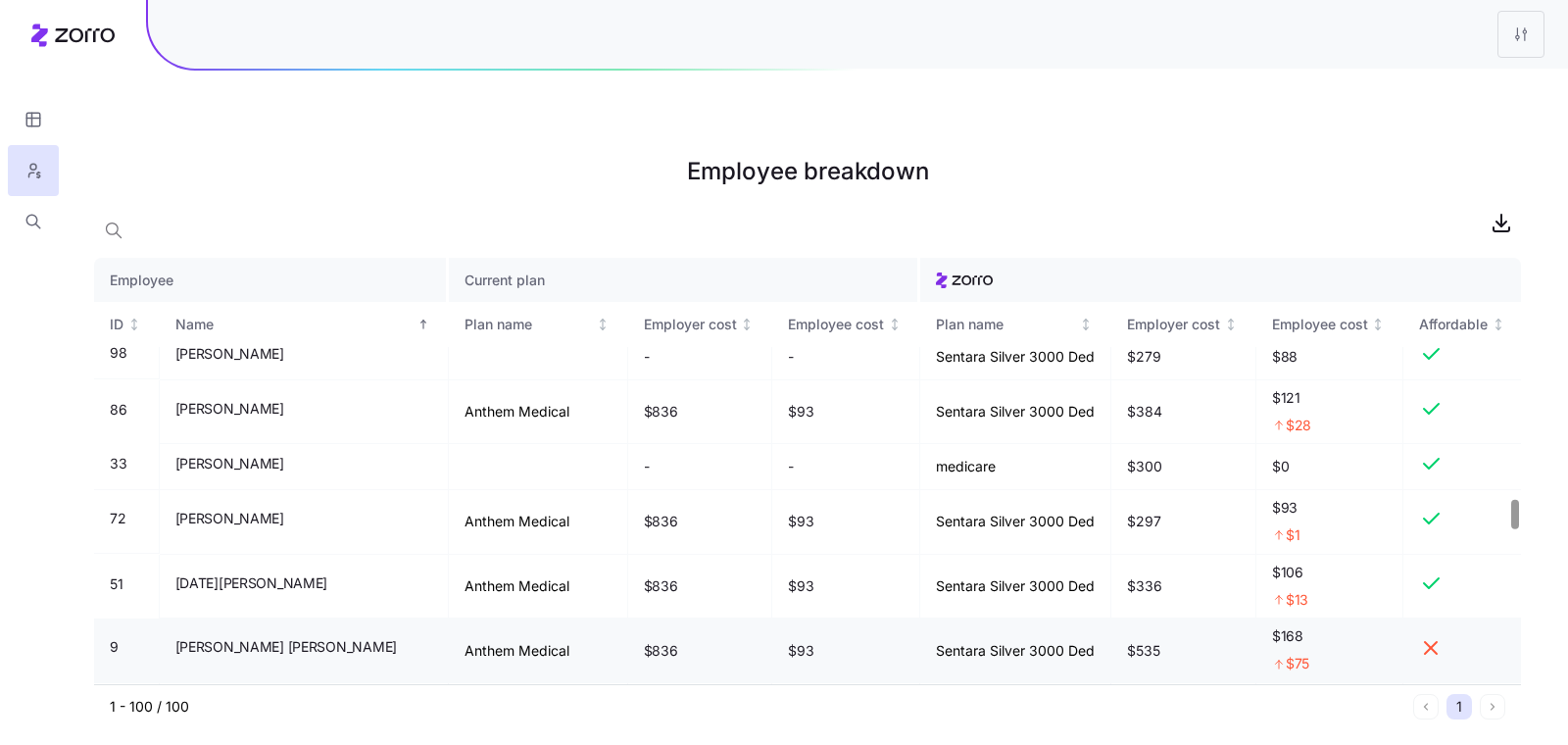
scroll to position [3445, 0]
